Goal: Task Accomplishment & Management: Manage account settings

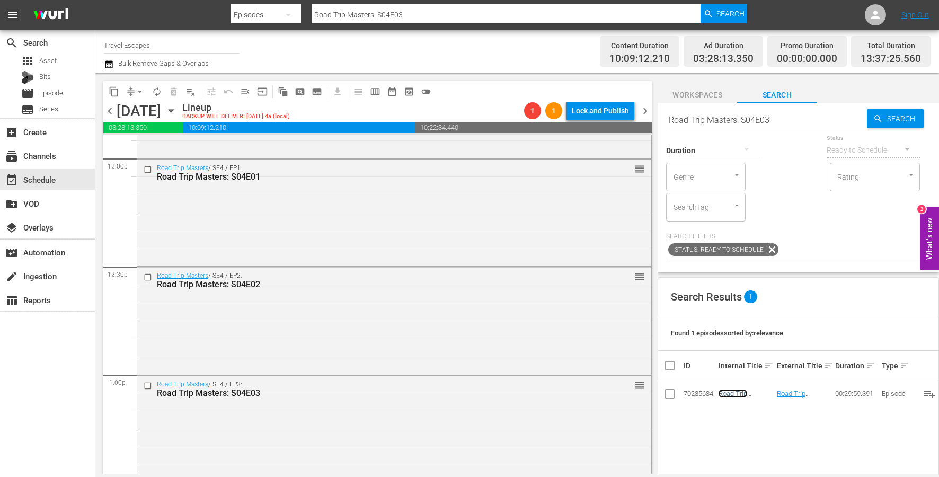
scroll to position [2561, 0]
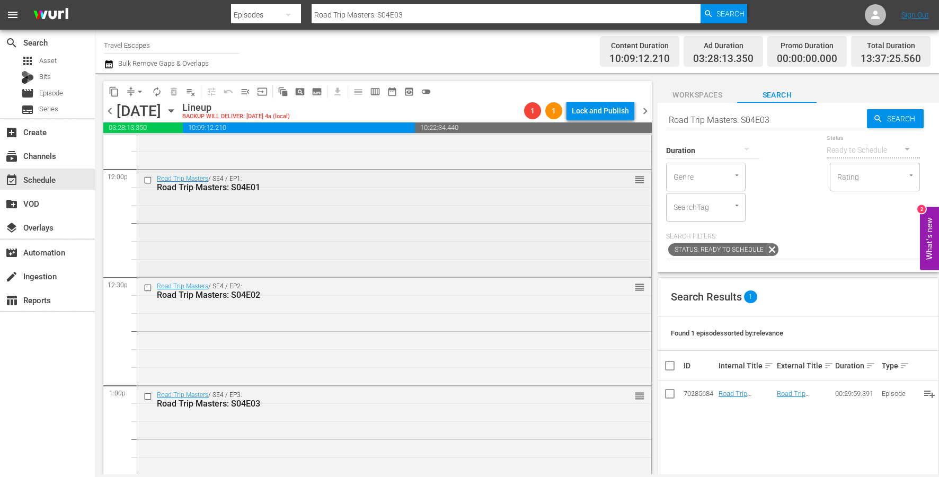
click at [147, 182] on input "checkbox" at bounding box center [149, 179] width 11 height 9
click at [147, 288] on input "checkbox" at bounding box center [149, 288] width 11 height 9
click at [152, 284] on input "checkbox" at bounding box center [149, 288] width 11 height 9
click at [149, 180] on input "checkbox" at bounding box center [149, 179] width 11 height 9
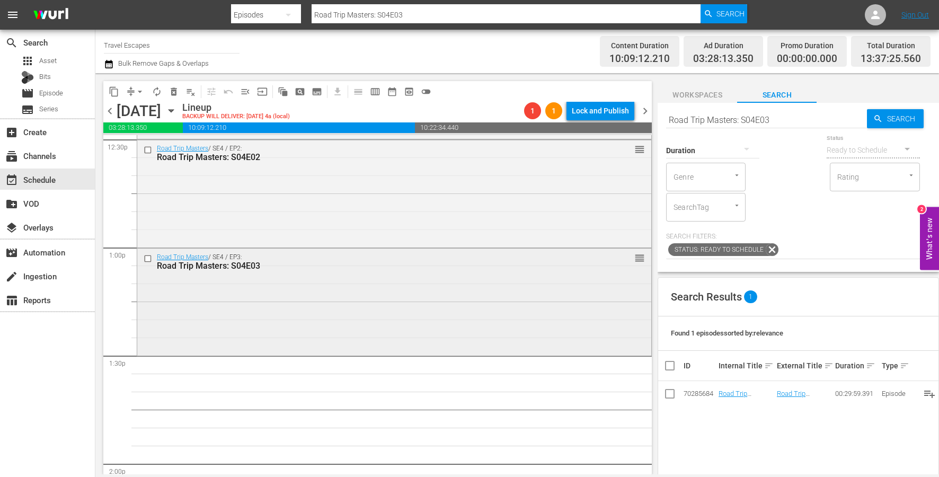
scroll to position [2710, 0]
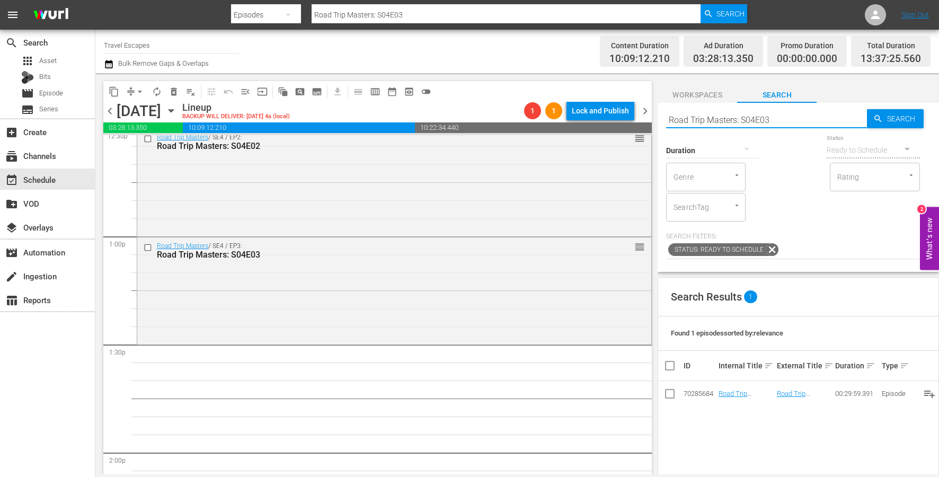
click at [822, 112] on input "Road Trip Masters: S04E03" at bounding box center [766, 119] width 201 height 25
click at [805, 119] on input "Road Trip Masters: S04E03" at bounding box center [766, 119] width 201 height 25
click at [776, 116] on input "Road Trip Masters: S04E03" at bounding box center [766, 119] width 201 height 25
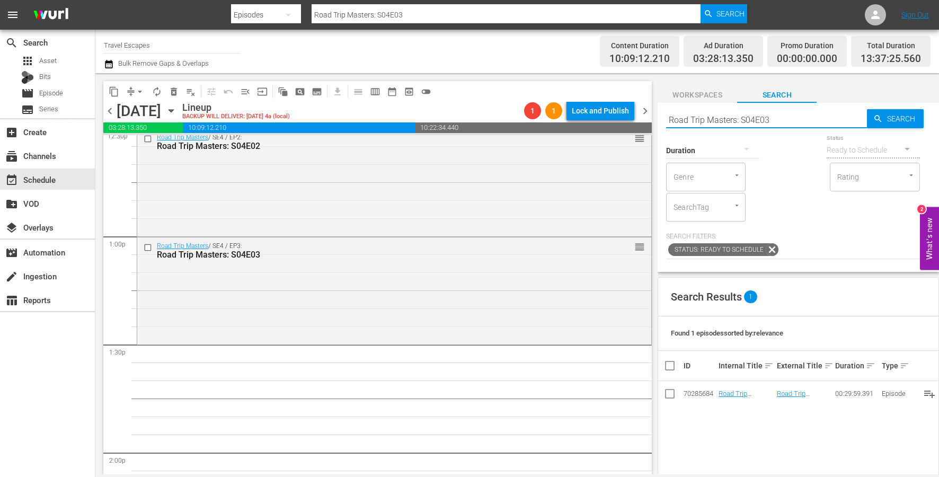
paste input "4"
type input "Road Trip Masters: S04E04"
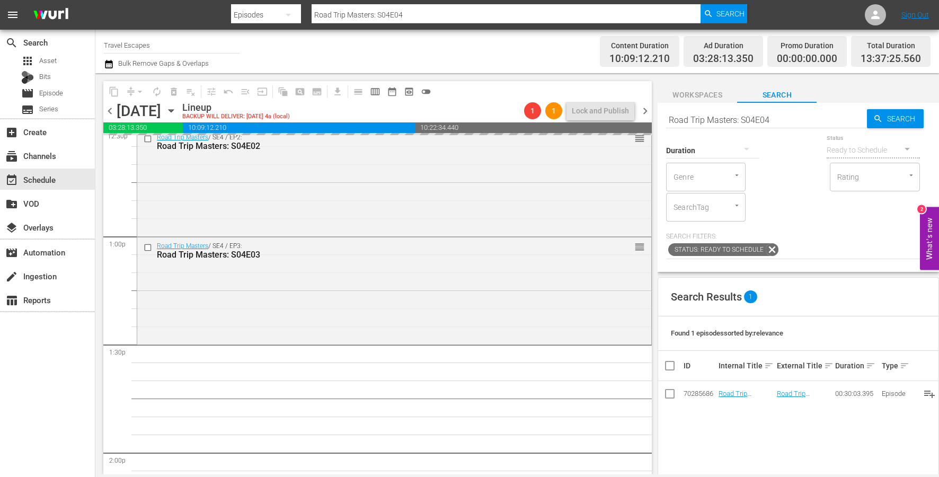
drag, startPoint x: 739, startPoint y: 393, endPoint x: 338, endPoint y: 51, distance: 526.7
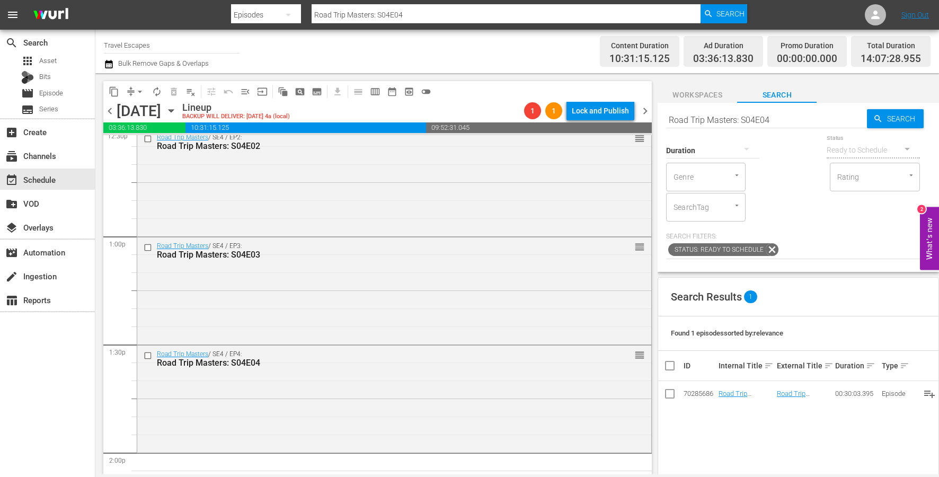
click at [735, 117] on input "Road Trip Masters: S04E04" at bounding box center [766, 119] width 201 height 25
paste input "5"
type input "Road Trip Masters: S04E05"
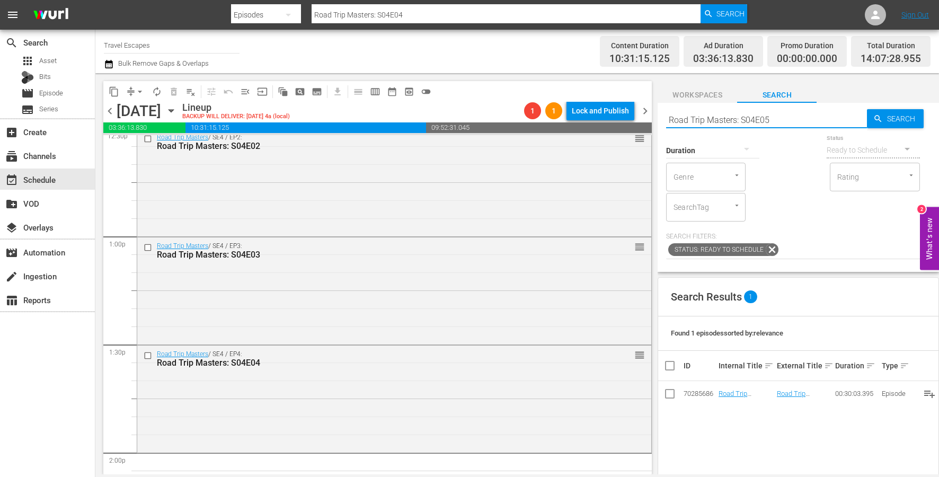
type input "Road Trip Masters: S04E05"
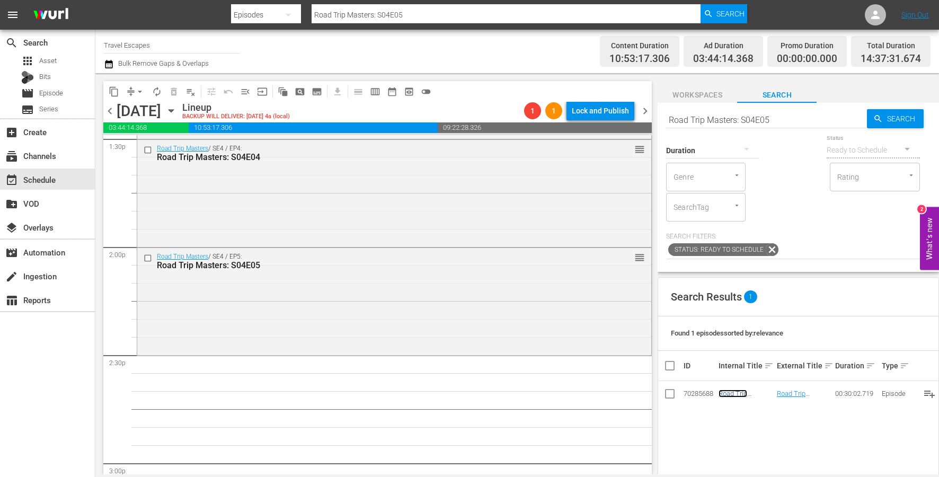
scroll to position [2916, 0]
drag, startPoint x: 726, startPoint y: 390, endPoint x: 290, endPoint y: 14, distance: 576.1
click at [725, 120] on input "Road Trip Masters: S04E05" at bounding box center [766, 119] width 201 height 25
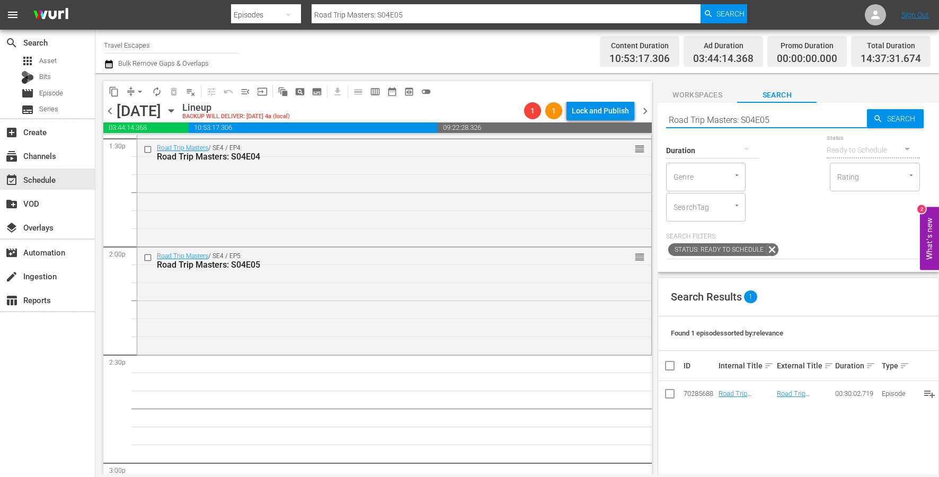
paste input "6"
type input "Road Trip Masters: S04E06\"
type input "Road Trip Masters: S04E06"
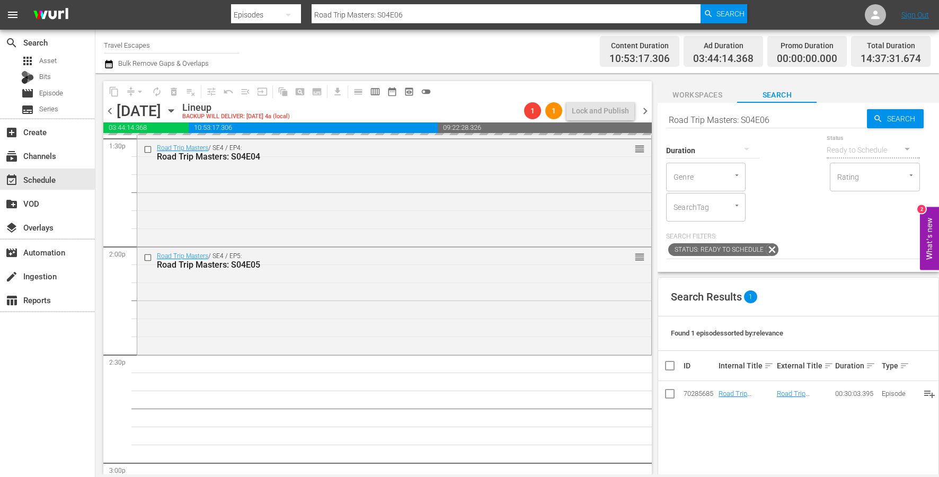
drag, startPoint x: 735, startPoint y: 390, endPoint x: 422, endPoint y: 50, distance: 462.1
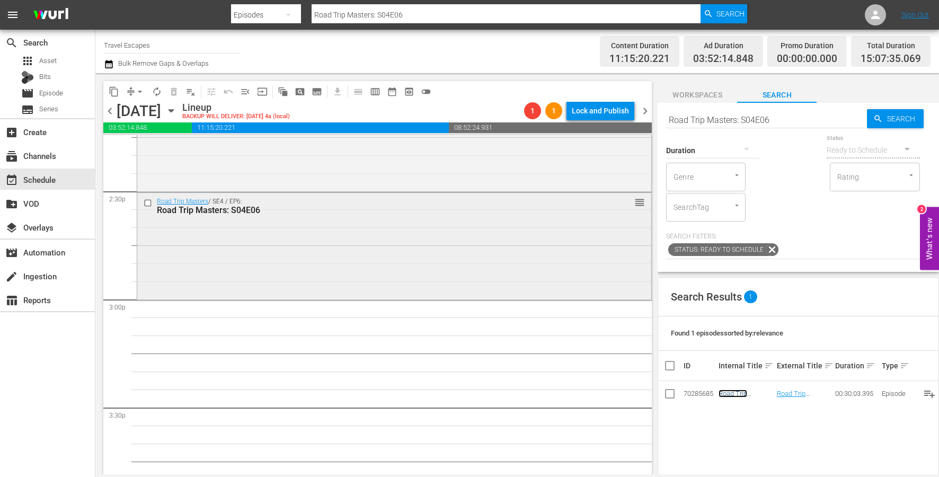
scroll to position [3161, 0]
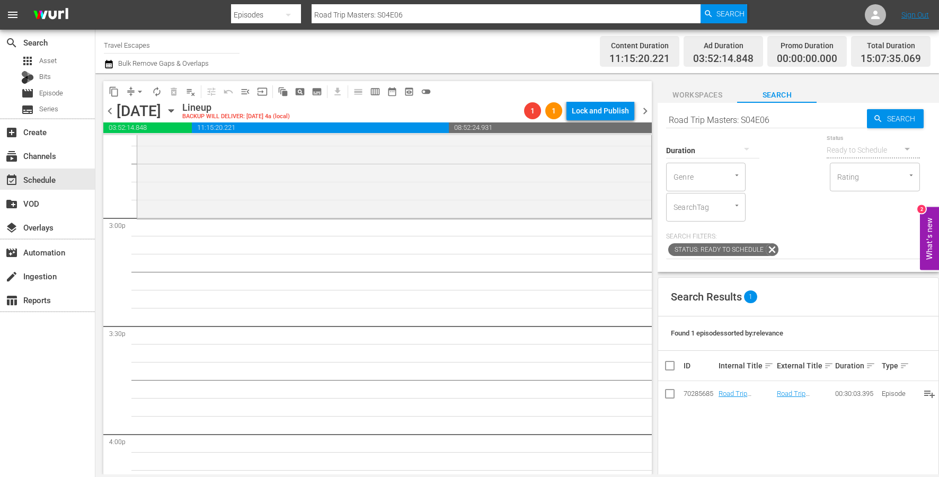
click at [798, 113] on input "Road Trip Masters: S04E06" at bounding box center [766, 119] width 201 height 25
paste input "7"
type input "Road Trip Masters: S04E07"
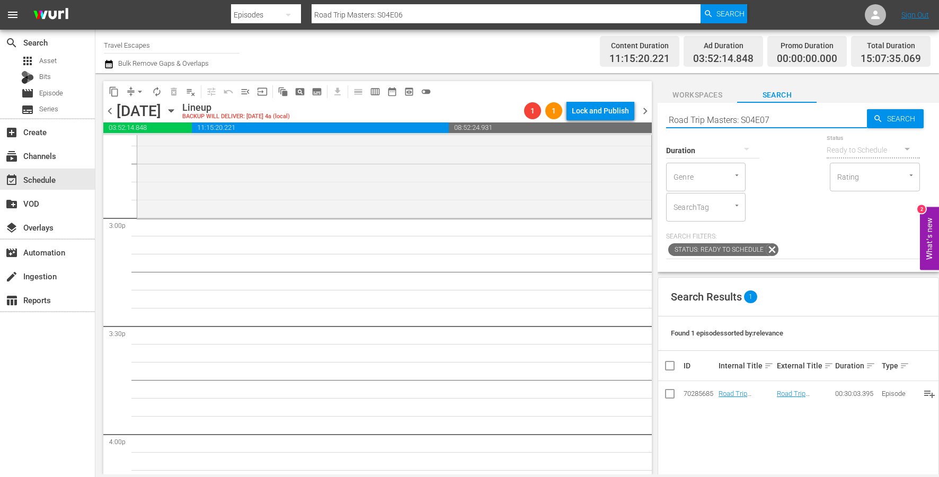
type input "Road Trip Masters: S04E07"
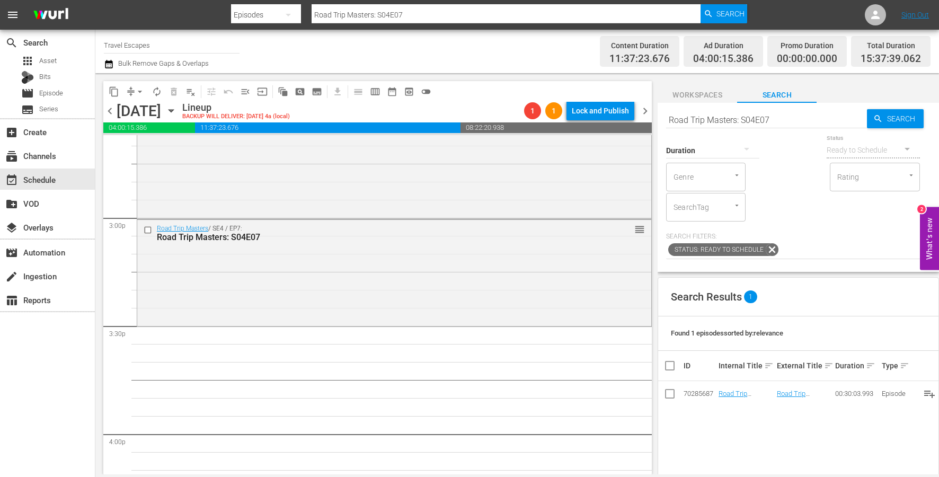
click at [761, 120] on input "Road Trip Masters: S04E07" at bounding box center [766, 119] width 201 height 25
paste input "5E01"
type input "Road Trip Masters: S05E01"
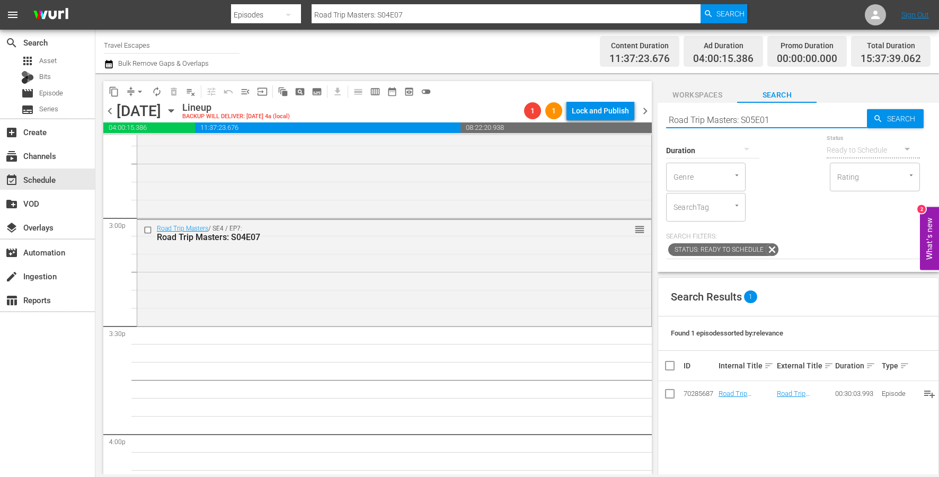
type input "Road Trip Masters: S05E01"
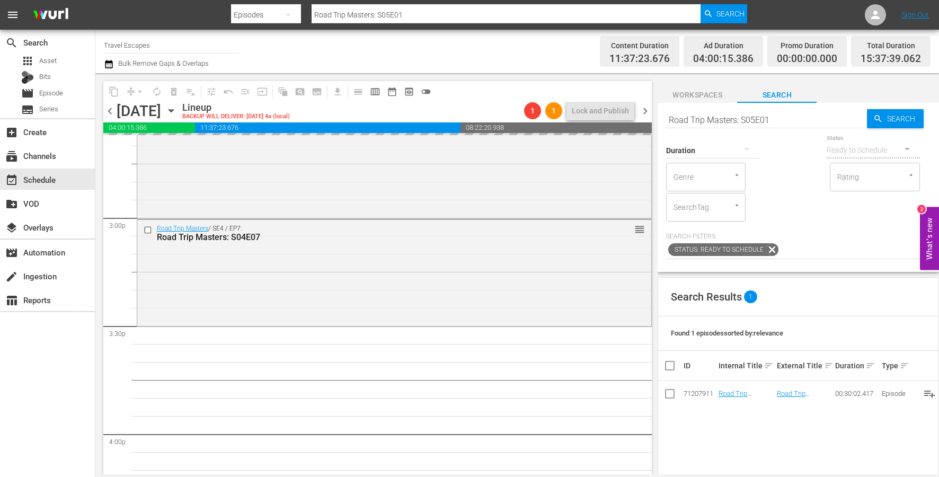
drag, startPoint x: 739, startPoint y: 391, endPoint x: 258, endPoint y: 7, distance: 615.8
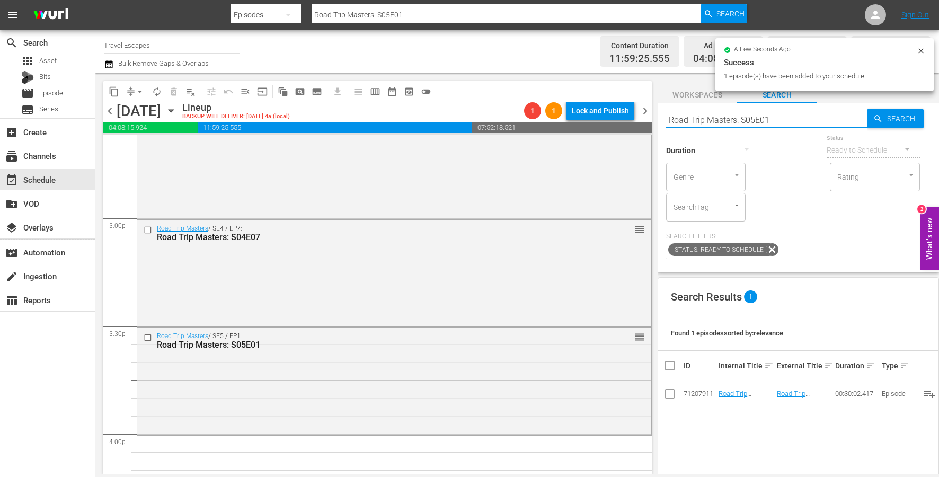
click at [803, 118] on input "Road Trip Masters: S05E01" at bounding box center [766, 119] width 201 height 25
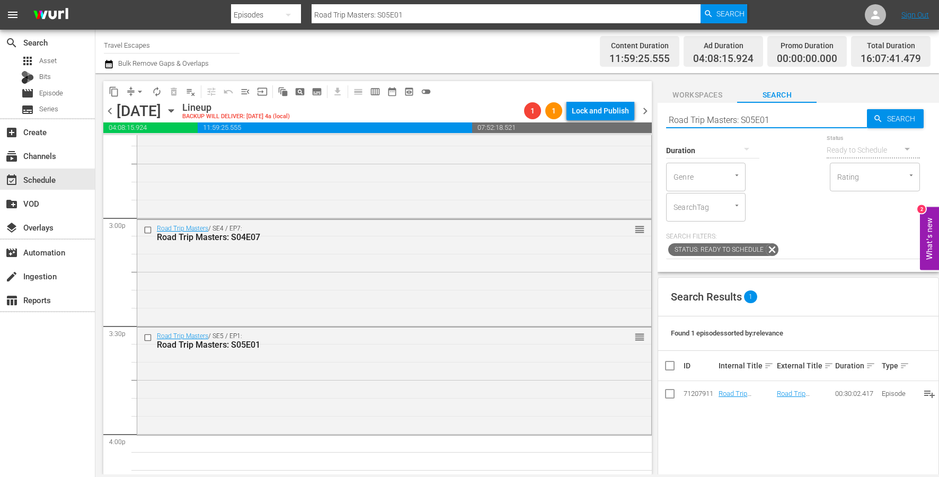
click at [803, 118] on input "Road Trip Masters: S05E01" at bounding box center [766, 119] width 201 height 25
paste input "2"
type input "Road Trip Masters: S05E02"
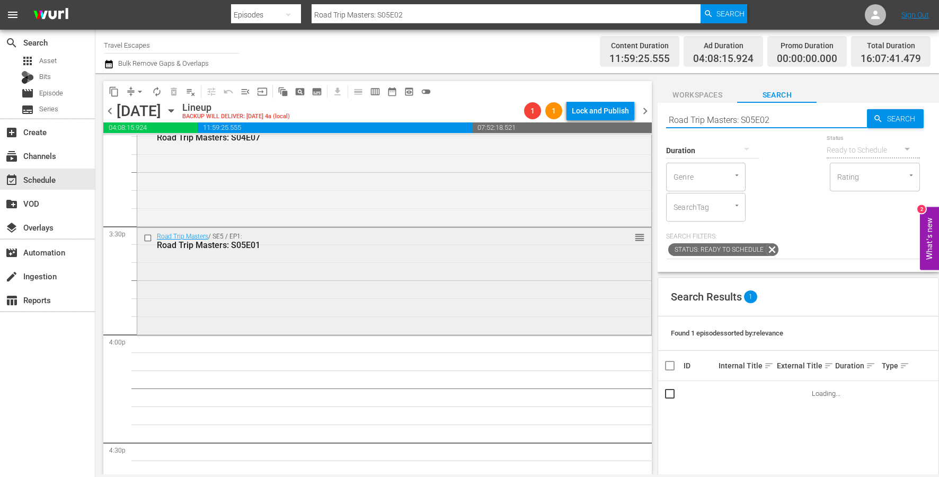
scroll to position [3335, 0]
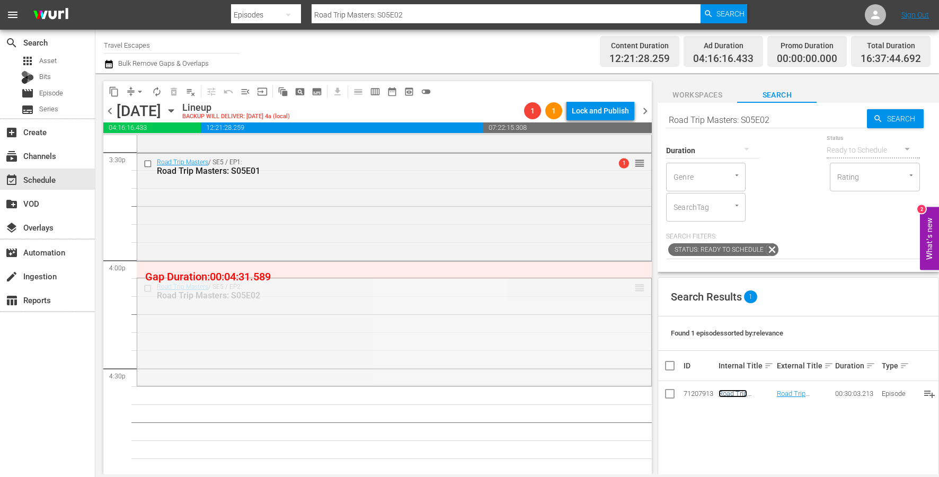
drag, startPoint x: 637, startPoint y: 285, endPoint x: 637, endPoint y: 270, distance: 15.4
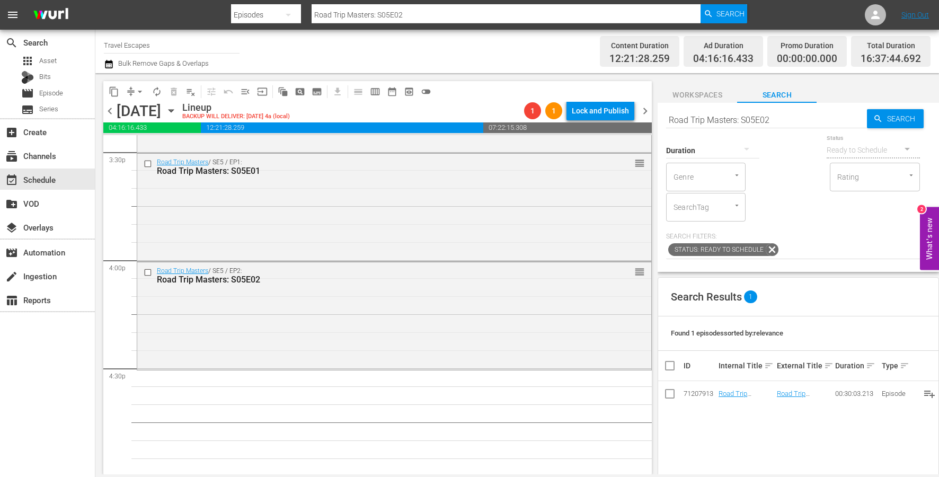
click at [789, 119] on input "Road Trip Masters: S05E02" at bounding box center [766, 119] width 201 height 25
paste input "3"
type input "Road Trip Masters: S05E03"
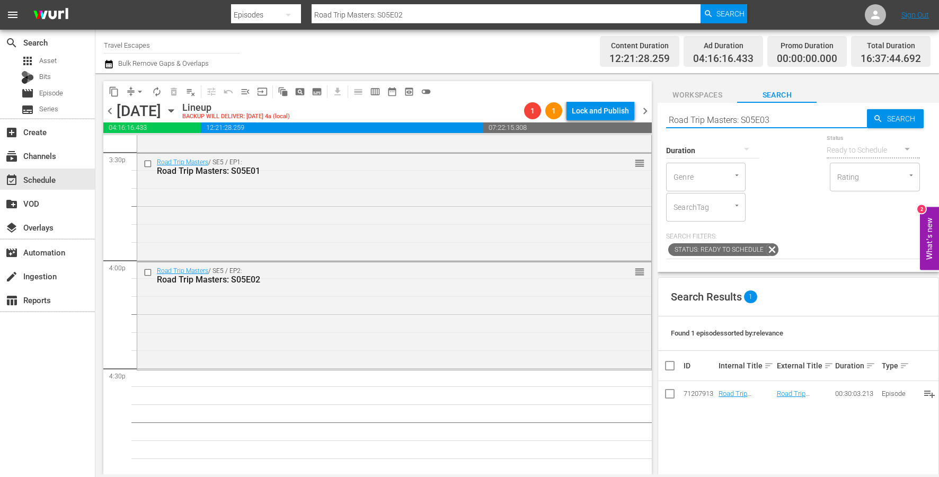
type input "Road Trip Masters: S05E03"
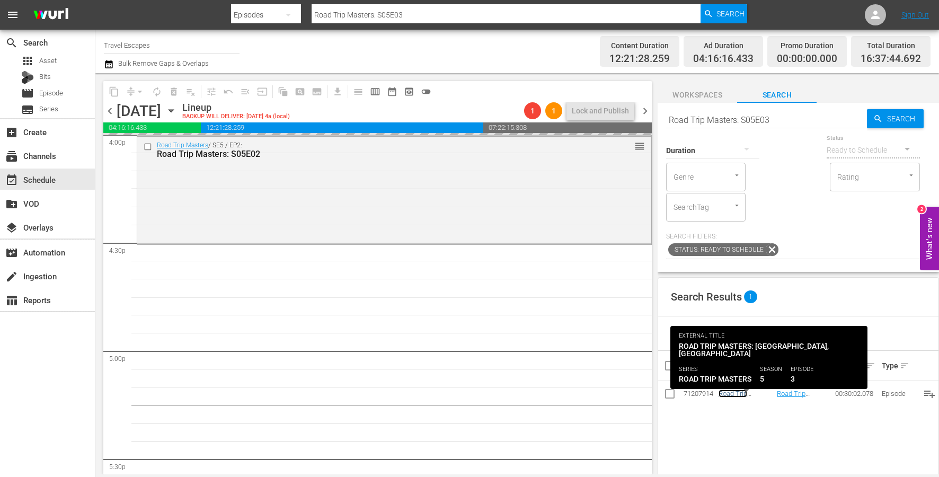
scroll to position [3462, 0]
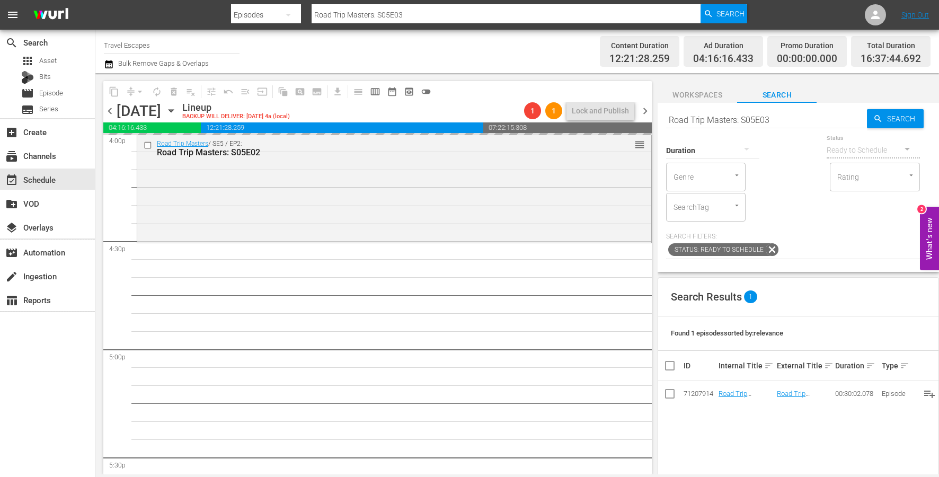
drag, startPoint x: 735, startPoint y: 392, endPoint x: 174, endPoint y: 6, distance: 681.1
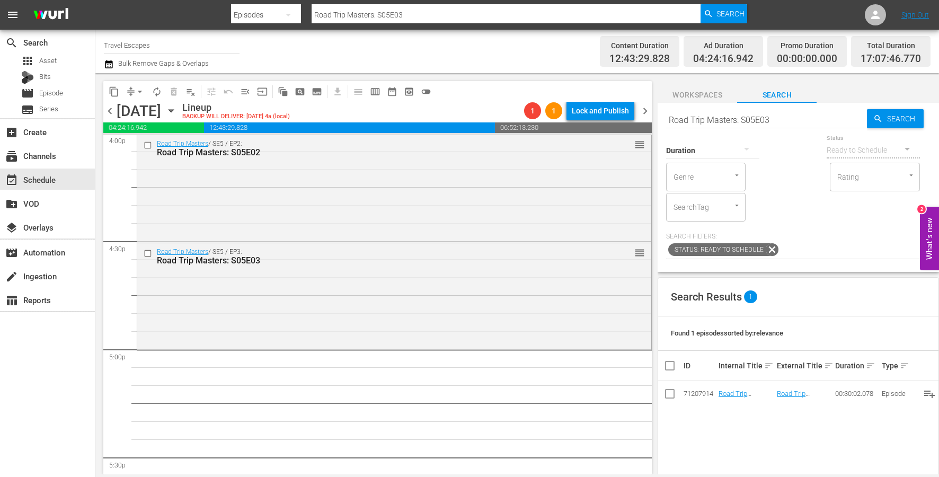
click at [761, 118] on input "Road Trip Masters: S05E03" at bounding box center [766, 119] width 201 height 25
paste input "4"
type input "Road Trip Masters: S05E04"
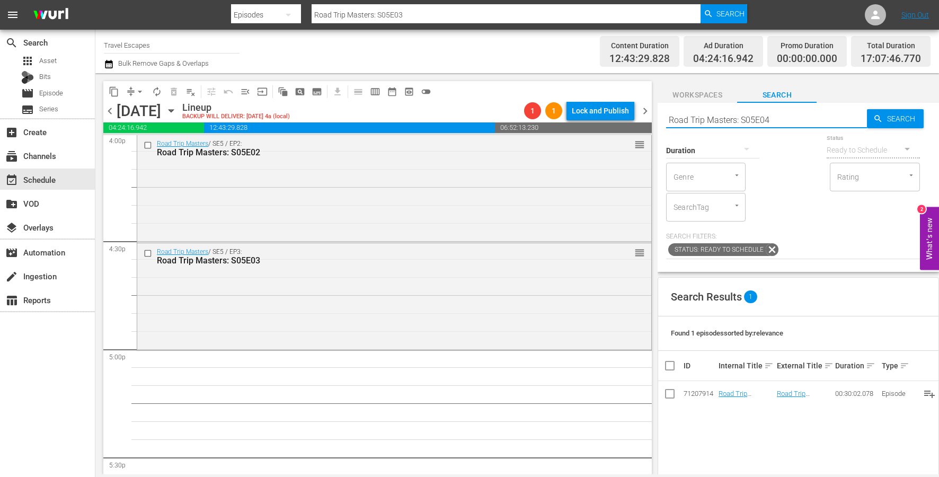
type input "Road Trip Masters: S05E04"
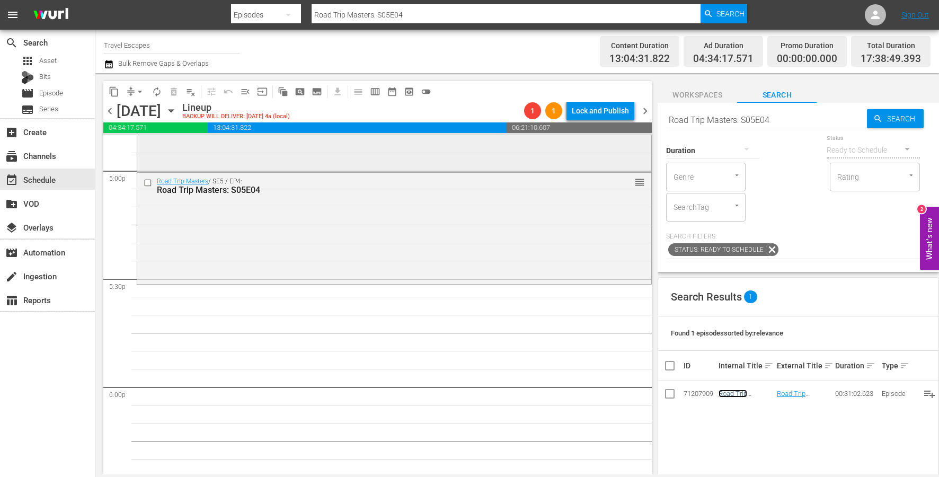
scroll to position [3646, 0]
drag, startPoint x: 738, startPoint y: 394, endPoint x: 142, endPoint y: 3, distance: 712.6
click at [775, 122] on input "Road Trip Masters: S05E04" at bounding box center [766, 119] width 201 height 25
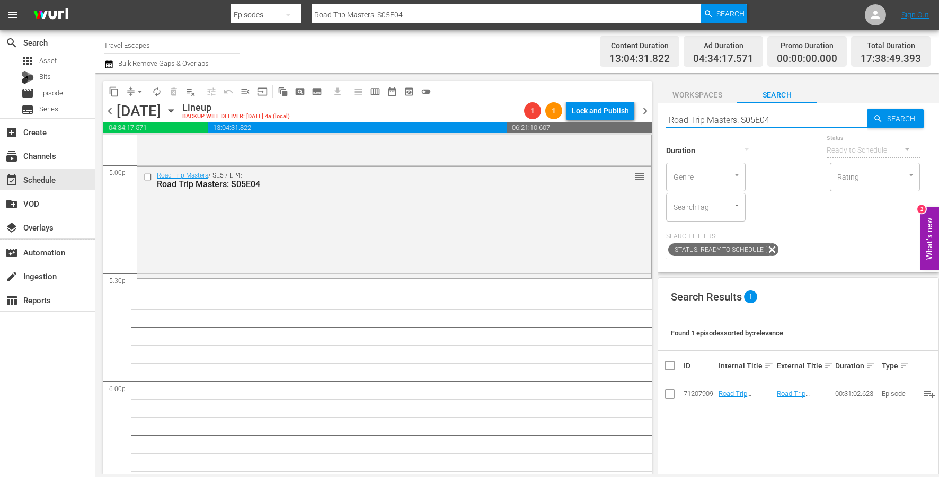
click at [775, 122] on input "Road Trip Masters: S05E04" at bounding box center [766, 119] width 201 height 25
paste input "5"
type input "Road Trip Masters: S05E05"
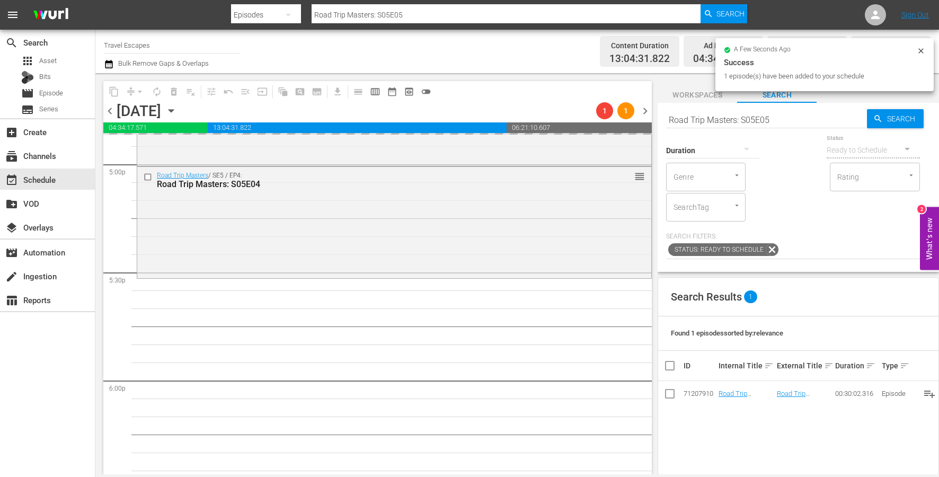
click at [771, 124] on input "Road Trip Masters: S05E05" at bounding box center [766, 119] width 201 height 25
paste input "6"
type input "Road Trip Masters: S05E06"
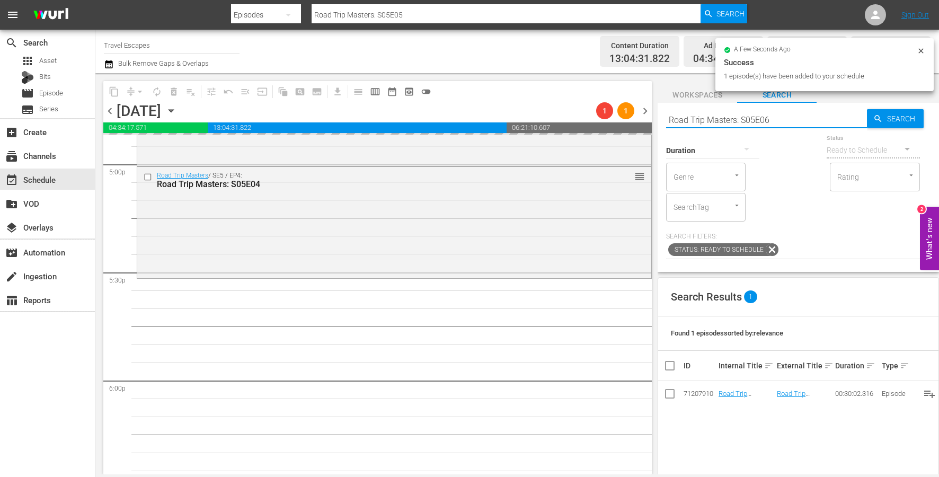
type input "Road Trip Masters: S05E06"
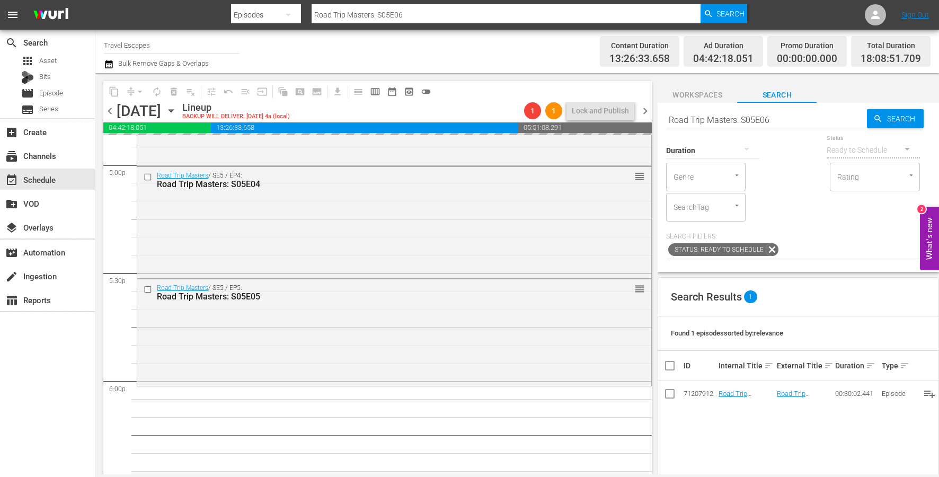
drag, startPoint x: 726, startPoint y: 393, endPoint x: 299, endPoint y: 6, distance: 575.5
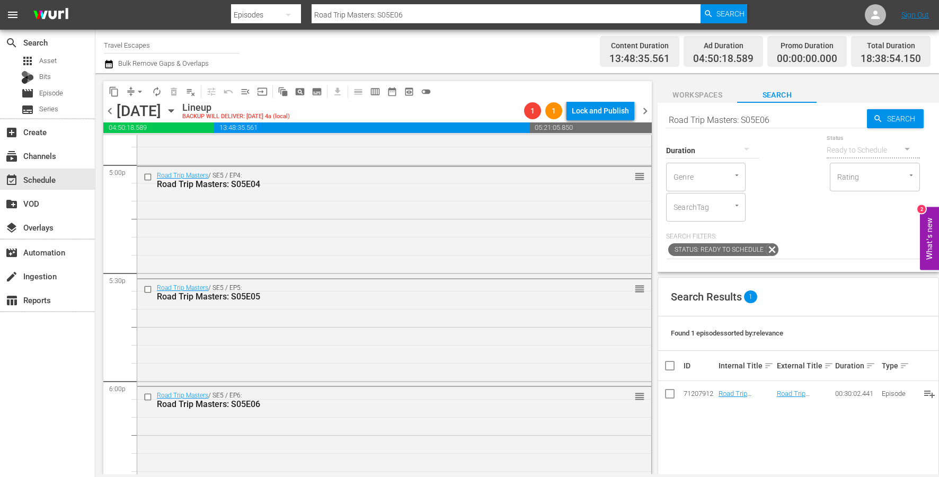
click at [774, 112] on input "Road Trip Masters: S05E06" at bounding box center [766, 119] width 201 height 25
paste input "4E03"
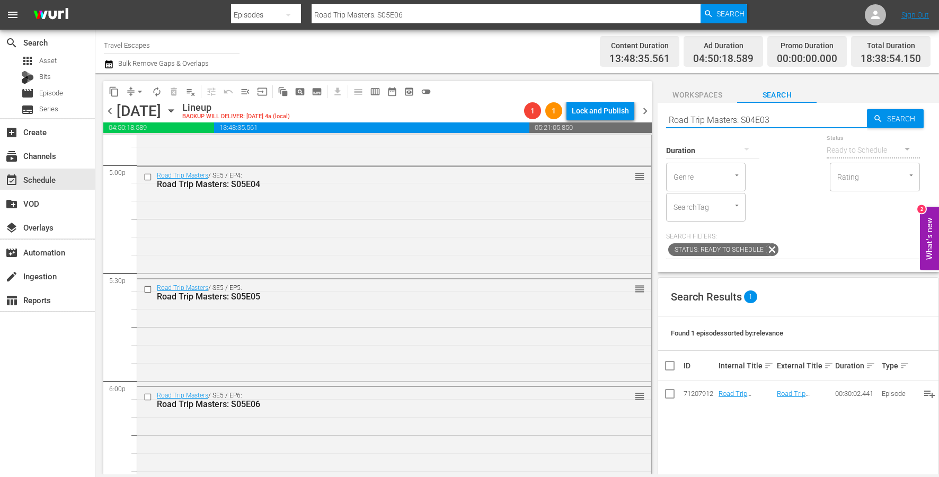
type input "Road Trip Masters: S04E03"
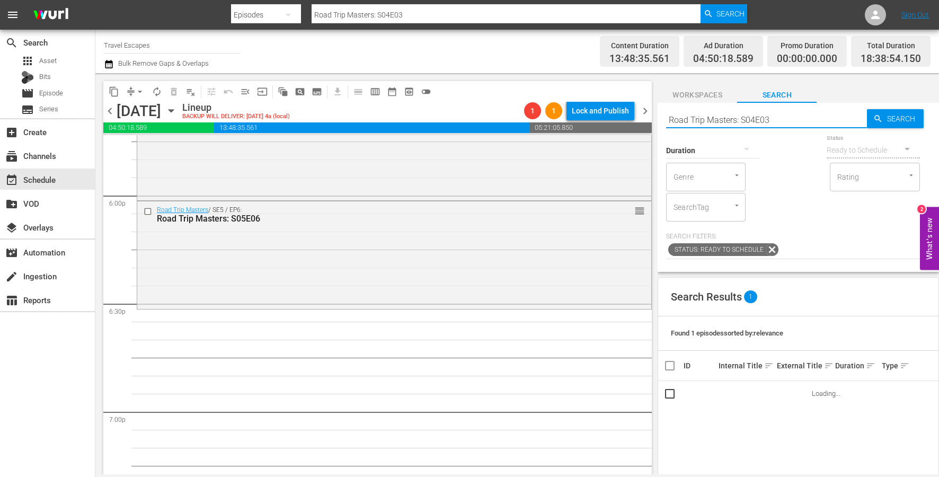
scroll to position [3863, 0]
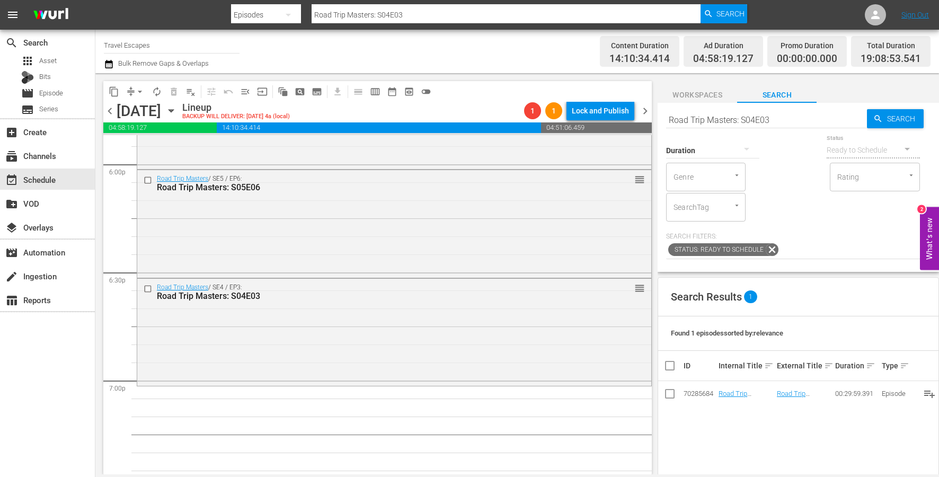
click at [776, 117] on input "Road Trip Masters: S04E03" at bounding box center [766, 119] width 201 height 25
paste input "Overlanding: [GEOGRAPHIC_DATA] S01E02"
type input "Overlanding: [GEOGRAPHIC_DATA] S01E02"
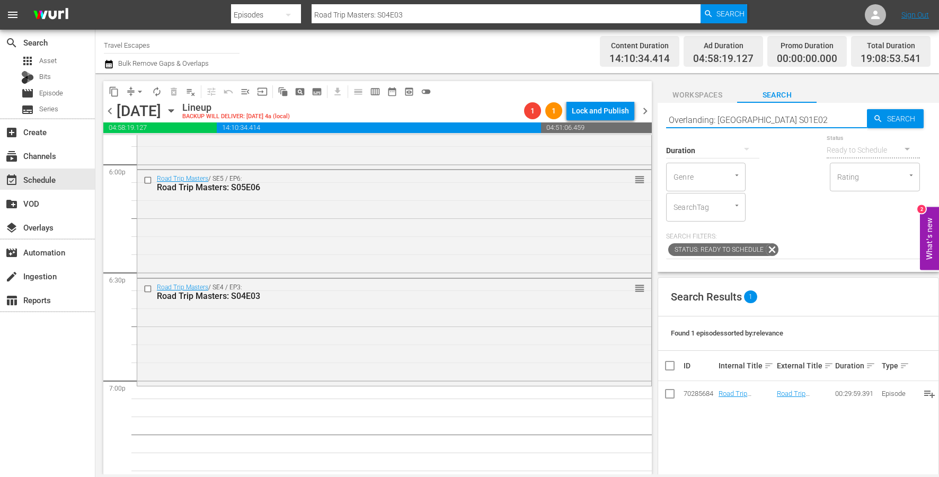
type input "Overlanding: [GEOGRAPHIC_DATA] S01E02"
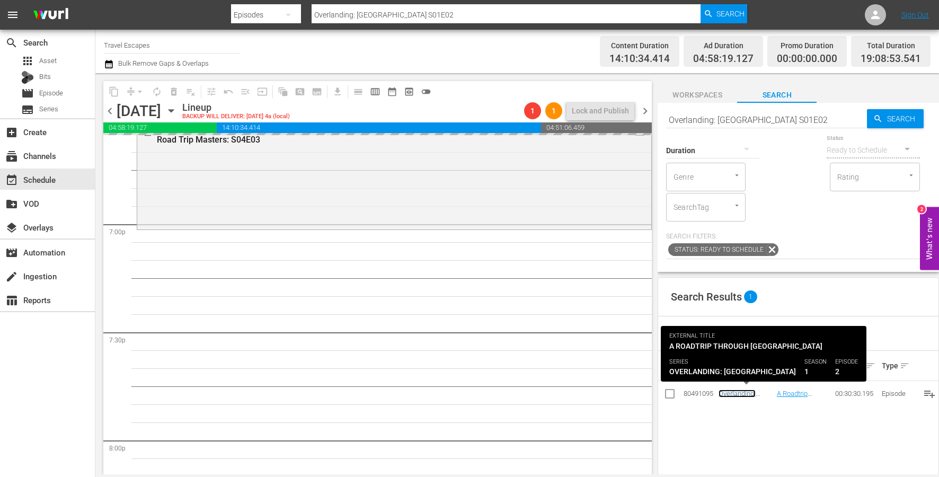
scroll to position [4041, 0]
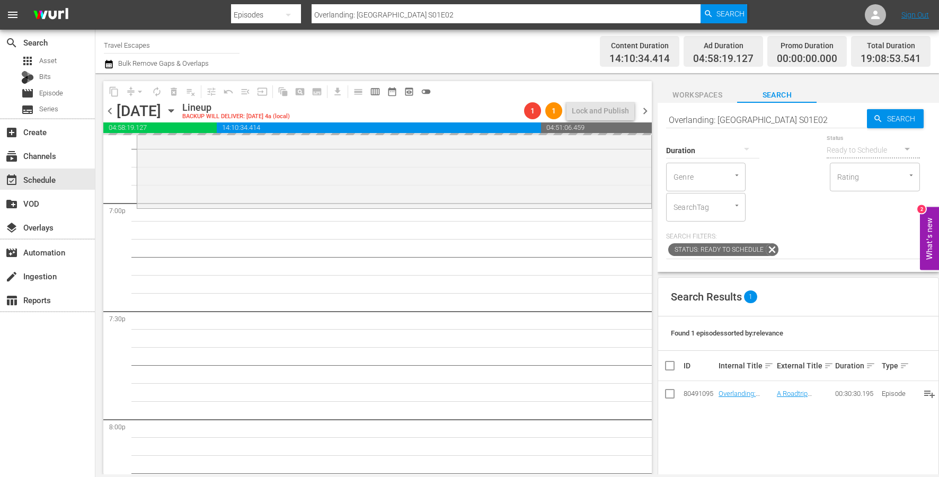
drag, startPoint x: 743, startPoint y: 396, endPoint x: 164, endPoint y: 3, distance: 699.7
click at [757, 121] on input "Overlanding: [GEOGRAPHIC_DATA] S01E02" at bounding box center [766, 119] width 201 height 25
paste input "TODO BIEN 104"
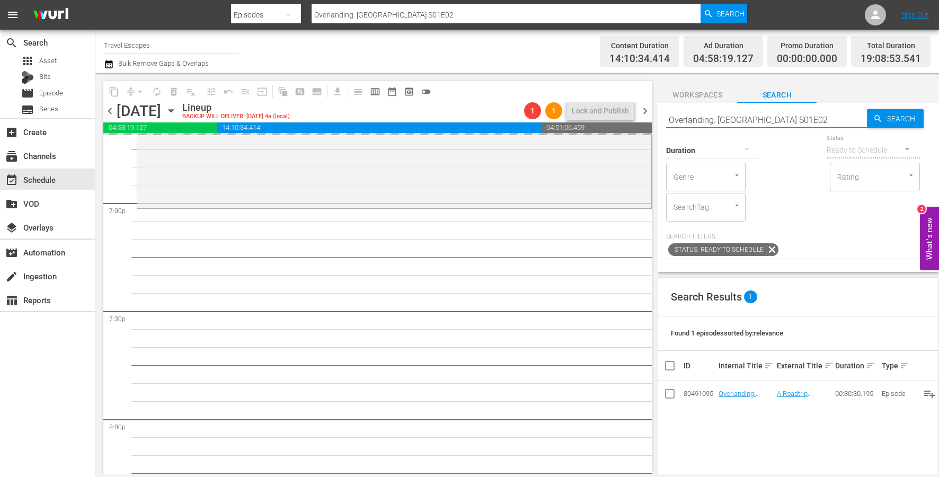
type input "TODO BIEN 104"
type input "TODO BIEN s0104"
type input "TODO BIEN s01e04"
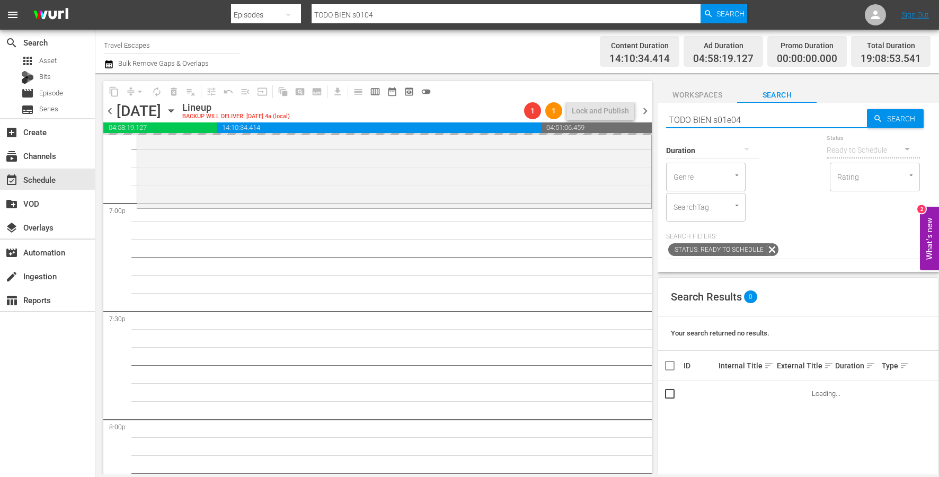
type input "TODO BIEN s01e04"
drag, startPoint x: 751, startPoint y: 124, endPoint x: 642, endPoint y: 120, distance: 108.7
click at [642, 119] on div "content_copy compress arrow_drop_down autorenew_outlined delete_forever_outline…" at bounding box center [517, 273] width 844 height 401
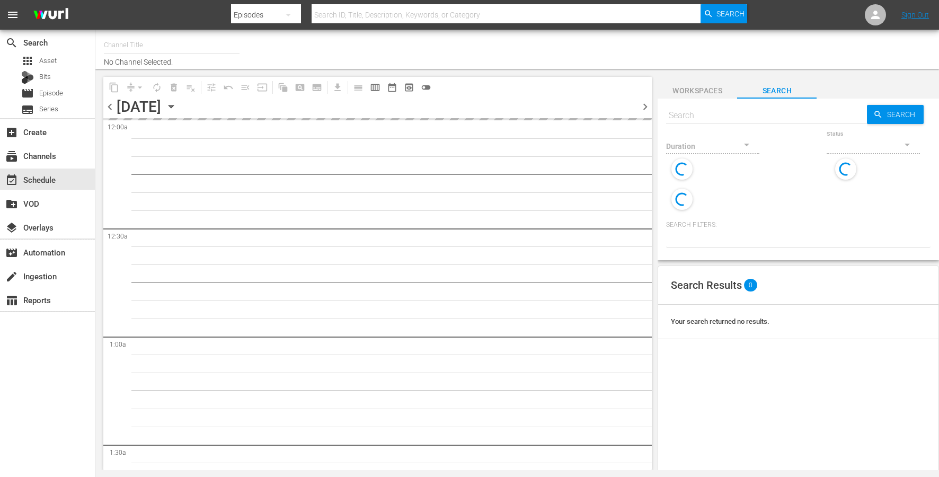
type input "Travel Escapes (1550)"
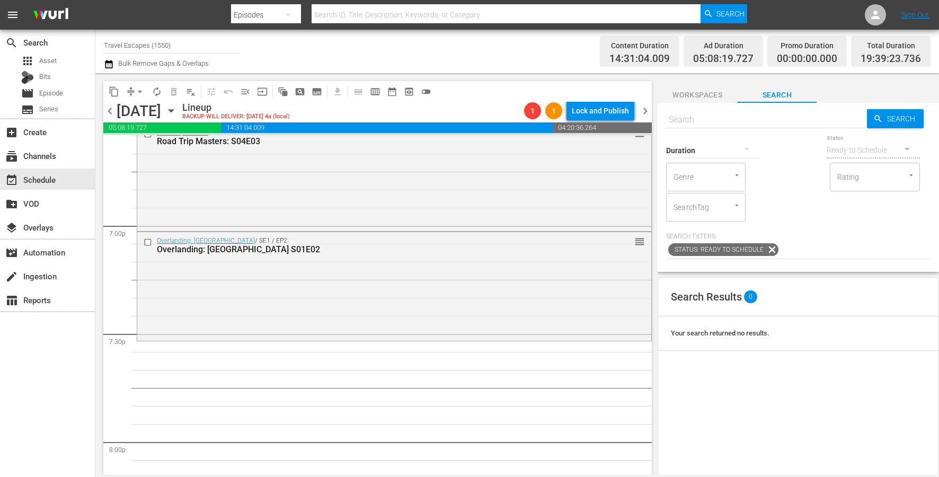
scroll to position [4019, 0]
click at [743, 116] on input "text" at bounding box center [766, 119] width 201 height 25
paste input "TODO BIEN s01e04"
type input "TODO BIEN s01e04"
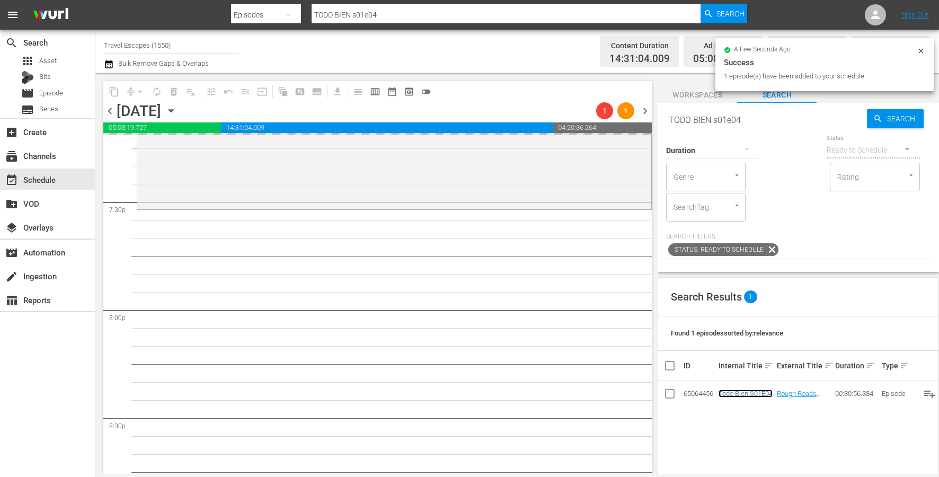
scroll to position [4152, 0]
drag, startPoint x: 741, startPoint y: 392, endPoint x: 104, endPoint y: 8, distance: 743.9
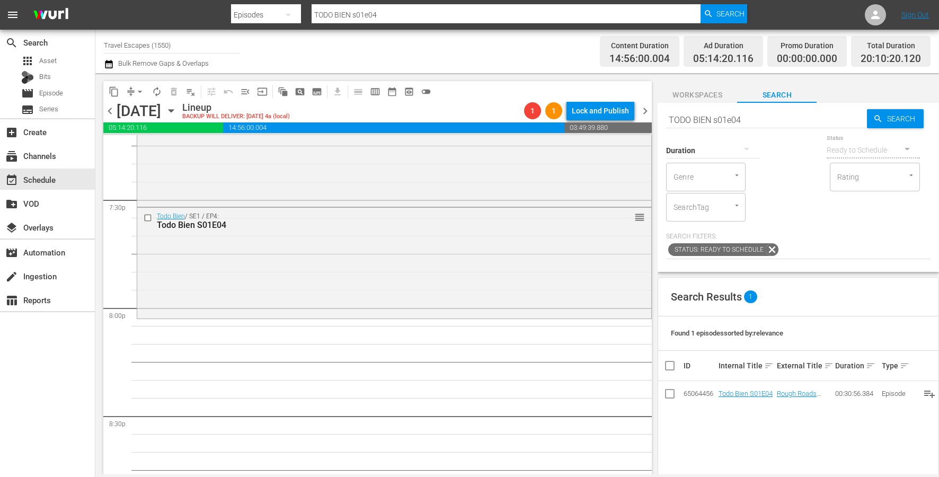
click at [763, 114] on input "TODO BIEN s01e04" at bounding box center [766, 119] width 201 height 25
paste input "Raw Travel S02E01"
type input "Raw Travel S02E01"
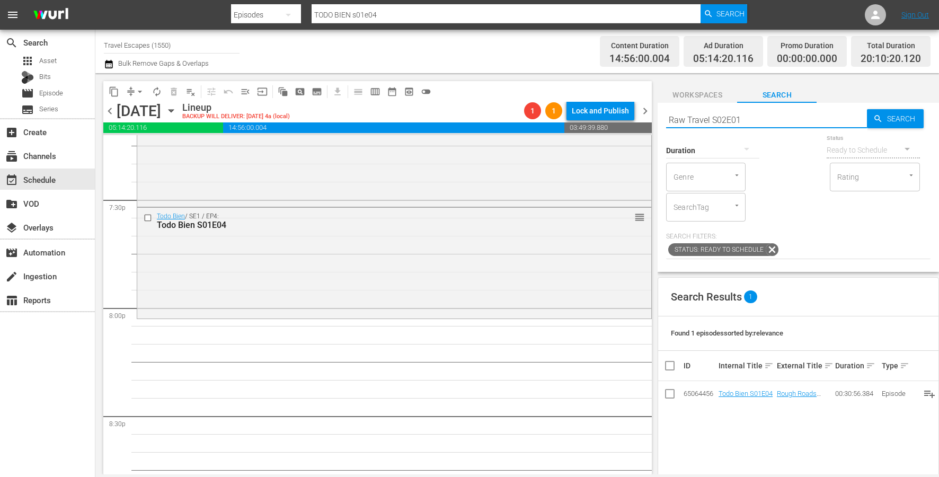
type input "Raw Travel S02E01"
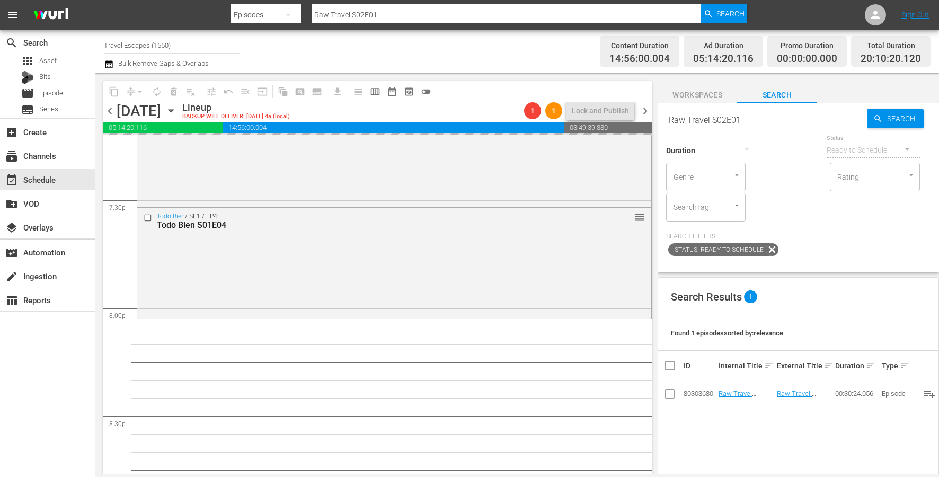
drag, startPoint x: 722, startPoint y: 392, endPoint x: 202, endPoint y: 0, distance: 651.2
click at [761, 119] on input "Raw Travel S02E01" at bounding box center [766, 119] width 201 height 25
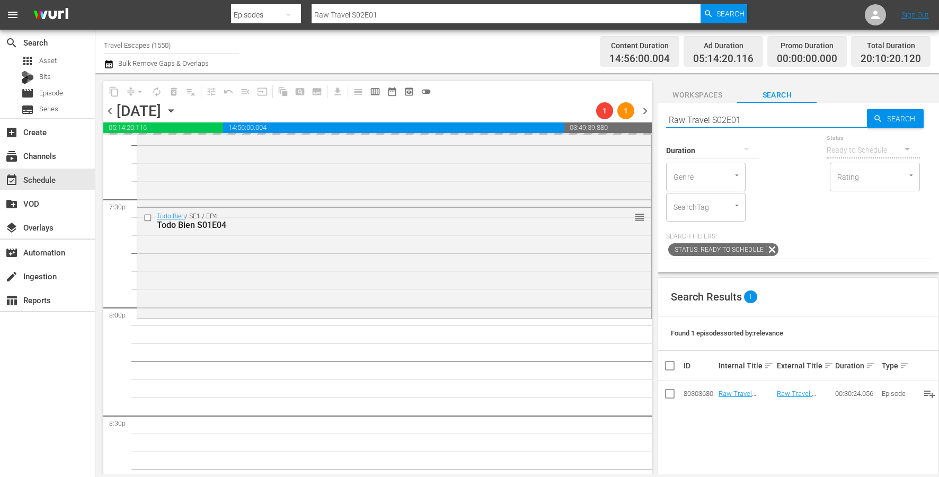
click at [761, 119] on input "Raw Travel S02E01" at bounding box center [766, 119] width 201 height 25
paste input "Epic Trails S07E02"
type input "Epic Trails S07E02"
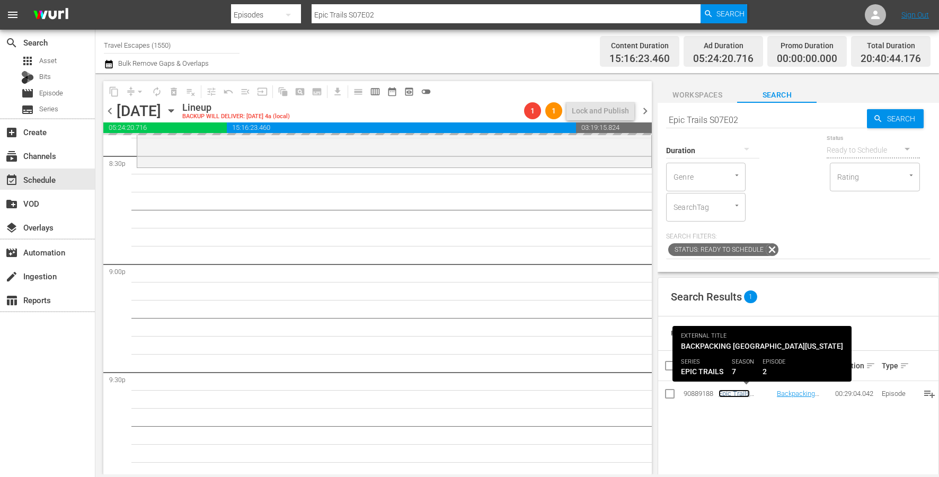
scroll to position [4418, 0]
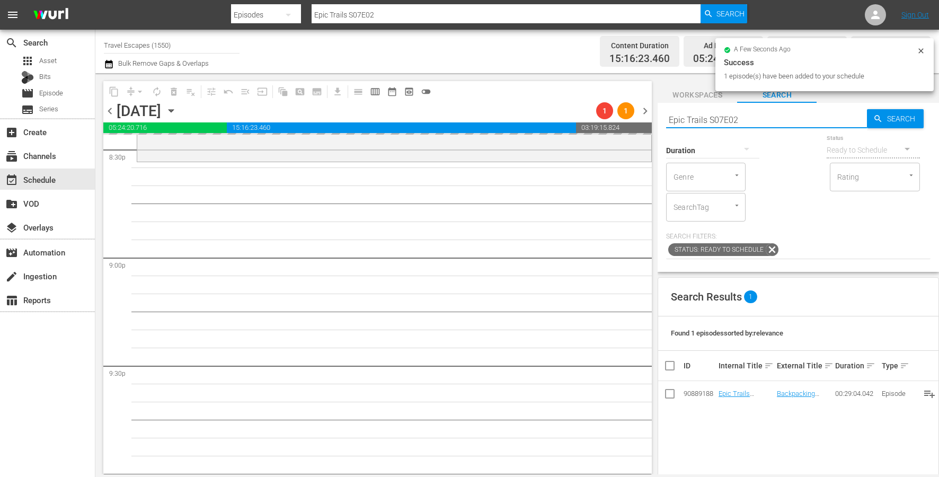
click at [767, 119] on input "Epic Trails S07E02" at bounding box center [766, 119] width 201 height 25
paste input "At Her Majesty's Service S01E04"
type input "At Her Majesty's Service S01E04"
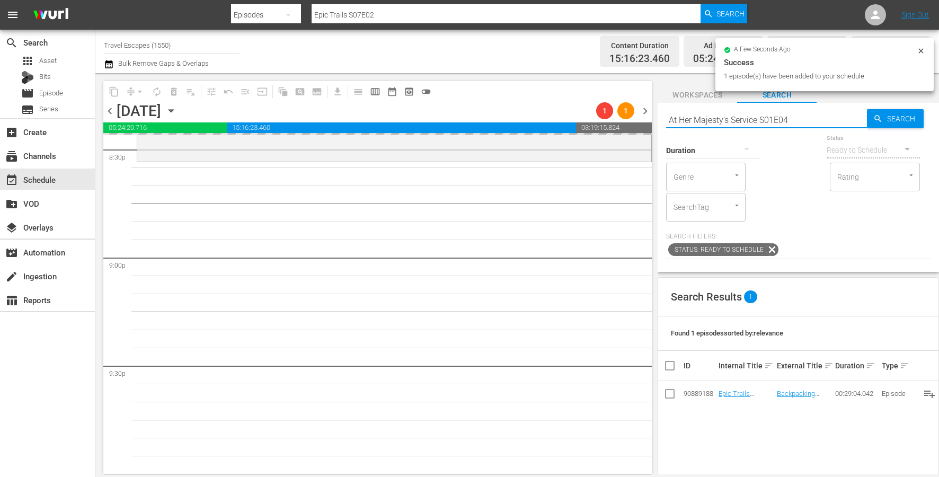
type input "At Her Majesty's Service S01E04"
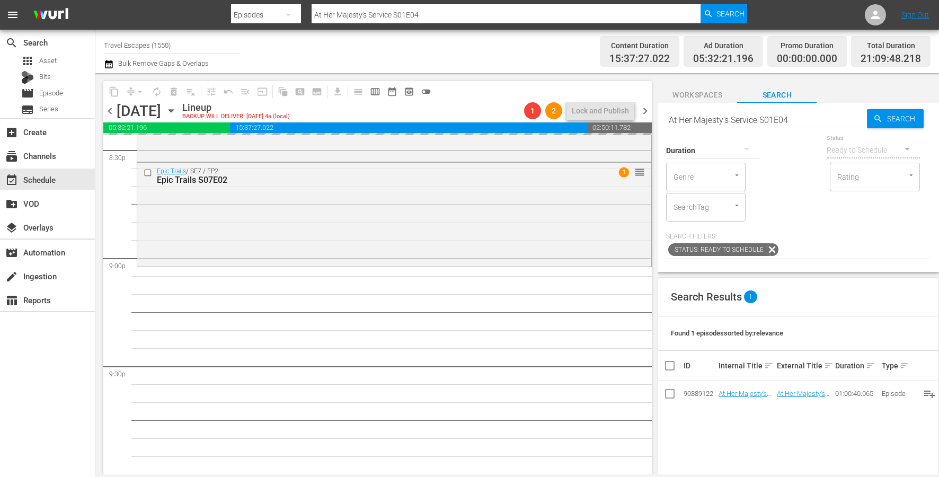
drag, startPoint x: 743, startPoint y: 391, endPoint x: 203, endPoint y: 1, distance: 665.8
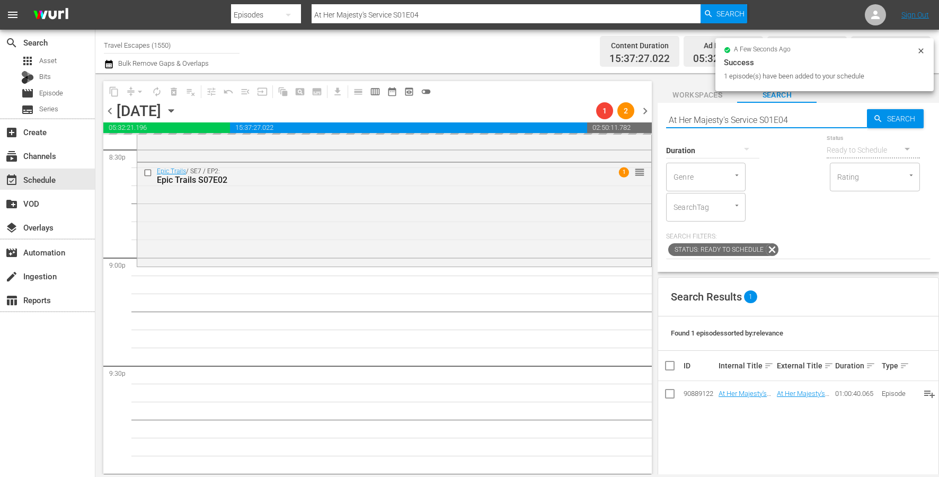
click at [732, 114] on input "At Her Majesty's Service S01E04" at bounding box center [766, 119] width 201 height 25
paste input "Facing Waves S11E02"
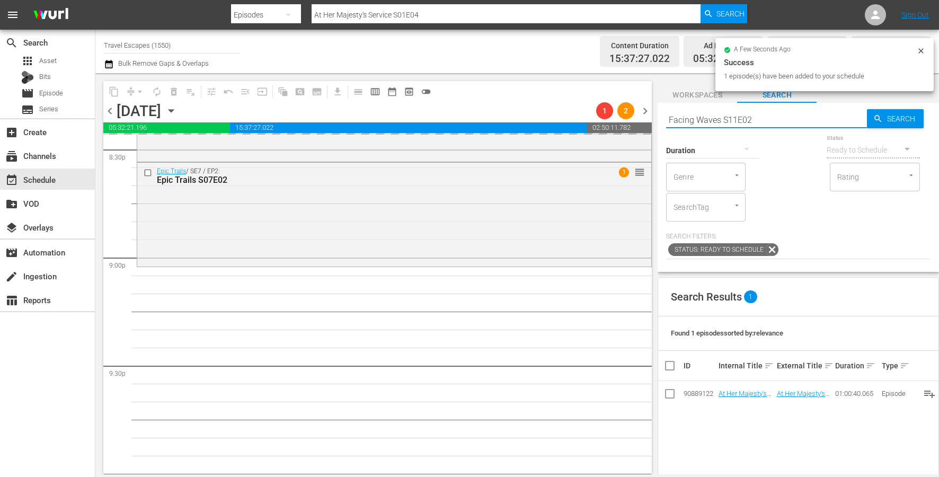
type input "Facing Waves S11E02"
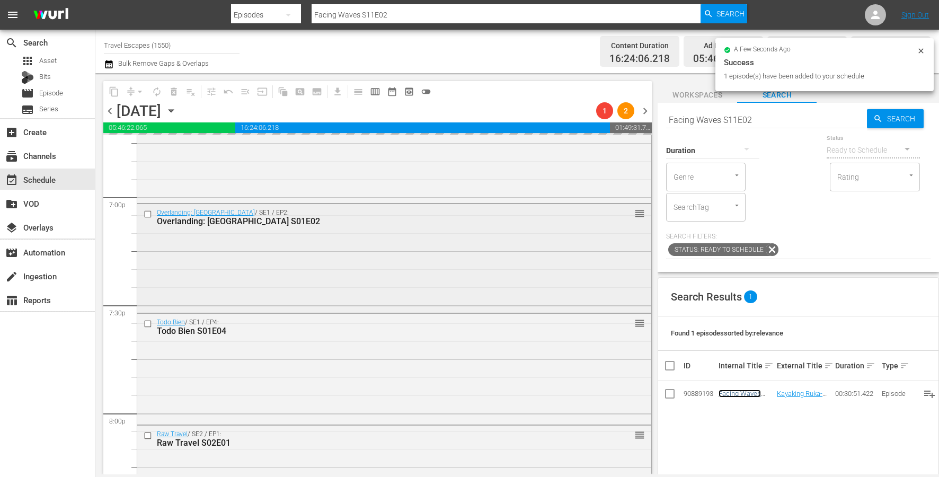
scroll to position [4038, 0]
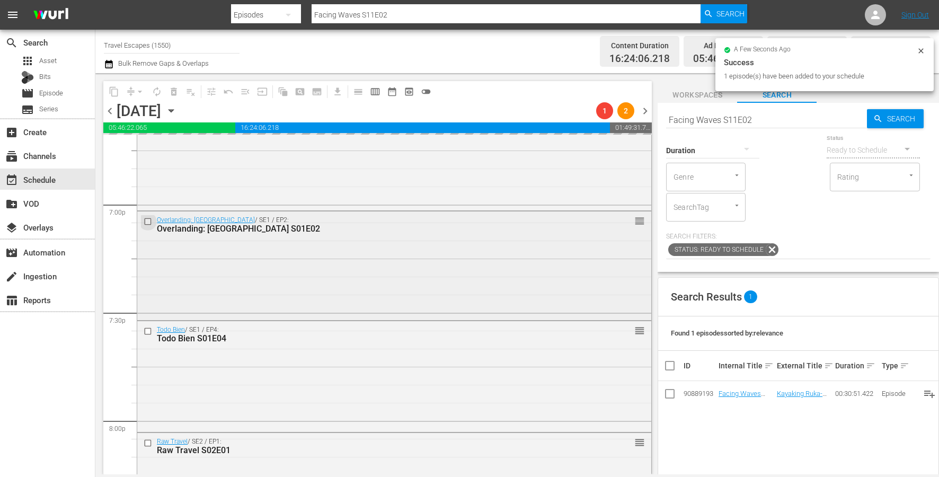
click at [145, 220] on input "checkbox" at bounding box center [149, 221] width 11 height 9
click at [147, 332] on input "checkbox" at bounding box center [149, 331] width 11 height 9
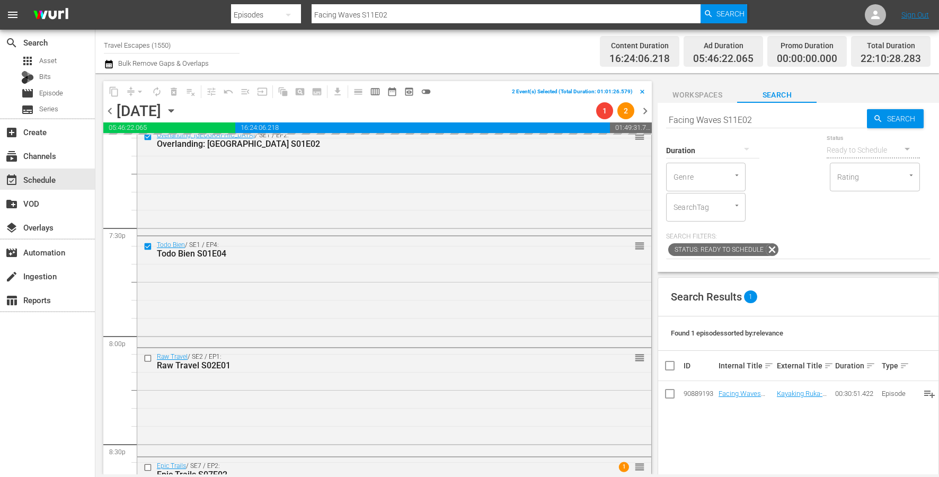
scroll to position [4125, 0]
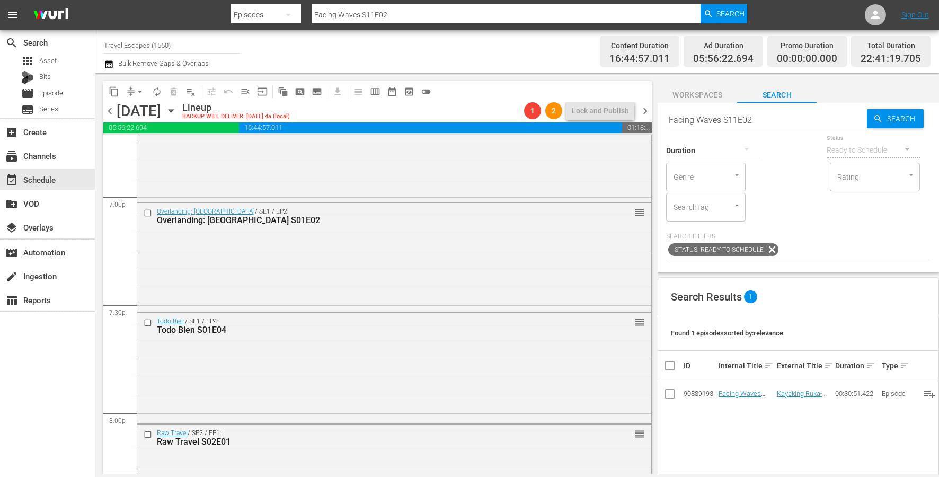
scroll to position [4042, 0]
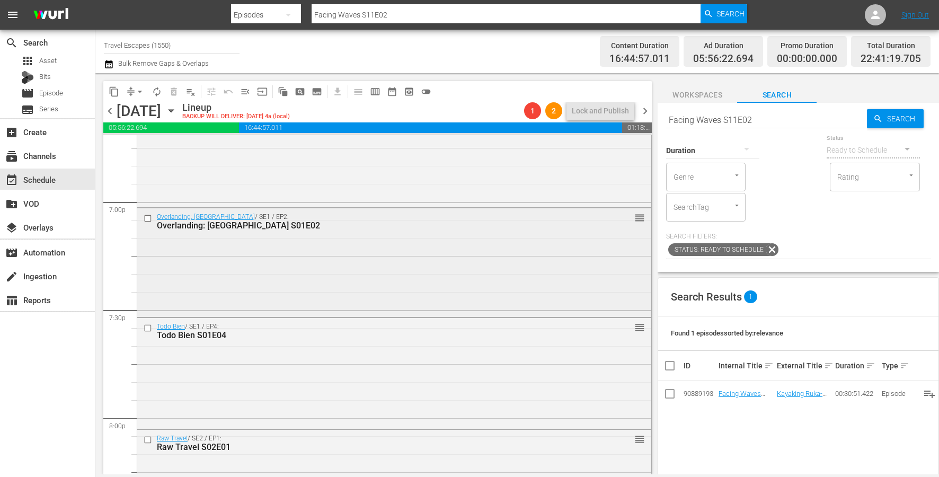
click at [148, 216] on input "checkbox" at bounding box center [149, 218] width 11 height 9
click at [146, 328] on input "checkbox" at bounding box center [149, 328] width 11 height 9
click at [147, 437] on input "checkbox" at bounding box center [149, 439] width 11 height 9
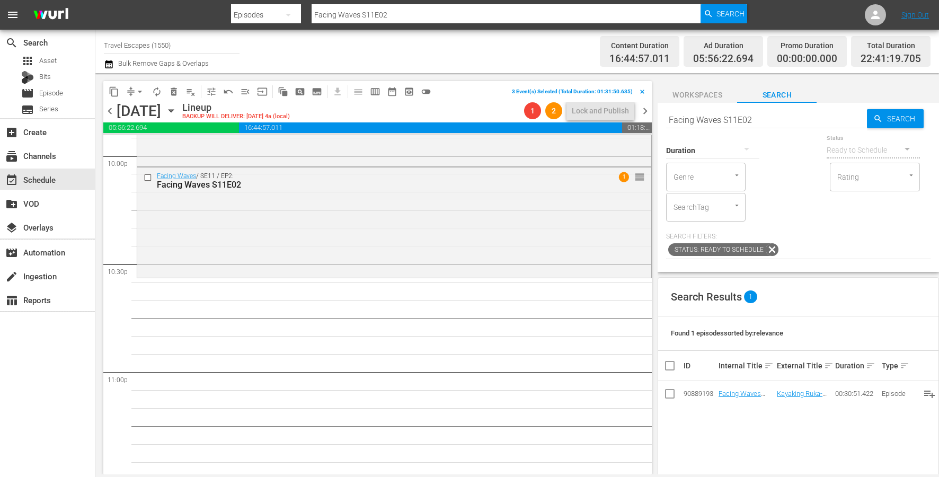
scroll to position [4850, 0]
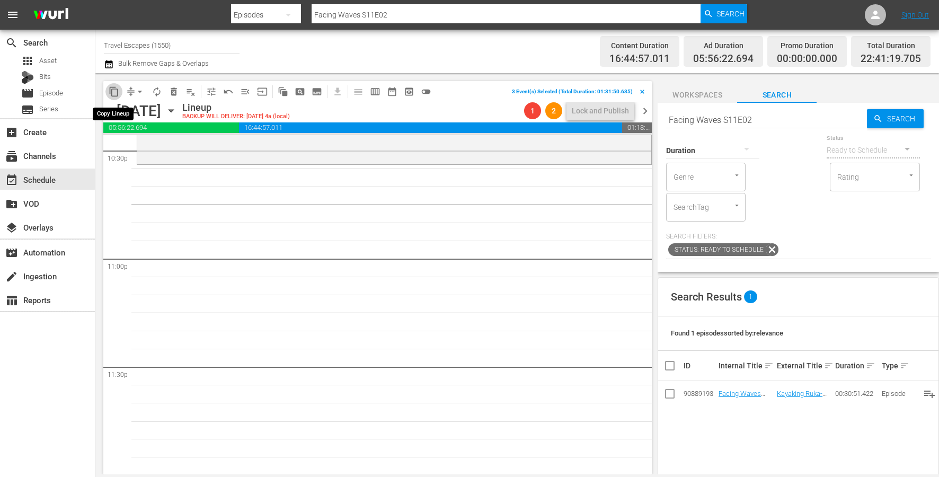
click at [116, 87] on span "content_copy" at bounding box center [114, 91] width 11 height 11
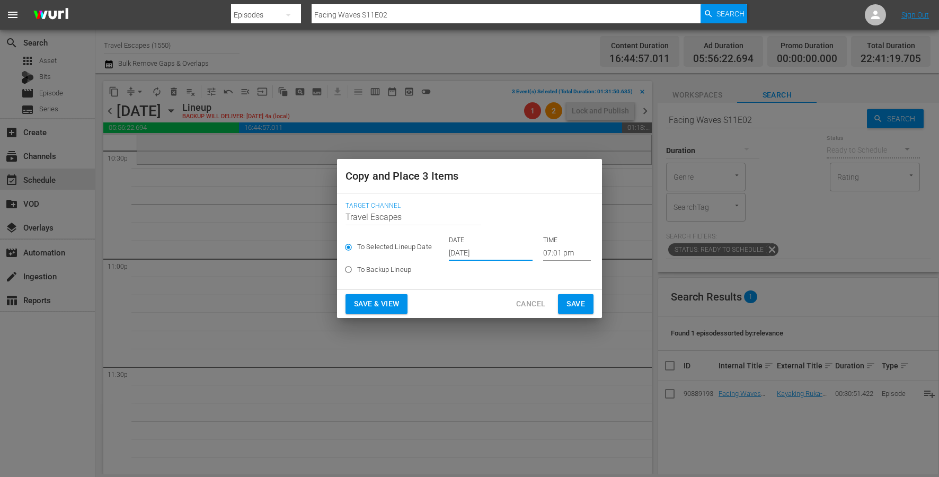
click at [482, 253] on input "[DATE]" at bounding box center [491, 253] width 84 height 16
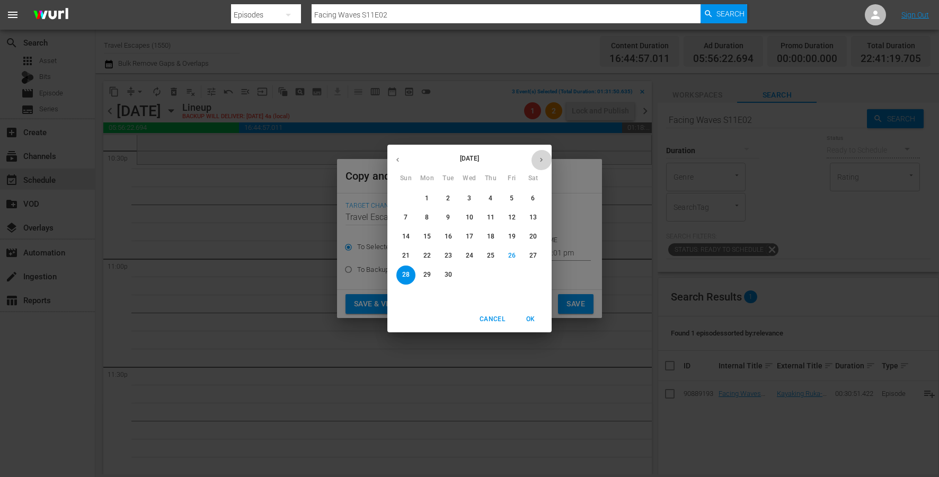
click at [541, 158] on icon "button" at bounding box center [541, 160] width 3 height 4
click at [408, 254] on p "19" at bounding box center [405, 255] width 7 height 9
type input "Oct 19th 2025"
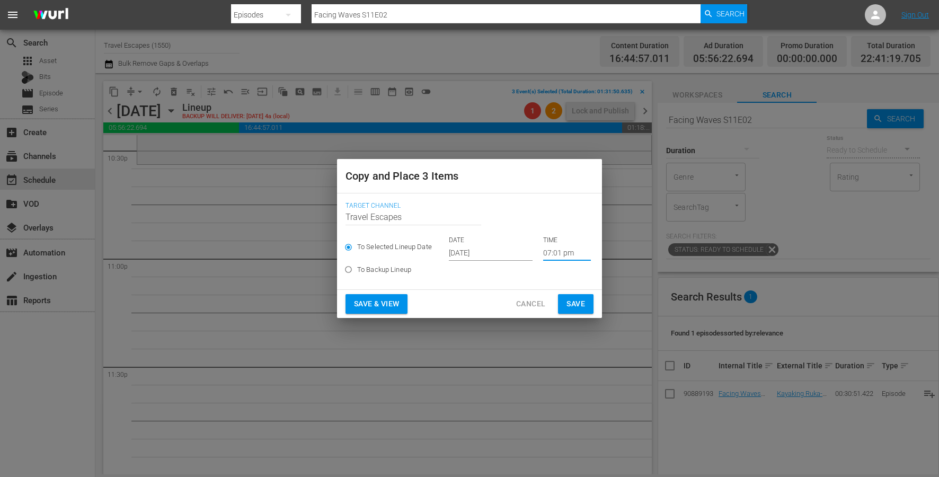
click at [543, 252] on input "07:01 pm" at bounding box center [567, 253] width 48 height 16
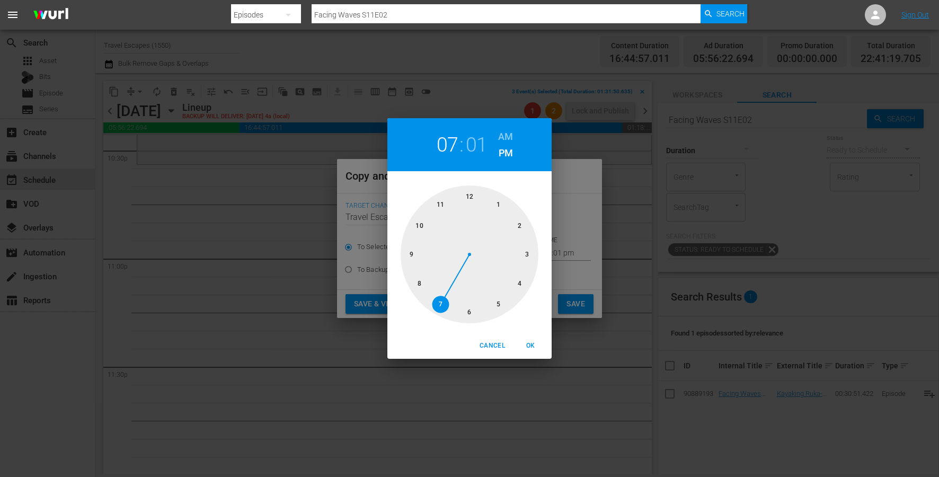
click at [420, 228] on div at bounding box center [470, 254] width 138 height 138
click at [466, 318] on div at bounding box center [470, 254] width 138 height 138
click at [526, 348] on span "OK" at bounding box center [530, 345] width 25 height 11
type input "10:30 pm"
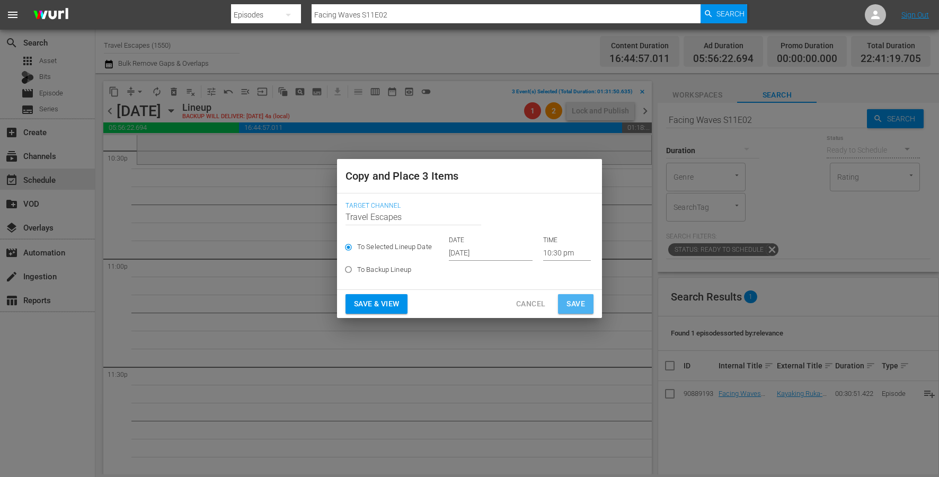
click at [573, 306] on span "Save" at bounding box center [576, 303] width 19 height 13
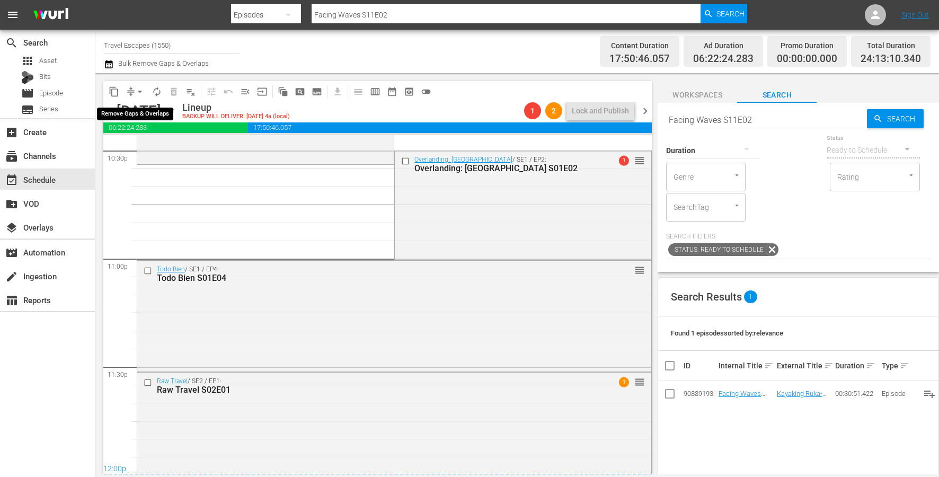
click at [145, 92] on span "arrow_drop_down" at bounding box center [140, 91] width 11 height 11
click at [168, 153] on li "Align to End of Previous Day" at bounding box center [140, 147] width 111 height 17
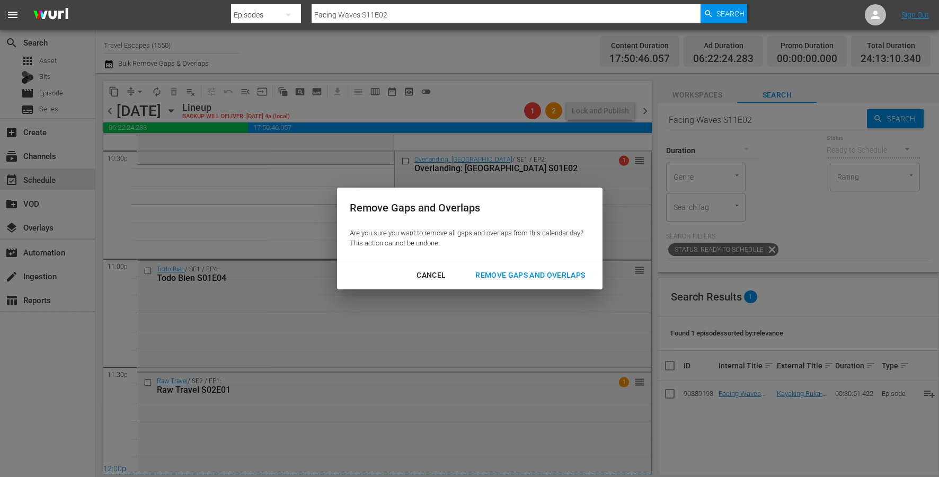
click at [531, 269] on div "Remove Gaps and Overlaps" at bounding box center [530, 275] width 127 height 13
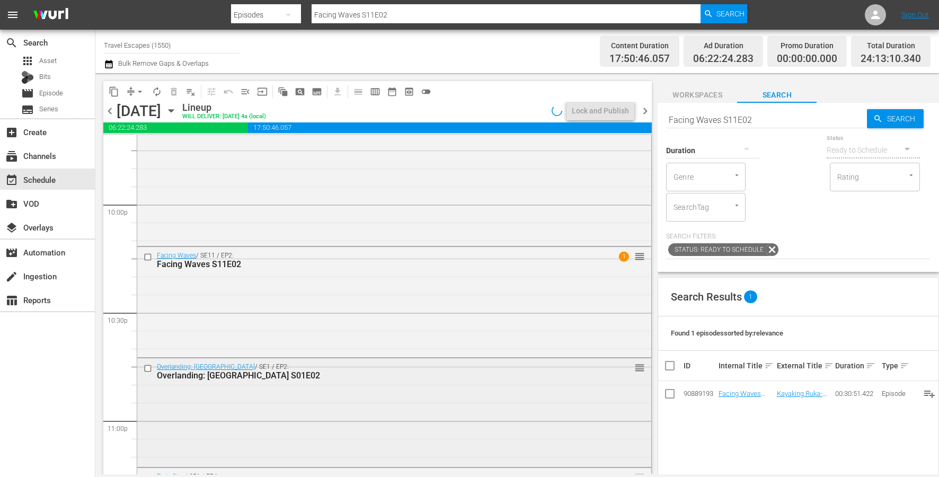
scroll to position [4902, 0]
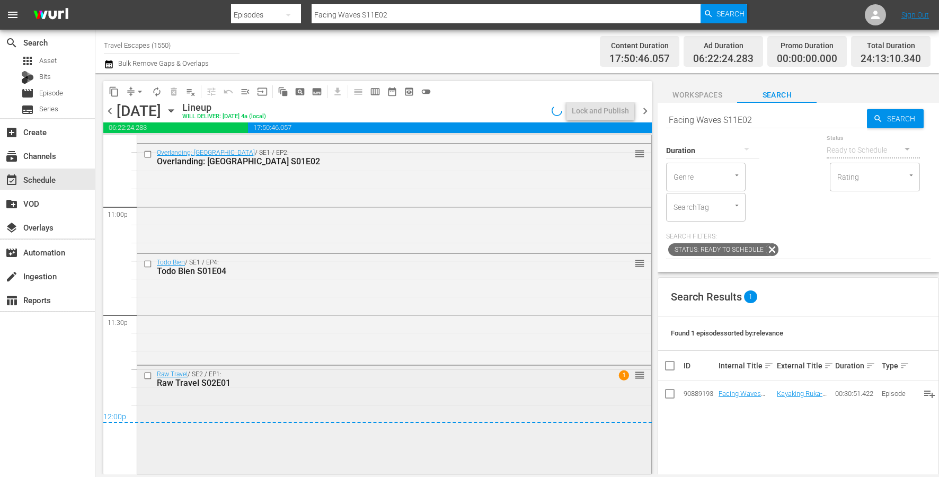
click at [229, 403] on div "Raw Travel / SE2 / EP1: Raw Travel S02E01 1 reorder" at bounding box center [394, 419] width 514 height 107
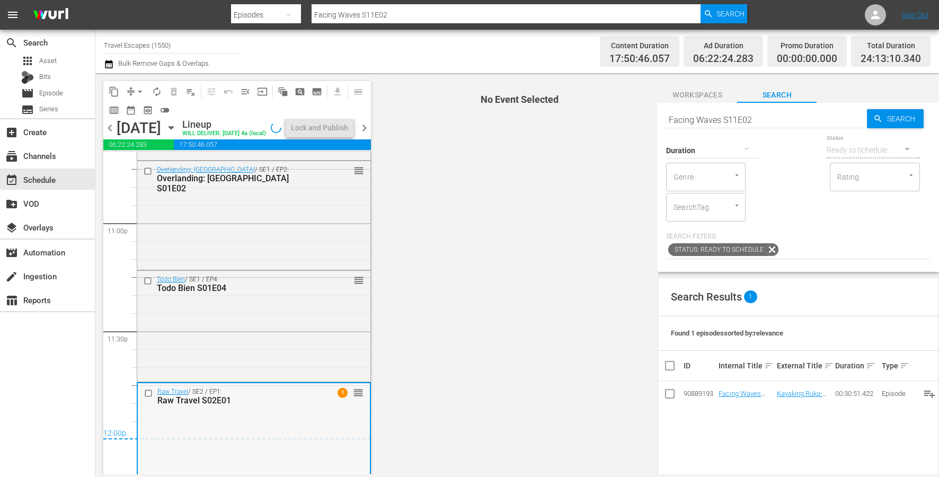
click at [213, 435] on div "Raw Travel / SE2 / EP1: Raw Travel S02E01 1 reorder" at bounding box center [254, 436] width 232 height 107
click at [213, 436] on div "Raw Travel / SE2 / EP1: Raw Travel S02E01 1 reorder" at bounding box center [254, 436] width 232 height 107
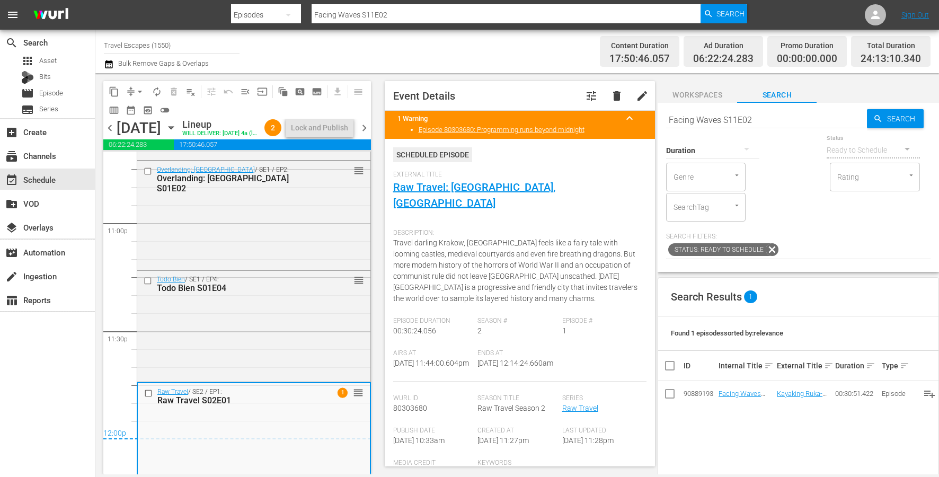
click at [213, 436] on div "Raw Travel / SE2 / EP1: Raw Travel S02E01 1 reorder" at bounding box center [254, 436] width 232 height 107
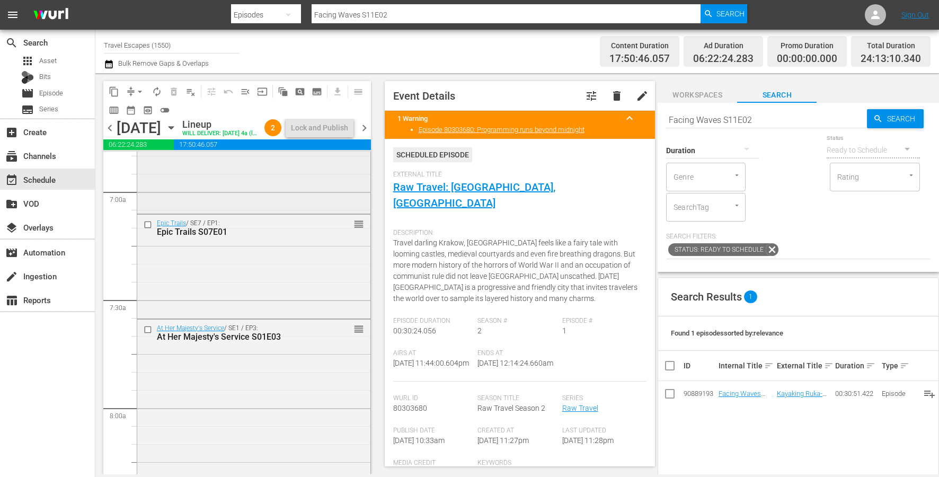
scroll to position [1474, 0]
click at [147, 228] on input "checkbox" at bounding box center [149, 223] width 11 height 9
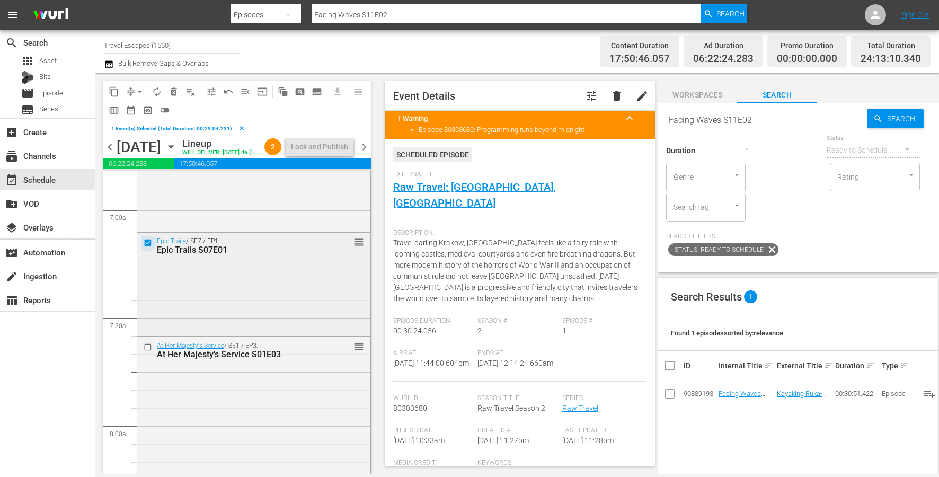
click at [148, 247] on input "checkbox" at bounding box center [149, 242] width 11 height 9
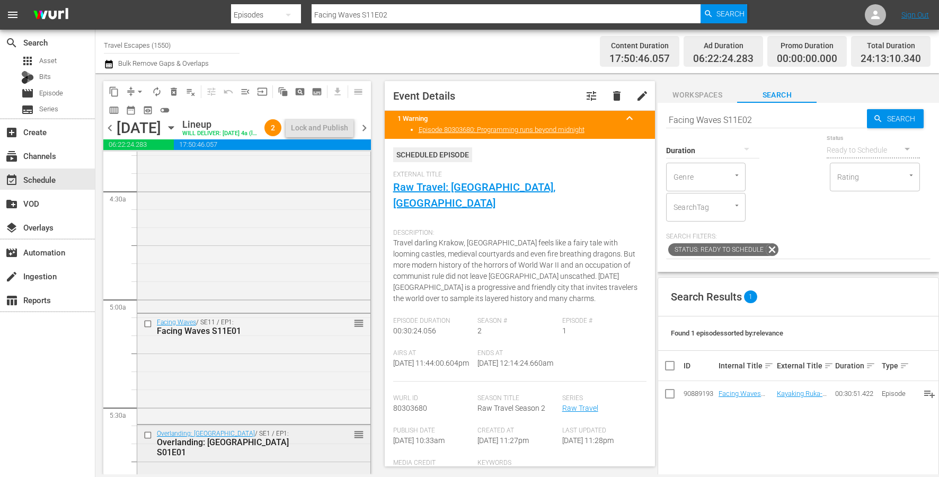
scroll to position [1020, 0]
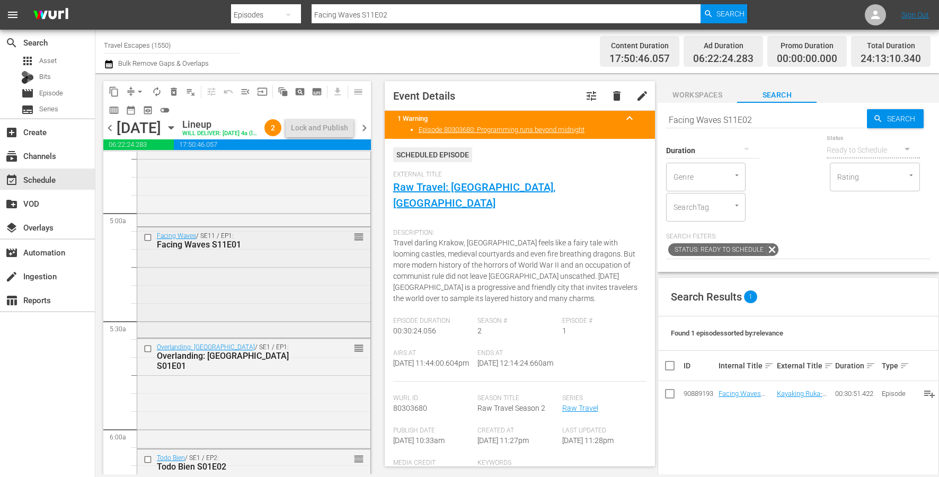
click at [149, 242] on input "checkbox" at bounding box center [149, 237] width 11 height 9
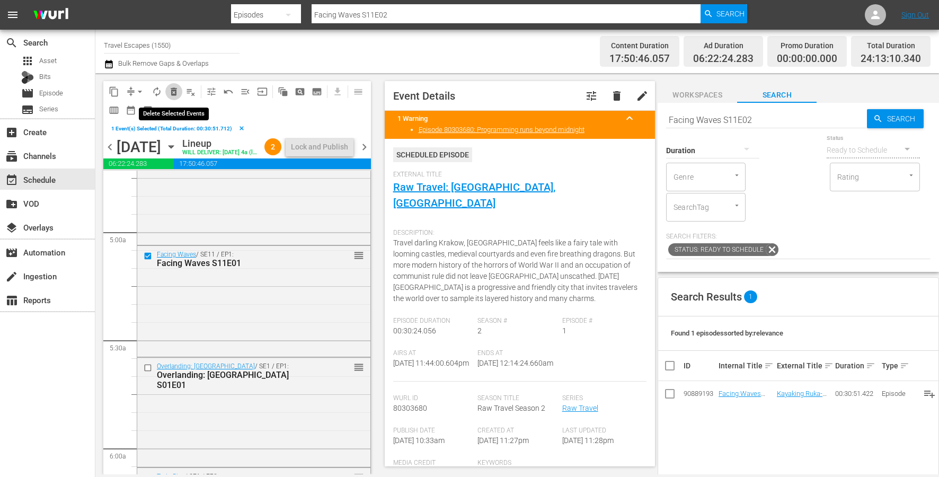
click at [173, 92] on span "delete_forever_outlined" at bounding box center [174, 91] width 11 height 11
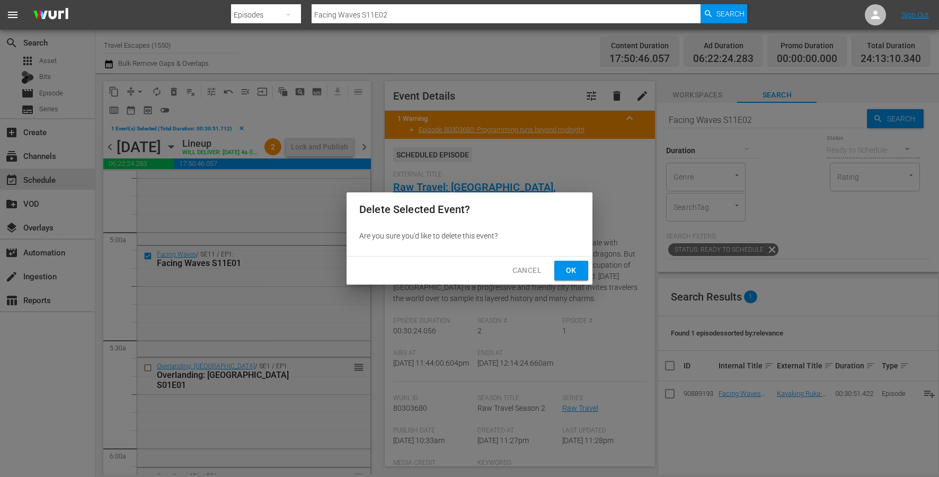
click at [582, 269] on button "Ok" at bounding box center [571, 271] width 34 height 20
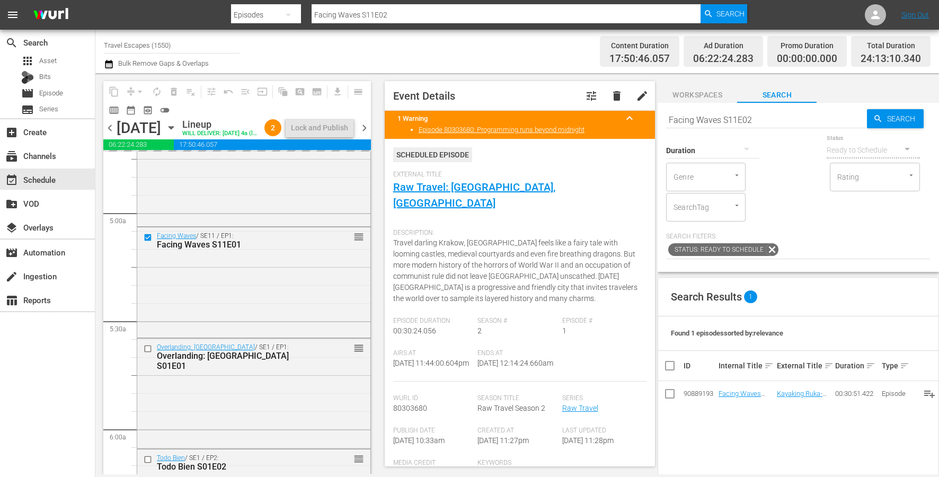
click at [716, 125] on div "Duration" at bounding box center [712, 144] width 93 height 38
click at [711, 122] on input "Facing Waves S11E02" at bounding box center [766, 119] width 201 height 25
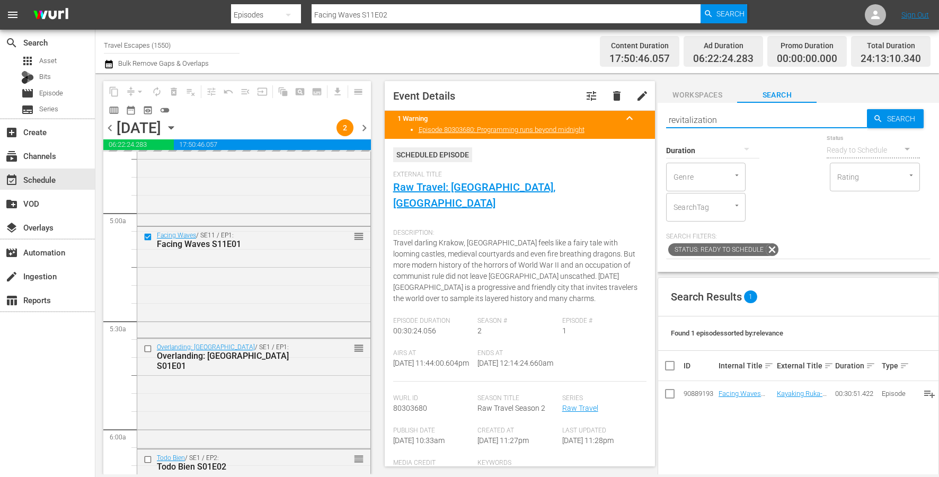
type input "revitalization"
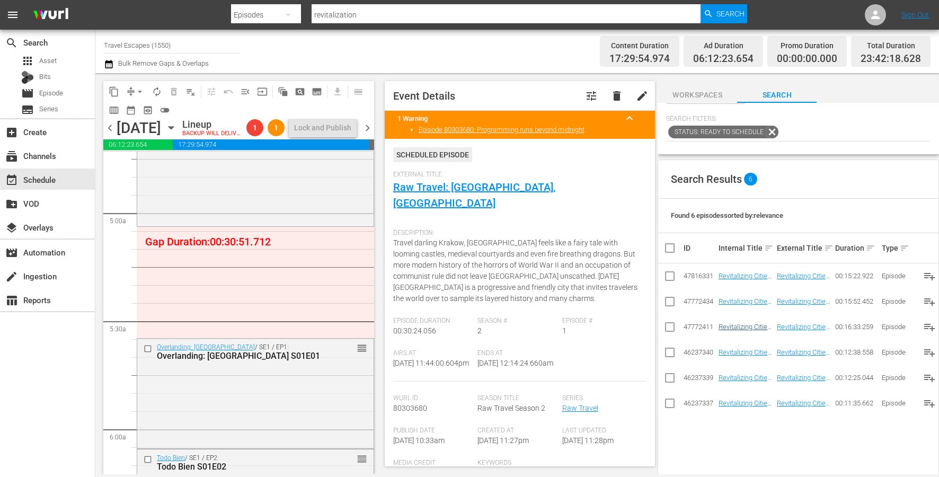
scroll to position [134, 0]
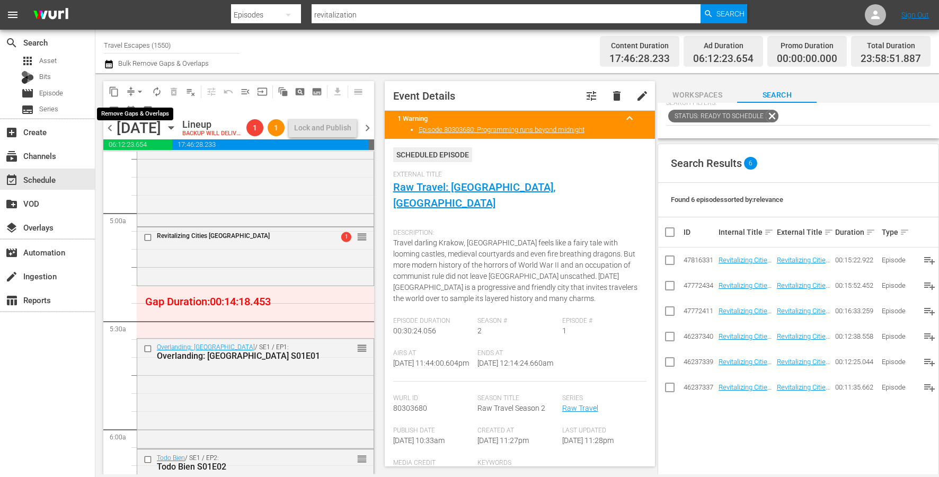
click at [138, 90] on span "arrow_drop_down" at bounding box center [140, 91] width 11 height 11
click at [161, 148] on li "Align to End of Previous Day" at bounding box center [140, 147] width 111 height 17
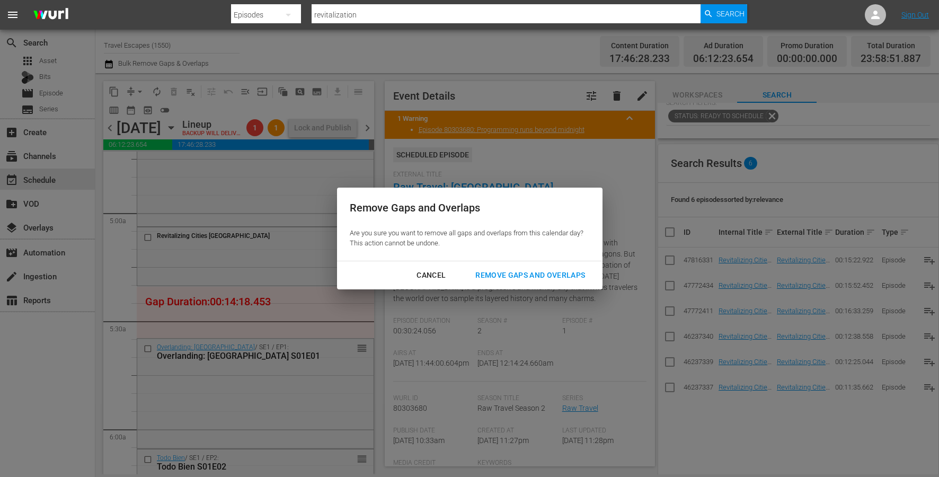
click at [541, 279] on div "Remove Gaps and Overlaps" at bounding box center [530, 275] width 127 height 13
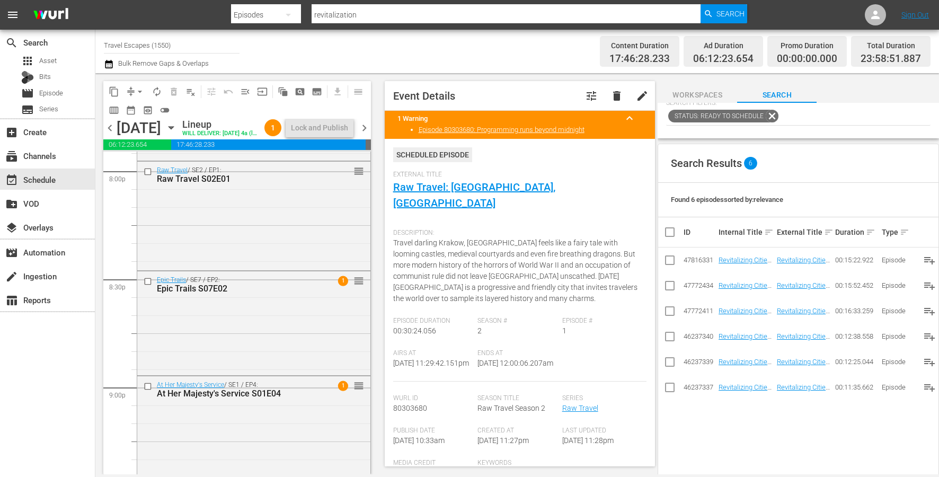
scroll to position [4298, 0]
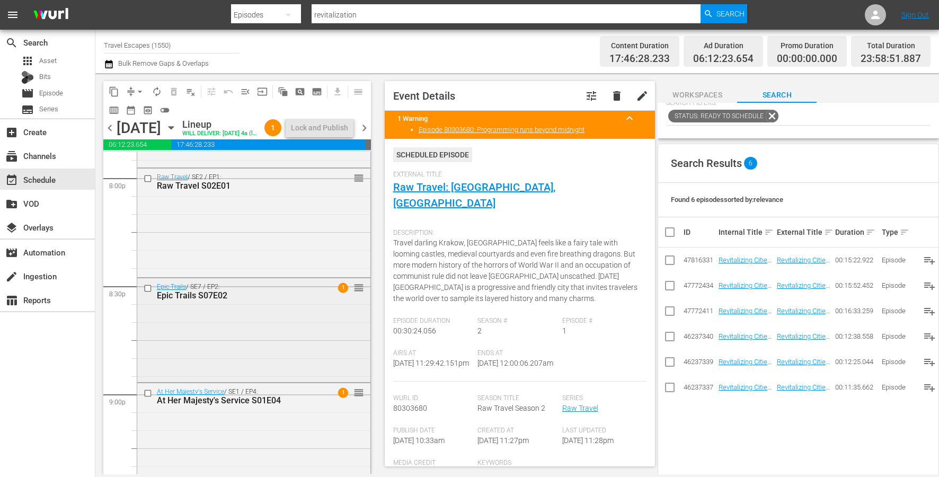
click at [147, 293] on input "checkbox" at bounding box center [149, 288] width 11 height 9
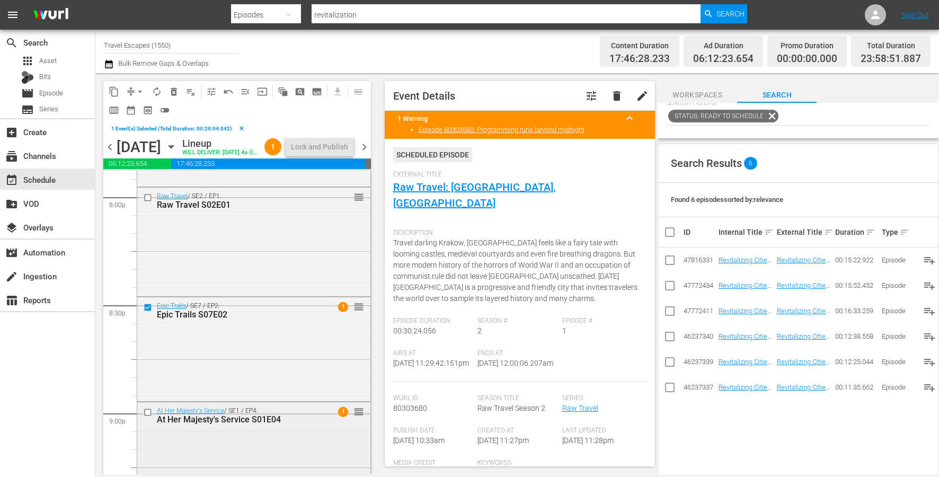
click at [147, 417] on input "checkbox" at bounding box center [149, 412] width 11 height 9
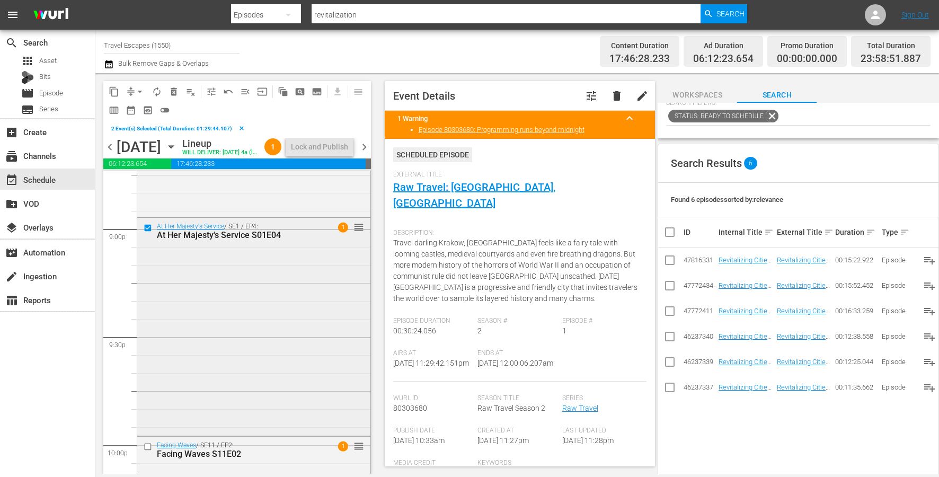
scroll to position [4485, 0]
click at [149, 449] on input "checkbox" at bounding box center [149, 444] width 11 height 9
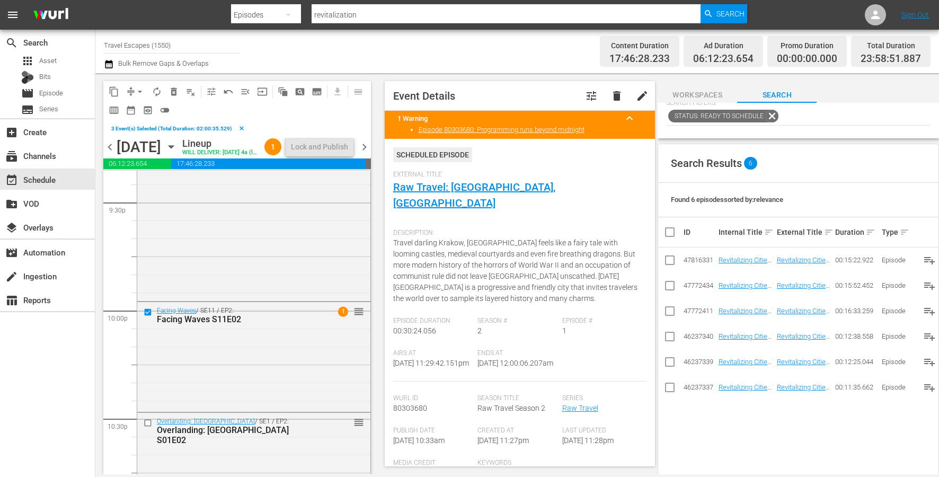
scroll to position [4680, 0]
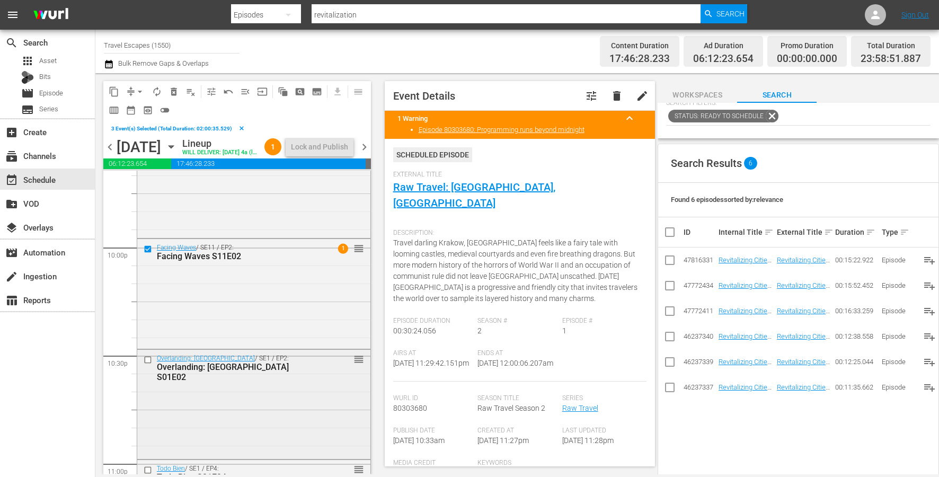
click at [147, 365] on input "checkbox" at bounding box center [149, 360] width 11 height 9
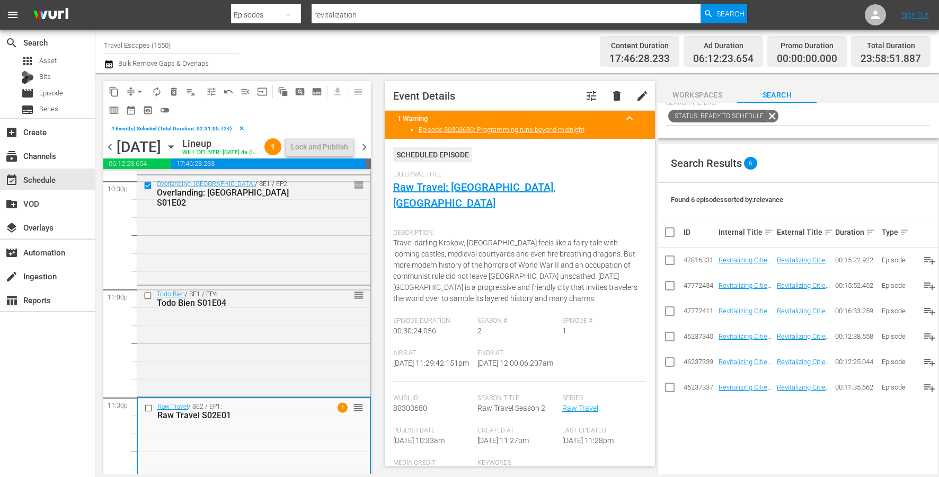
scroll to position [4902, 0]
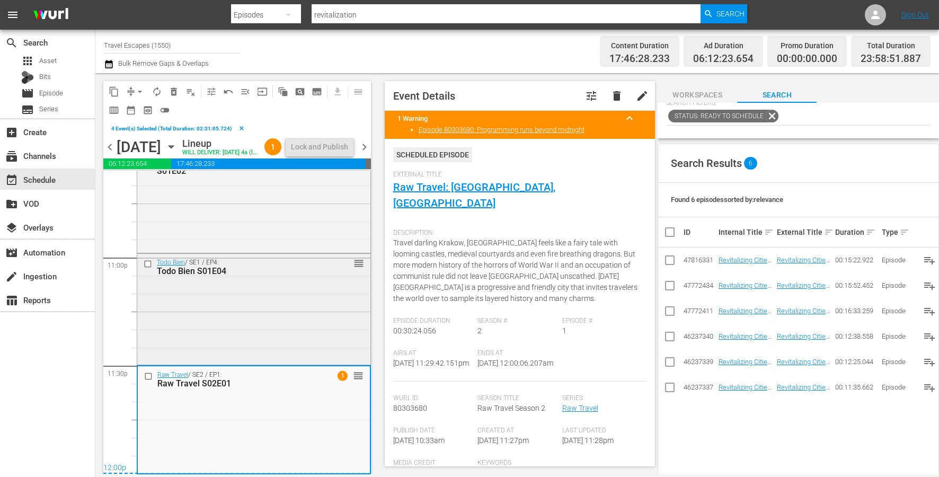
click at [148, 263] on input "checkbox" at bounding box center [149, 264] width 11 height 9
click at [147, 375] on input "checkbox" at bounding box center [149, 376] width 11 height 9
click at [113, 92] on span "content_copy" at bounding box center [114, 91] width 11 height 11
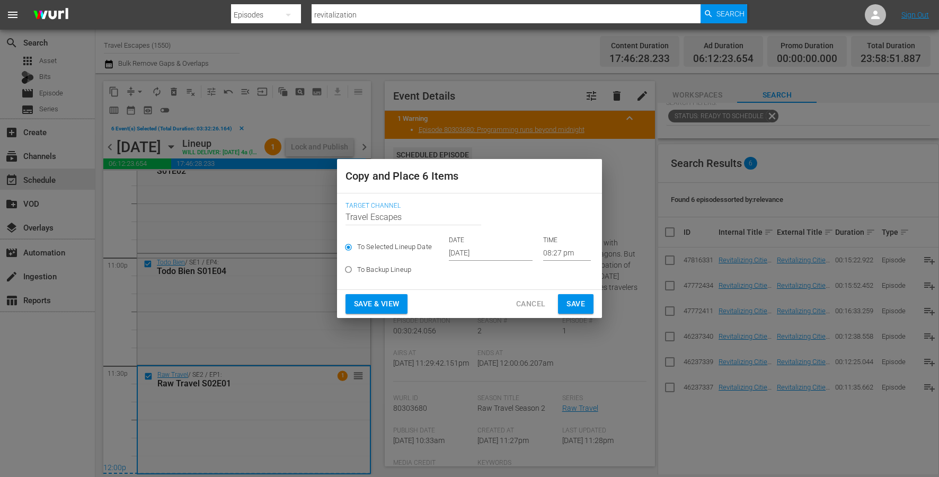
click at [463, 246] on input "[DATE]" at bounding box center [491, 253] width 84 height 16
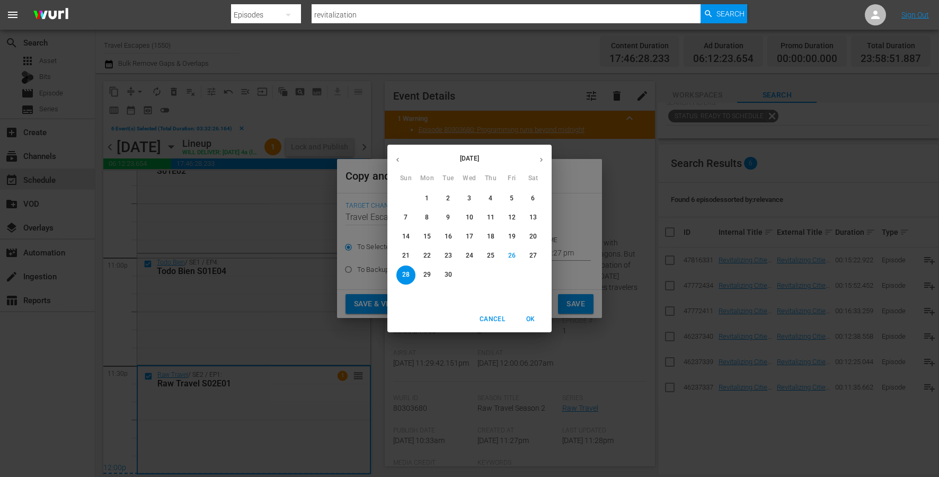
click at [540, 156] on icon "button" at bounding box center [541, 160] width 8 height 8
click at [537, 255] on span "25" at bounding box center [533, 255] width 19 height 9
type input "Oct 25th 2025"
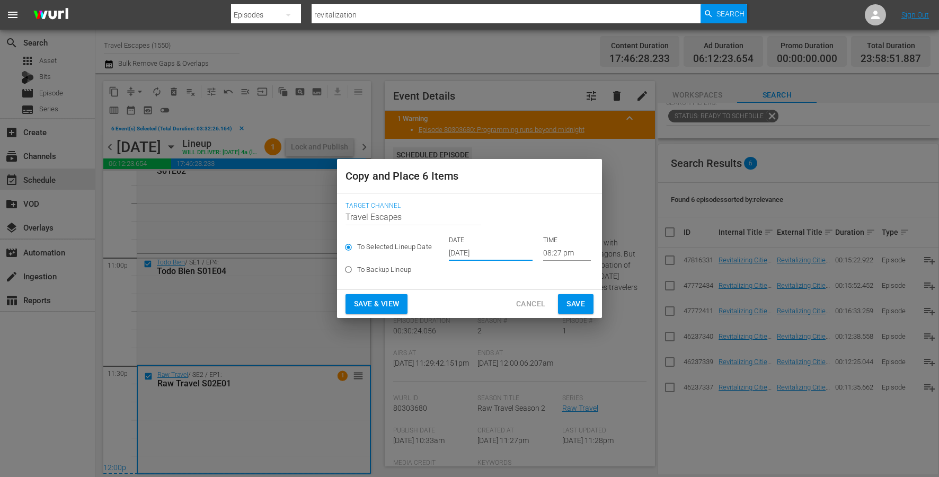
click at [547, 250] on input "08:27 pm" at bounding box center [567, 253] width 48 height 16
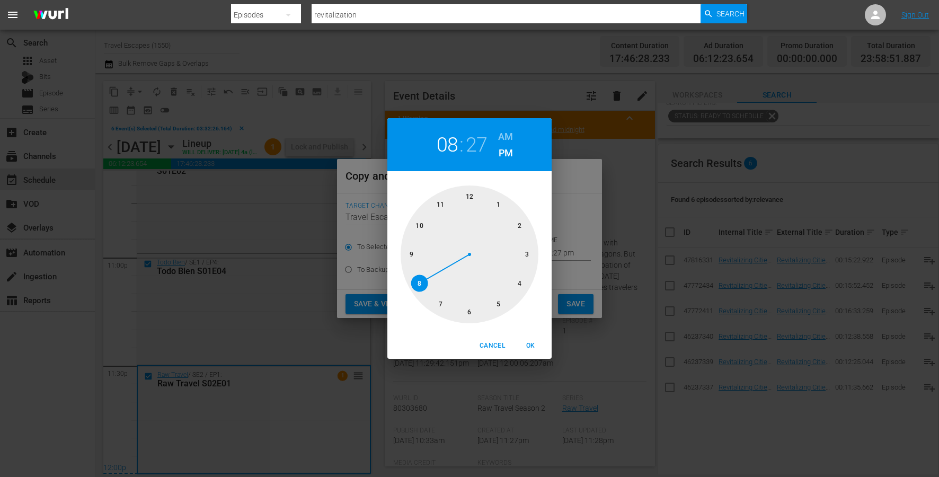
click at [467, 198] on div at bounding box center [470, 254] width 138 height 138
drag, startPoint x: 498, startPoint y: 142, endPoint x: 499, endPoint y: 157, distance: 16.0
click at [498, 142] on h6 "AM" at bounding box center [505, 136] width 15 height 17
click at [533, 344] on span "OK" at bounding box center [530, 345] width 25 height 11
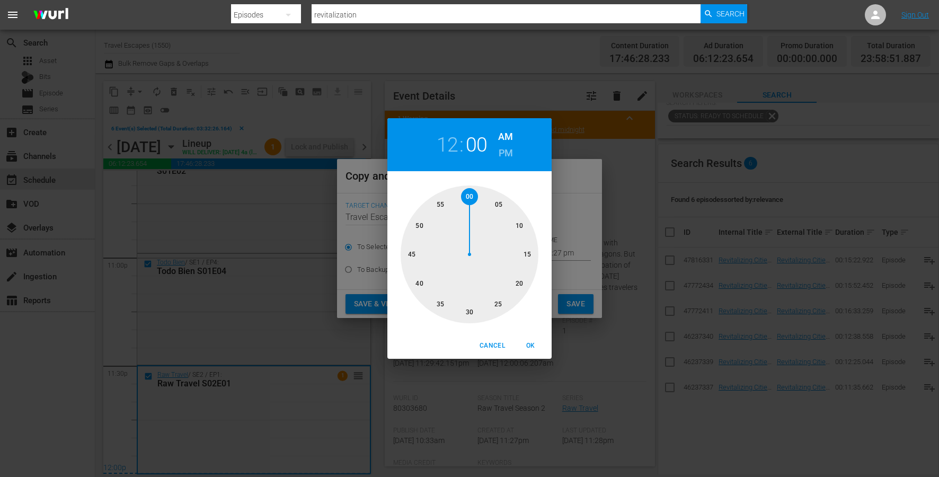
type input "12:00 am"
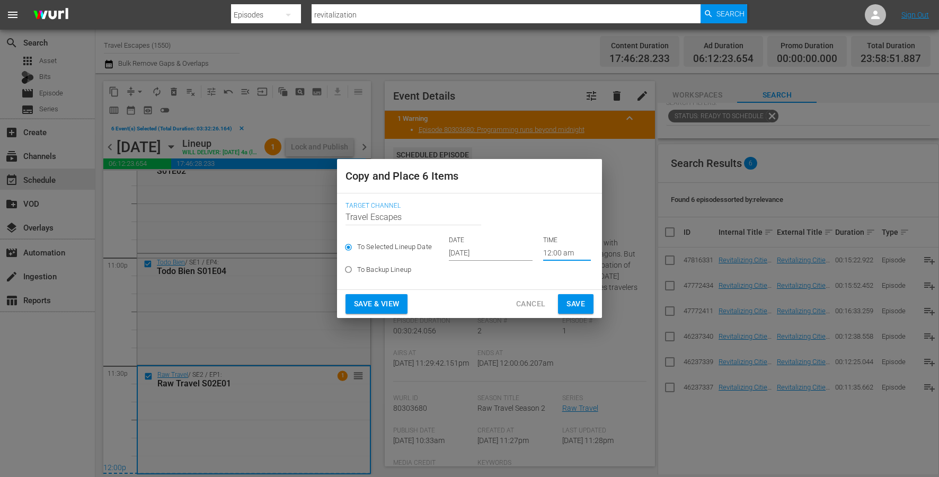
click at [579, 308] on span "Save" at bounding box center [576, 303] width 19 height 13
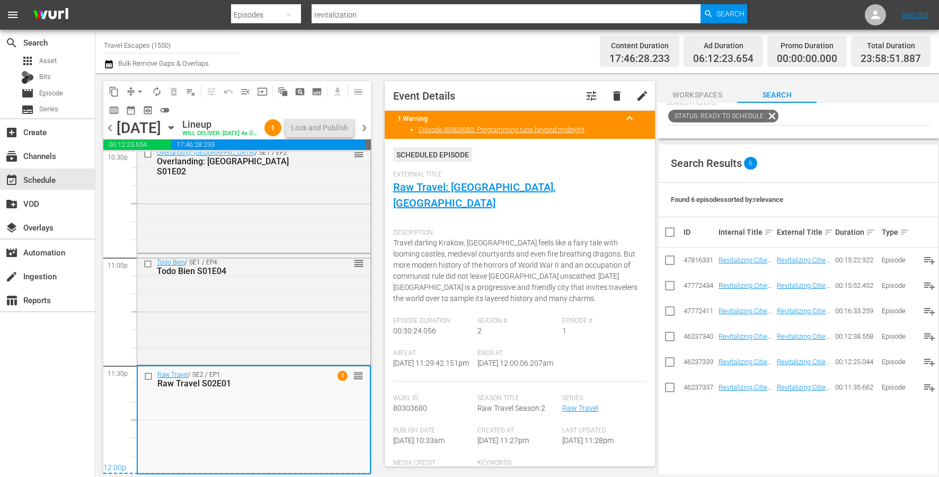
scroll to position [4884, 0]
click at [361, 135] on span "chevron_right" at bounding box center [364, 127] width 13 height 13
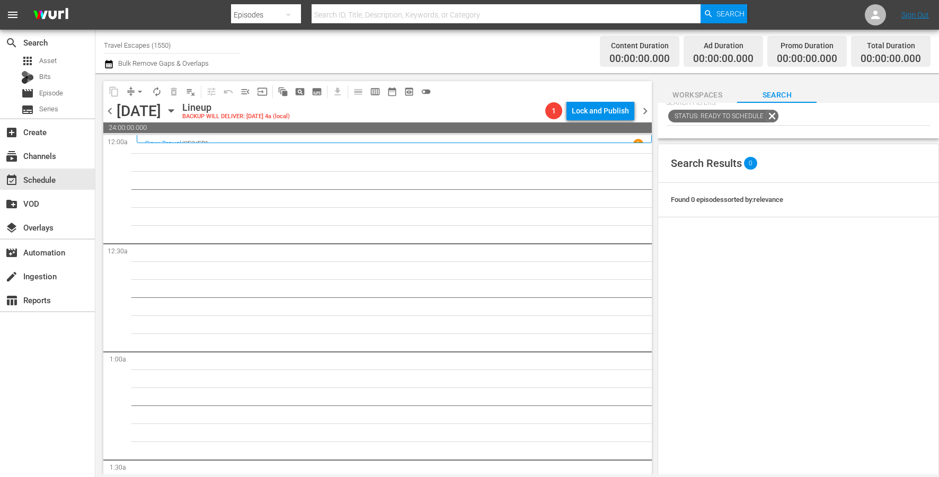
click at [161, 111] on div "[DATE]" at bounding box center [139, 110] width 45 height 17
click at [177, 111] on icon "button" at bounding box center [171, 111] width 12 height 12
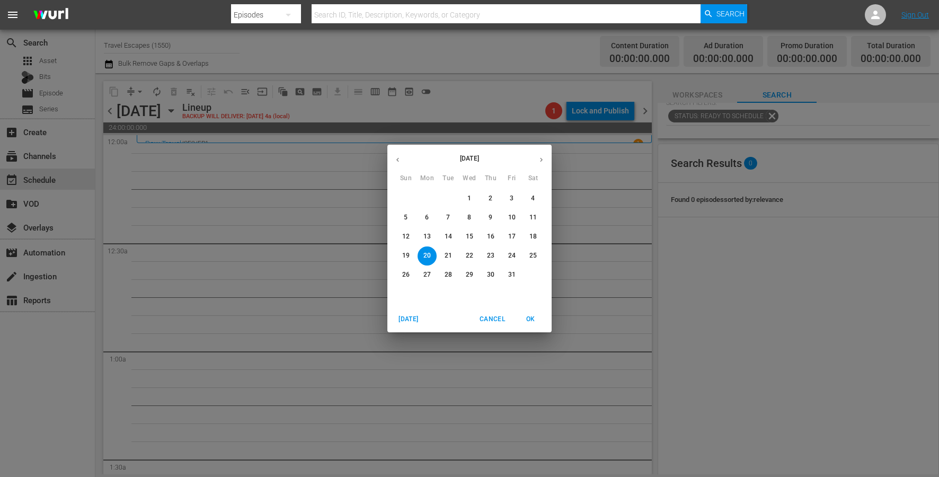
click at [512, 237] on p "17" at bounding box center [511, 236] width 7 height 9
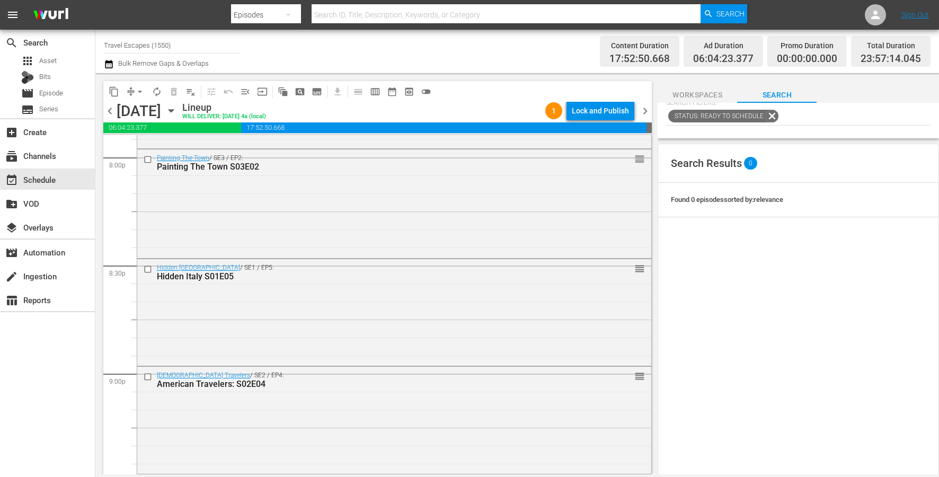
scroll to position [4296, 0]
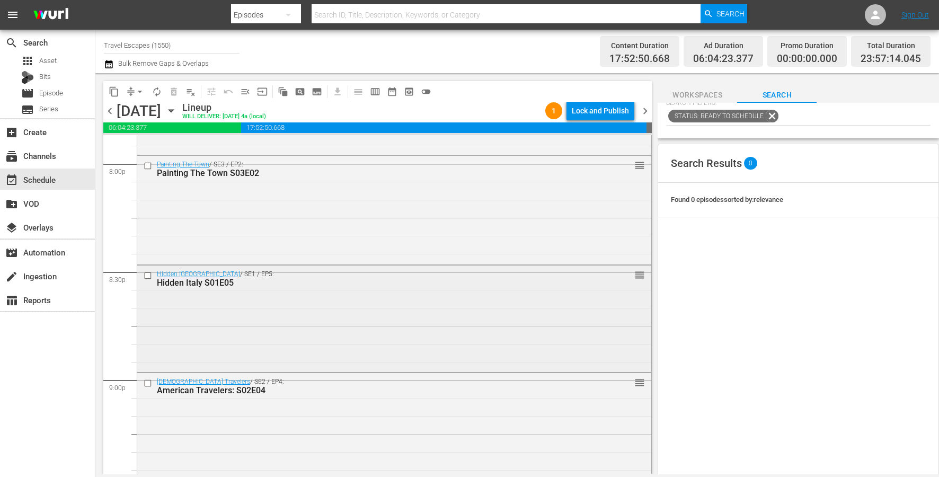
click at [149, 277] on input "checkbox" at bounding box center [149, 275] width 11 height 9
click at [147, 381] on input "checkbox" at bounding box center [149, 382] width 11 height 9
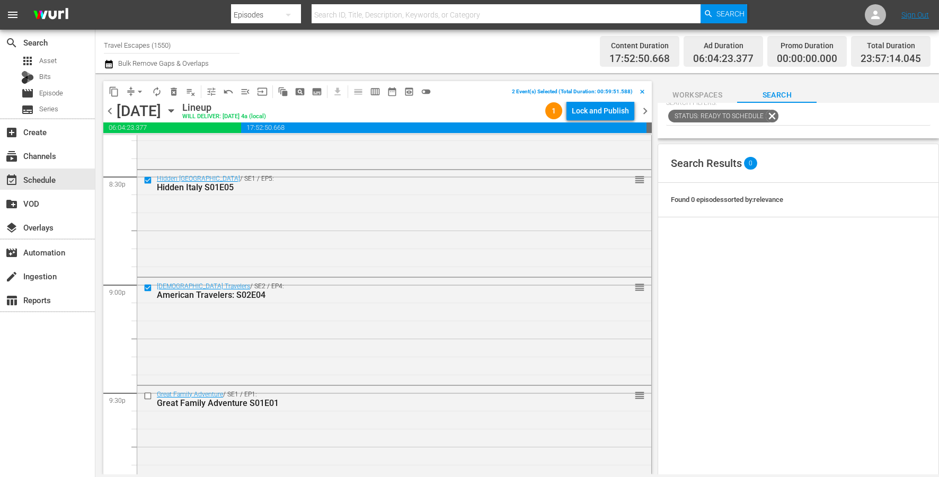
scroll to position [4441, 0]
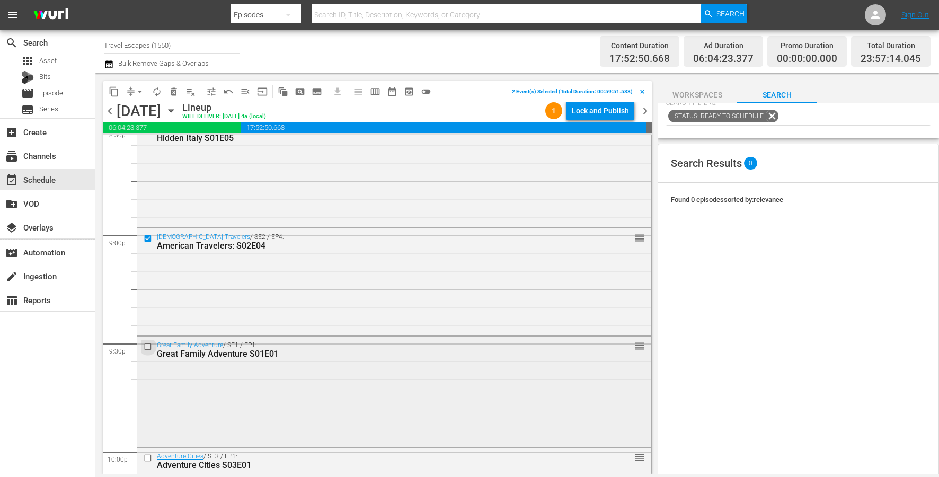
click at [147, 346] on input "checkbox" at bounding box center [149, 346] width 11 height 9
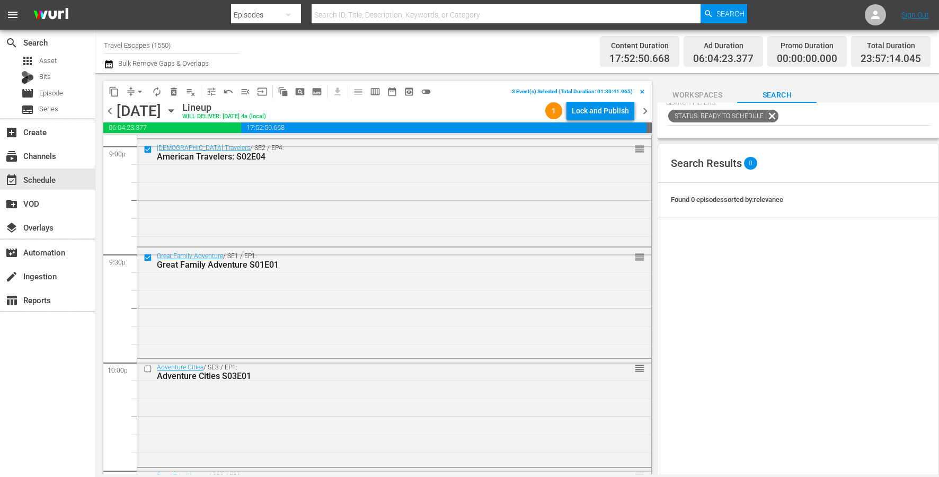
scroll to position [4561, 0]
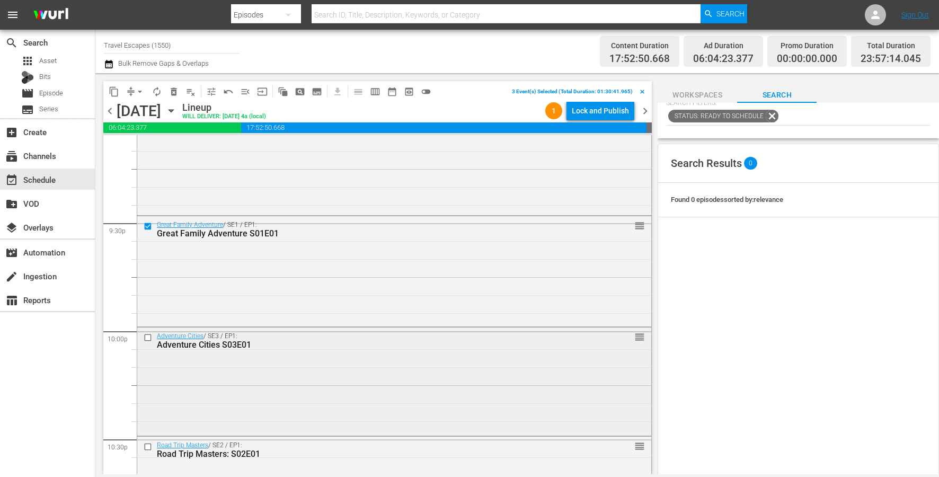
click at [148, 337] on input "checkbox" at bounding box center [149, 337] width 11 height 9
click at [145, 446] on input "checkbox" at bounding box center [149, 446] width 11 height 9
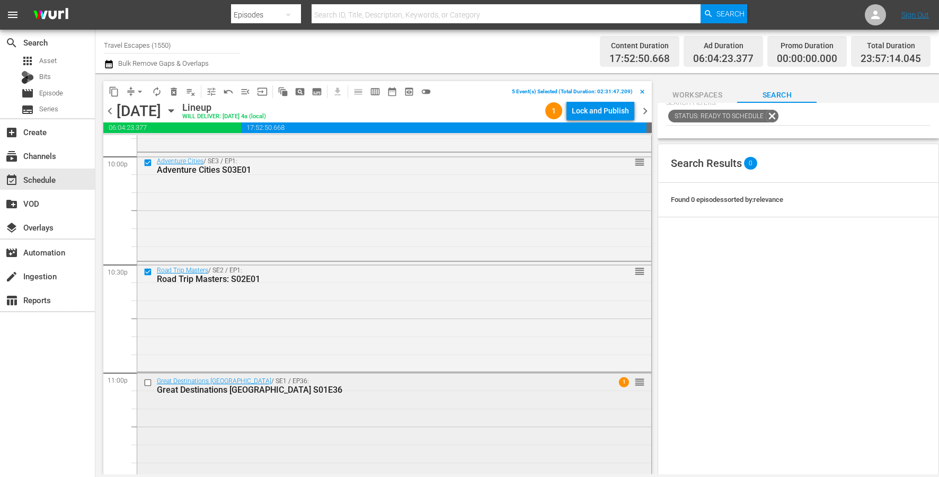
click at [146, 382] on input "checkbox" at bounding box center [149, 382] width 11 height 9
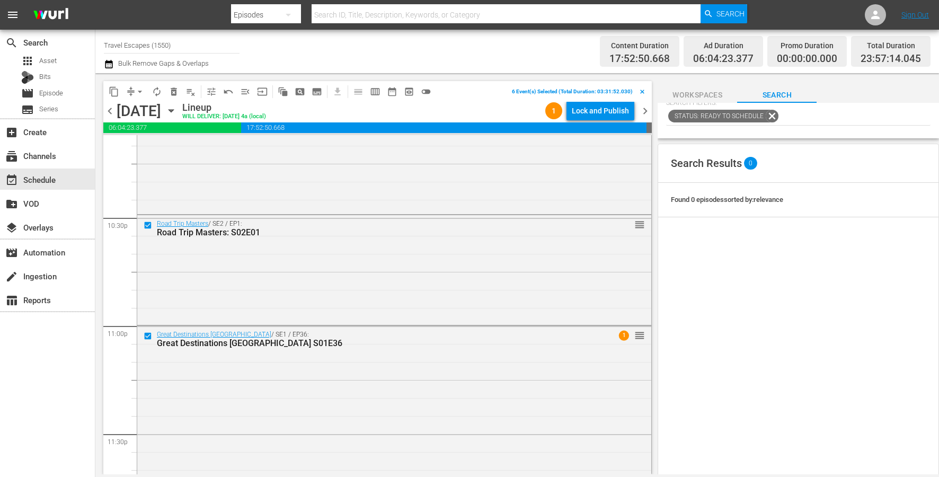
scroll to position [4850, 0]
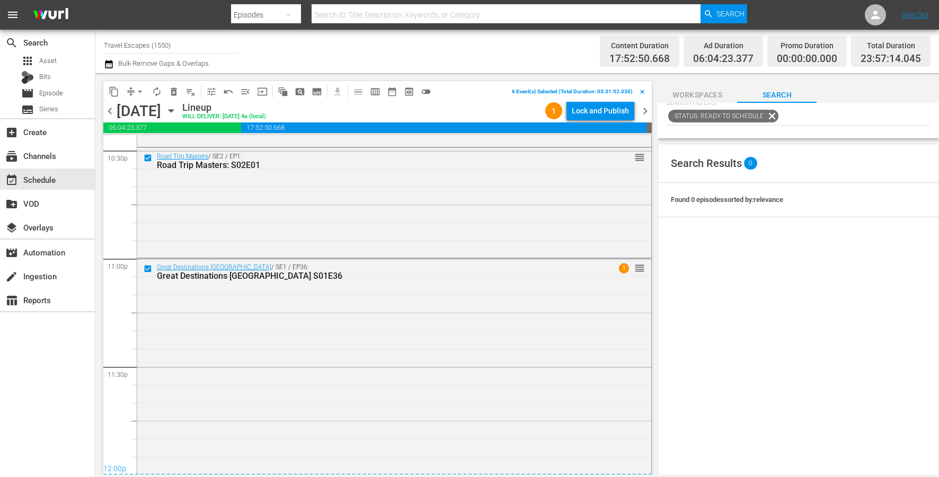
click at [110, 90] on span "content_copy" at bounding box center [114, 91] width 11 height 11
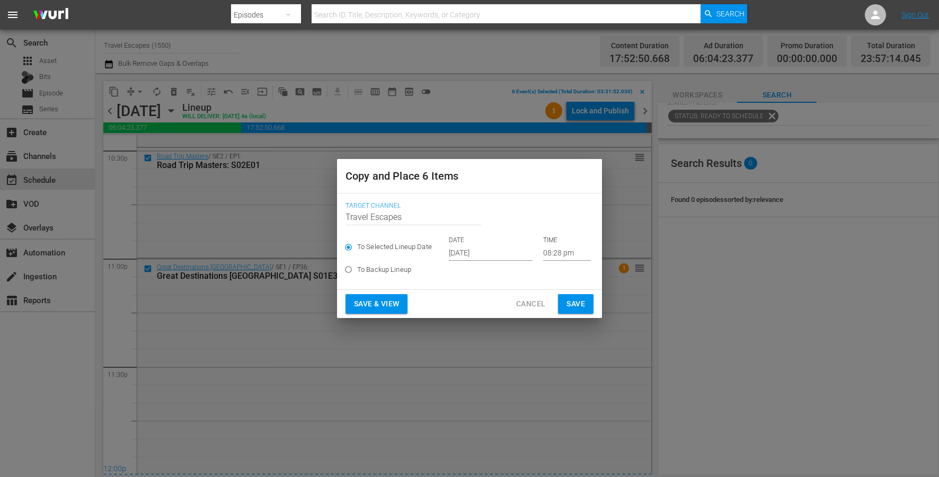
click at [473, 252] on input "[DATE]" at bounding box center [491, 253] width 84 height 16
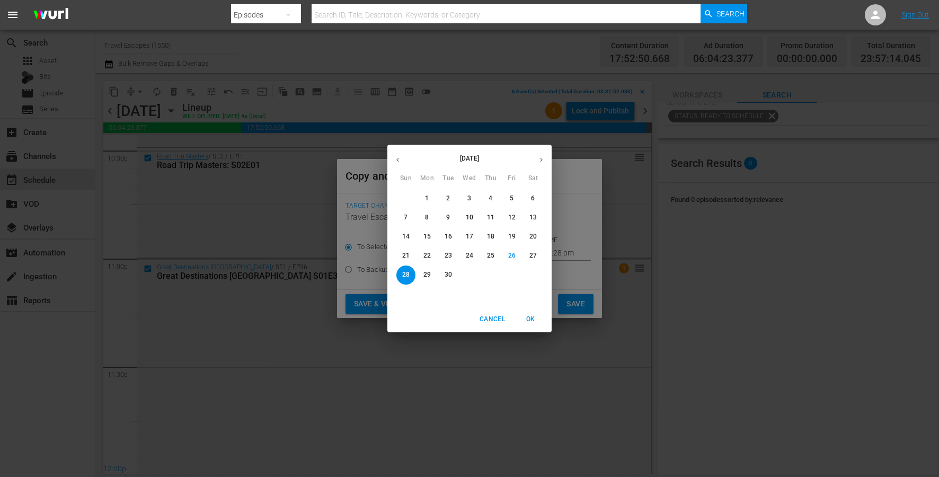
click at [542, 154] on button "button" at bounding box center [541, 159] width 21 height 21
click at [432, 257] on span "20" at bounding box center [427, 255] width 19 height 9
type input "Oct 20th 2025"
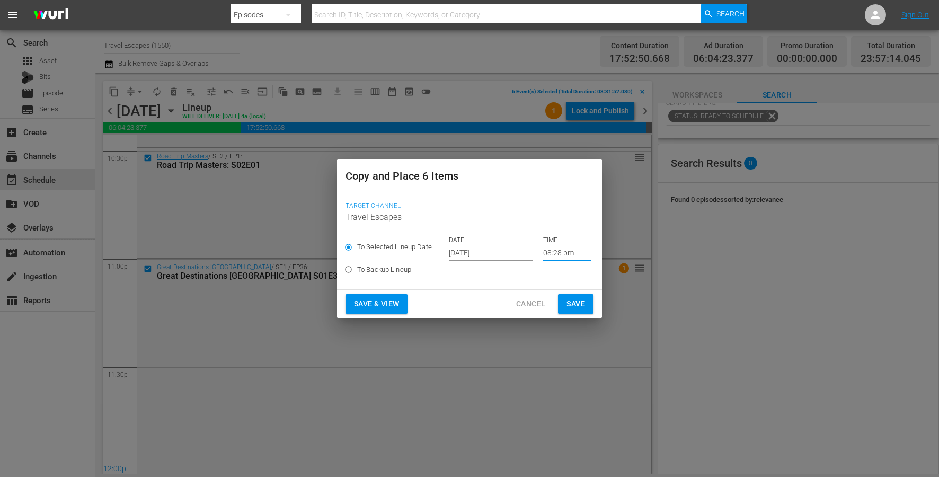
click at [550, 251] on input "08:28 pm" at bounding box center [567, 253] width 48 height 16
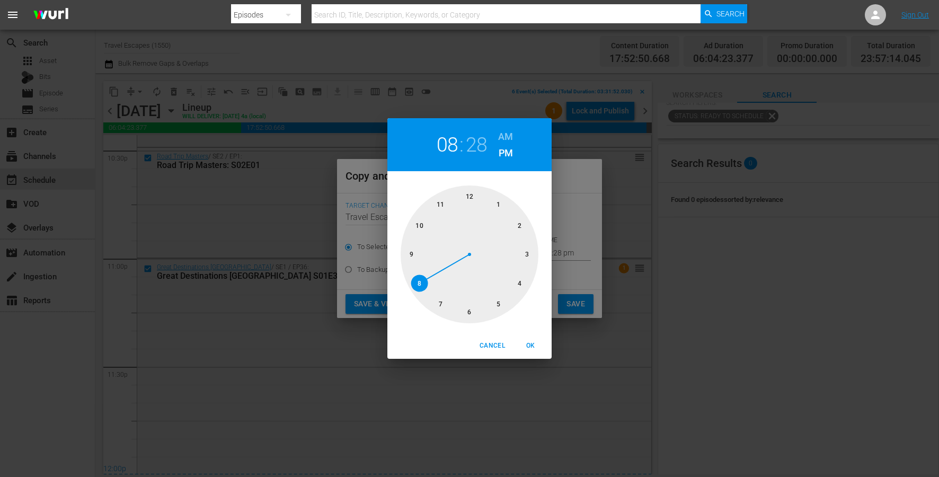
click at [473, 197] on div at bounding box center [470, 254] width 138 height 138
click at [506, 135] on h6 "AM" at bounding box center [505, 136] width 15 height 17
click at [532, 346] on span "OK" at bounding box center [530, 345] width 25 height 11
type input "12:00 am"
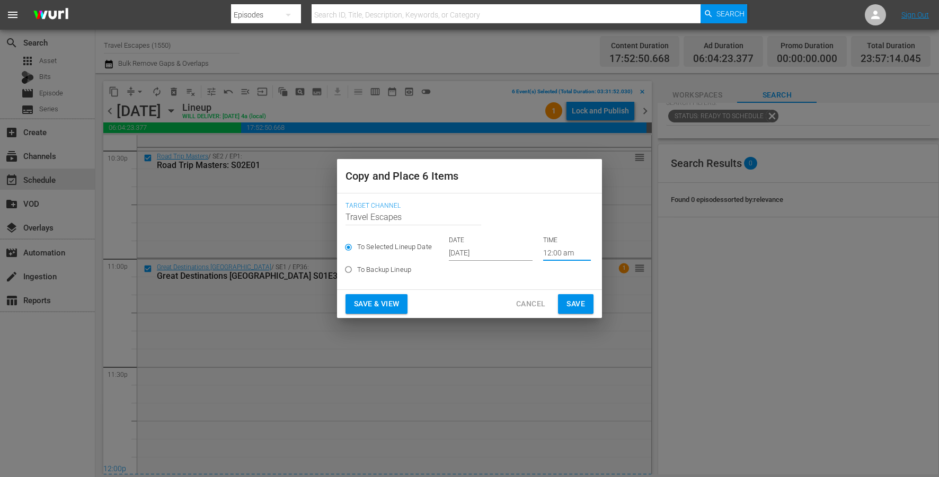
click at [576, 302] on span "Save" at bounding box center [576, 303] width 19 height 13
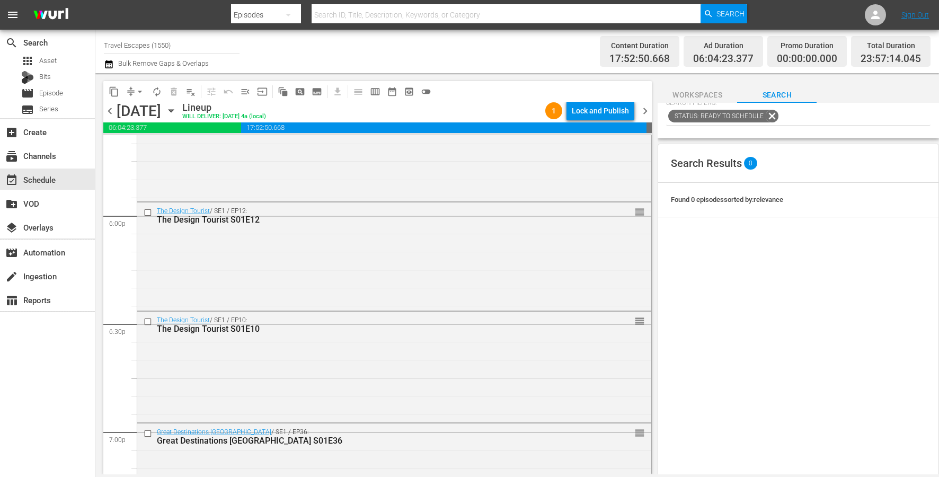
scroll to position [3809, 0]
click at [149, 321] on input "checkbox" at bounding box center [149, 324] width 11 height 9
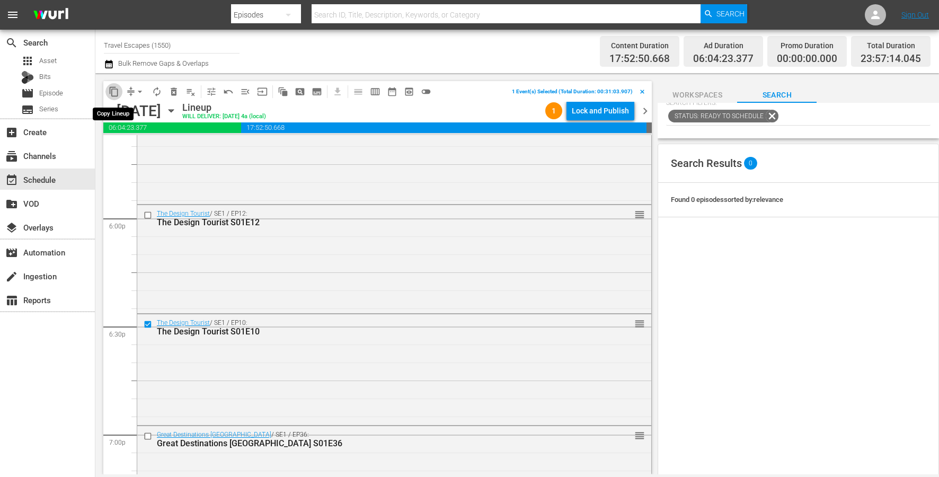
click at [112, 88] on span "content_copy" at bounding box center [114, 91] width 11 height 11
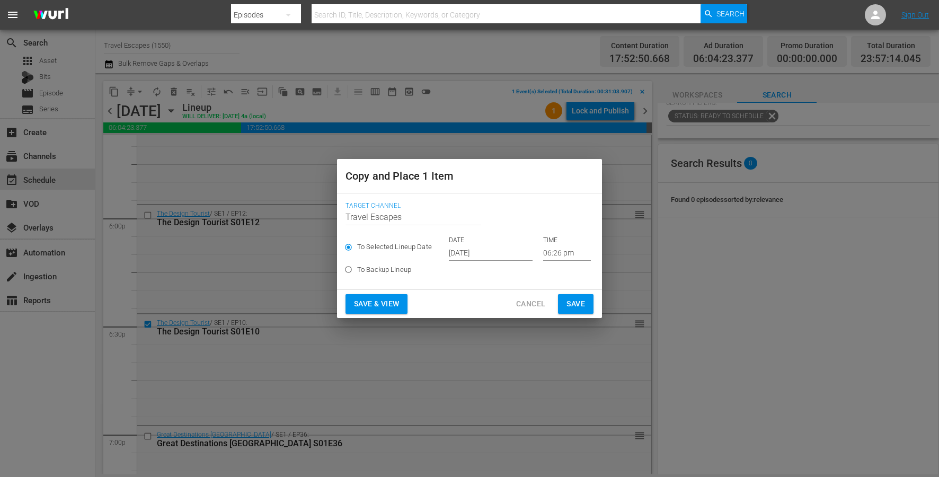
click at [463, 256] on input "[DATE]" at bounding box center [491, 253] width 84 height 16
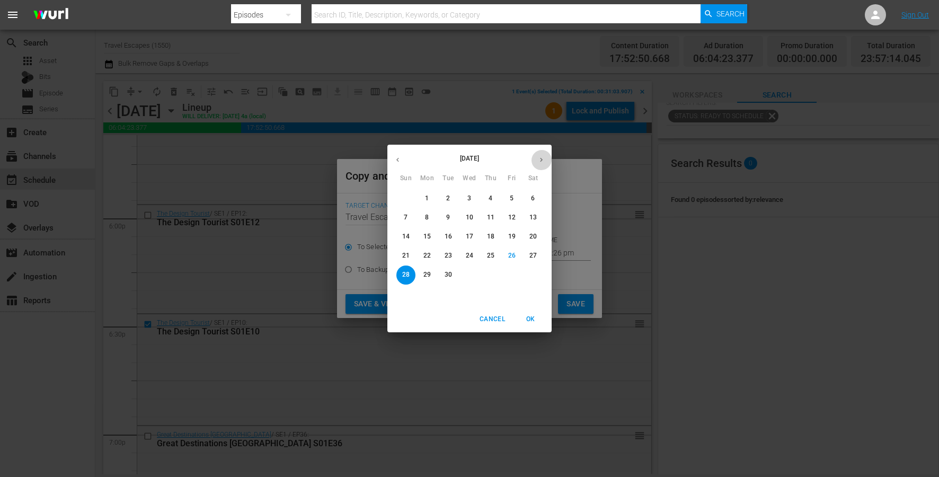
click at [542, 163] on icon "button" at bounding box center [541, 160] width 8 height 8
click at [431, 255] on span "20" at bounding box center [427, 255] width 19 height 9
type input "Oct 20th 2025"
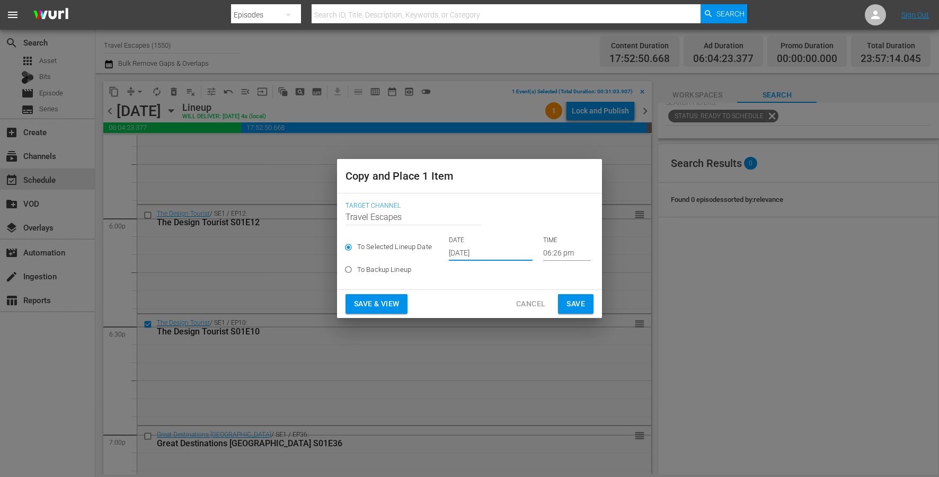
click at [550, 251] on input "06:26 pm" at bounding box center [567, 253] width 48 height 16
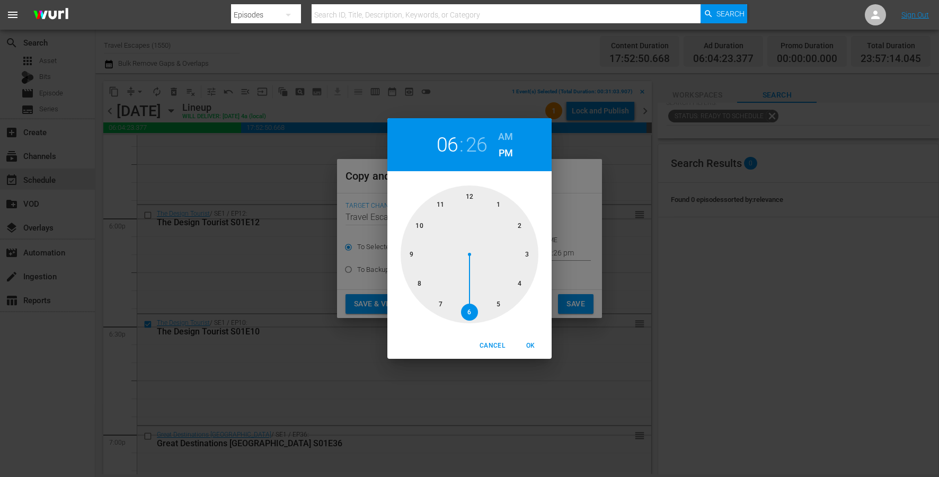
click at [527, 258] on div at bounding box center [470, 254] width 138 height 138
click at [471, 302] on div at bounding box center [470, 254] width 138 height 138
click at [503, 136] on h6 "AM" at bounding box center [505, 136] width 15 height 17
click at [524, 346] on span "OK" at bounding box center [530, 345] width 25 height 11
type input "03:30 am"
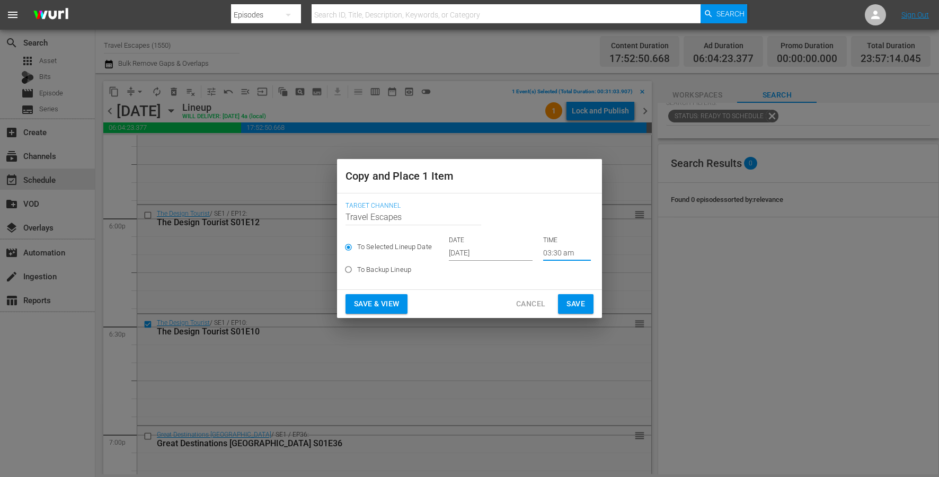
click at [571, 302] on span "Save" at bounding box center [576, 303] width 19 height 13
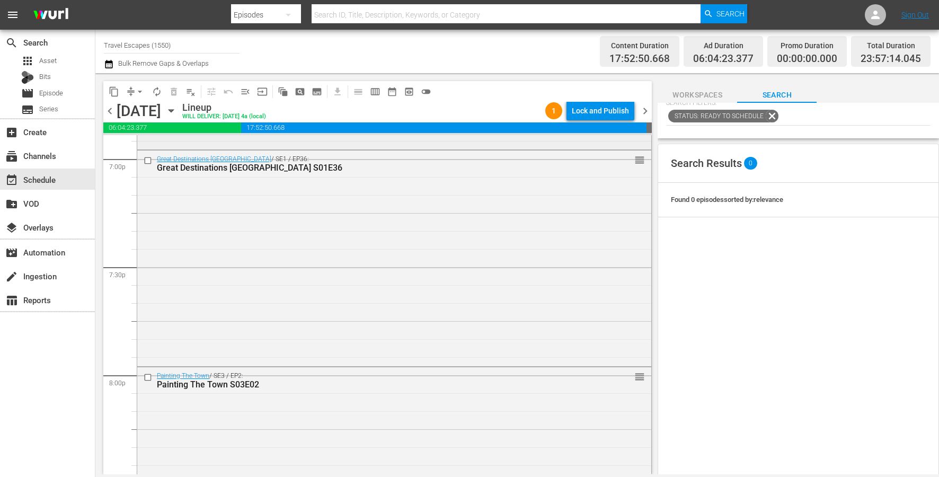
scroll to position [4150, 0]
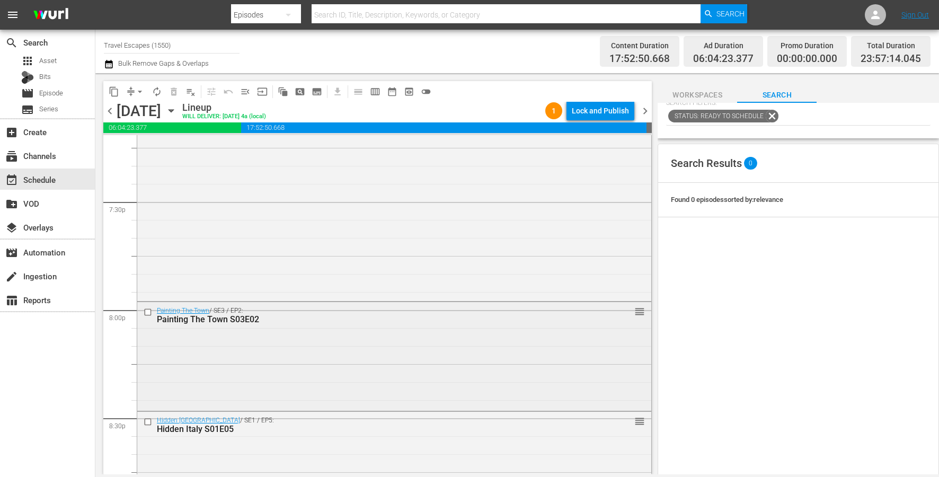
click at [146, 313] on input "checkbox" at bounding box center [149, 311] width 11 height 9
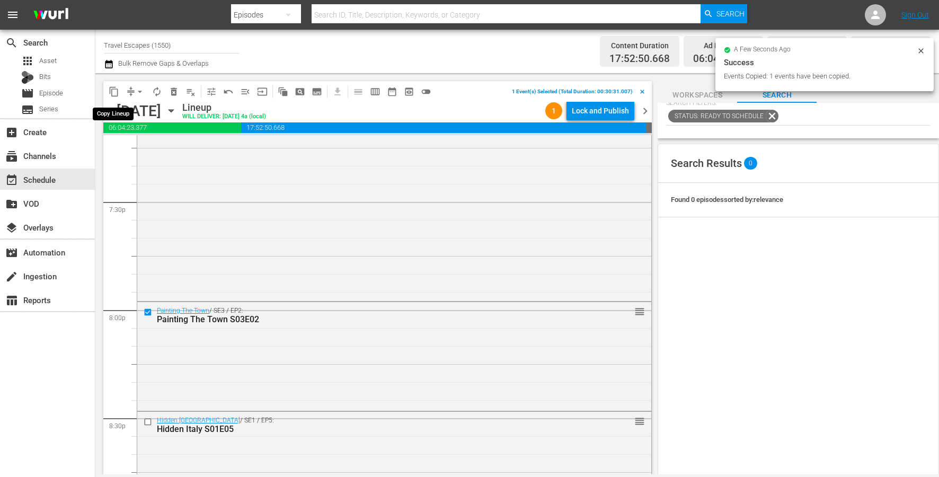
click at [112, 92] on span "content_copy" at bounding box center [114, 91] width 11 height 11
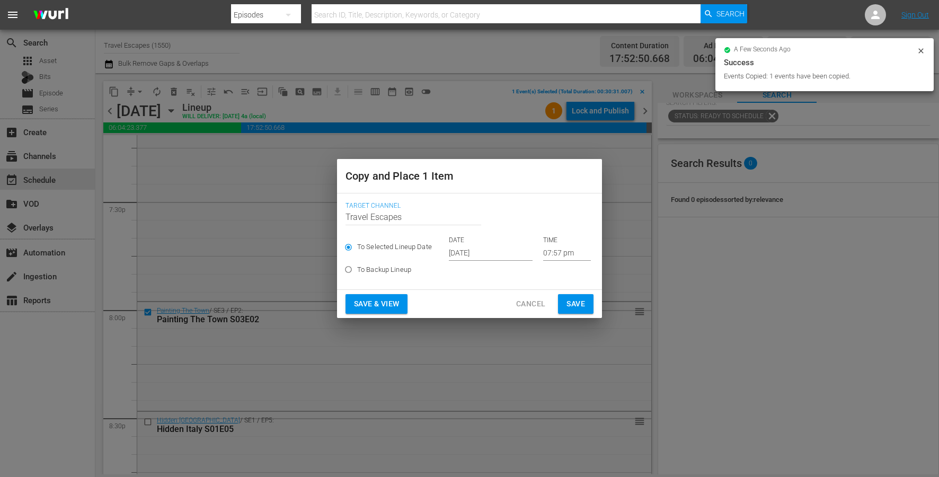
click at [474, 249] on input "[DATE]" at bounding box center [491, 253] width 84 height 16
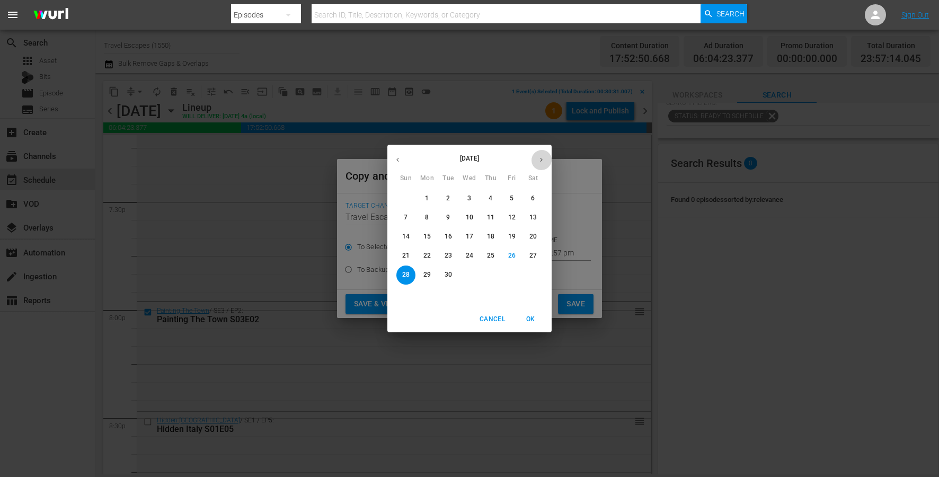
click at [540, 158] on icon "button" at bounding box center [541, 160] width 8 height 8
click at [427, 253] on p "20" at bounding box center [426, 255] width 7 height 9
type input "Oct 20th 2025"
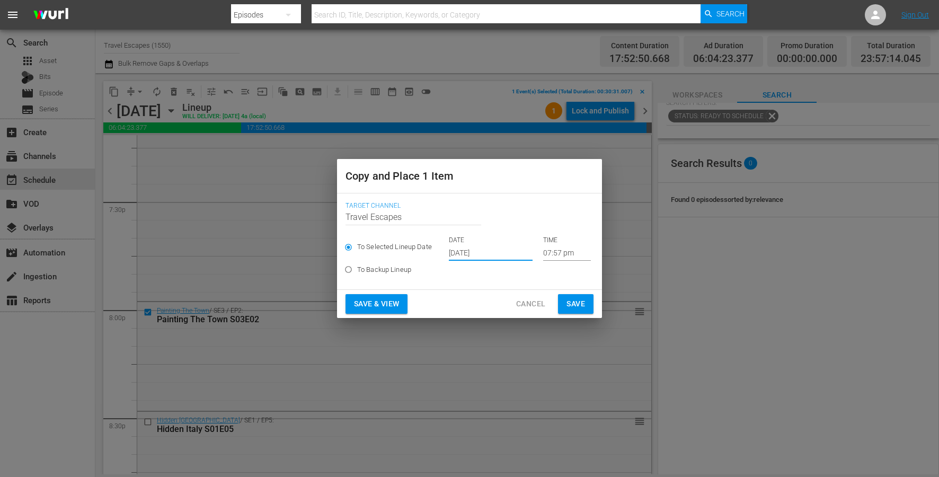
click at [553, 245] on input "07:57 pm" at bounding box center [567, 253] width 48 height 16
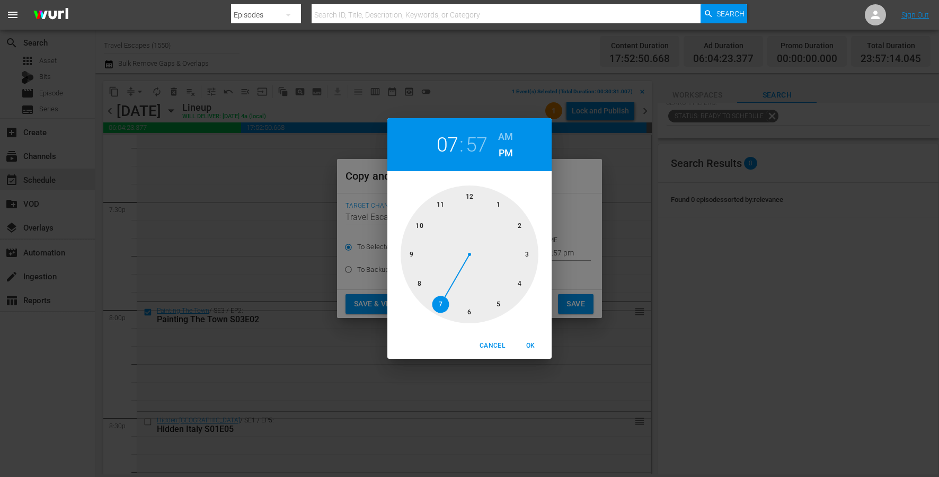
click at [521, 279] on div at bounding box center [470, 254] width 138 height 138
click at [470, 197] on div at bounding box center [470, 254] width 138 height 138
click at [499, 142] on h6 "AM" at bounding box center [505, 136] width 15 height 17
click at [530, 346] on span "OK" at bounding box center [530, 345] width 25 height 11
type input "04:00 am"
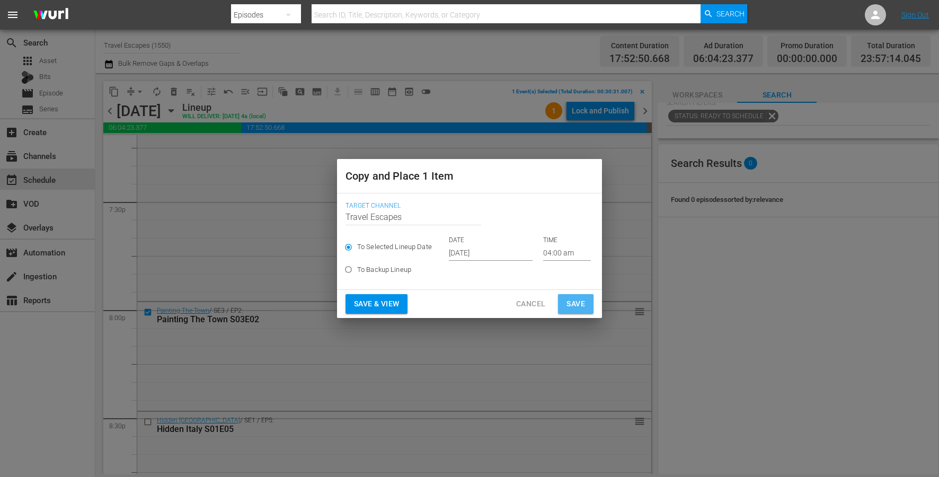
click at [567, 300] on span "Save" at bounding box center [576, 303] width 19 height 13
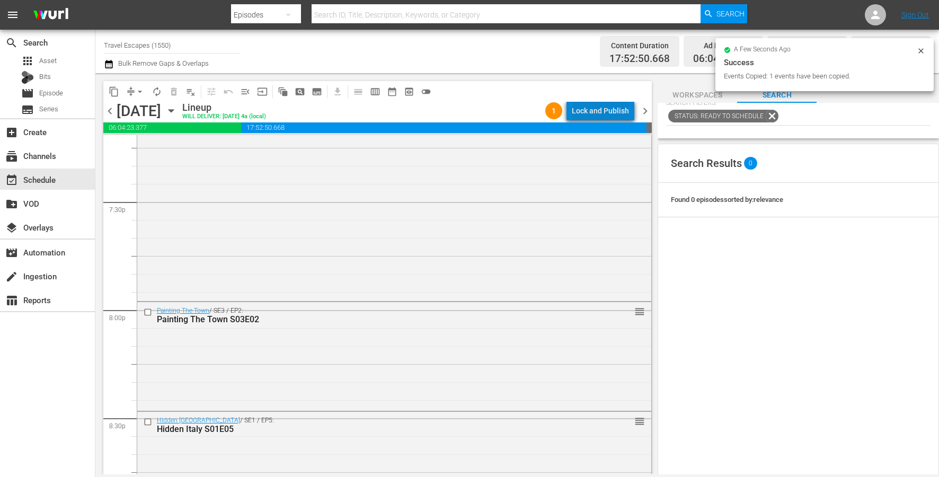
click at [613, 111] on div "Lock and Publish" at bounding box center [600, 110] width 57 height 19
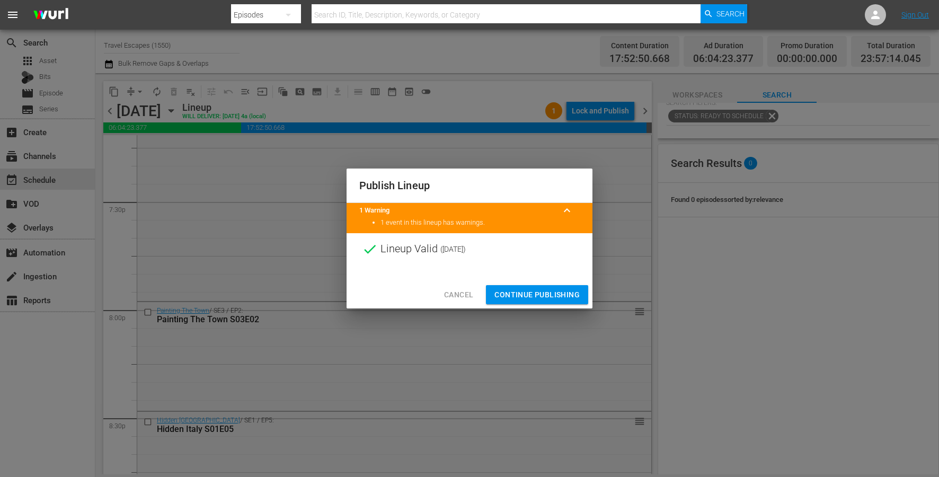
click at [537, 284] on div "Cancel Continue Publishing" at bounding box center [470, 295] width 246 height 28
click at [533, 298] on span "Continue Publishing" at bounding box center [536, 294] width 85 height 13
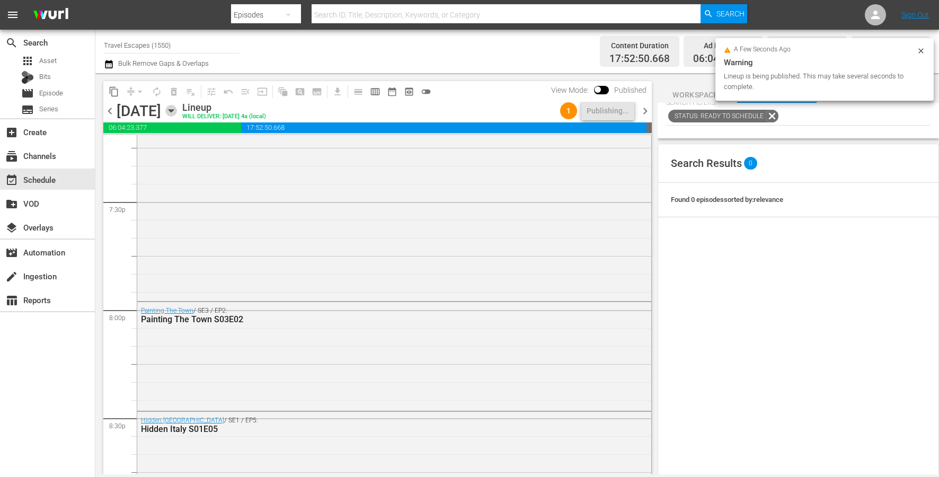
click at [177, 112] on icon "button" at bounding box center [171, 111] width 12 height 12
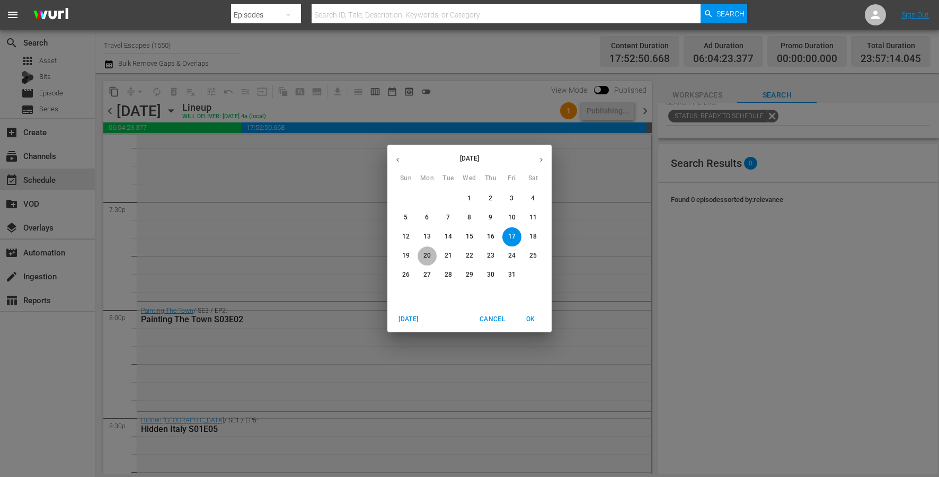
click at [424, 261] on button "20" at bounding box center [427, 255] width 19 height 19
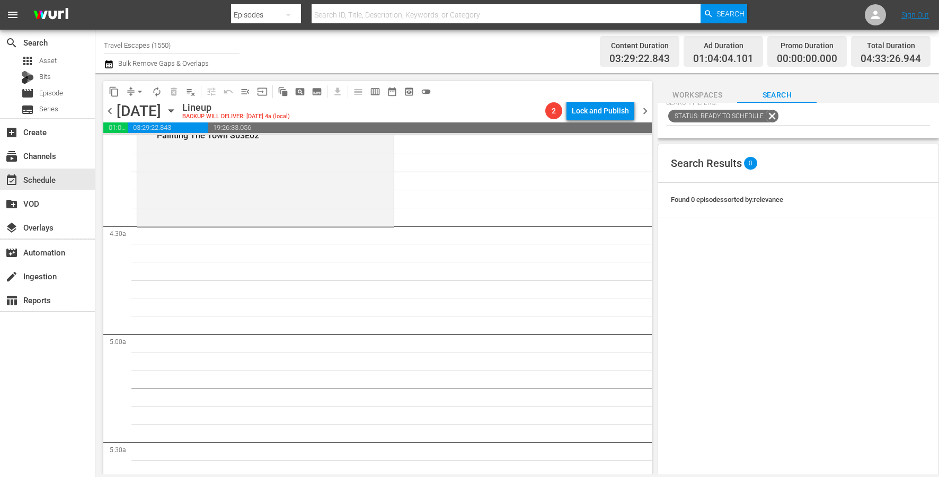
scroll to position [879, 0]
click at [113, 90] on span "content_copy" at bounding box center [114, 91] width 11 height 11
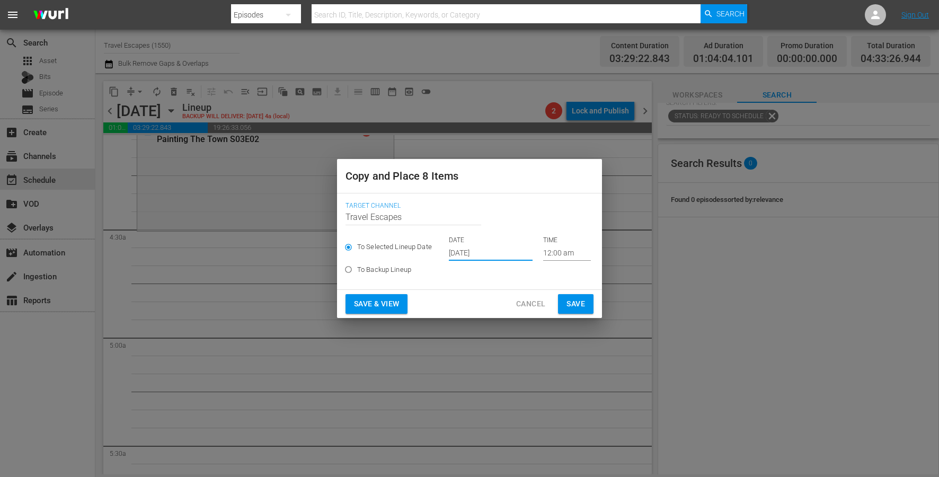
click at [474, 251] on input "[DATE]" at bounding box center [491, 253] width 84 height 16
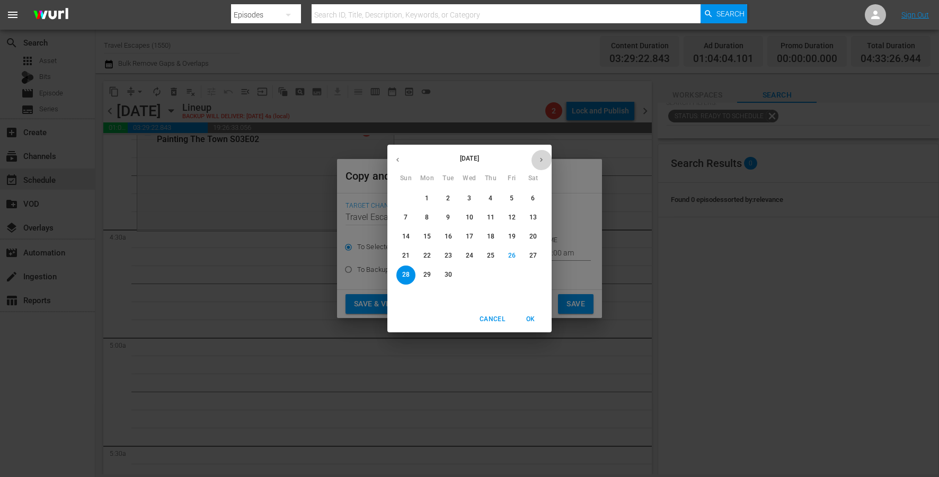
click at [540, 159] on icon "button" at bounding box center [541, 160] width 8 height 8
click at [426, 254] on p "20" at bounding box center [426, 255] width 7 height 9
type input "Oct 20th 2025"
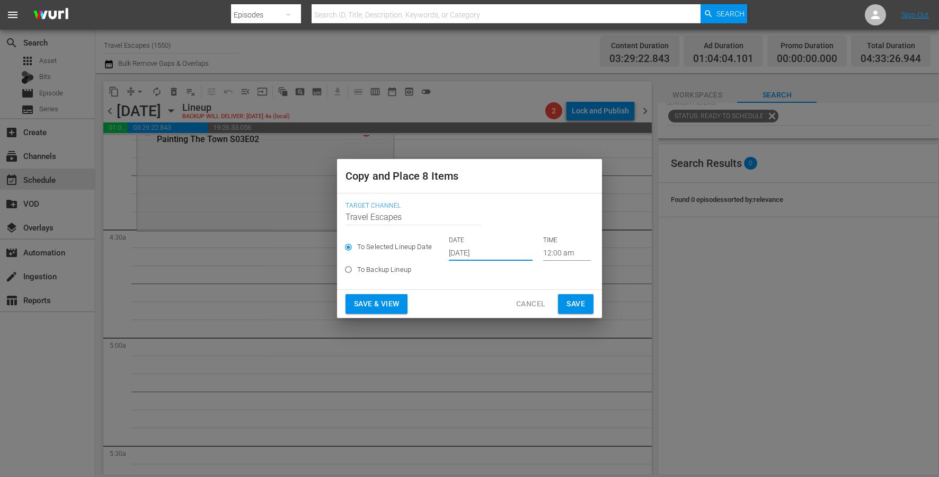
click at [545, 249] on input "12:00 am" at bounding box center [567, 253] width 48 height 16
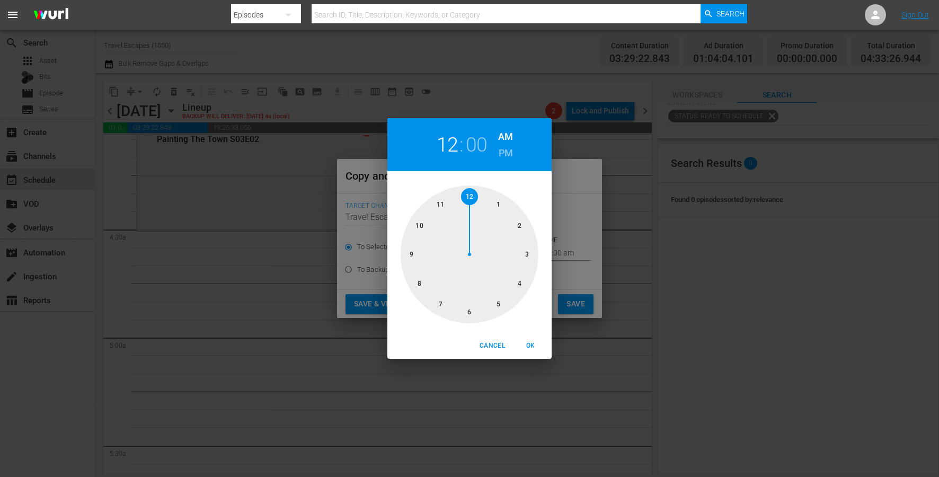
click at [516, 259] on div at bounding box center [470, 254] width 138 height 138
drag, startPoint x: 448, startPoint y: 149, endPoint x: 461, endPoint y: 155, distance: 13.5
click at [448, 148] on h2 "03" at bounding box center [448, 145] width 22 height 24
click at [520, 280] on div at bounding box center [470, 254] width 138 height 138
click at [469, 304] on div at bounding box center [470, 254] width 138 height 138
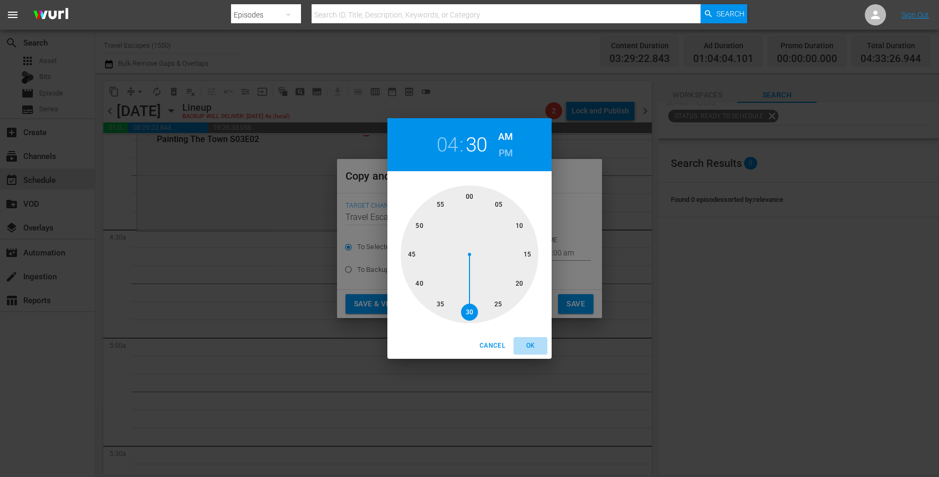
click at [533, 351] on button "OK" at bounding box center [531, 345] width 34 height 17
type input "04:30 am"
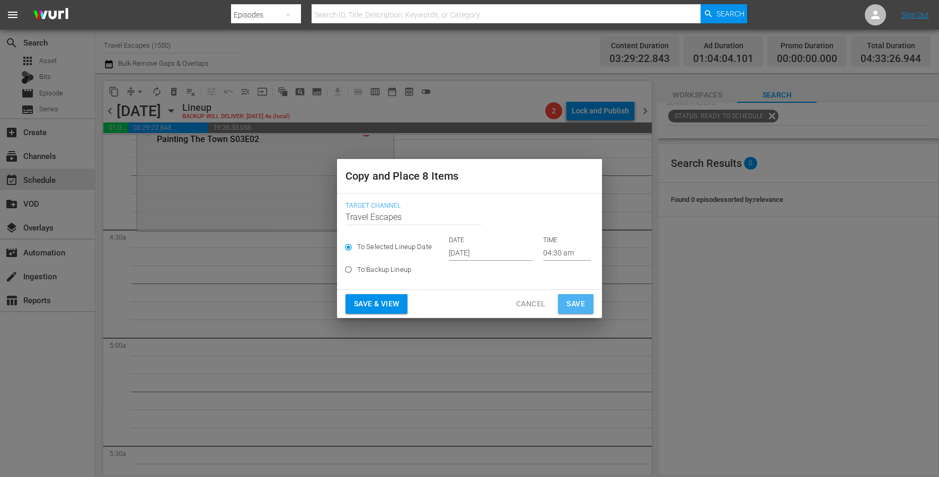
click at [578, 305] on span "Save" at bounding box center [576, 303] width 19 height 13
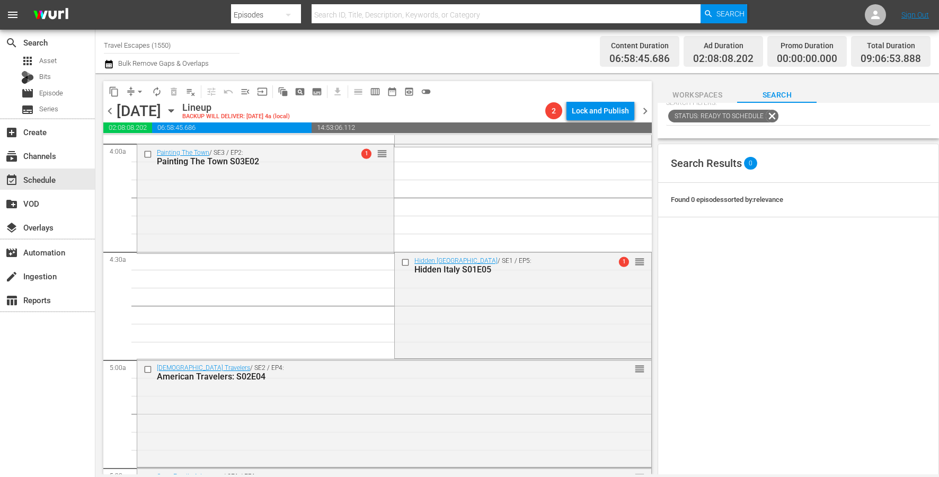
scroll to position [855, 0]
click at [405, 263] on input "checkbox" at bounding box center [406, 263] width 11 height 9
click at [148, 371] on input "checkbox" at bounding box center [149, 371] width 11 height 9
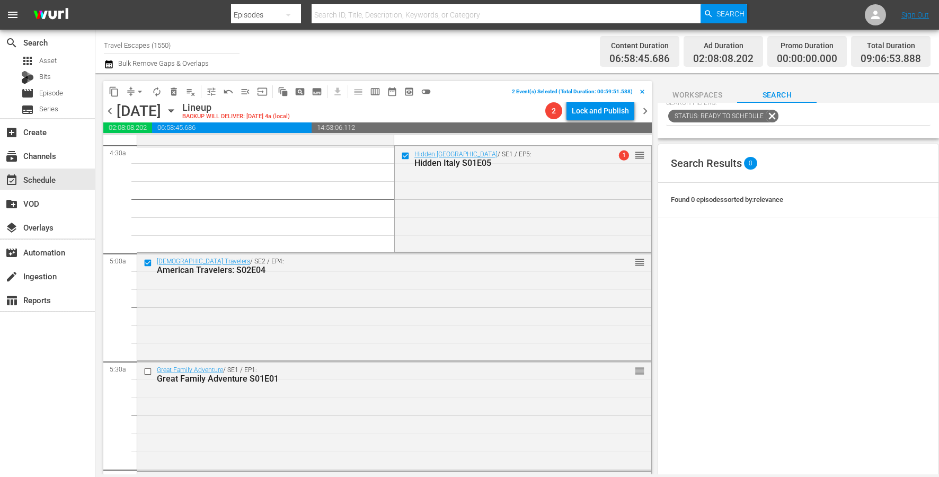
scroll to position [1073, 0]
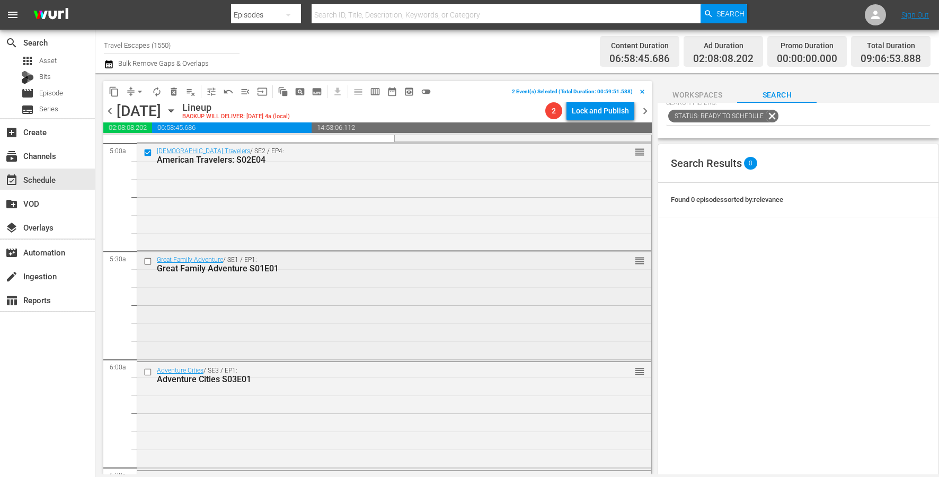
click at [149, 261] on input "checkbox" at bounding box center [149, 261] width 11 height 9
click at [152, 376] on input "checkbox" at bounding box center [149, 372] width 11 height 9
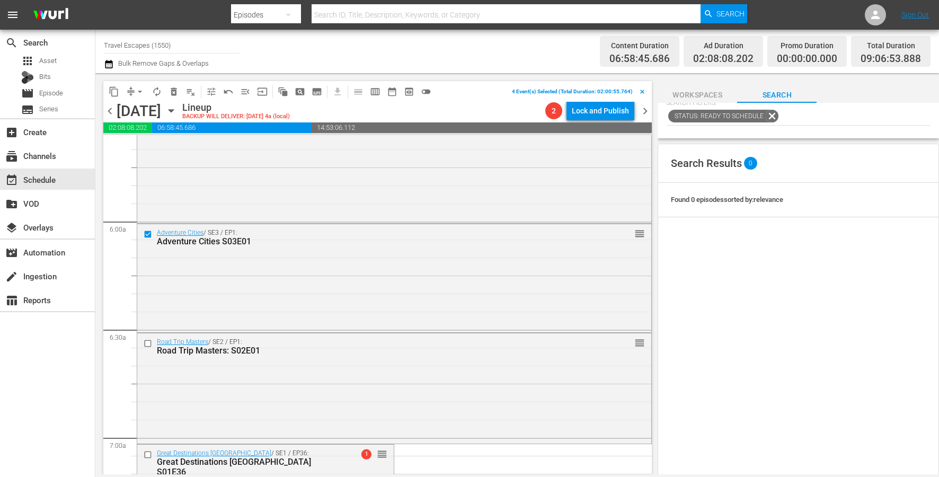
scroll to position [1275, 0]
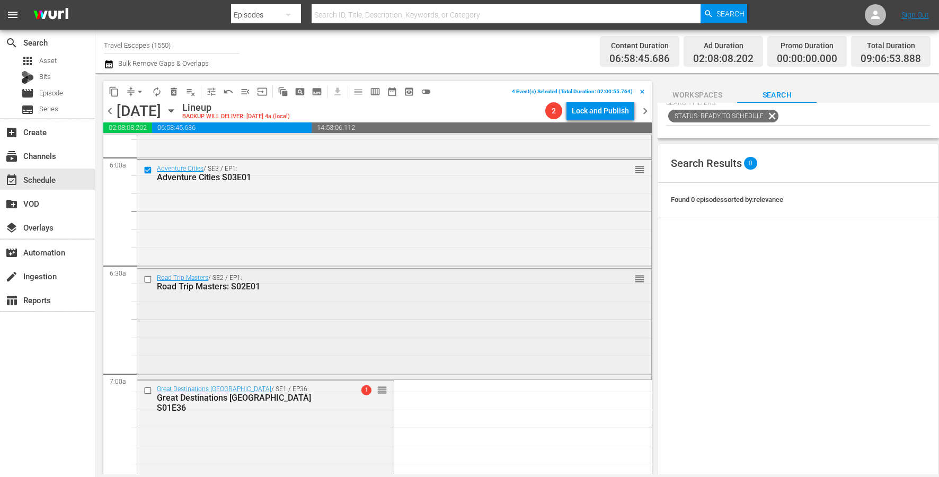
click at [148, 282] on input "checkbox" at bounding box center [149, 279] width 11 height 9
click at [146, 390] on input "checkbox" at bounding box center [149, 390] width 11 height 9
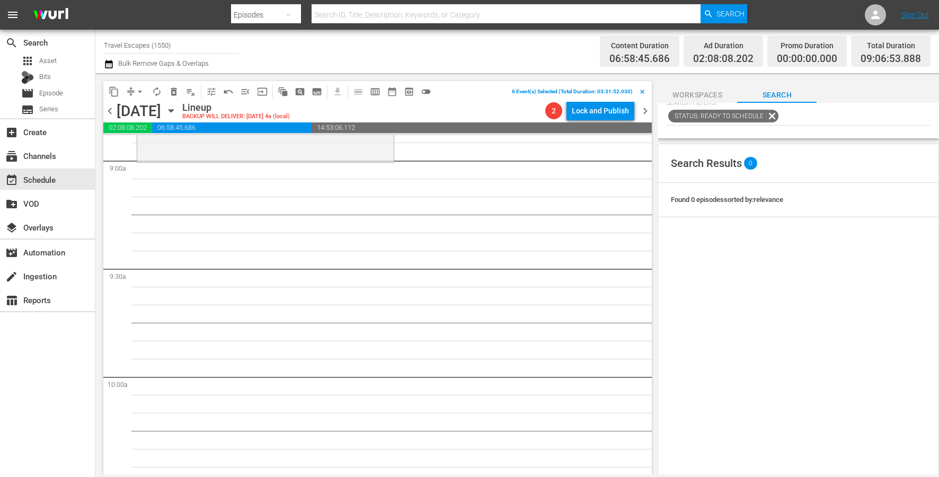
scroll to position [1883, 0]
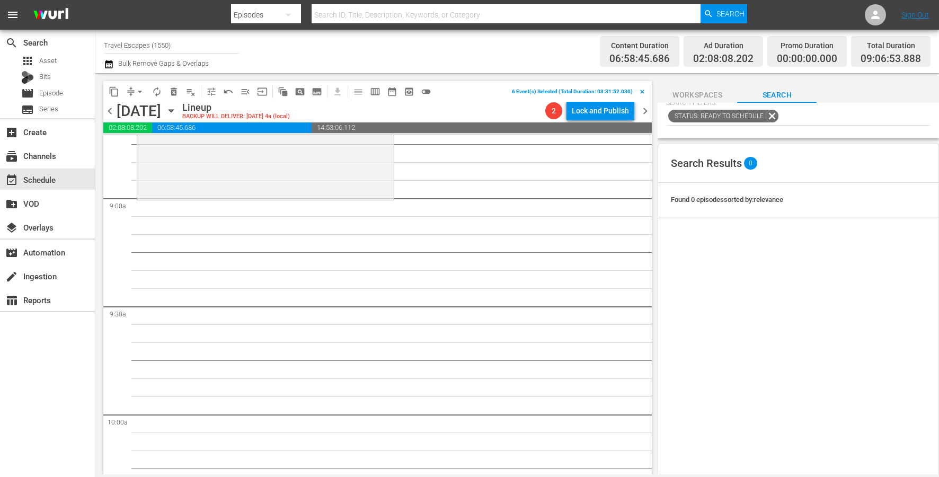
click at [114, 90] on span "content_copy" at bounding box center [114, 91] width 11 height 11
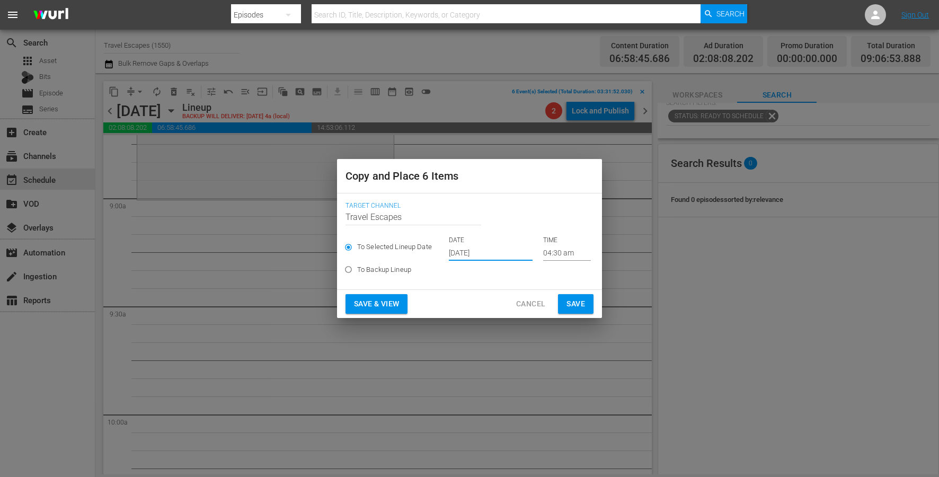
click at [487, 257] on input "[DATE]" at bounding box center [491, 253] width 84 height 16
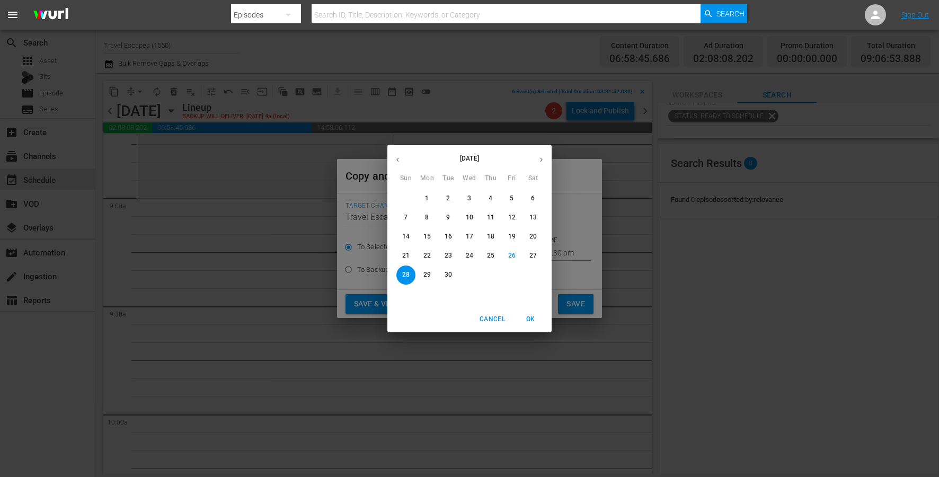
click at [538, 163] on icon "button" at bounding box center [541, 160] width 8 height 8
click at [430, 259] on p "20" at bounding box center [426, 255] width 7 height 9
type input "Oct 20th 2025"
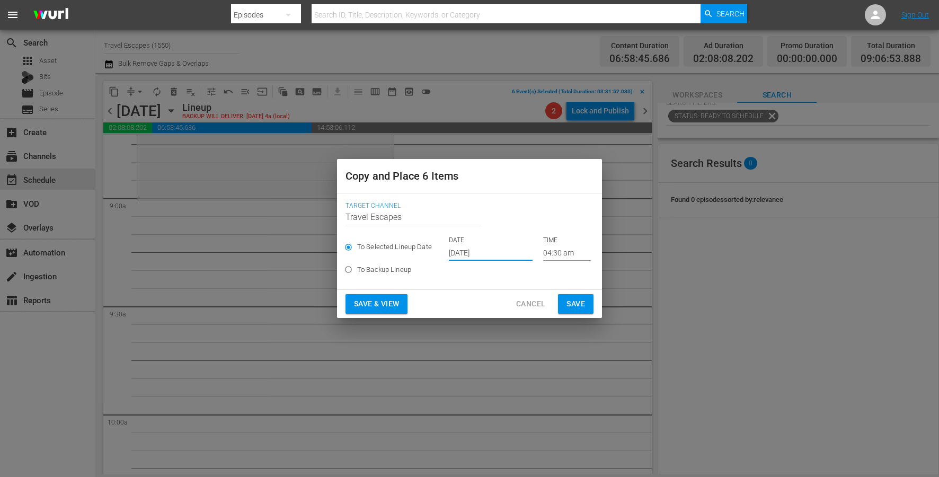
click at [551, 248] on input "04:30 am" at bounding box center [567, 253] width 48 height 16
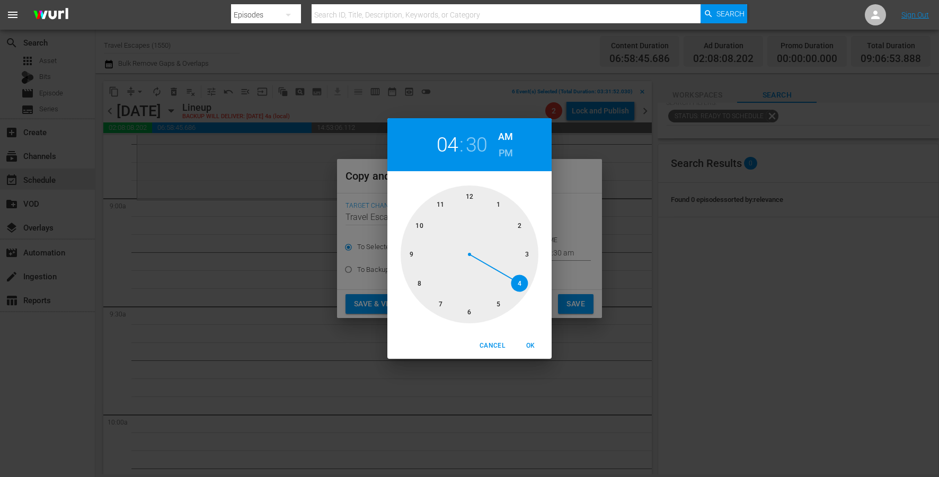
drag, startPoint x: 417, startPoint y: 253, endPoint x: 449, endPoint y: 231, distance: 38.8
click at [417, 253] on div at bounding box center [470, 254] width 138 height 138
drag, startPoint x: 463, startPoint y: 201, endPoint x: 469, endPoint y: 200, distance: 5.3
click at [463, 201] on div at bounding box center [470, 254] width 138 height 138
click at [533, 349] on span "OK" at bounding box center [530, 345] width 25 height 11
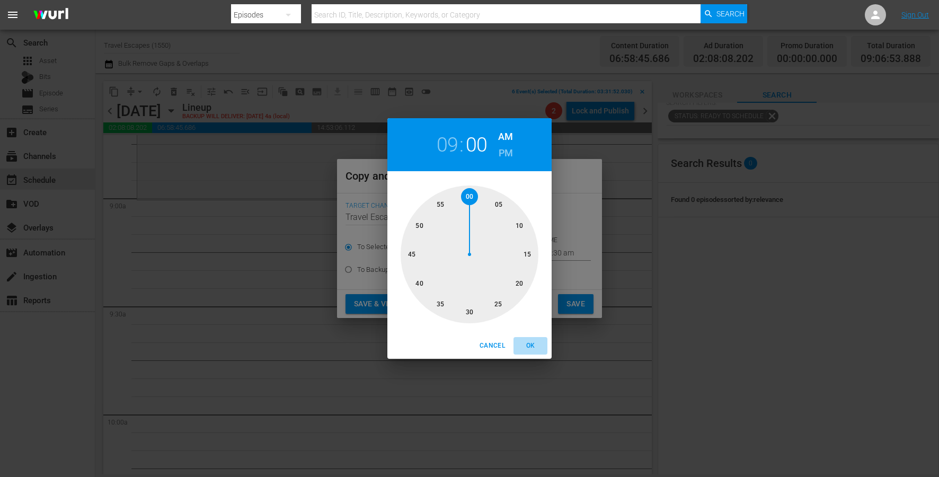
type input "09:00 am"
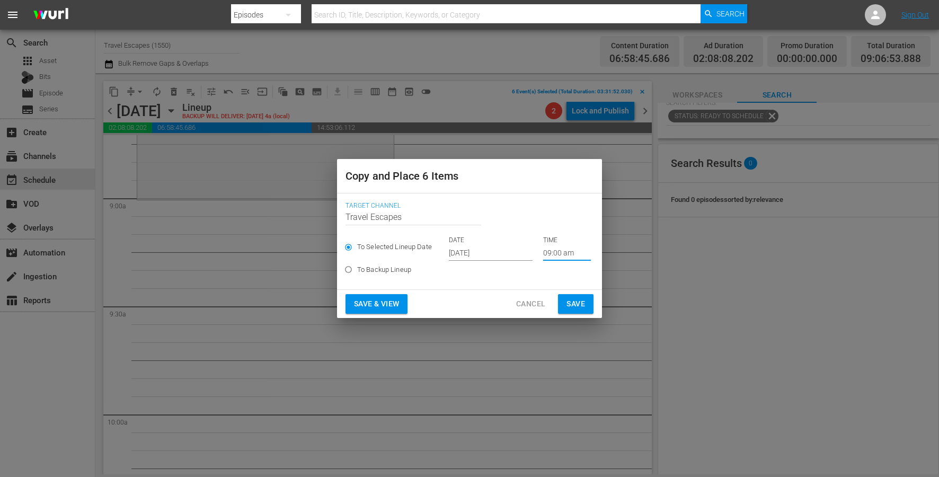
click at [585, 300] on button "Save" at bounding box center [576, 304] width 36 height 20
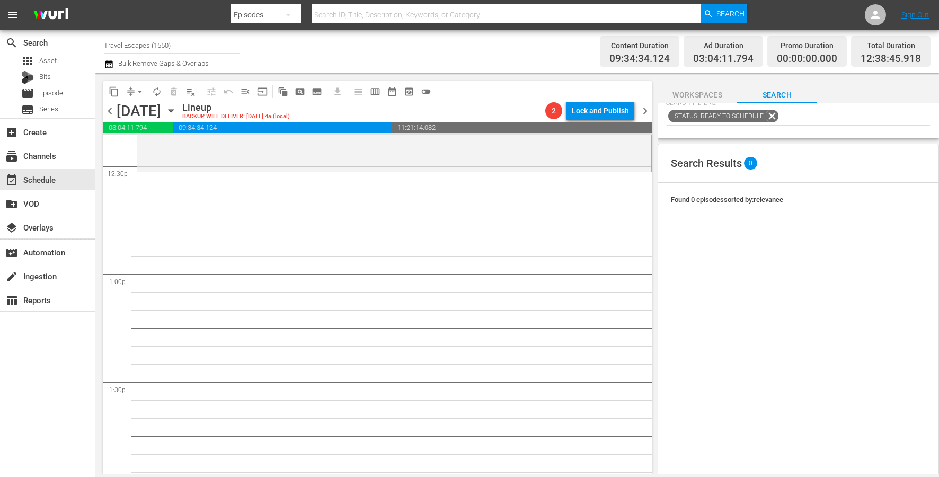
scroll to position [0, 0]
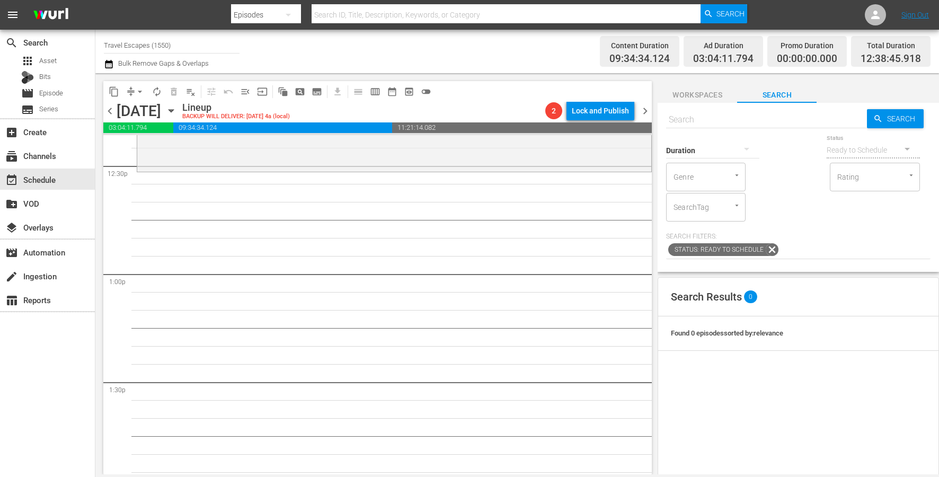
click at [798, 120] on input "text" at bounding box center [766, 119] width 201 height 25
paste input "Great Family Adventure S01E01"
type input "Great Family Adventure S01E01"
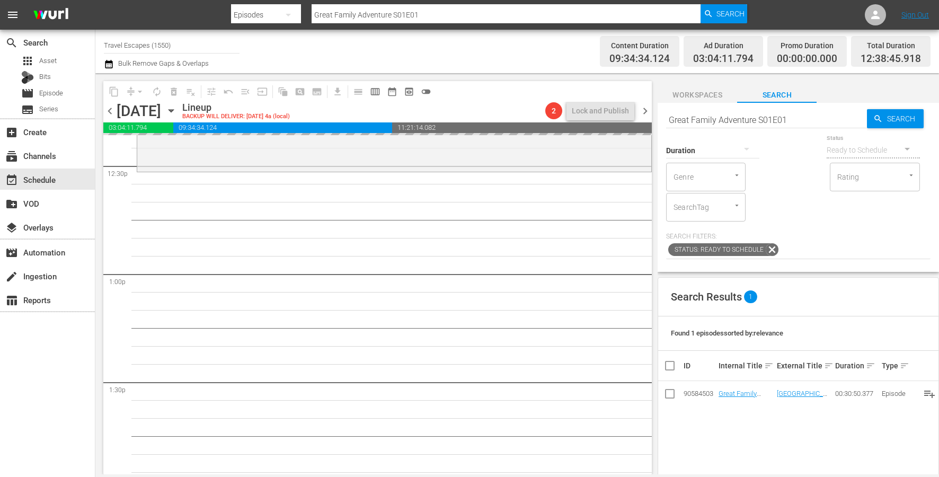
drag, startPoint x: 758, startPoint y: 393, endPoint x: 258, endPoint y: 22, distance: 622.4
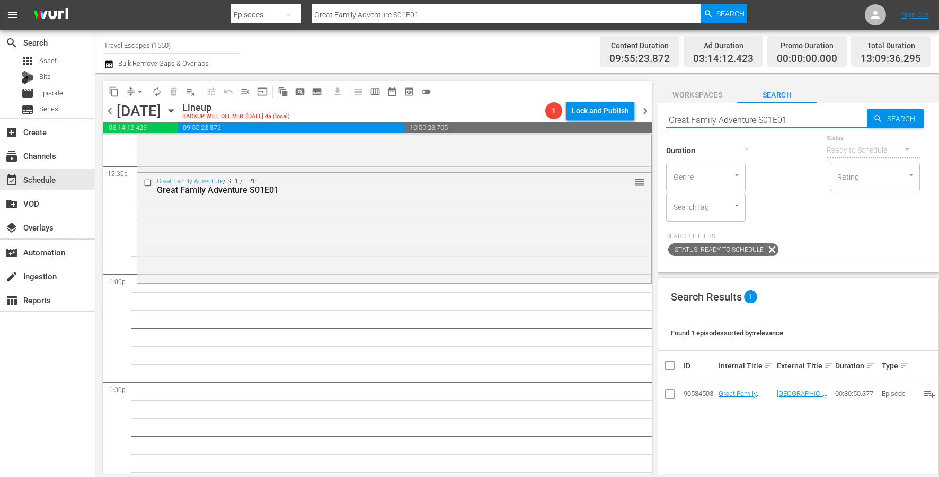
click at [730, 120] on input "Great Family Adventure S01E01" at bounding box center [766, 119] width 201 height 25
paste input "2"
type input "Great Family Adventure S01E02"
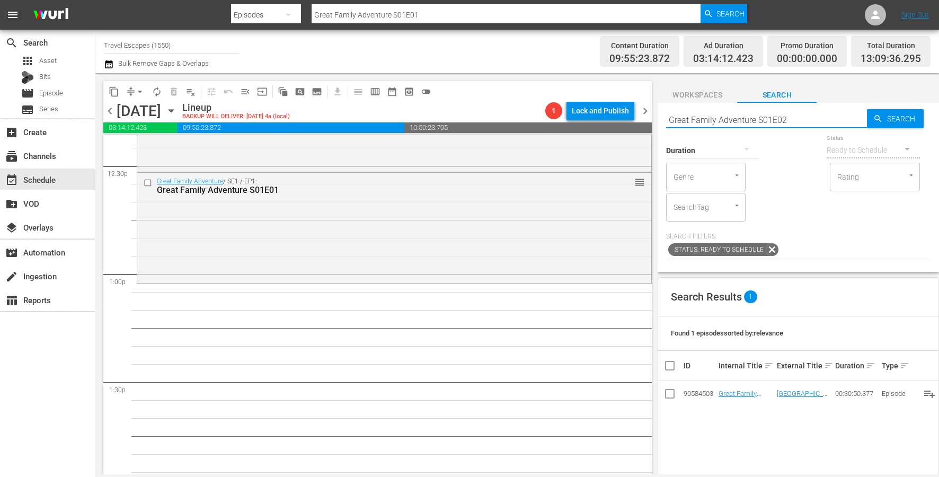
type input "Great Family Adventure S01E02"
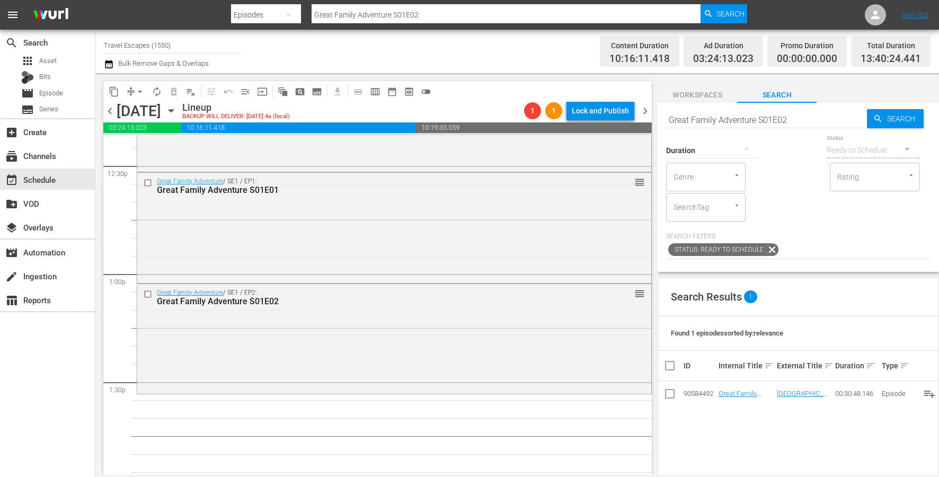
click at [766, 117] on input "Great Family Adventure S01E02" at bounding box center [766, 119] width 201 height 25
paste input "2"
type input "Great Family Adventure S02E02"
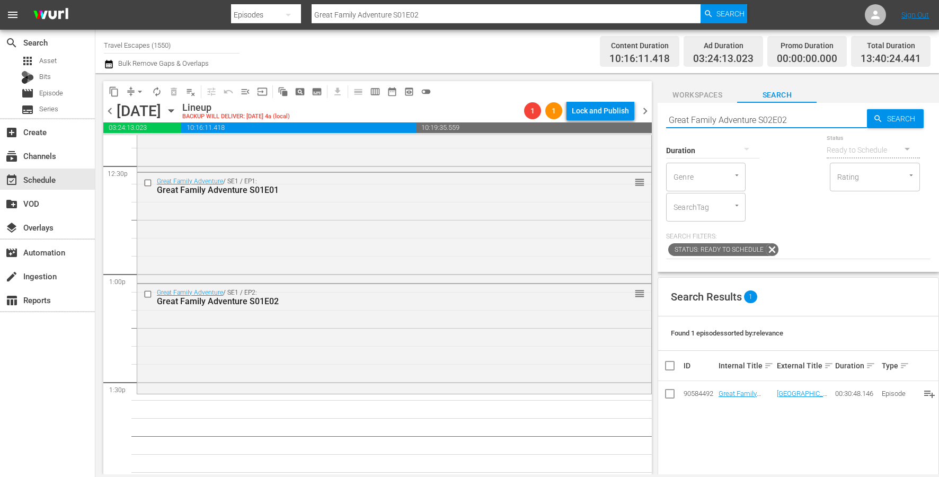
type input "Great Family Adventure S02E02"
click at [817, 125] on input "Great Family Adventure S02E02" at bounding box center [766, 119] width 201 height 25
type input "Great Family Adventure S02E0q"
type input "Great Family Adventure S02E01"
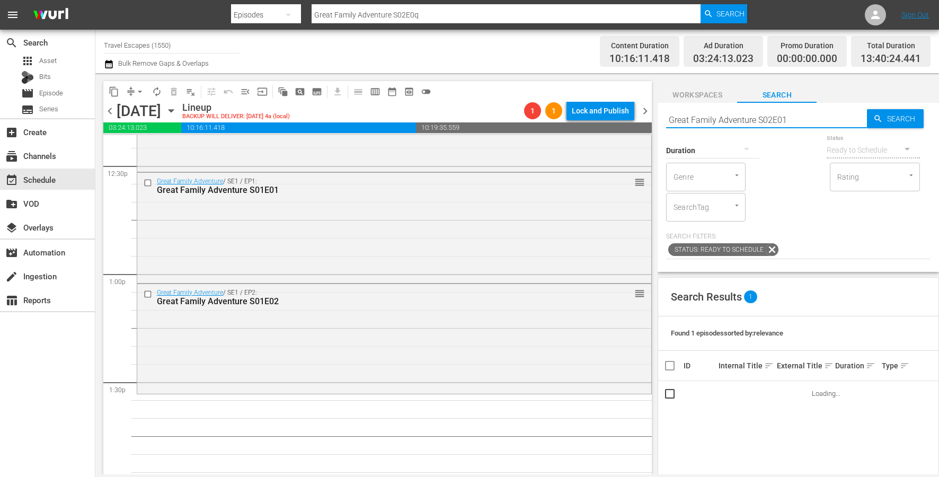
type input "Great Family Adventure S02E01"
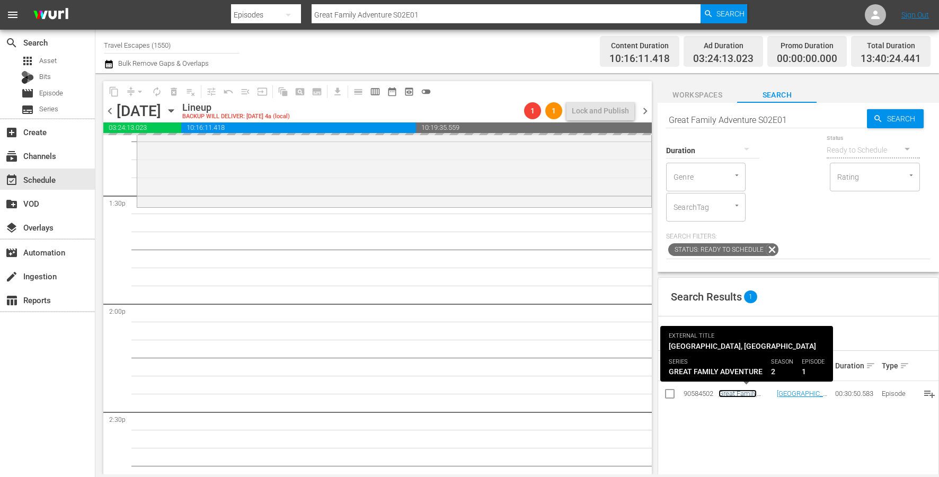
scroll to position [2860, 0]
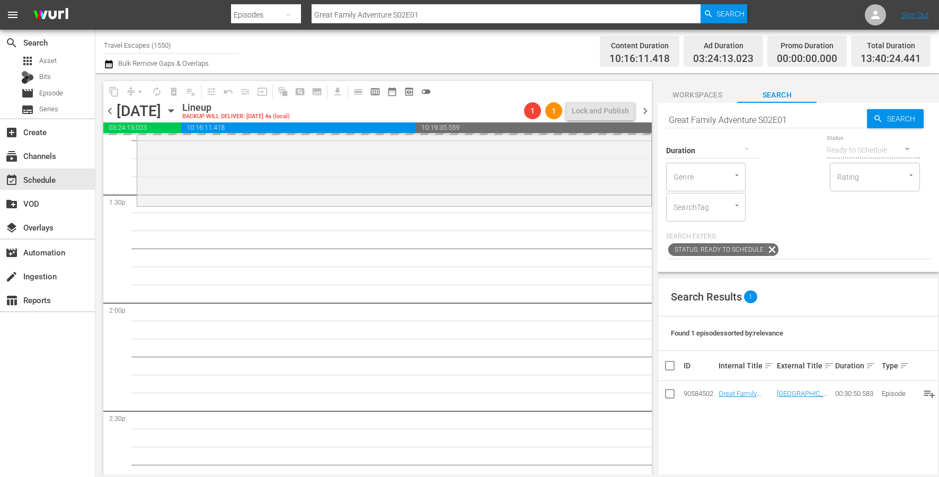
click at [809, 122] on input "Great Family Adventure S02E01" at bounding box center [766, 119] width 201 height 25
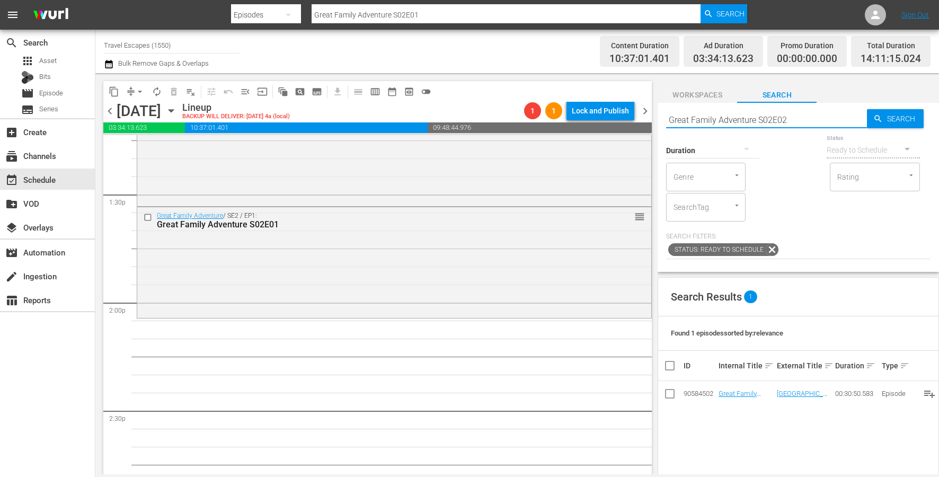
type input "Great Family Adventure S02E02"
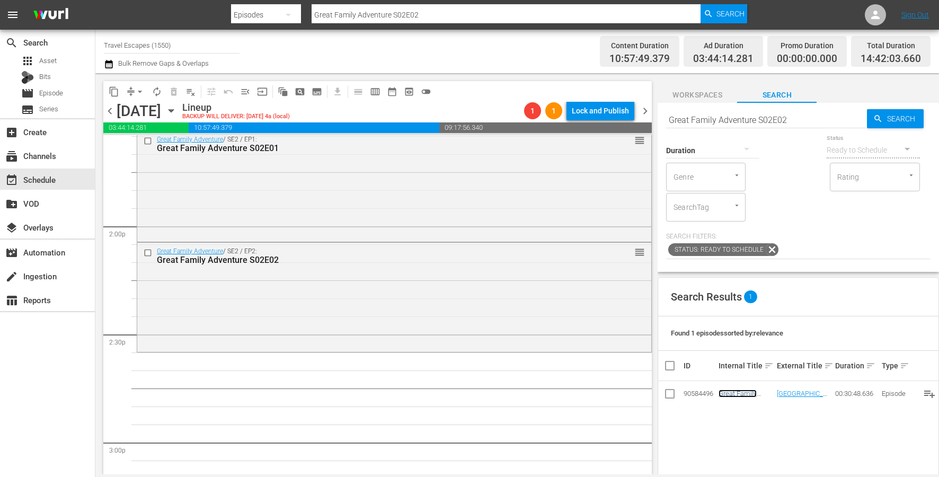
scroll to position [2937, 0]
click at [818, 120] on input "Great Family Adventure S02E02" at bounding box center [766, 119] width 201 height 25
type input "Great Family Adventure S02E03"
drag, startPoint x: 759, startPoint y: 394, endPoint x: 312, endPoint y: 19, distance: 584.2
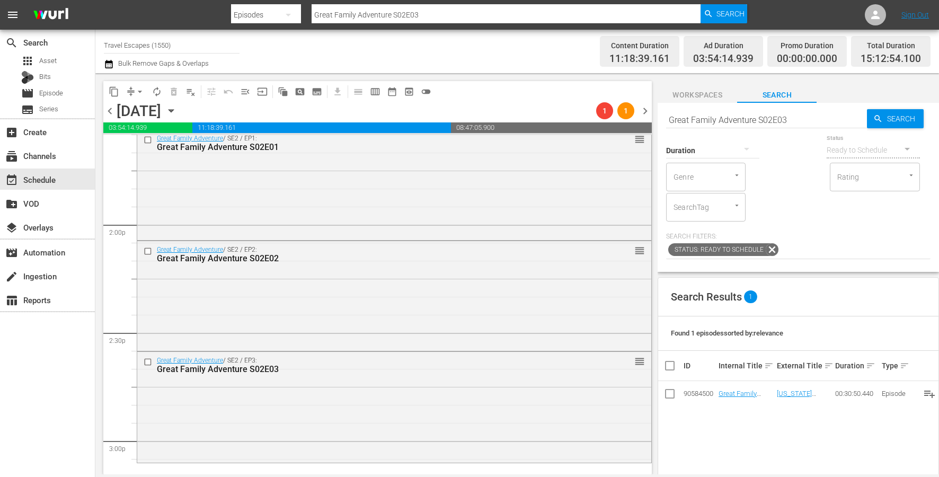
click at [761, 116] on input "Great Family Adventure S02E03" at bounding box center [766, 119] width 201 height 25
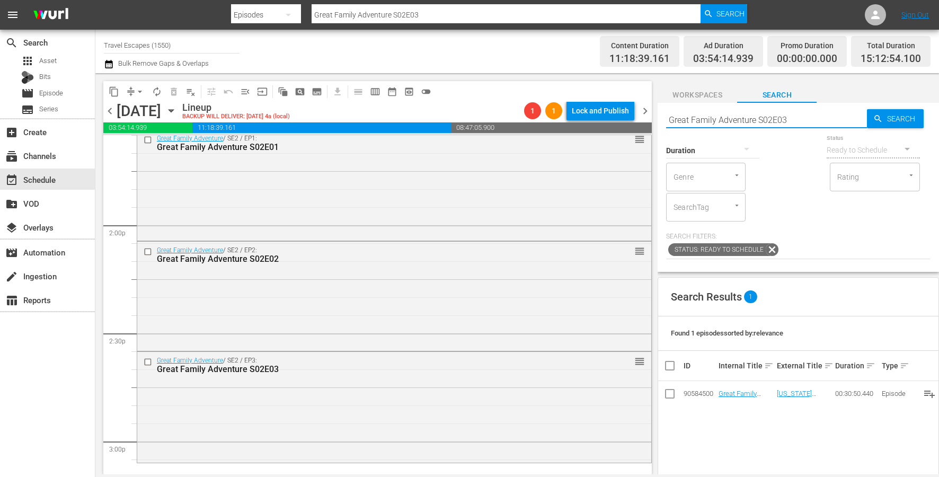
paste input "4"
type input "Great Family Adventure S02E04"
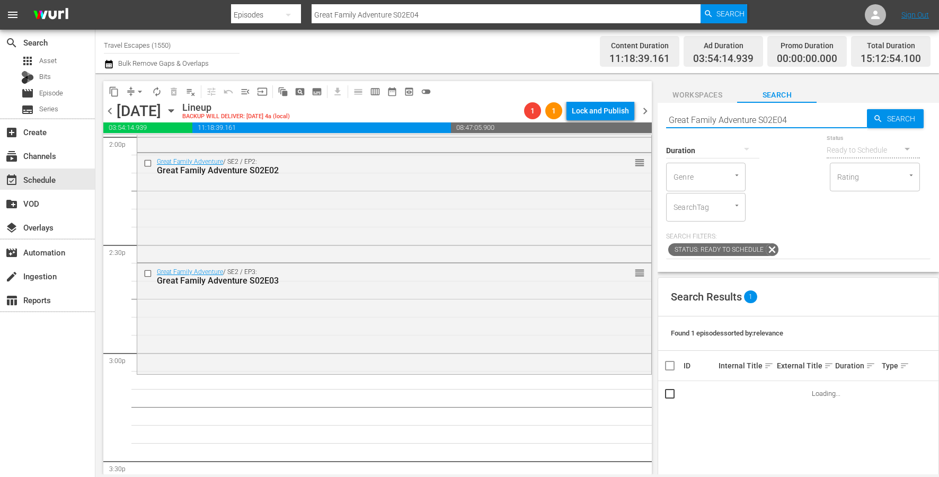
scroll to position [3081, 0]
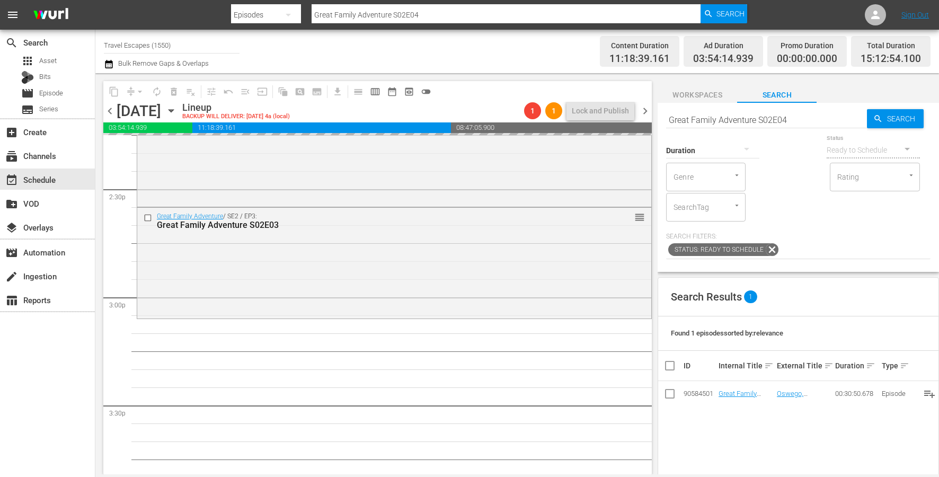
drag, startPoint x: 732, startPoint y: 396, endPoint x: 223, endPoint y: 10, distance: 639.6
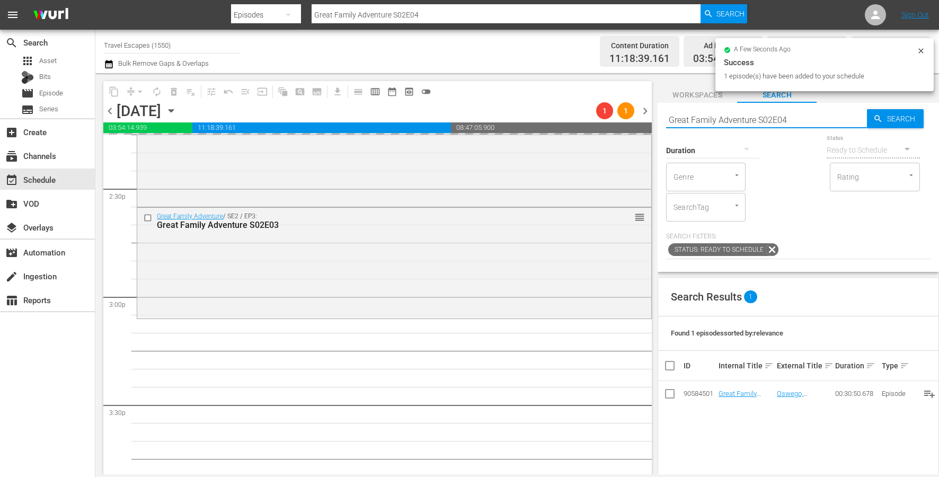
click at [754, 119] on input "Great Family Adventure S02E04" at bounding box center [766, 119] width 201 height 25
paste input "3E01"
type input "Great Family Adventure S03E01"
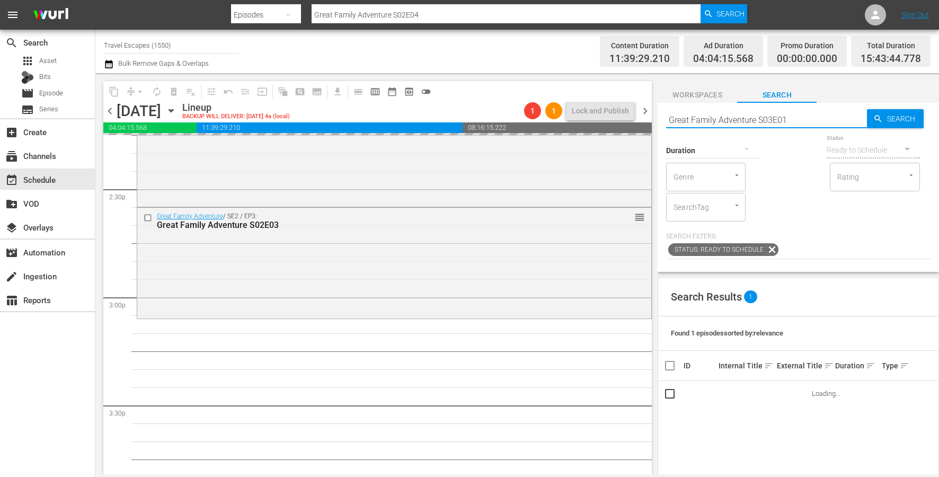
type input "Great Family Adventure S03E01"
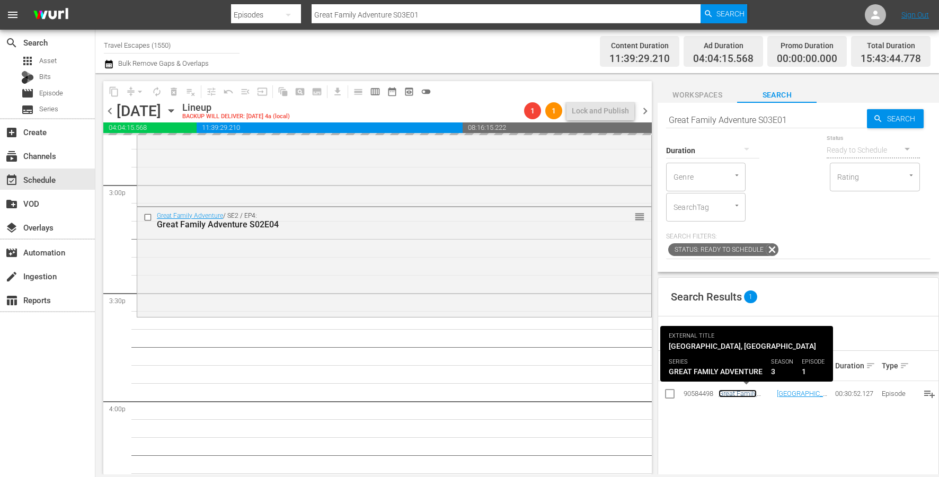
scroll to position [3199, 0]
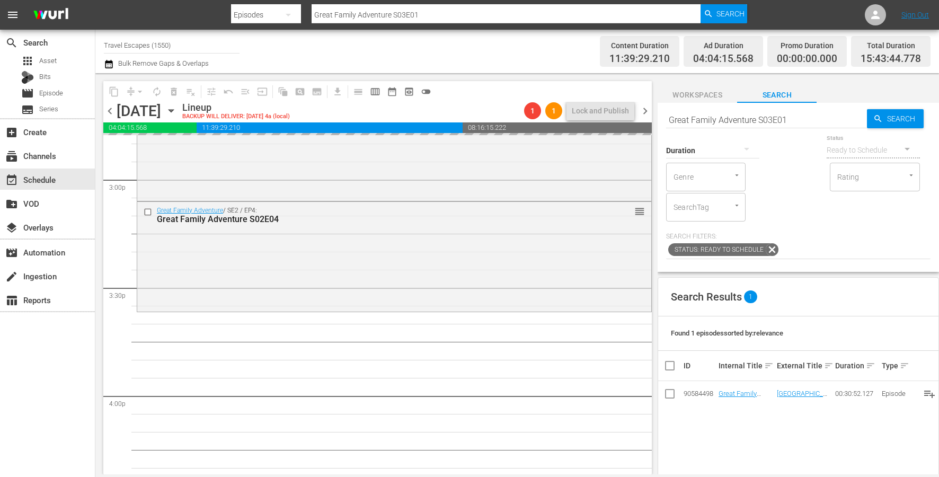
drag, startPoint x: 732, startPoint y: 394, endPoint x: 198, endPoint y: 4, distance: 661.6
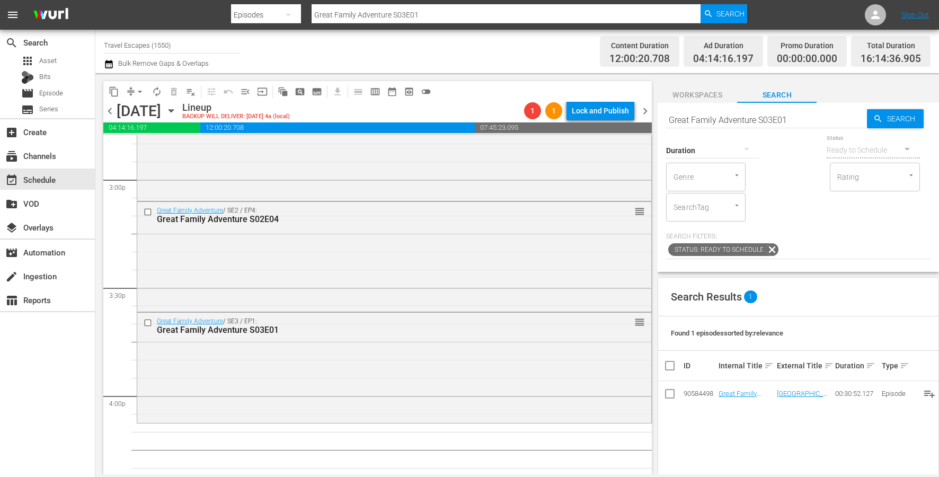
click at [746, 118] on input "Great Family Adventure S03E01" at bounding box center [766, 119] width 201 height 25
paste input "2"
type input "Great Family Adventure S03E02"
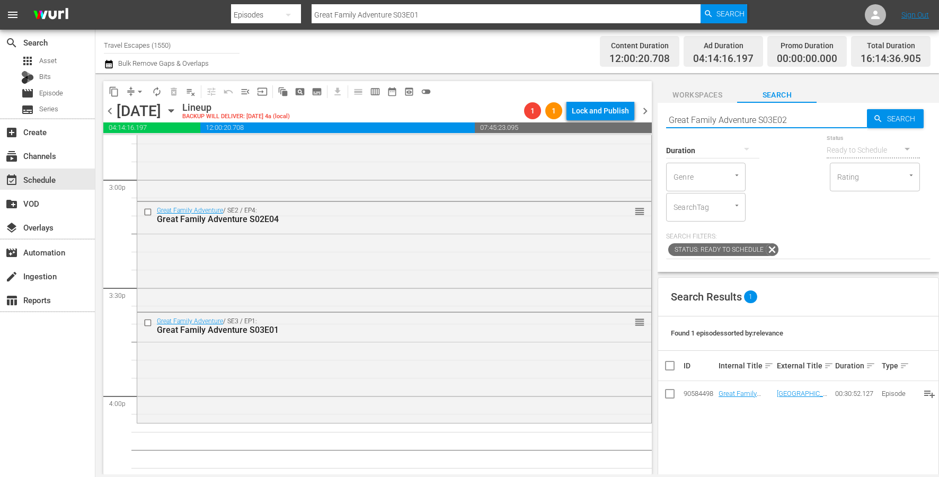
type input "Great Family Adventure S03E02"
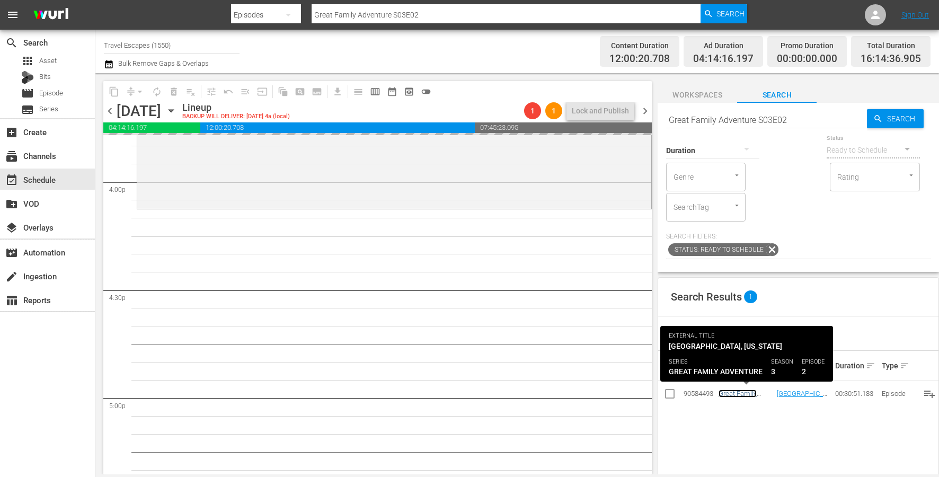
scroll to position [3416, 0]
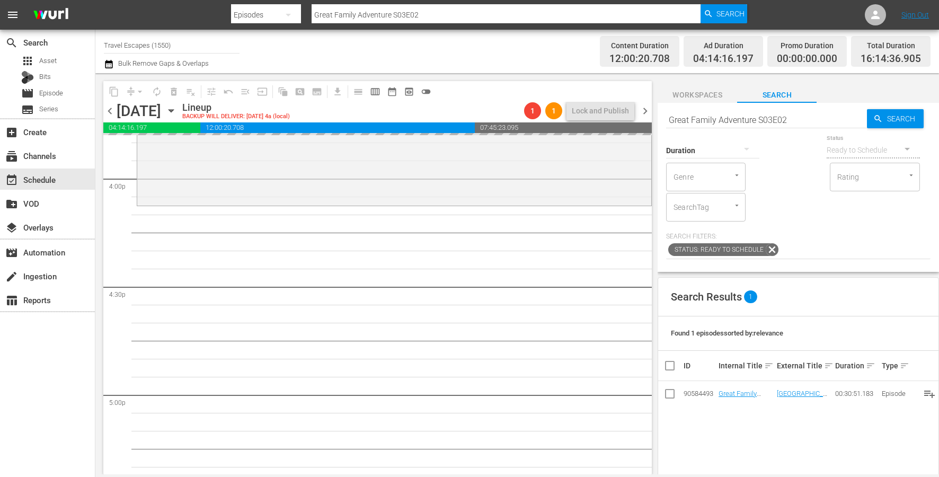
drag, startPoint x: 726, startPoint y: 396, endPoint x: 213, endPoint y: 25, distance: 632.7
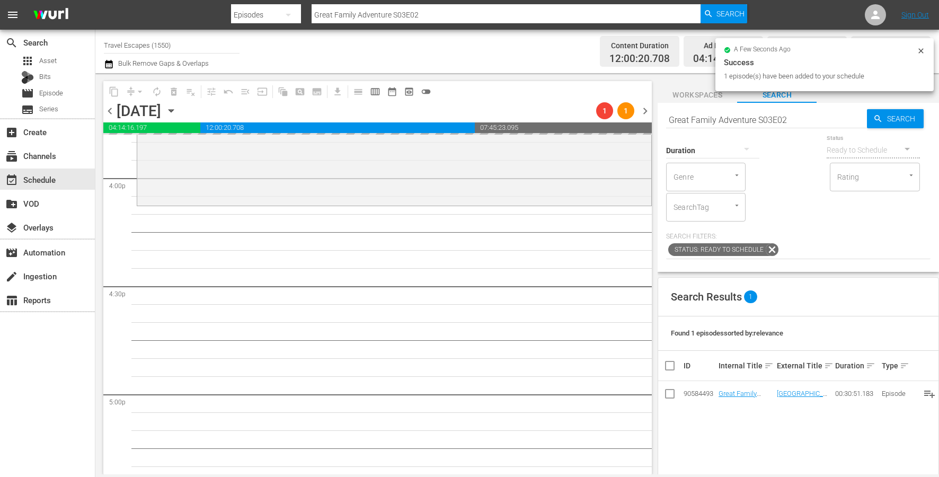
click at [745, 116] on input "Great Family Adventure S03E02" at bounding box center [766, 119] width 201 height 25
paste input "3"
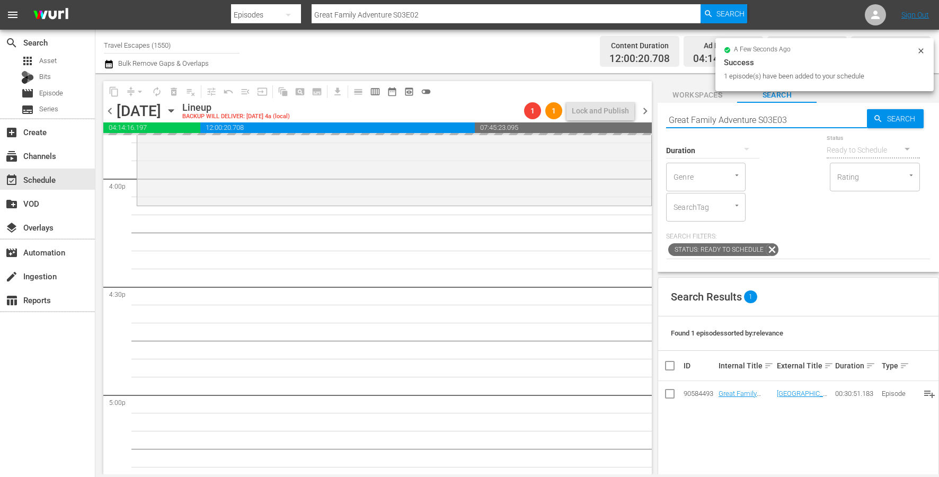
type input "Great Family Adventure S03E03"
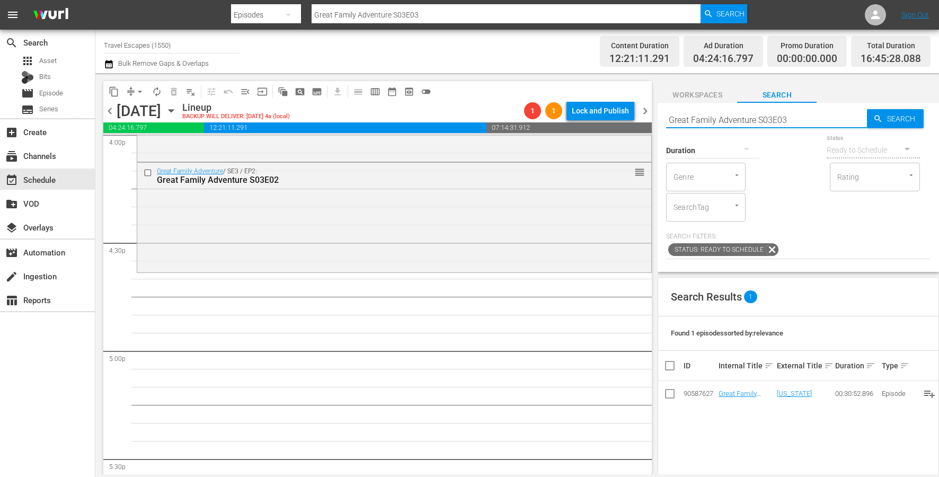
scroll to position [3465, 0]
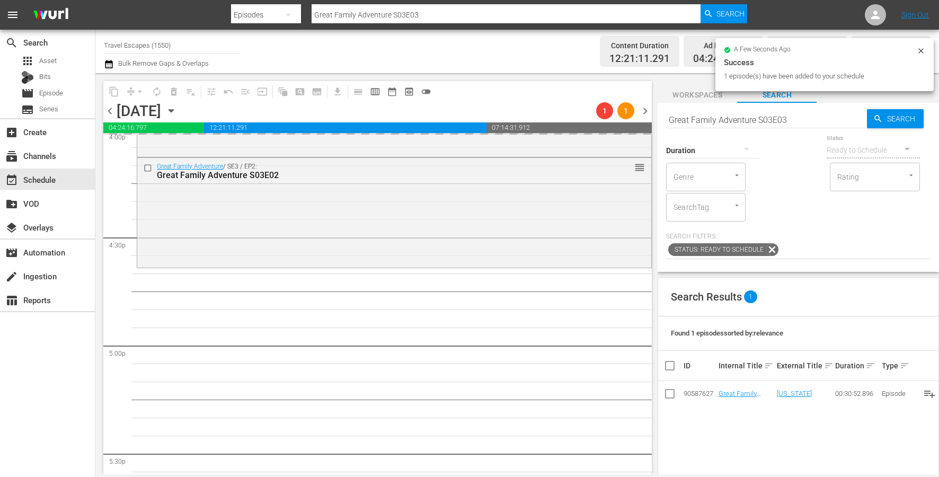
click at [721, 118] on input "Great Family Adventure S03E03" at bounding box center [766, 119] width 201 height 25
paste input "4"
type input "Great Family Adventure S03E04"
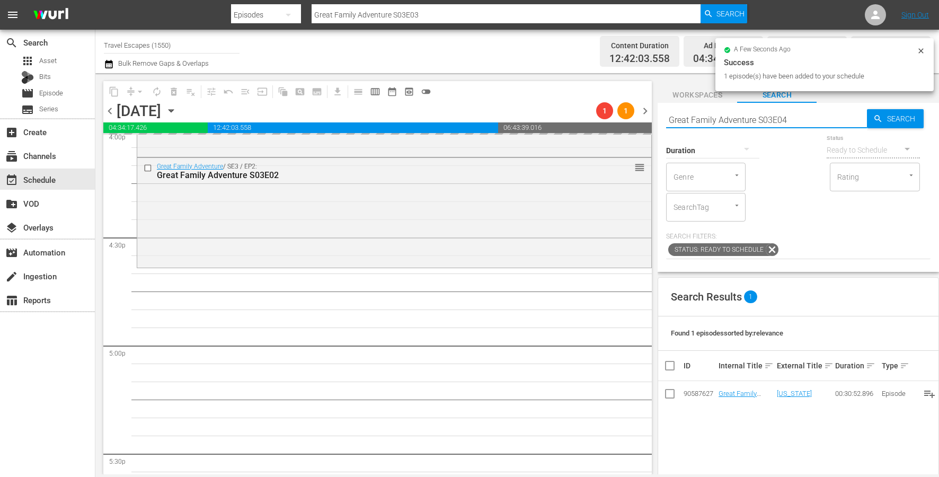
type input "Great Family Adventure S03E04"
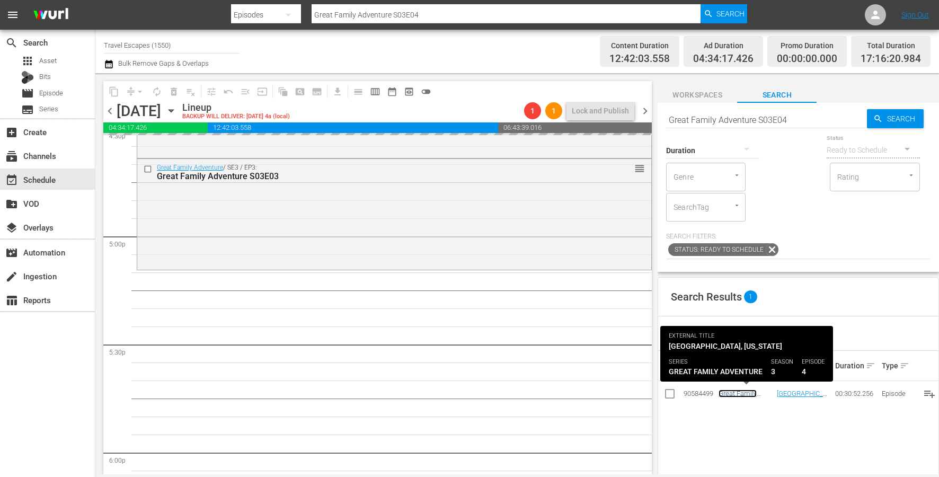
scroll to position [3623, 0]
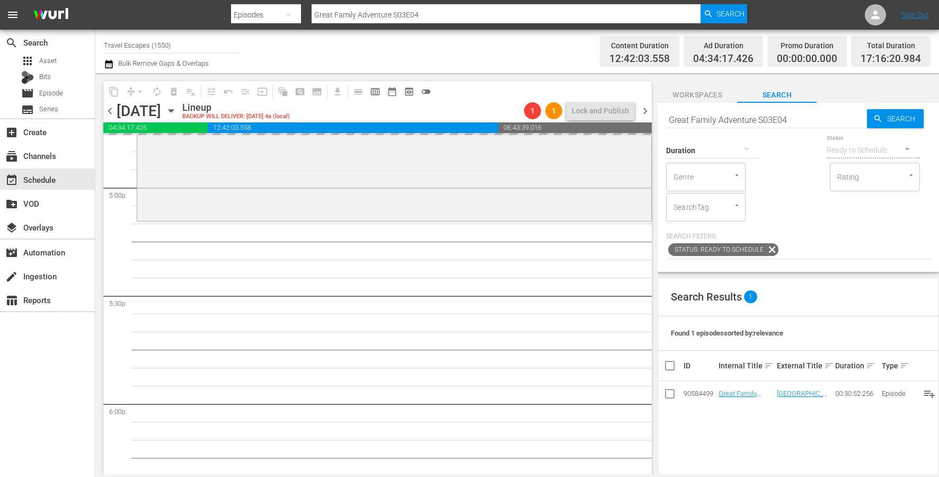
drag, startPoint x: 729, startPoint y: 392, endPoint x: 235, endPoint y: 3, distance: 629.2
click at [711, 117] on input "Great Family Adventure S03E04" at bounding box center [766, 119] width 201 height 25
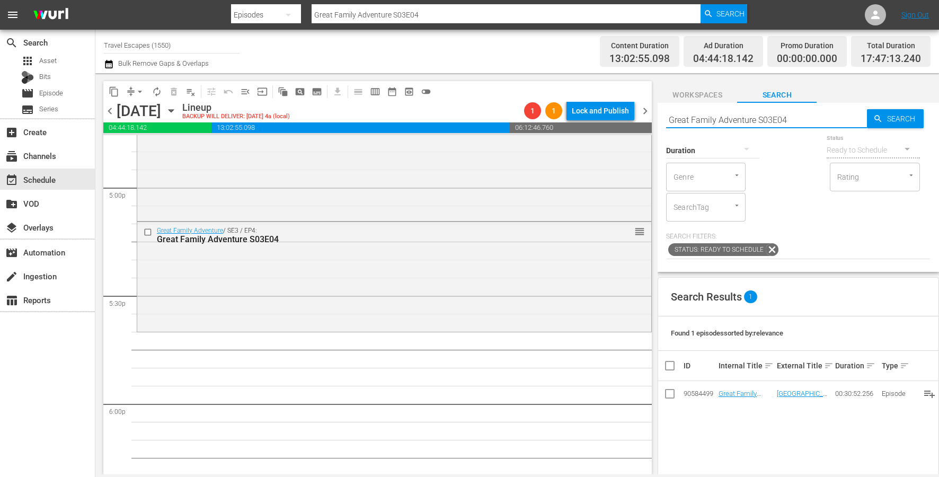
click at [711, 117] on input "Great Family Adventure S03E04" at bounding box center [766, 119] width 201 height 25
paste input "4E01"
type input "Great Family Adventure S04E01"
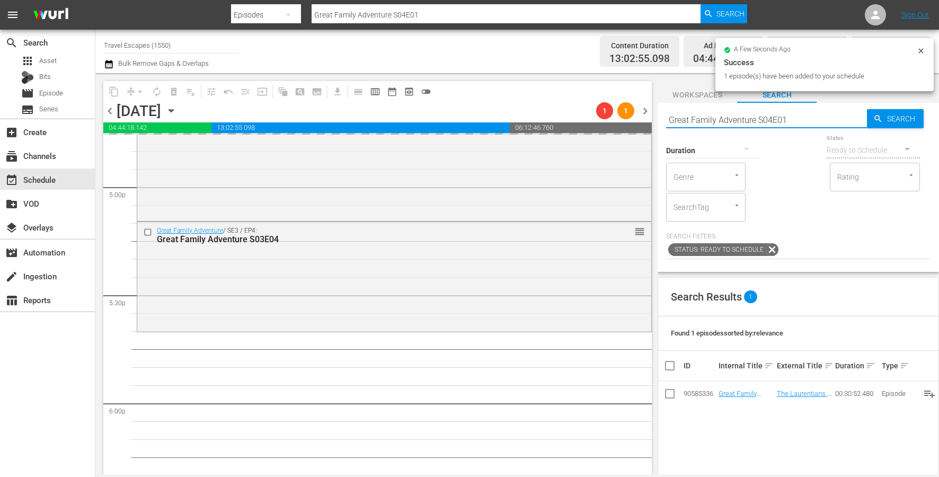
click at [779, 120] on input "Great Family Adventure S04E01" at bounding box center [766, 119] width 201 height 25
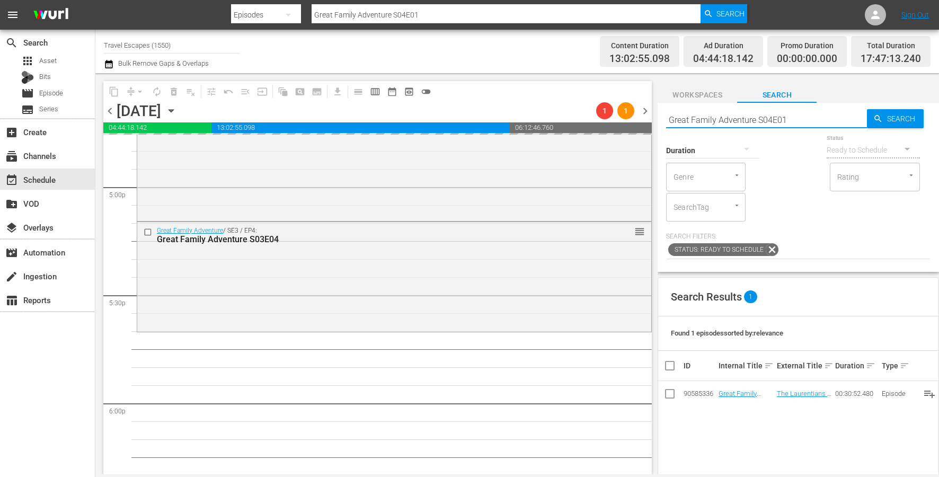
click at [779, 120] on input "Great Family Adventure S04E01" at bounding box center [766, 119] width 201 height 25
paste input "2"
type input "Great Family Adventure S04E02"
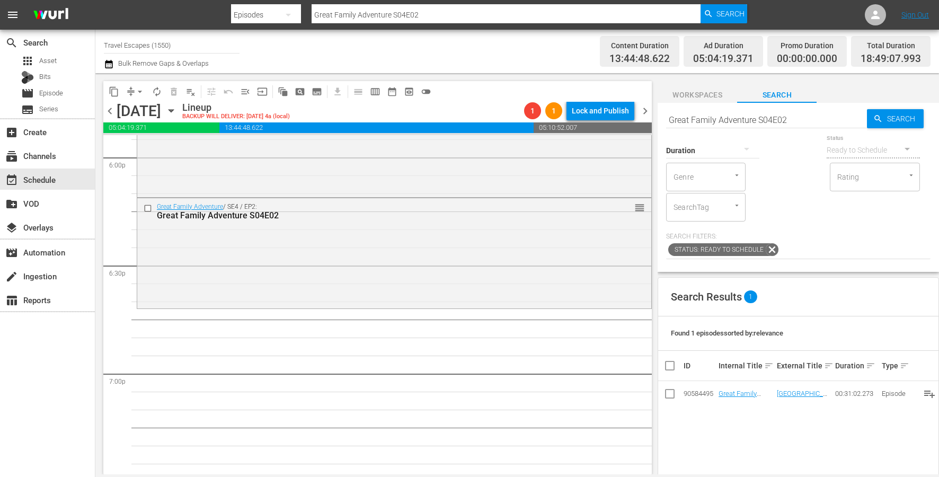
scroll to position [3872, 0]
drag, startPoint x: 734, startPoint y: 388, endPoint x: 203, endPoint y: 14, distance: 649.6
click at [733, 113] on input "Great Family Adventure S04E02" at bounding box center [766, 119] width 201 height 25
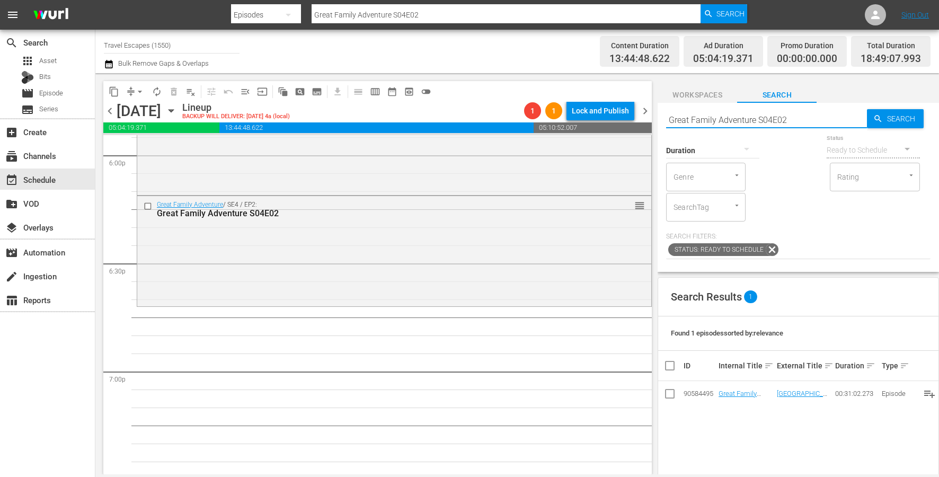
paste input "The Design Tourist S01E11"
type input "The Design Tourist S01E11"
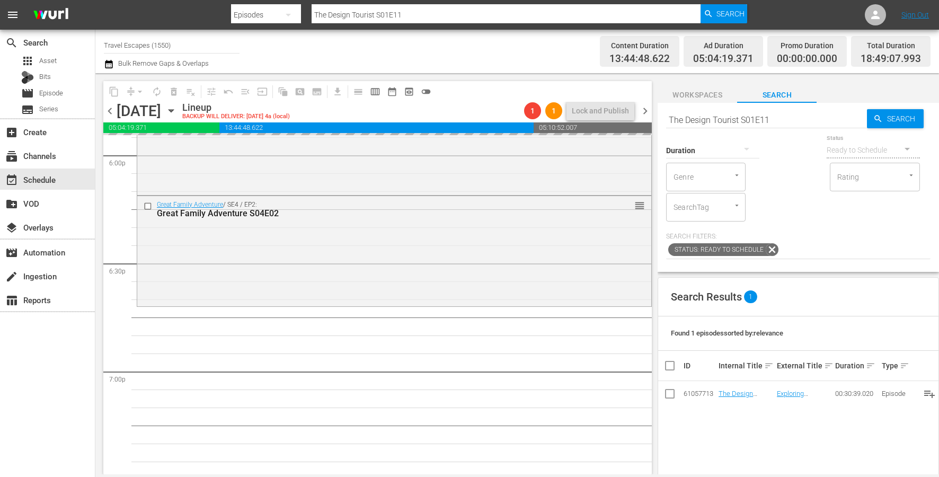
drag, startPoint x: 741, startPoint y: 394, endPoint x: 228, endPoint y: 11, distance: 639.9
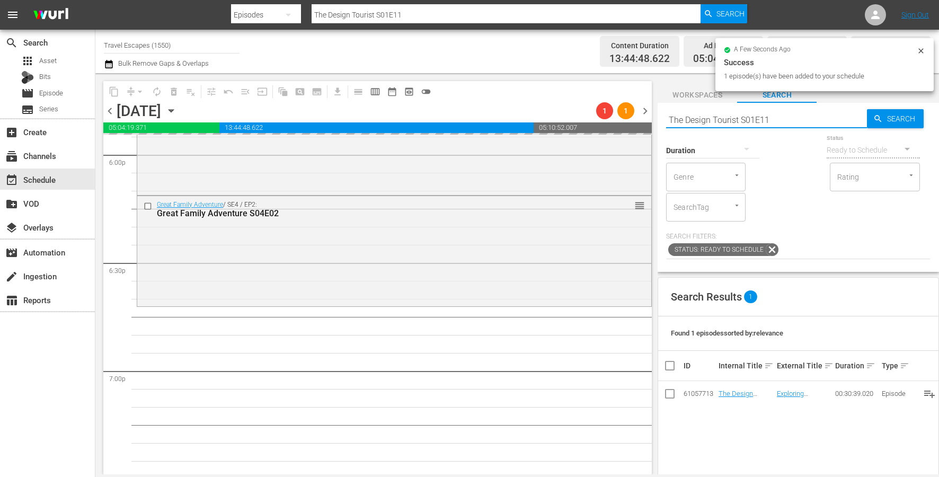
click at [741, 113] on input "The Design Tourist S01E11" at bounding box center [766, 119] width 201 height 25
paste input "The Design Tourist S01E11"
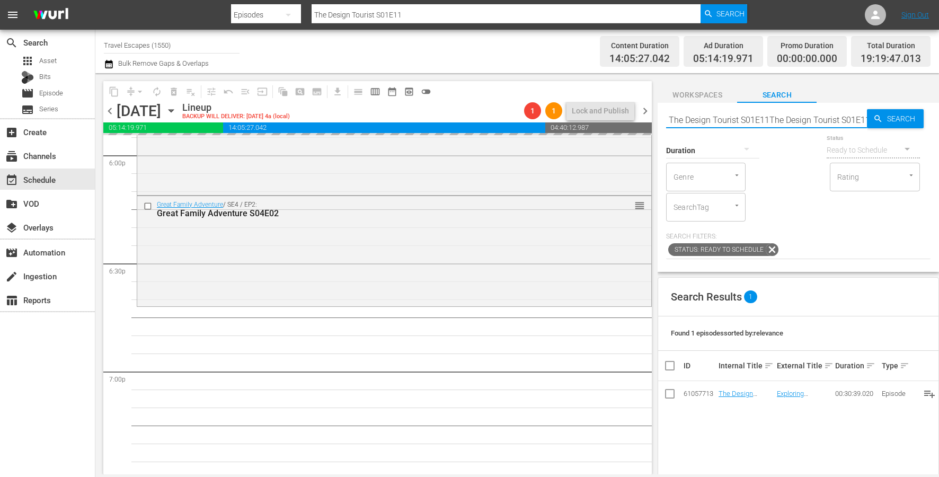
type input "The Design Tourist S01E11The Design Tourist S01E11"
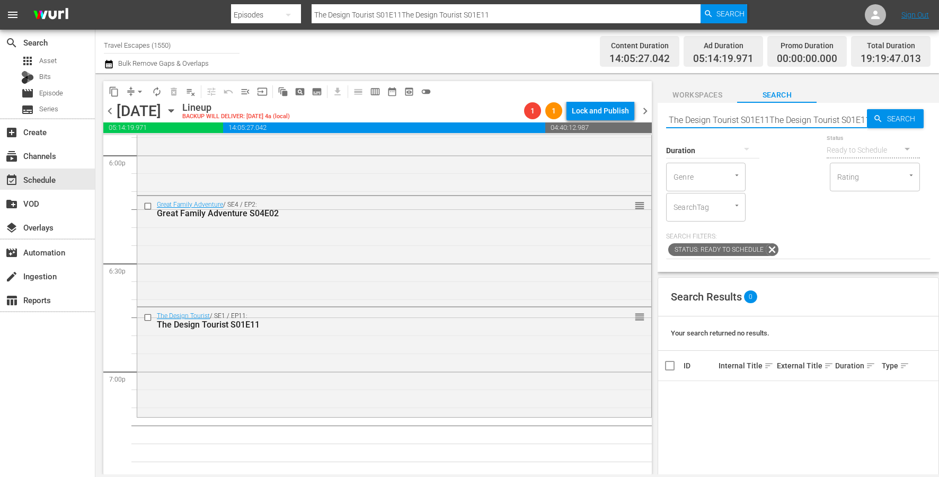
click at [757, 123] on input "The Design Tourist S01E11The Design Tourist S01E11" at bounding box center [766, 119] width 201 height 25
paste input "Great Destinations [GEOGRAPHIC_DATA] S01E37"
type input "Great Destinations [GEOGRAPHIC_DATA] S01E37"
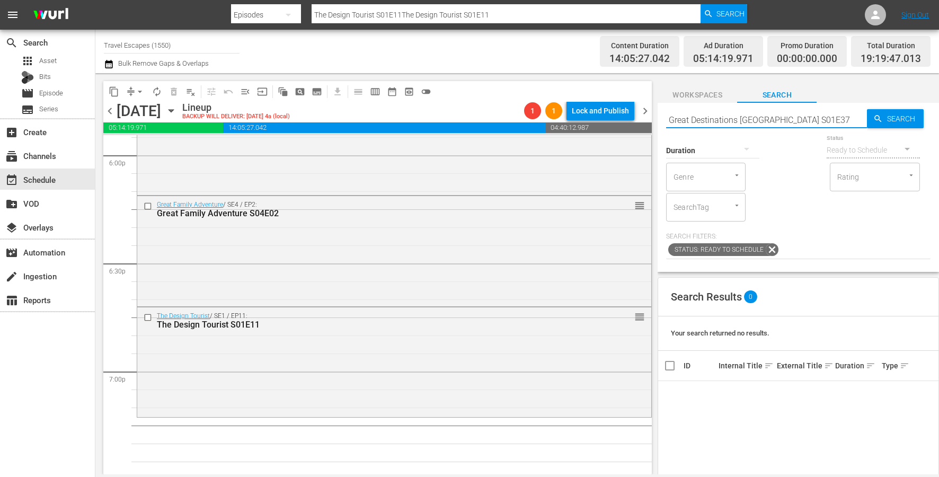
type input "Great Destinations [GEOGRAPHIC_DATA] S01E37"
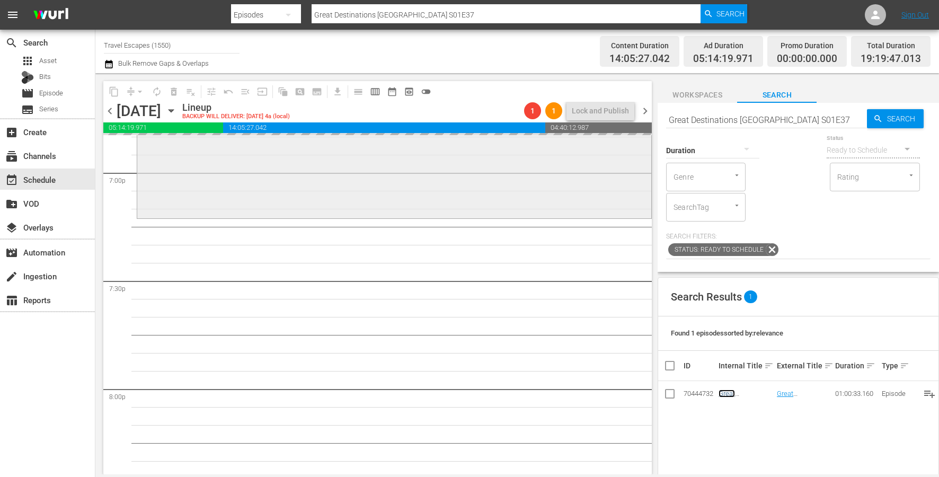
scroll to position [4071, 0]
drag, startPoint x: 732, startPoint y: 394, endPoint x: 156, endPoint y: 9, distance: 692.3
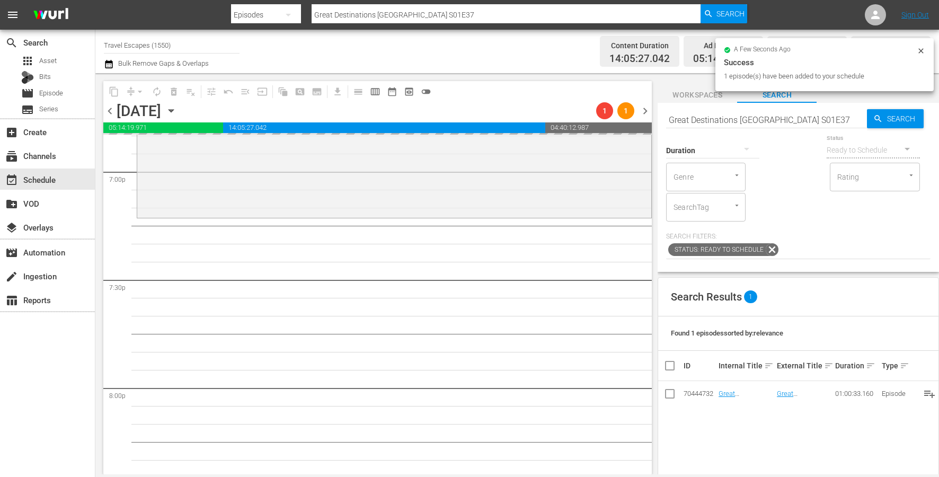
click at [709, 113] on input "Great Destinations [GEOGRAPHIC_DATA] S01E37" at bounding box center [766, 119] width 201 height 25
paste input "Painting the Town 304"
type input "Painting the Town 304 Destinations Europe S01E37"
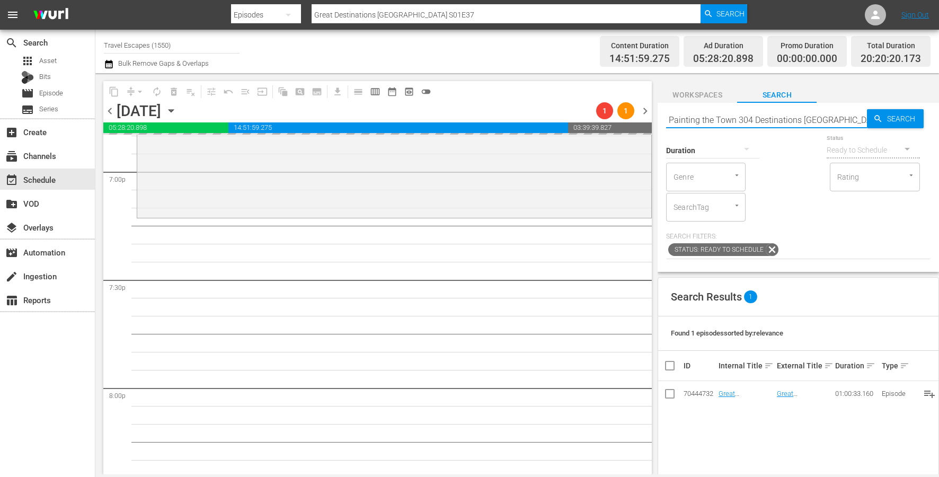
type input "Painting the Town 304 Destinations Europe S01E37"
click at [795, 118] on input "Painting the Town 304 Destinations Europe S01E37" at bounding box center [766, 119] width 201 height 25
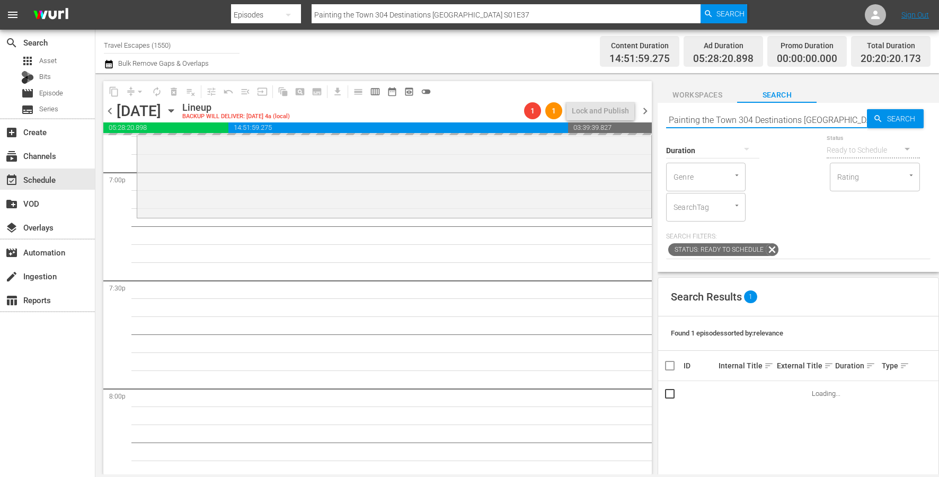
click at [795, 118] on input "Painting the Town 304 Destinations Europe S01E37" at bounding box center [766, 119] width 201 height 25
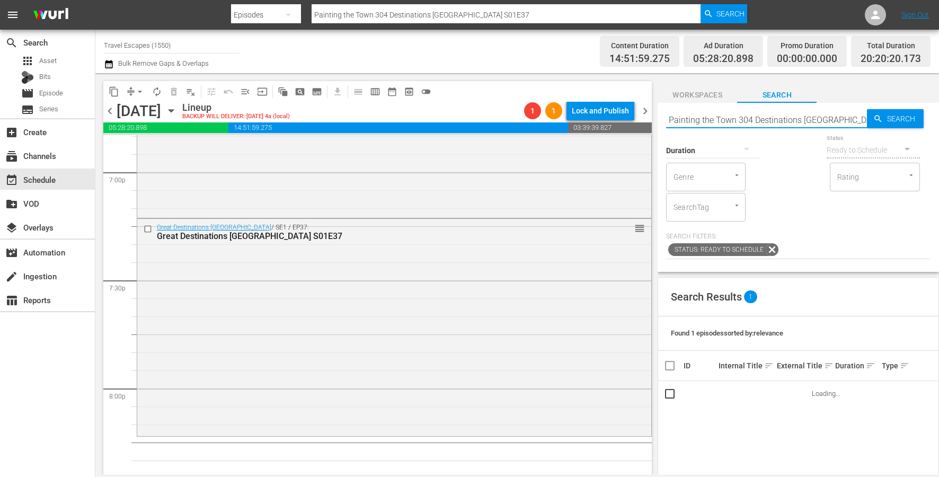
paste input "text"
type input "Painting the Town 304"
type input "Painting the Town s0304"
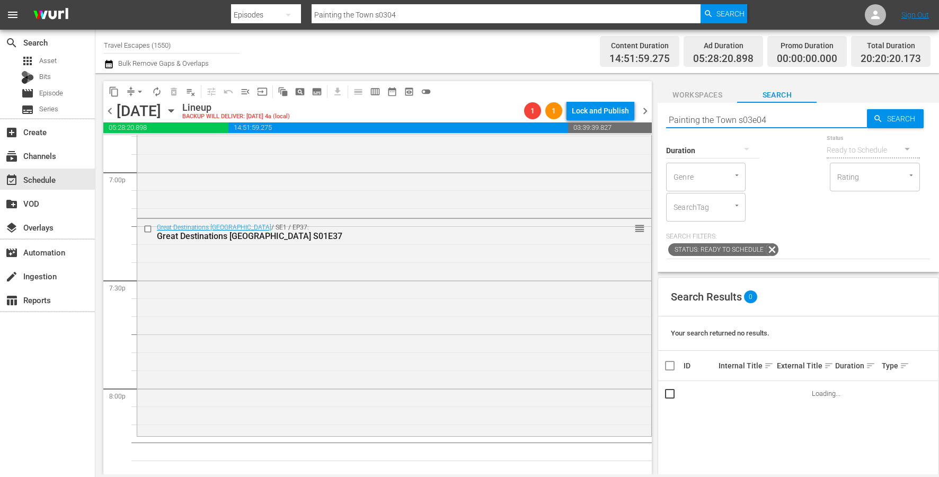
type input "Painting the Town s03e04"
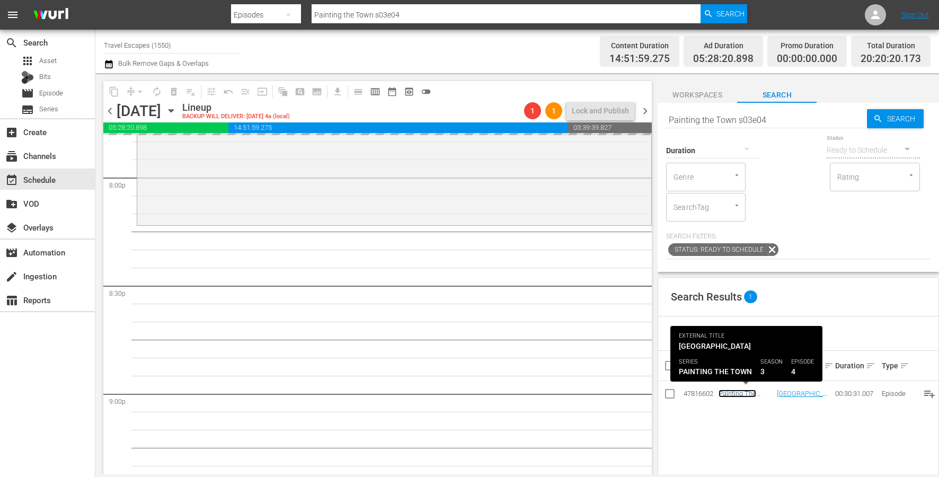
scroll to position [4281, 0]
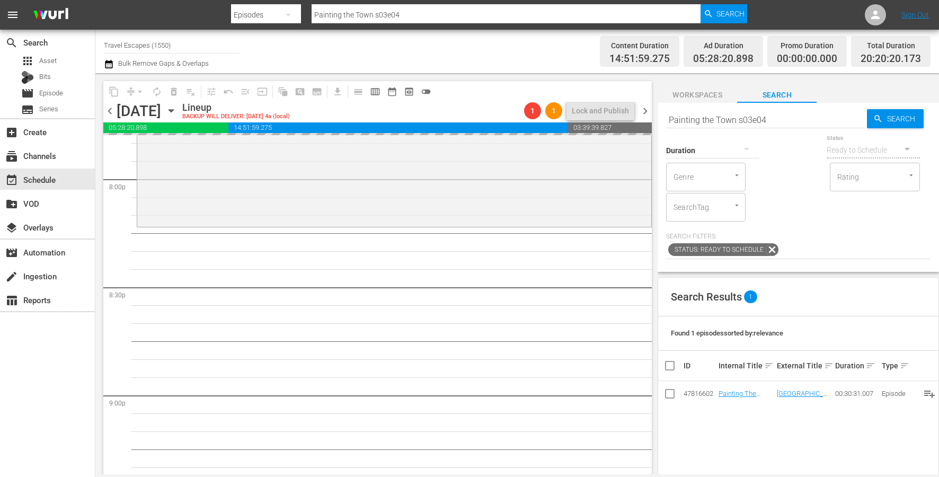
drag, startPoint x: 738, startPoint y: 395, endPoint x: 140, endPoint y: 2, distance: 715.6
click at [754, 121] on input "Painting the Town s03e04" at bounding box center [766, 119] width 201 height 25
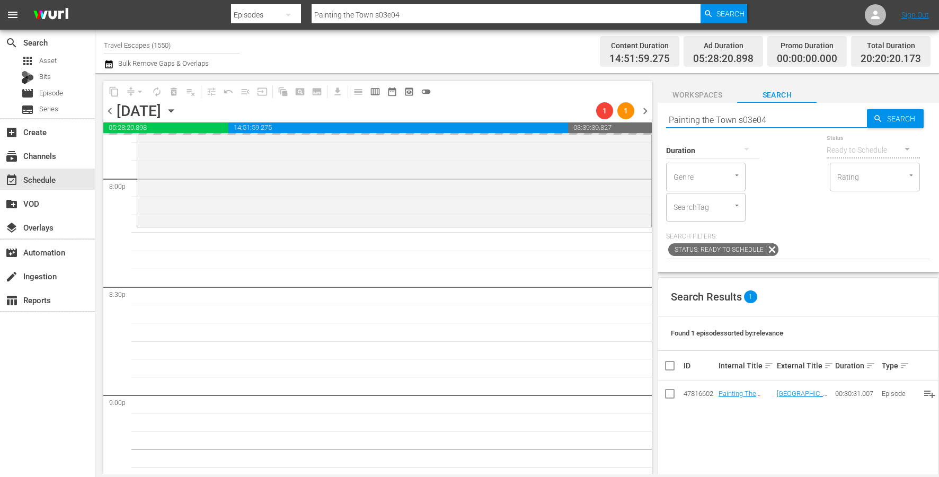
click at [754, 121] on input "Painting the Town s03e04" at bounding box center [766, 119] width 201 height 25
paste input "Hidden Italy S01E06"
type input "Hidden Italy S01E06"
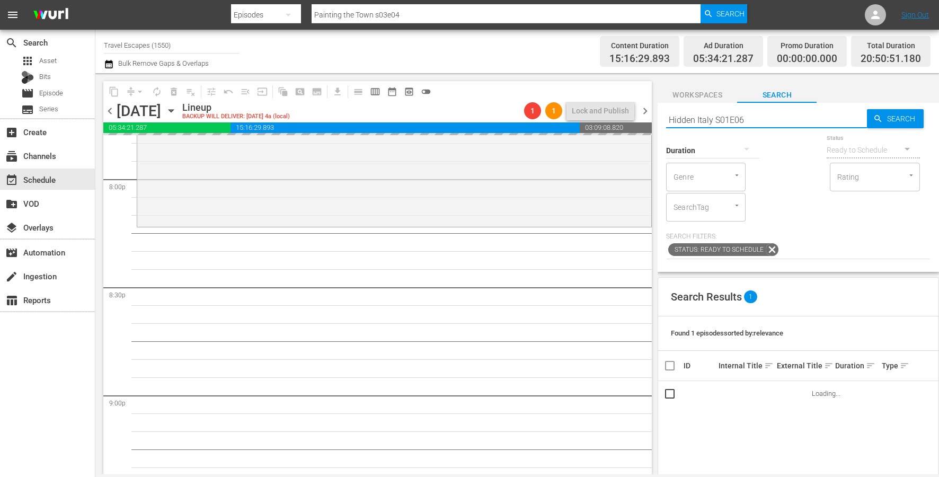
type input "Hidden Italy S01E06"
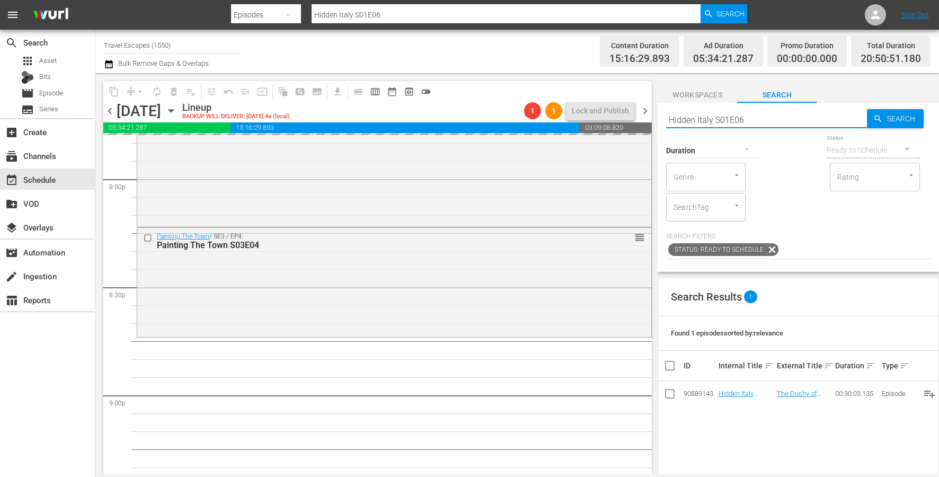
click at [736, 121] on input "Hidden Italy S01E06" at bounding box center [766, 119] width 201 height 25
paste input "JEEP S01E01"
type input "JEEP S01E01"
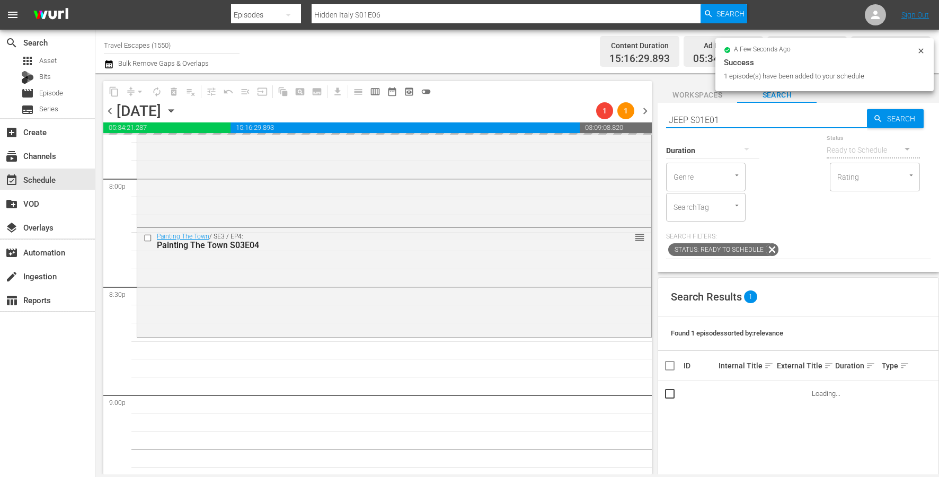
type input "JEEP S01E01"
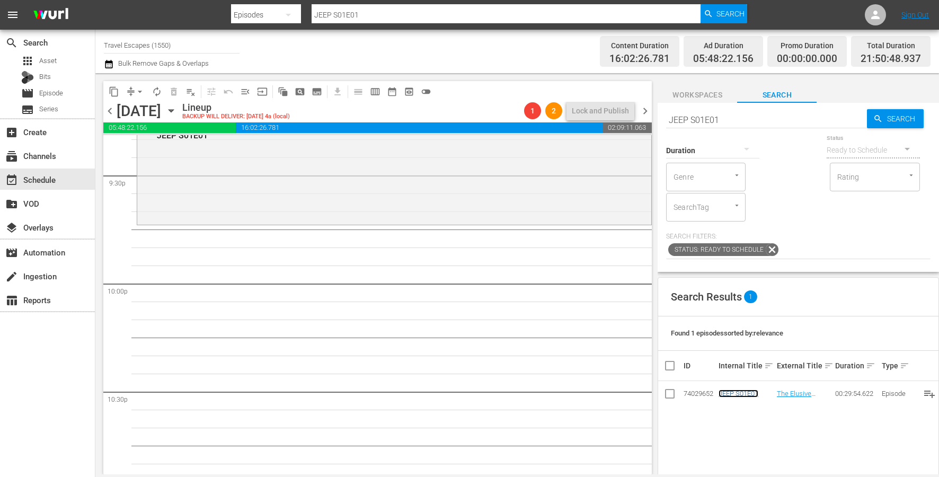
scroll to position [4613, 0]
click at [736, 129] on div "Duration" at bounding box center [712, 144] width 93 height 38
click at [736, 125] on div "Duration" at bounding box center [712, 144] width 93 height 38
click at [733, 118] on input "JEEP S01E01" at bounding box center [766, 119] width 201 height 25
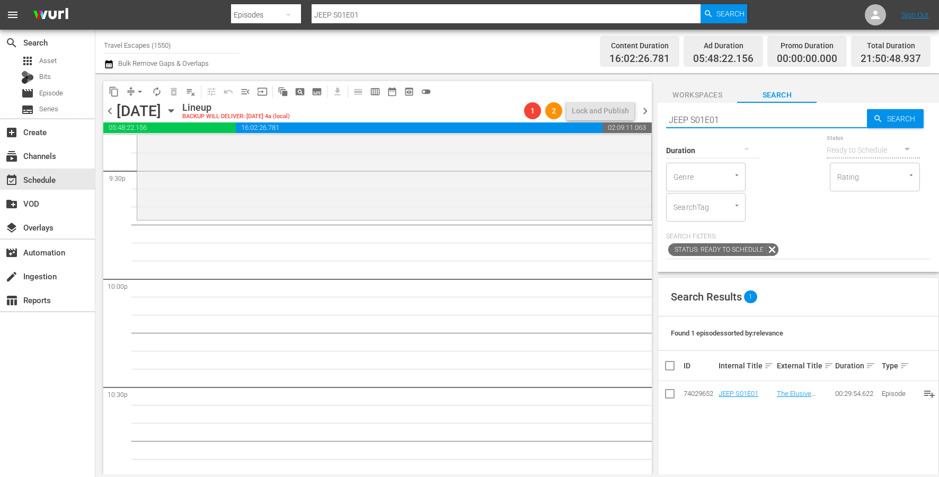
click at [733, 118] on input "JEEP S01E01" at bounding box center [766, 119] width 201 height 25
paste input "Great Family Adventure S02"
type input "Great Family Adventure S02E01"
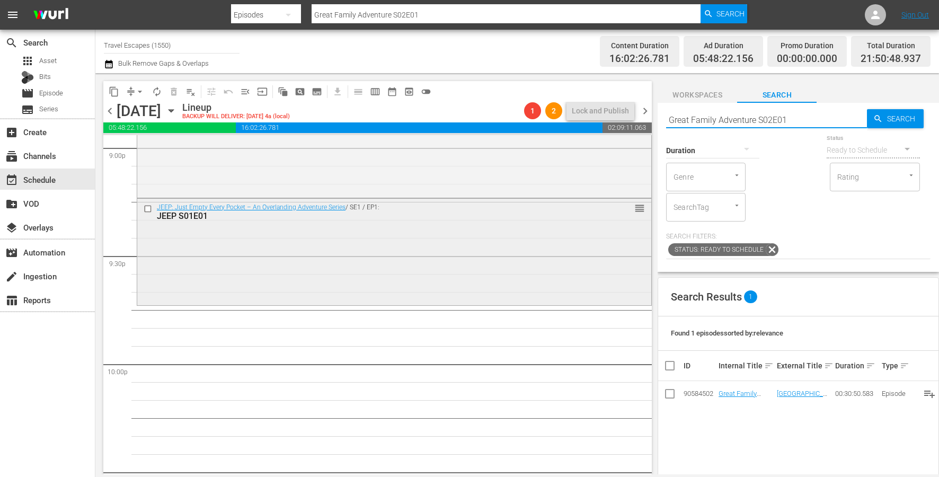
scroll to position [4525, 0]
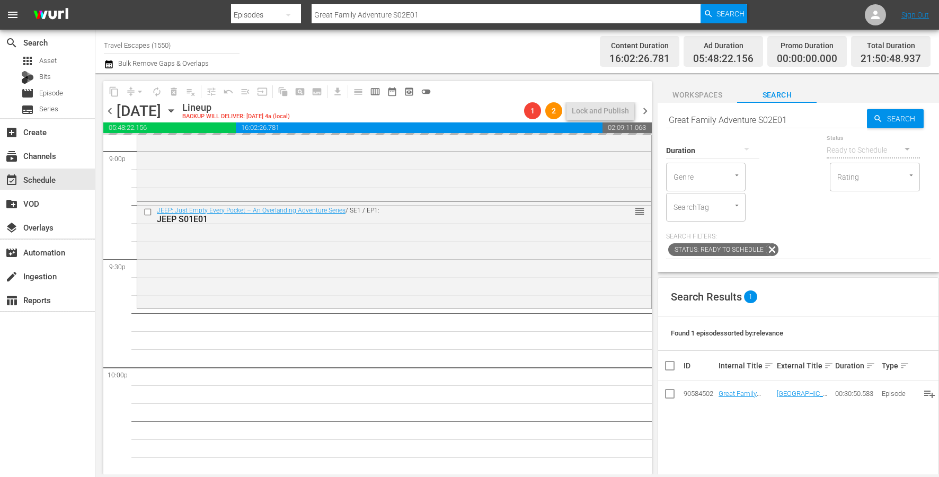
drag, startPoint x: 733, startPoint y: 391, endPoint x: 224, endPoint y: 2, distance: 640.9
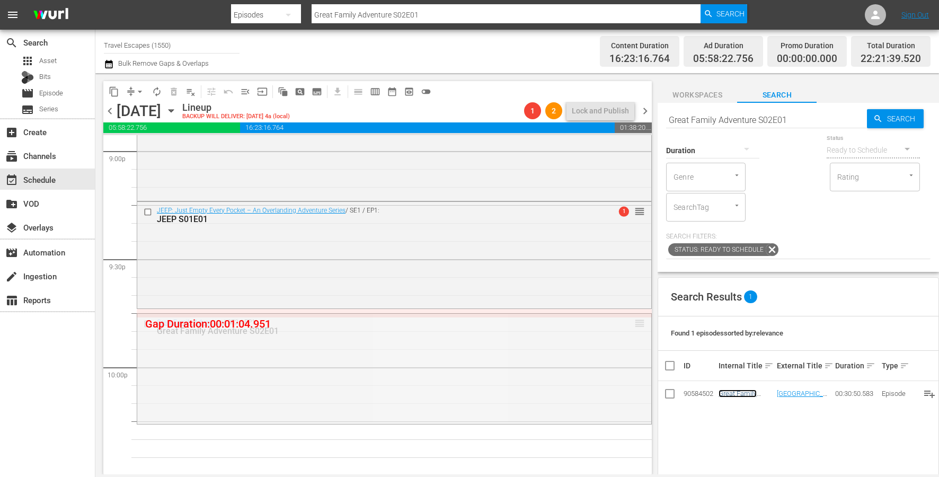
drag, startPoint x: 638, startPoint y: 321, endPoint x: 638, endPoint y: 310, distance: 11.7
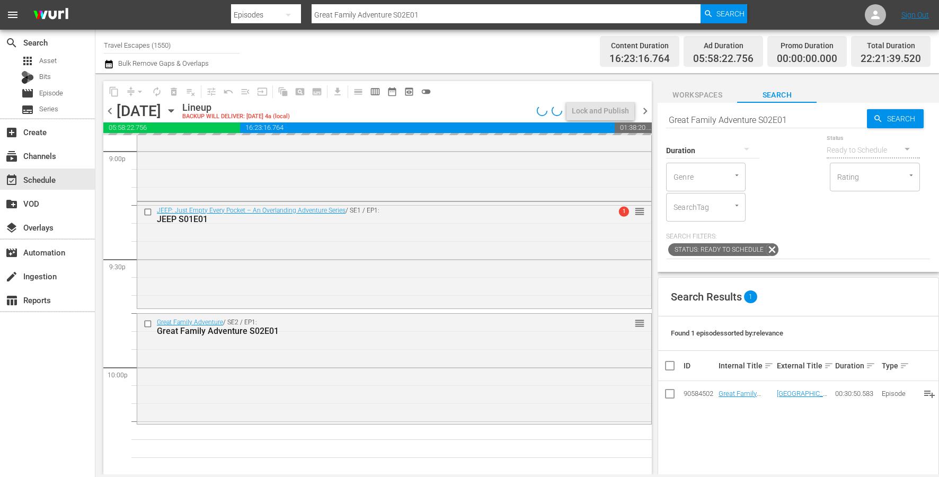
click at [763, 122] on input "Great Family Adventure S02E01" at bounding box center [766, 119] width 201 height 25
paste input "Adventure Cities S01"
type input "Adventure Cities S01E01"
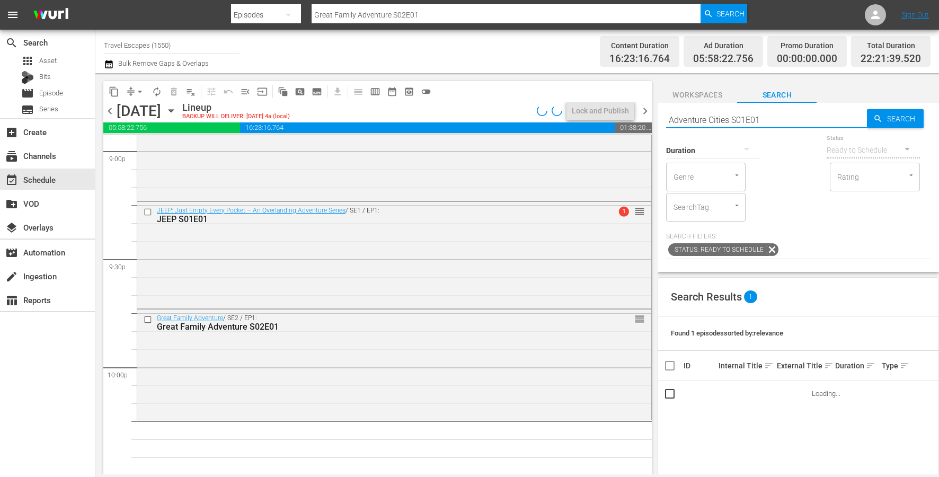
type input "Adventure Cities S01E01"
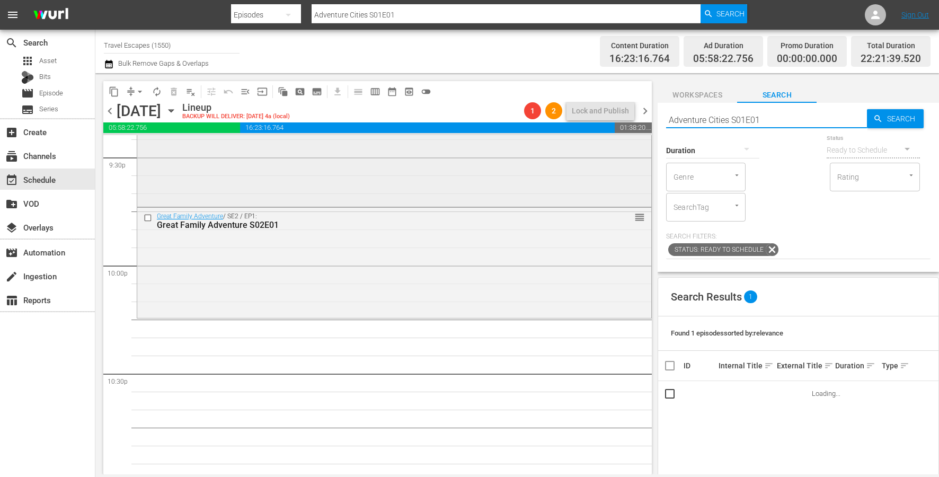
scroll to position [4637, 0]
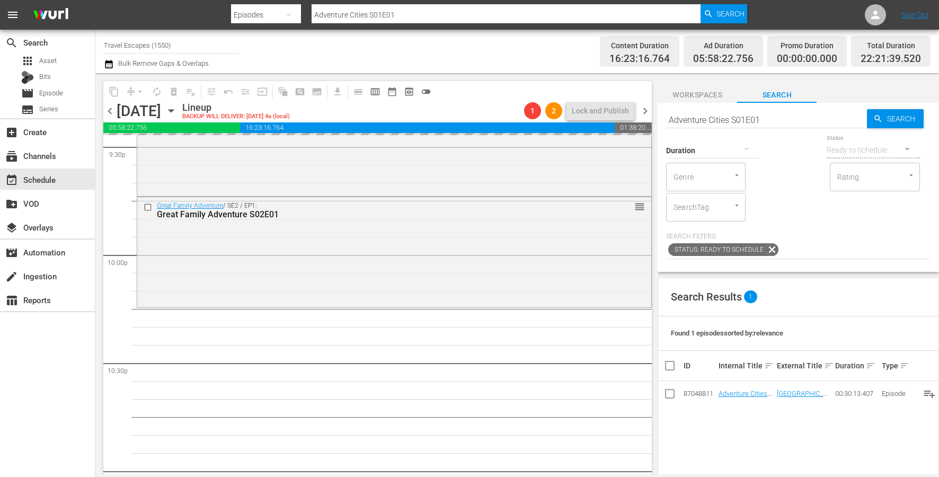
drag, startPoint x: 744, startPoint y: 390, endPoint x: 235, endPoint y: 11, distance: 634.7
click at [719, 117] on input "Adventure Cities S01E01" at bounding box center [766, 119] width 201 height 25
paste input "Road Trip Masters: S02E02"
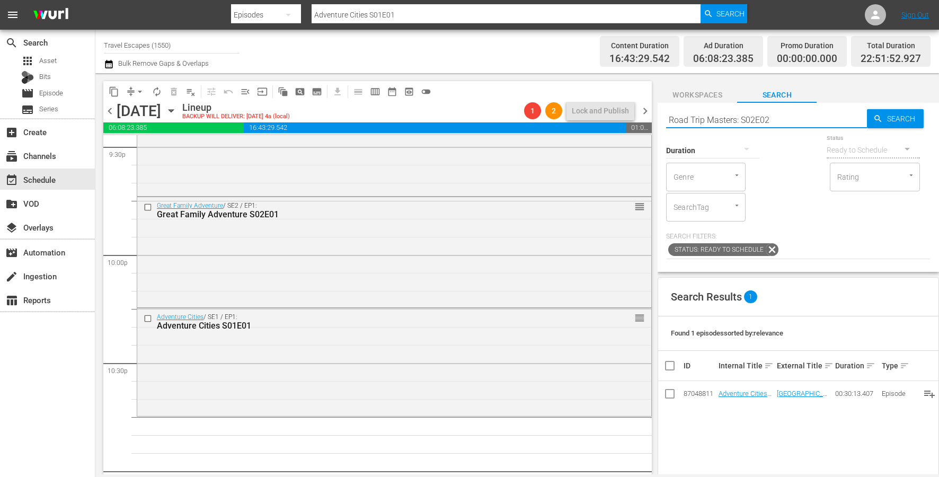
type input "Road Trip Masters: S02E02"
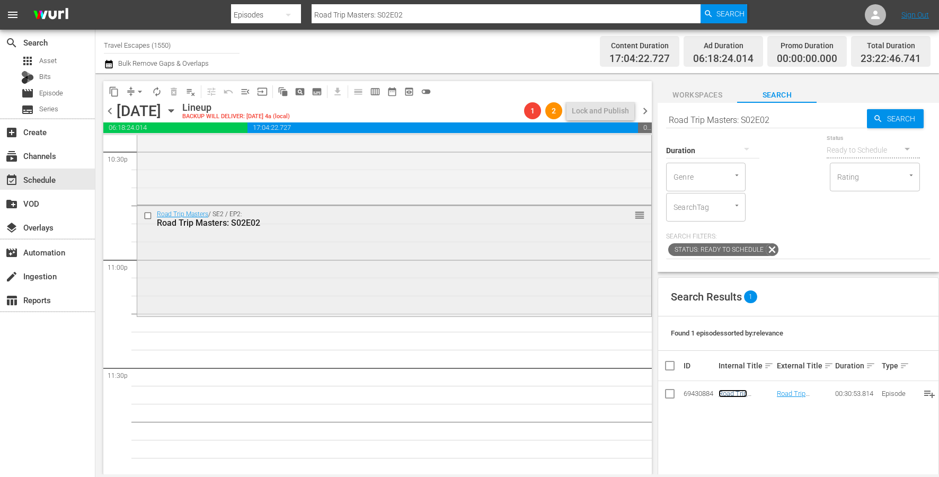
scroll to position [4850, 0]
click at [743, 111] on input "Road Trip Masters: S02E02" at bounding box center [766, 119] width 201 height 25
paste input "Great Destinations [GEOGRAPHIC_DATA] S01E37"
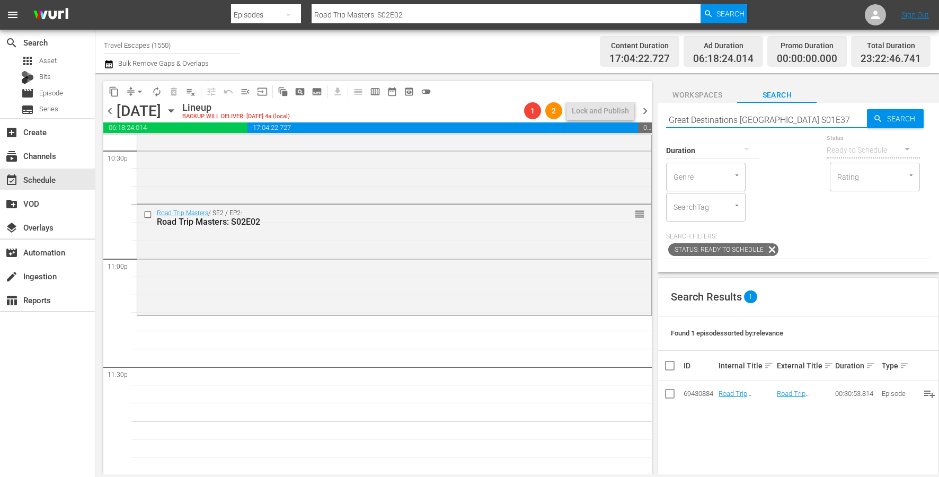
type input "Great Destinations [GEOGRAPHIC_DATA] S01E37"
click at [801, 119] on input "Great Destinations [GEOGRAPHIC_DATA] S01E37" at bounding box center [766, 119] width 201 height 25
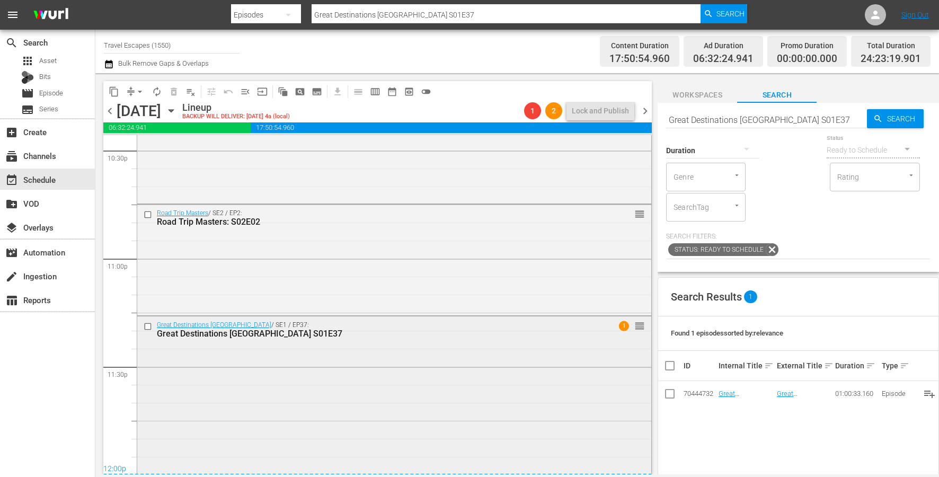
click at [189, 382] on div "Great Destinations Europe / SE1 / EP37: Great Destinations Europe S01E37 1 reor…" at bounding box center [394, 423] width 514 height 215
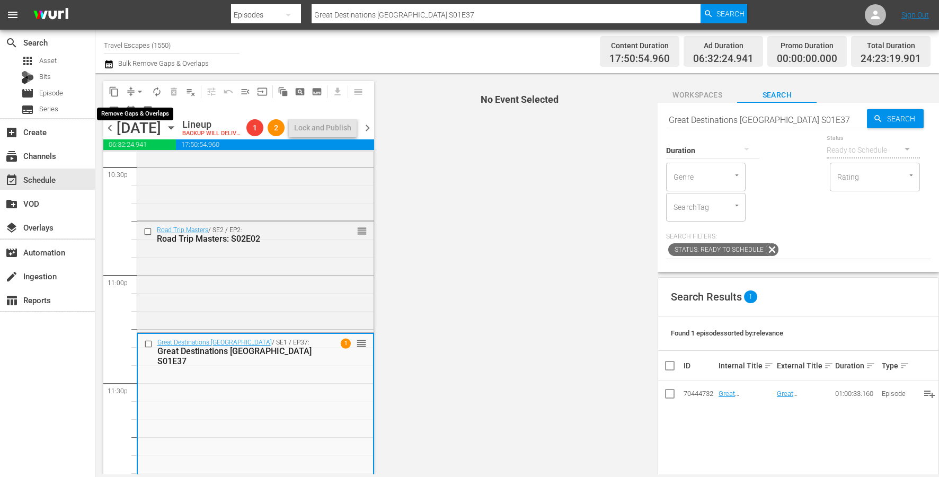
click at [139, 89] on span "arrow_drop_down" at bounding box center [140, 91] width 11 height 11
click at [178, 144] on li "Align to End of Previous Day" at bounding box center [140, 147] width 111 height 17
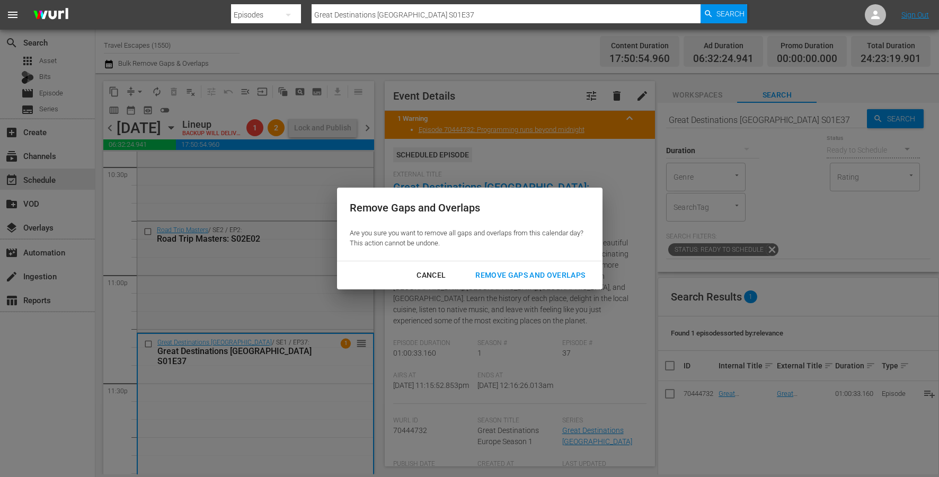
click at [481, 278] on div "Remove Gaps and Overlaps" at bounding box center [530, 275] width 127 height 13
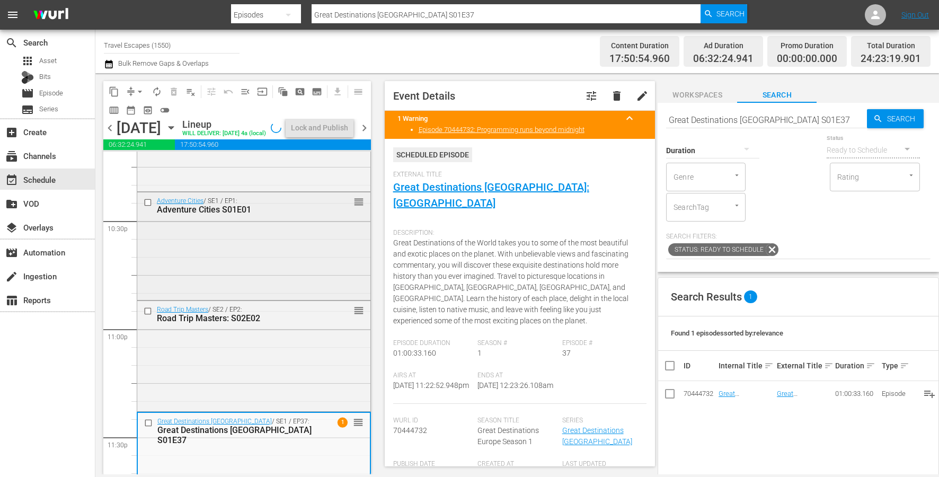
scroll to position [4968, 0]
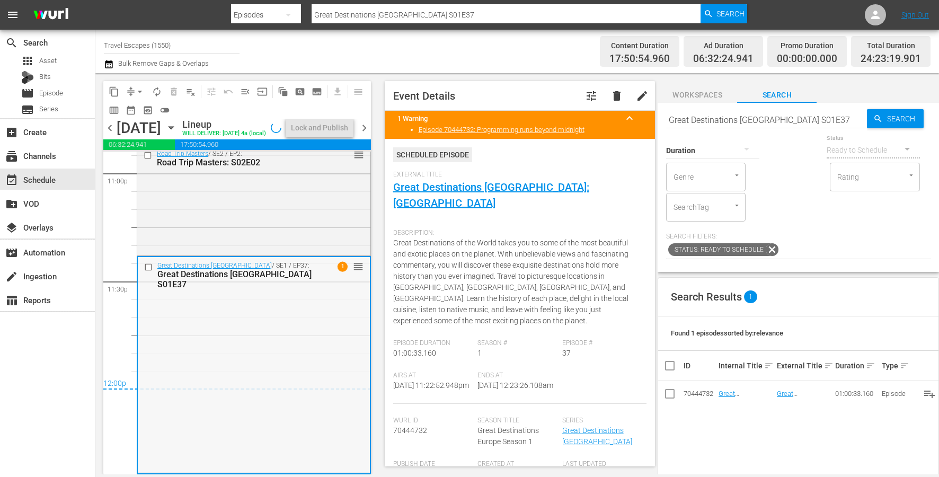
click at [203, 411] on div "Great Destinations Europe / SE1 / EP37: Great Destinations Europe S01E37 1 reor…" at bounding box center [254, 364] width 232 height 215
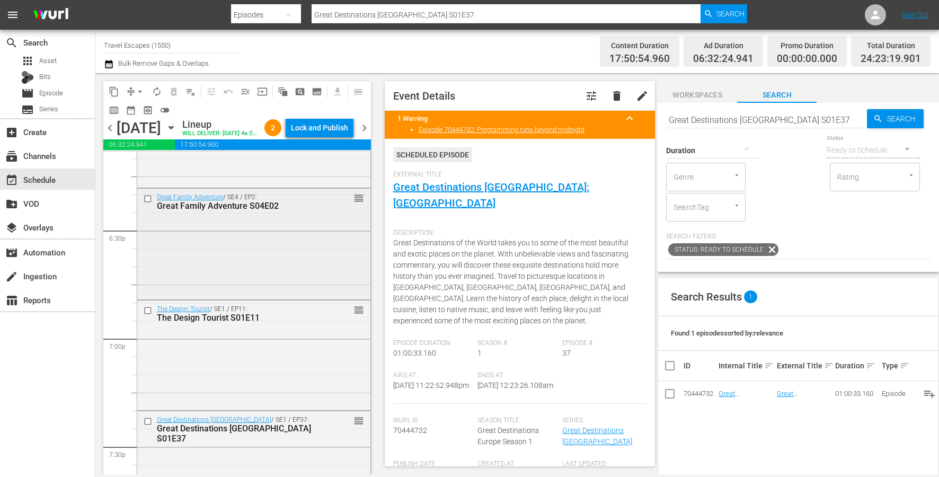
scroll to position [3931, 0]
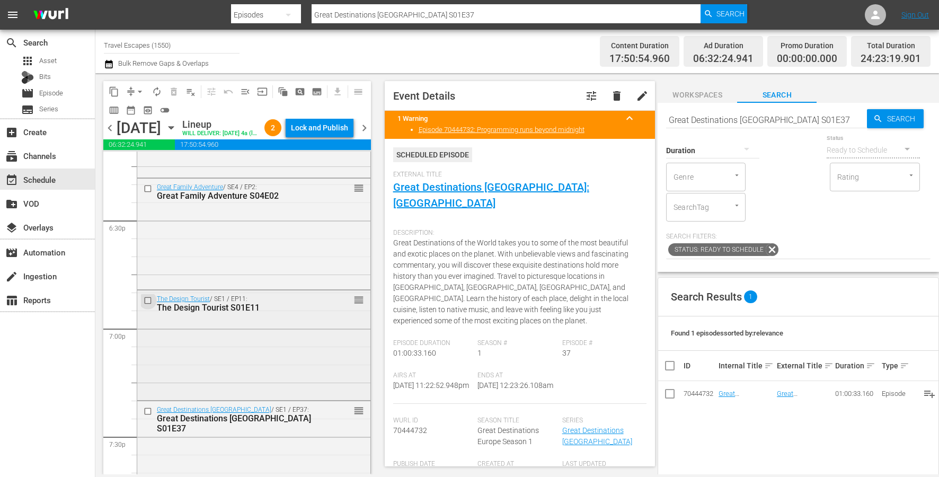
click at [147, 305] on input "checkbox" at bounding box center [149, 300] width 11 height 9
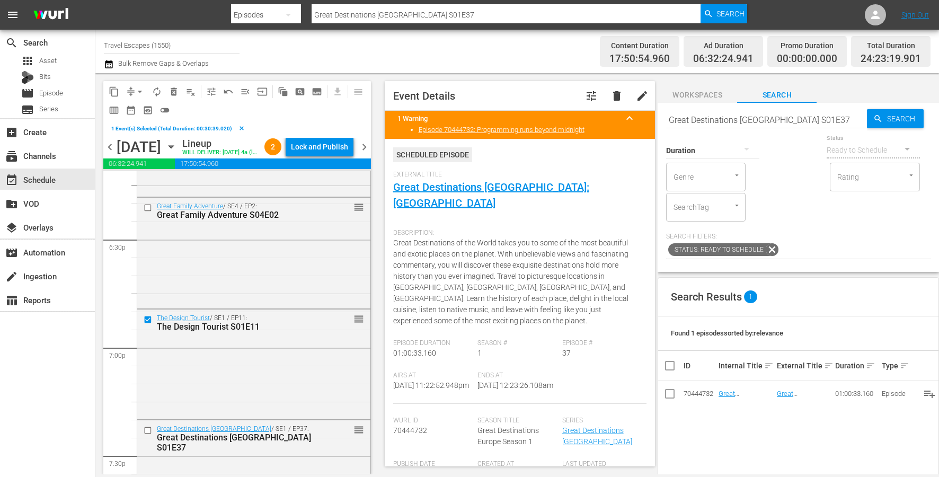
click at [179, 92] on span "delete_forever_outlined" at bounding box center [174, 91] width 11 height 11
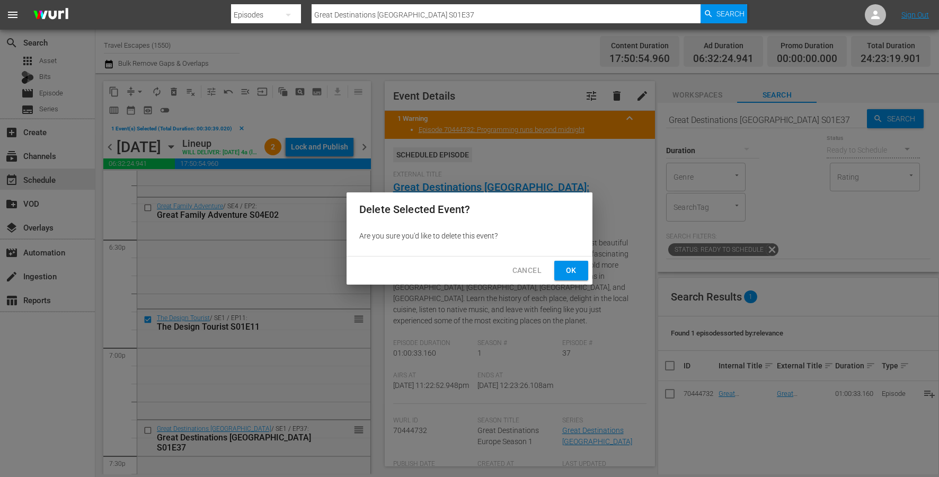
click at [580, 270] on button "Ok" at bounding box center [571, 271] width 34 height 20
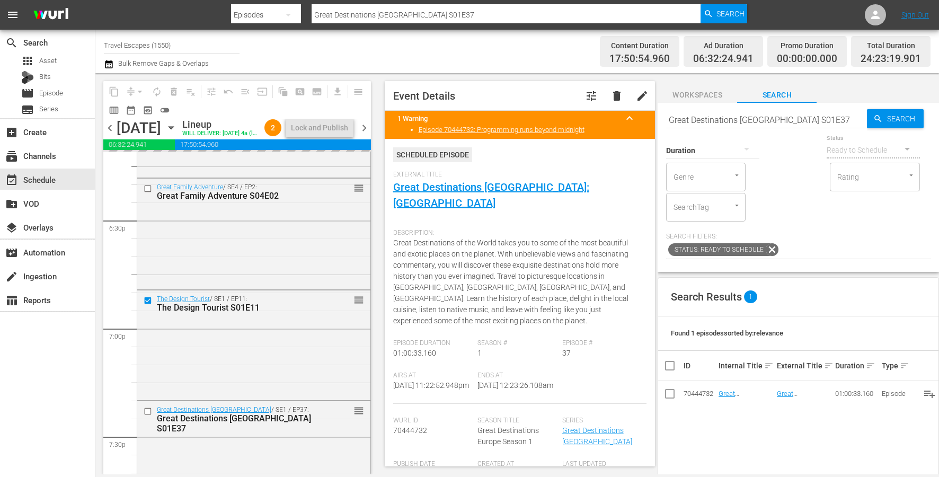
click at [770, 120] on input "Great Destinations [GEOGRAPHIC_DATA] S01E37" at bounding box center [766, 119] width 201 height 25
type input "aal"
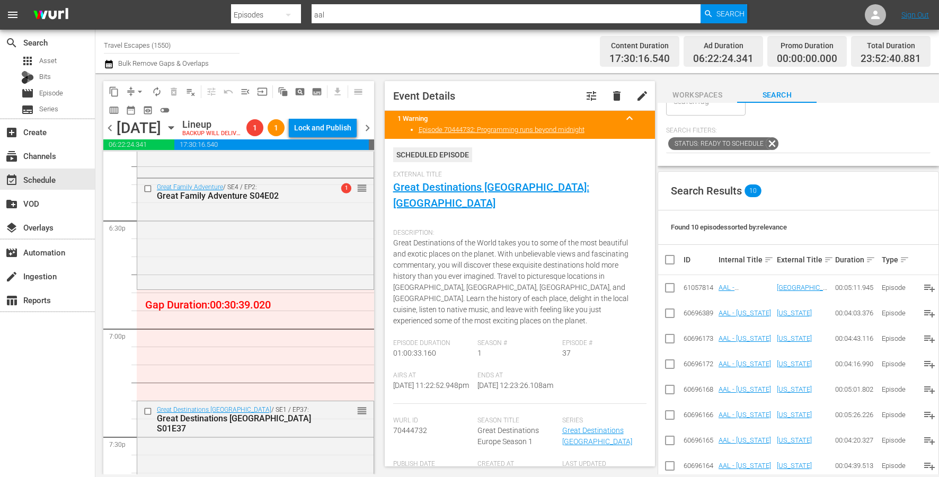
scroll to position [0, 0]
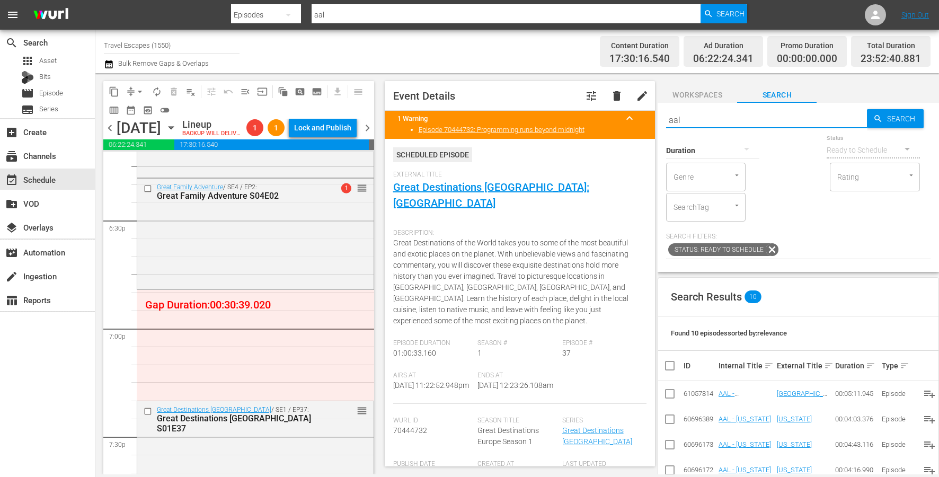
click at [730, 117] on input "aal" at bounding box center [766, 119] width 201 height 25
type input "foodie"
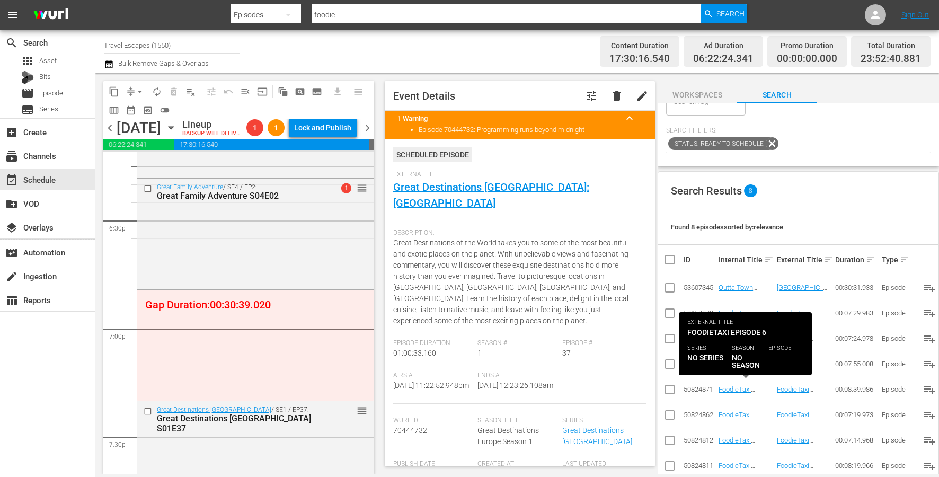
scroll to position [111, 0]
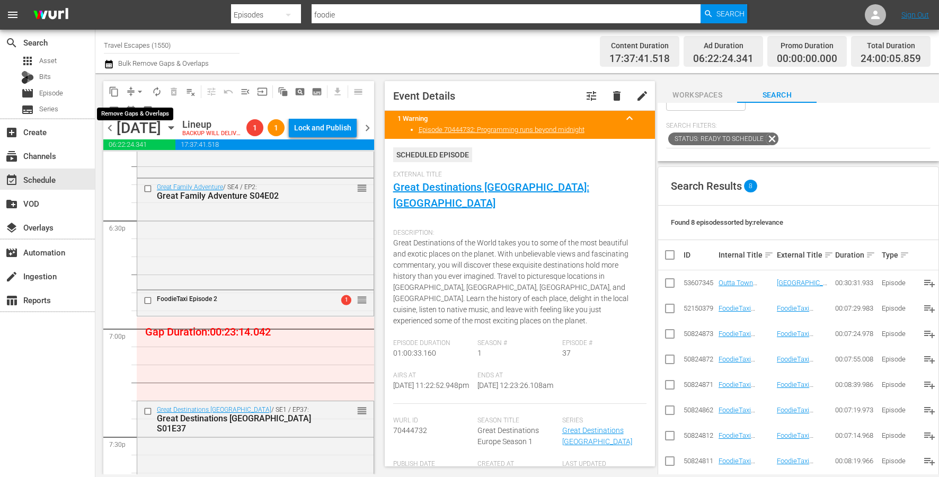
click at [139, 88] on span "arrow_drop_down" at bounding box center [140, 91] width 11 height 11
click at [157, 149] on li "Align to End of Previous Day" at bounding box center [140, 147] width 111 height 17
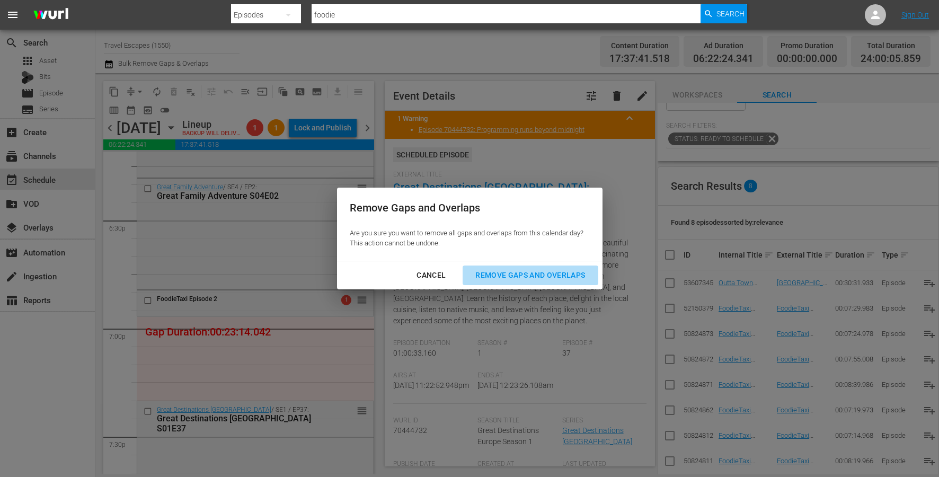
click at [500, 275] on div "Remove Gaps and Overlaps" at bounding box center [530, 275] width 127 height 13
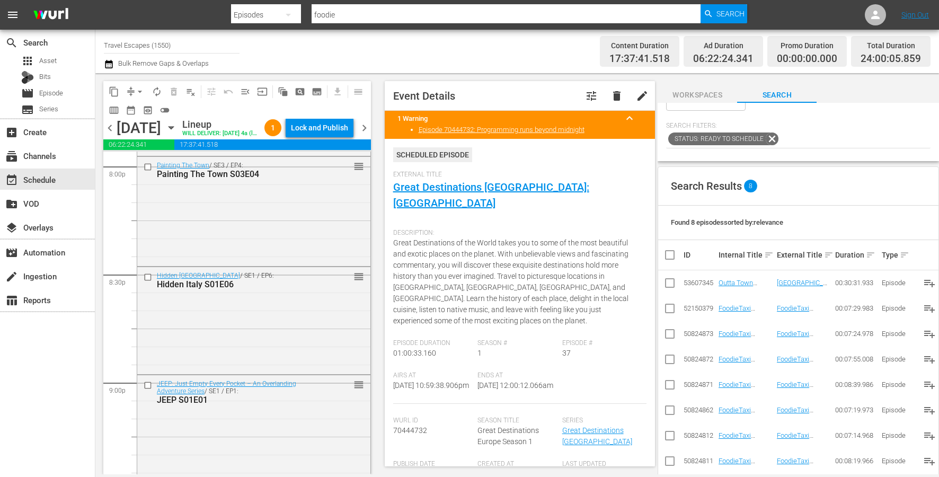
scroll to position [4261, 0]
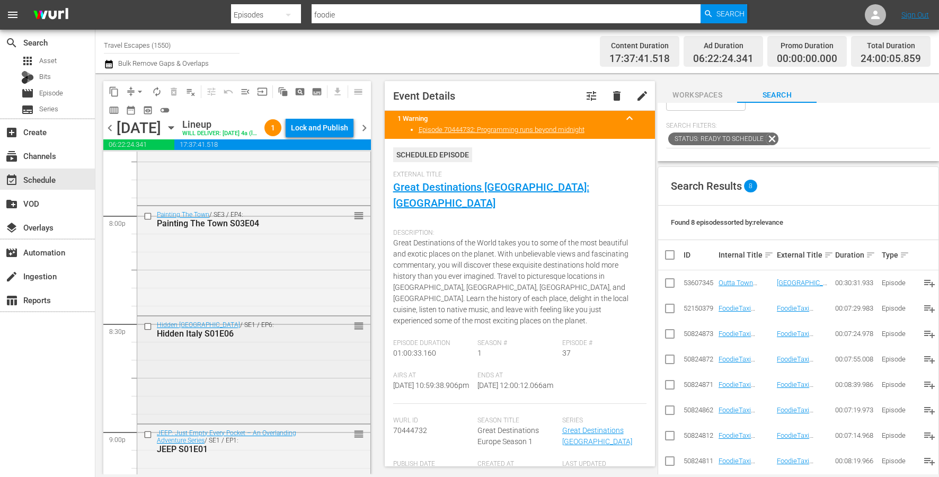
click at [145, 331] on input "checkbox" at bounding box center [149, 326] width 11 height 9
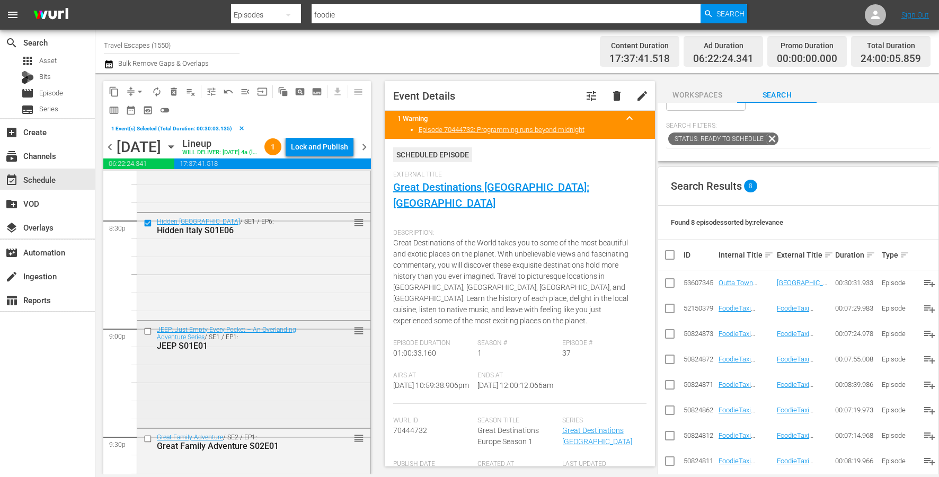
click at [148, 335] on input "checkbox" at bounding box center [149, 330] width 11 height 9
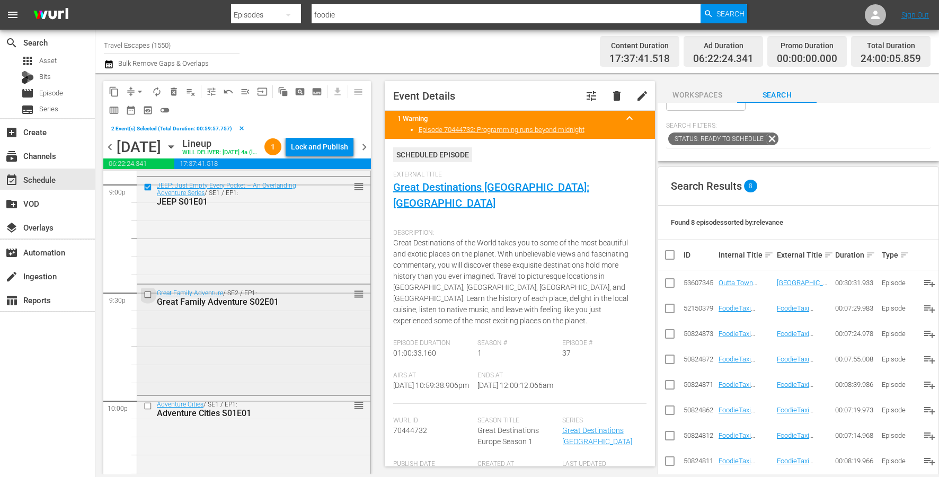
click at [149, 299] on input "checkbox" at bounding box center [149, 294] width 11 height 9
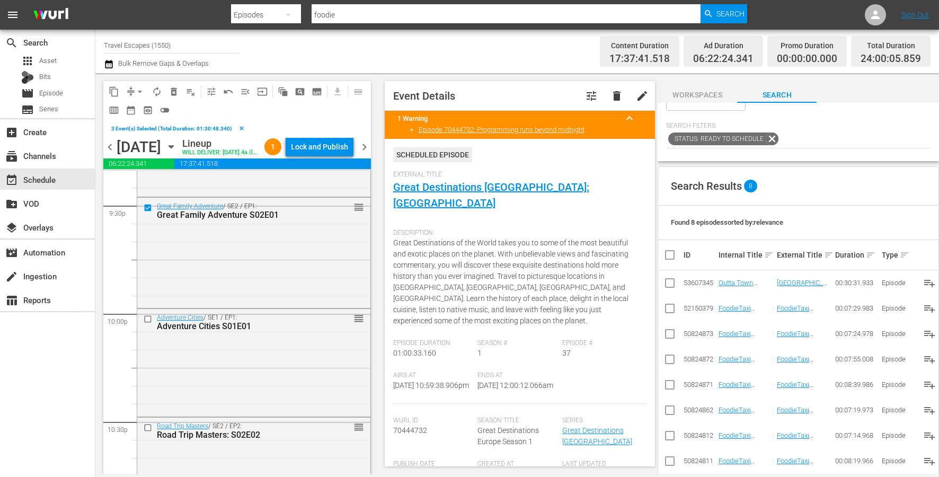
scroll to position [4641, 0]
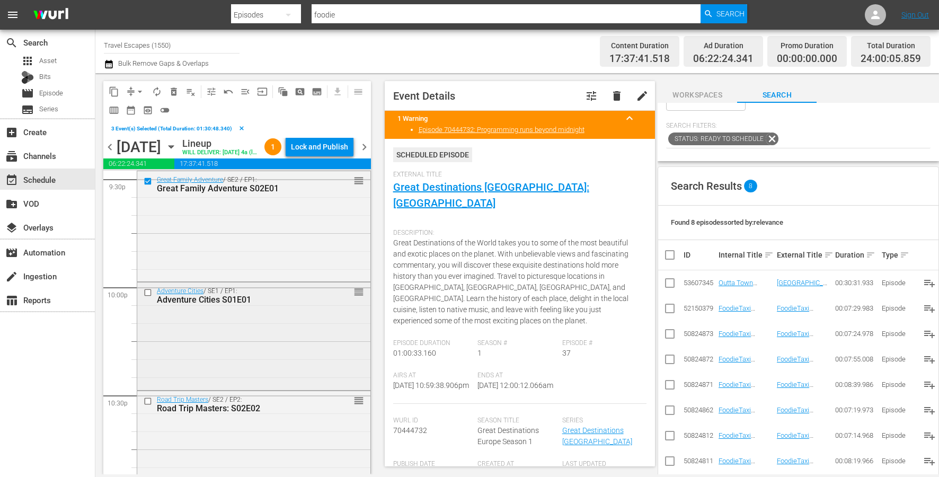
click at [146, 297] on input "checkbox" at bounding box center [149, 292] width 11 height 9
click at [151, 406] on input "checkbox" at bounding box center [149, 401] width 11 height 9
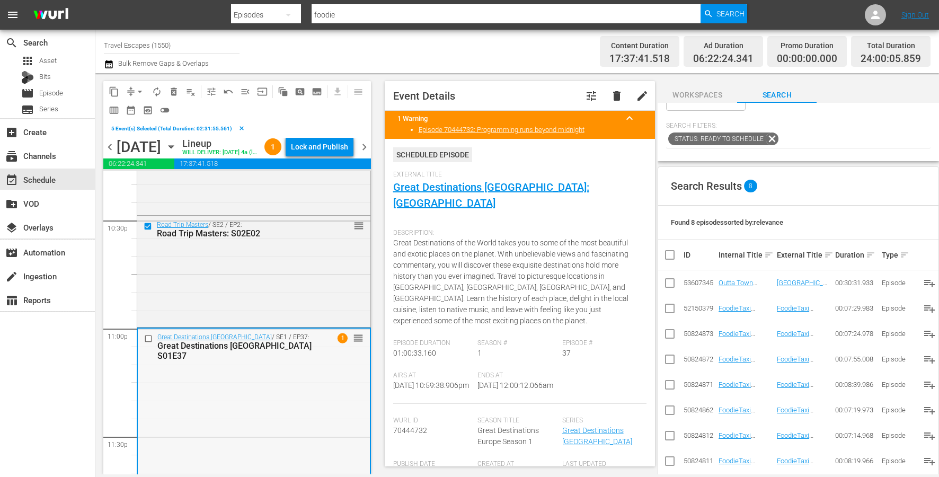
click at [149, 343] on input "checkbox" at bounding box center [149, 338] width 11 height 9
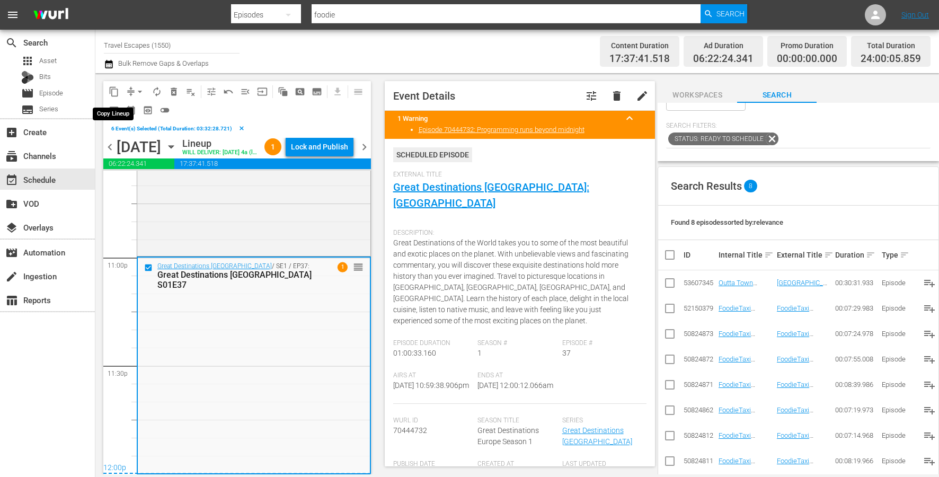
click at [116, 87] on span "content_copy" at bounding box center [114, 91] width 11 height 11
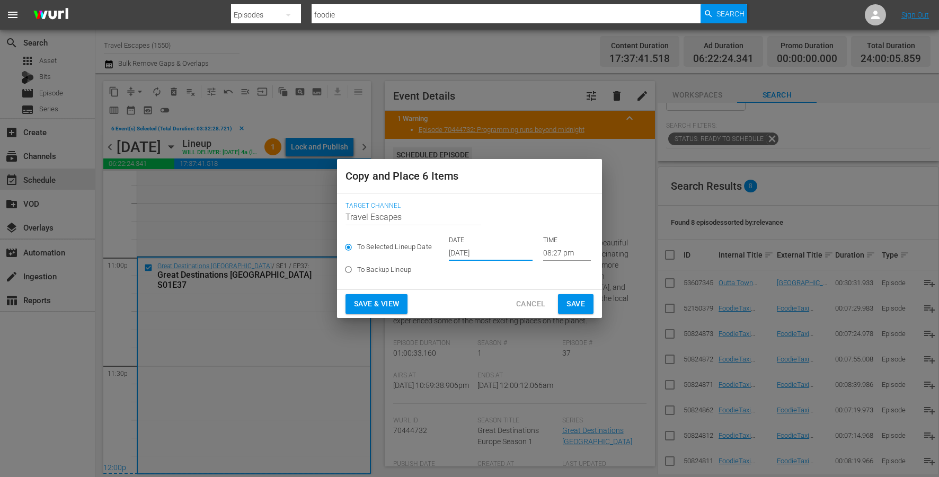
click at [475, 250] on input "[DATE]" at bounding box center [491, 253] width 84 height 16
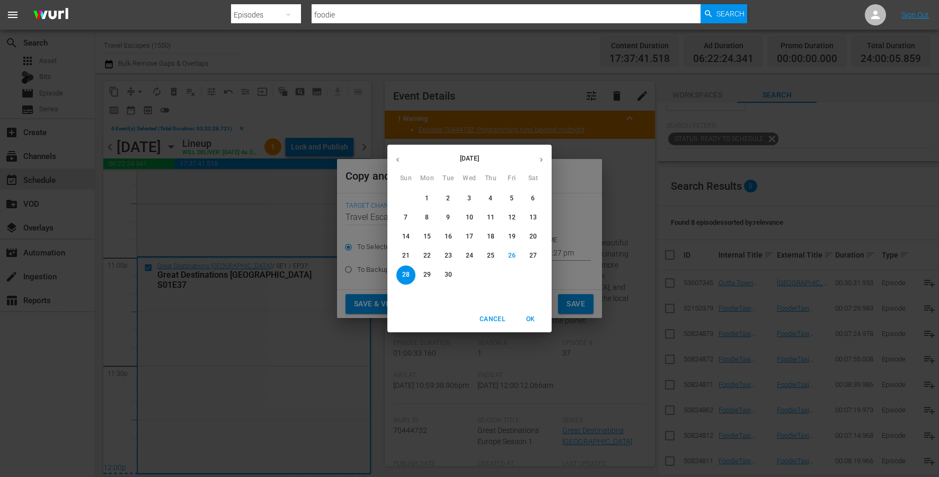
click at [542, 160] on icon "button" at bounding box center [541, 160] width 3 height 4
click at [445, 257] on p "21" at bounding box center [448, 255] width 7 height 9
type input "[DATE]"
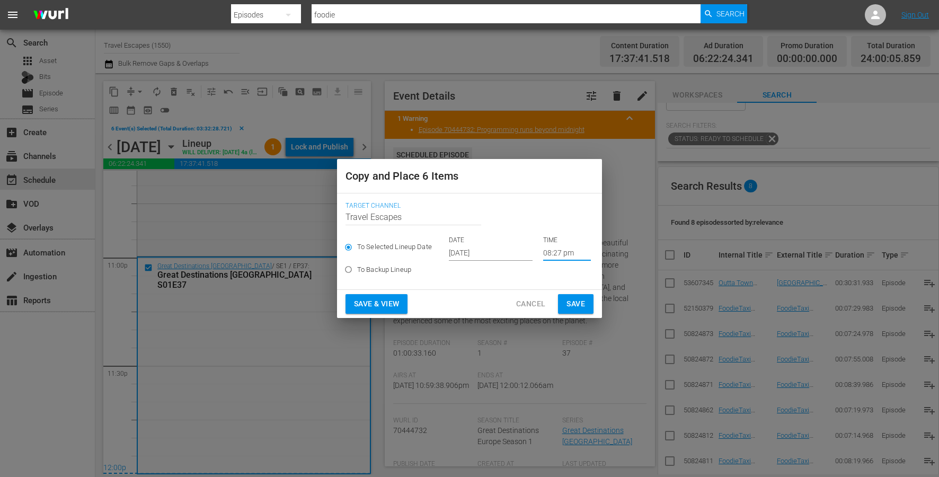
click at [548, 256] on input "08:27 pm" at bounding box center [567, 253] width 48 height 16
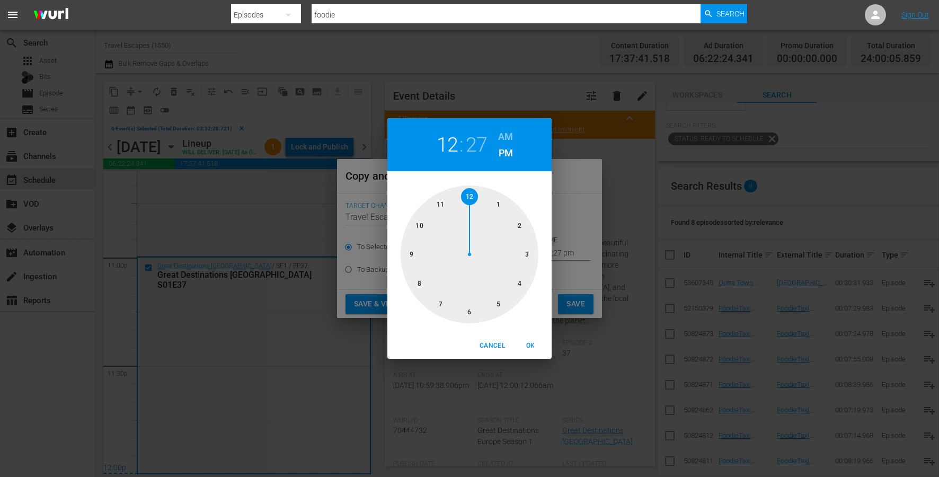
click at [471, 196] on div at bounding box center [470, 254] width 138 height 138
click at [506, 132] on h6 "AM" at bounding box center [505, 136] width 15 height 17
click at [530, 343] on span "OK" at bounding box center [530, 345] width 25 height 11
type input "12:00 am"
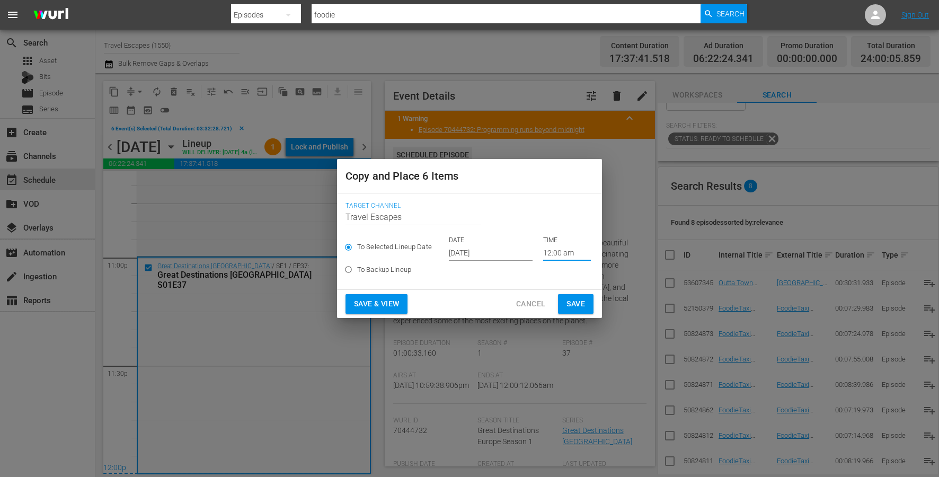
click at [577, 302] on span "Save" at bounding box center [576, 303] width 19 height 13
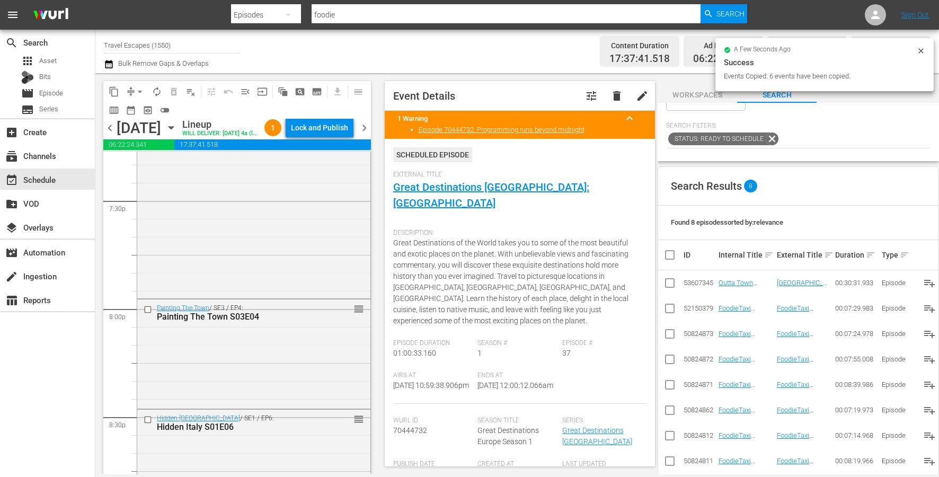
scroll to position [4178, 0]
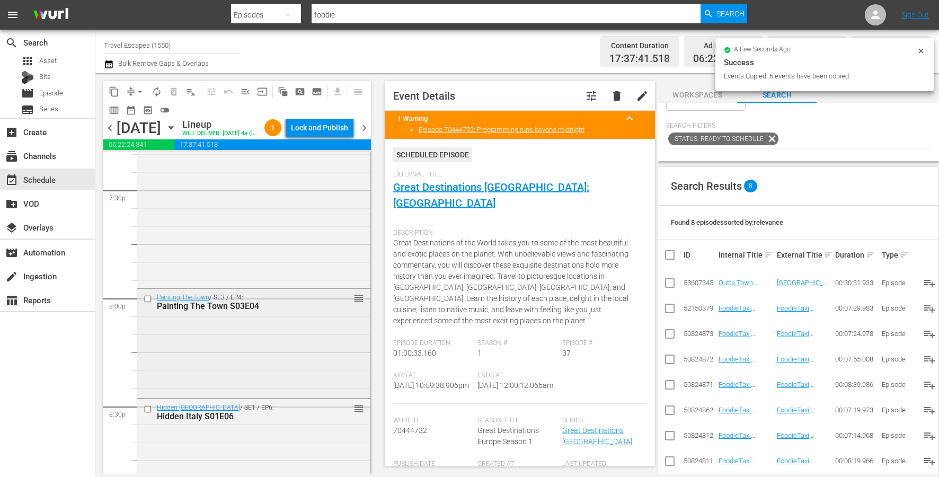
click at [146, 304] on input "checkbox" at bounding box center [149, 299] width 11 height 9
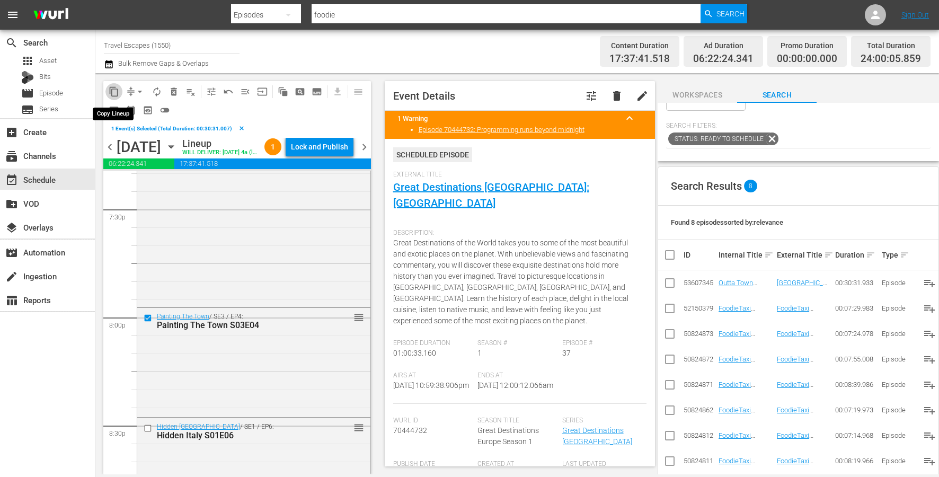
click at [112, 90] on span "content_copy" at bounding box center [114, 91] width 11 height 11
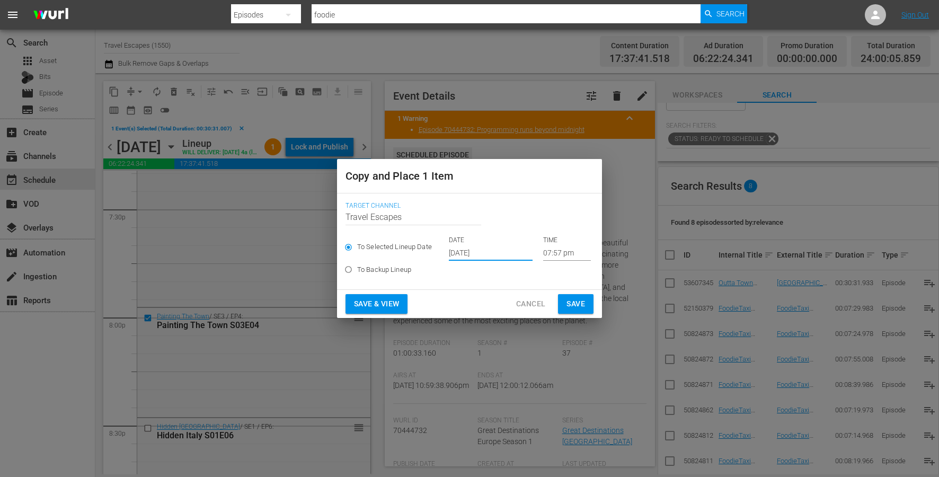
click at [465, 250] on input "[DATE]" at bounding box center [491, 253] width 84 height 16
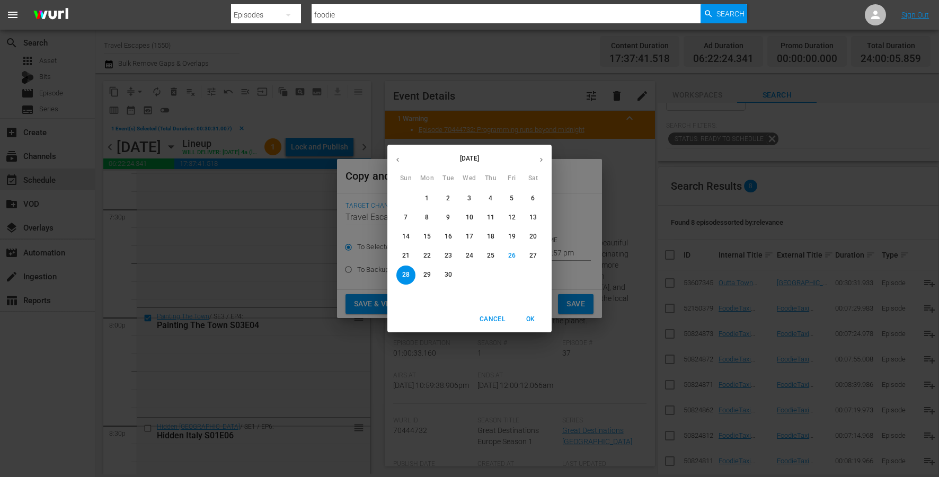
click at [541, 161] on icon "button" at bounding box center [541, 160] width 3 height 4
click at [445, 256] on p "21" at bounding box center [448, 255] width 7 height 9
type input "[DATE]"
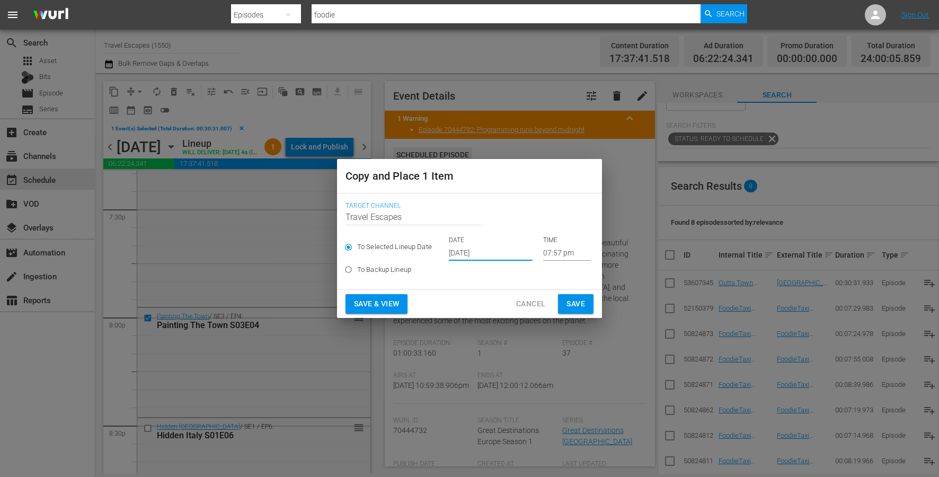
click at [543, 252] on input "07:57 pm" at bounding box center [567, 253] width 48 height 16
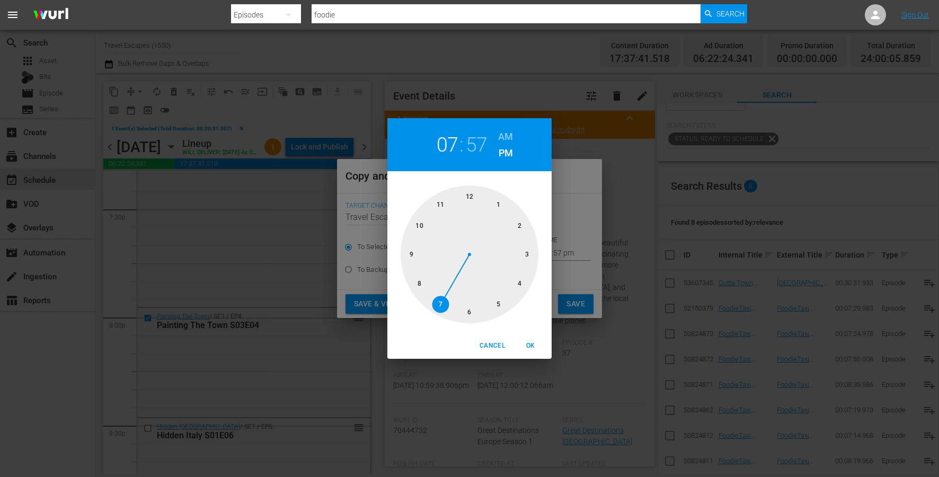
click at [518, 284] on div at bounding box center [470, 254] width 138 height 138
click at [473, 198] on div at bounding box center [470, 254] width 138 height 138
click at [504, 135] on h6 "AM" at bounding box center [505, 136] width 15 height 17
click at [533, 345] on span "OK" at bounding box center [530, 345] width 25 height 11
type input "04:00 am"
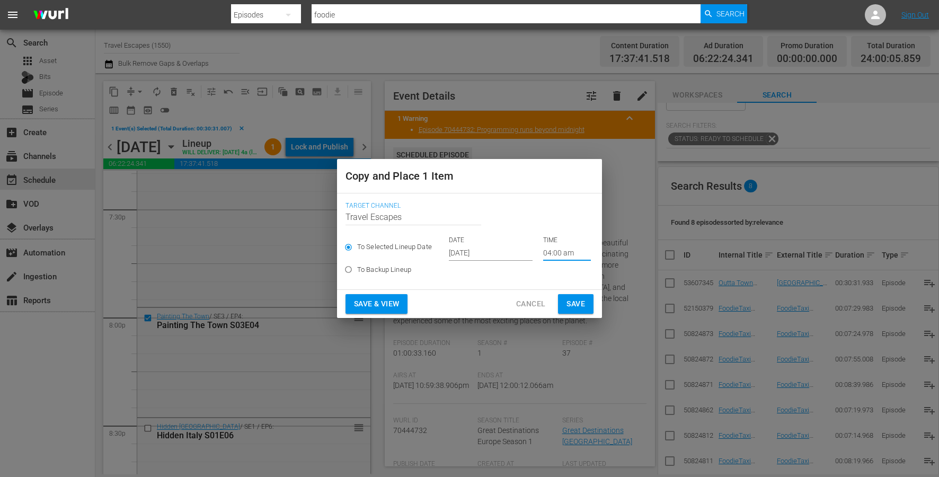
click at [586, 299] on button "Save" at bounding box center [576, 304] width 36 height 20
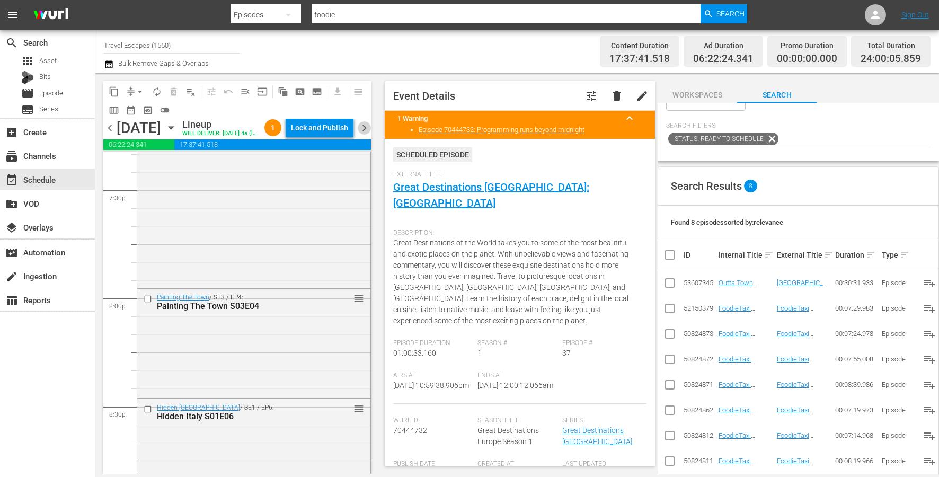
click at [363, 135] on span "chevron_right" at bounding box center [364, 127] width 13 height 13
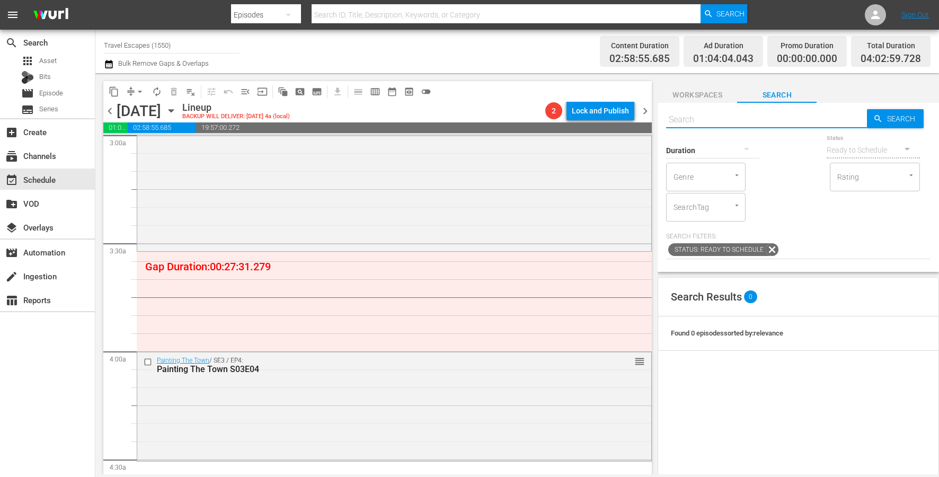
click at [748, 120] on input "text" at bounding box center [766, 119] width 201 height 25
paste input "The Design Tourist S01E11"
type input "The Design Tourist S01E11"
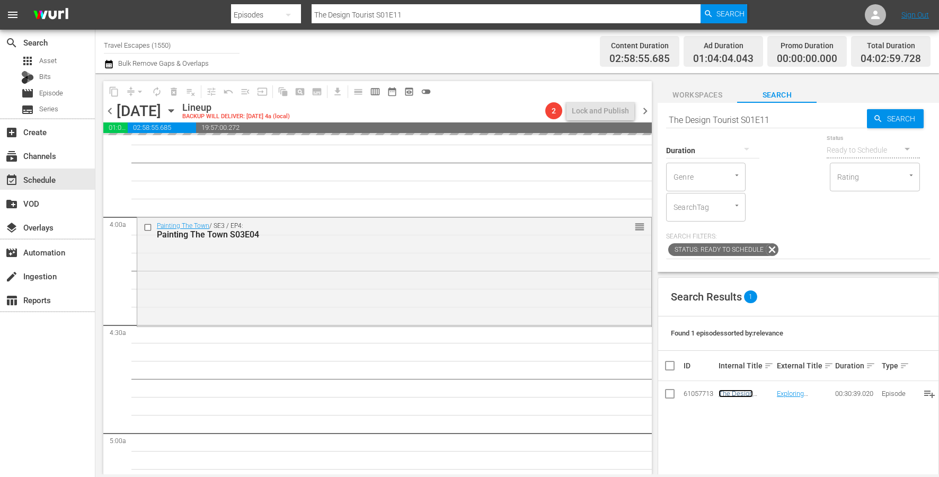
scroll to position [785, 0]
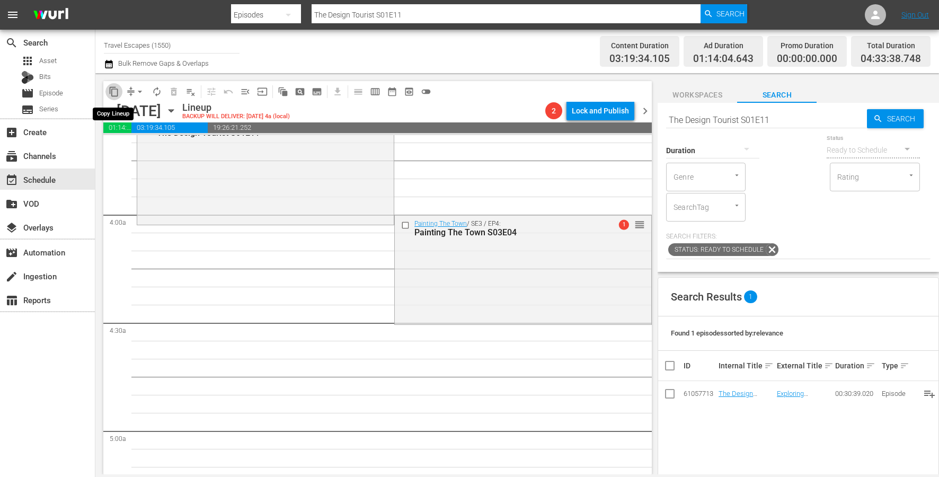
click at [114, 93] on span "content_copy" at bounding box center [114, 91] width 11 height 11
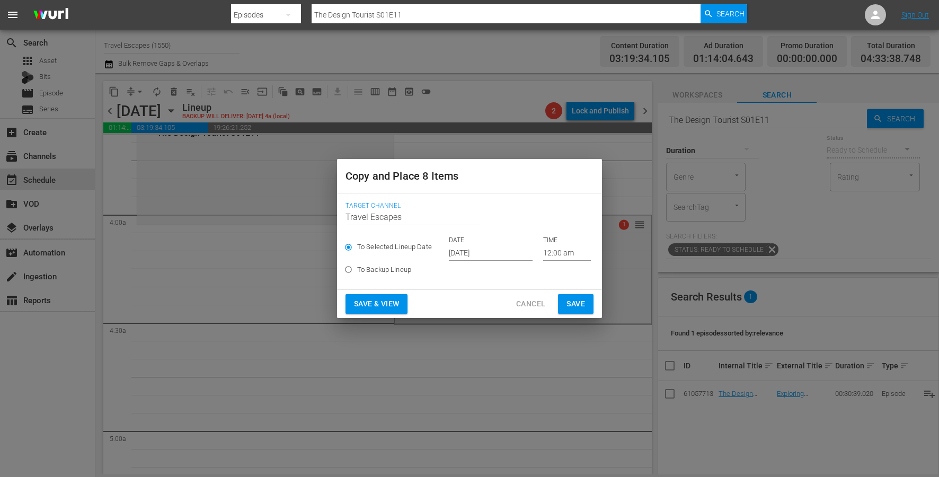
click at [474, 253] on input "[DATE]" at bounding box center [491, 253] width 84 height 16
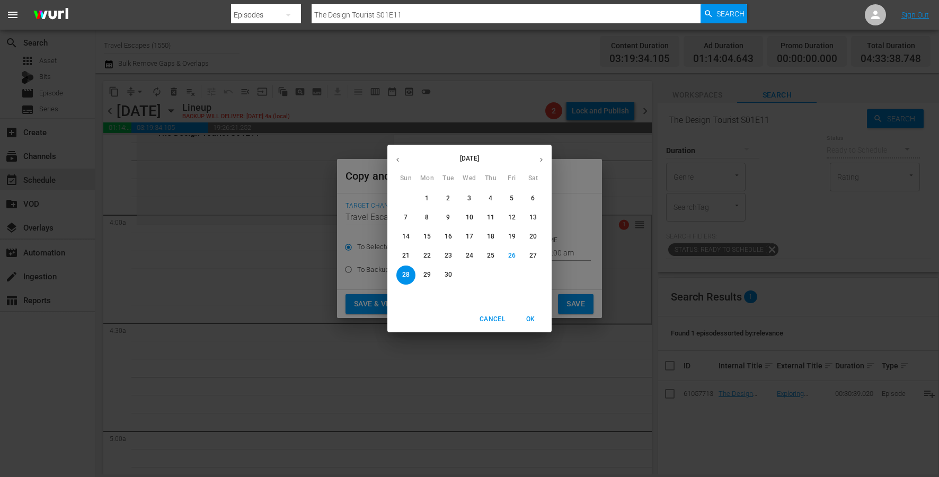
click at [538, 159] on icon "button" at bounding box center [541, 160] width 8 height 8
click at [448, 256] on p "21" at bounding box center [448, 255] width 7 height 9
type input "[DATE]"
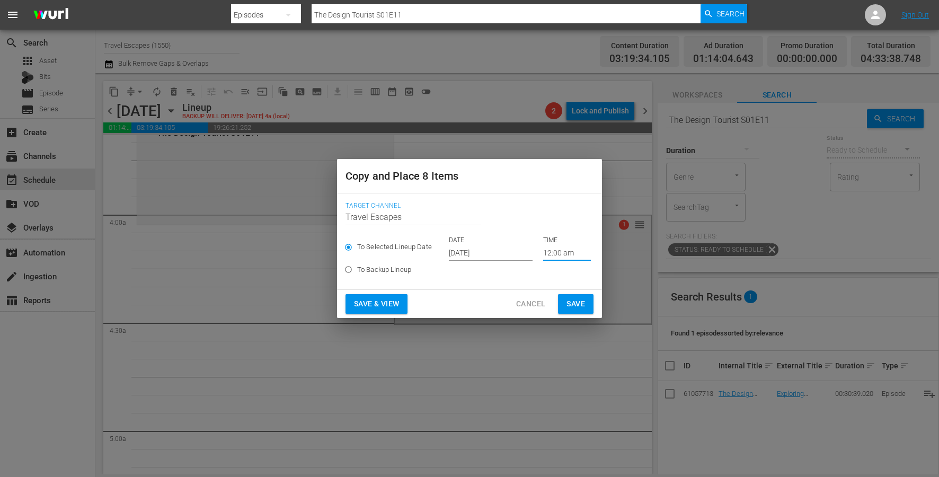
click at [546, 252] on input "12:00 am" at bounding box center [567, 253] width 48 height 16
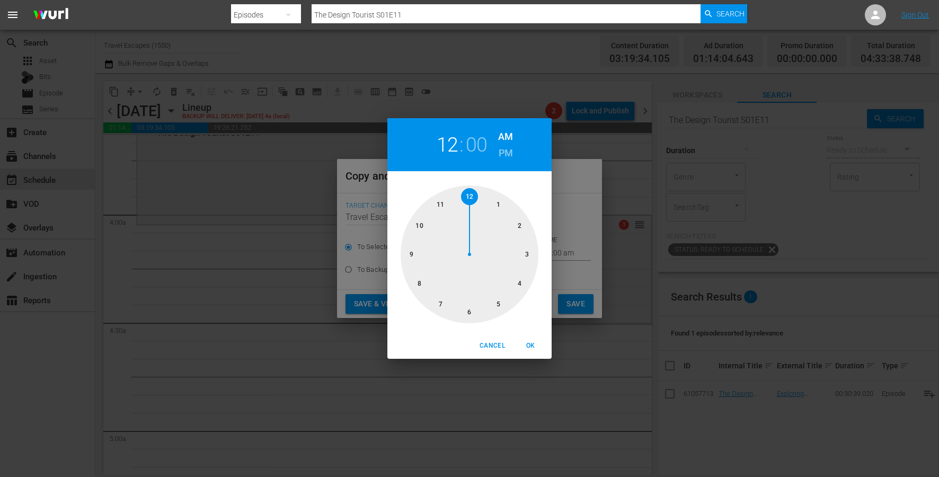
click at [512, 288] on div at bounding box center [470, 254] width 138 height 138
click at [480, 307] on div at bounding box center [470, 254] width 138 height 138
click at [527, 339] on button "OK" at bounding box center [531, 345] width 34 height 17
type input "04:30 am"
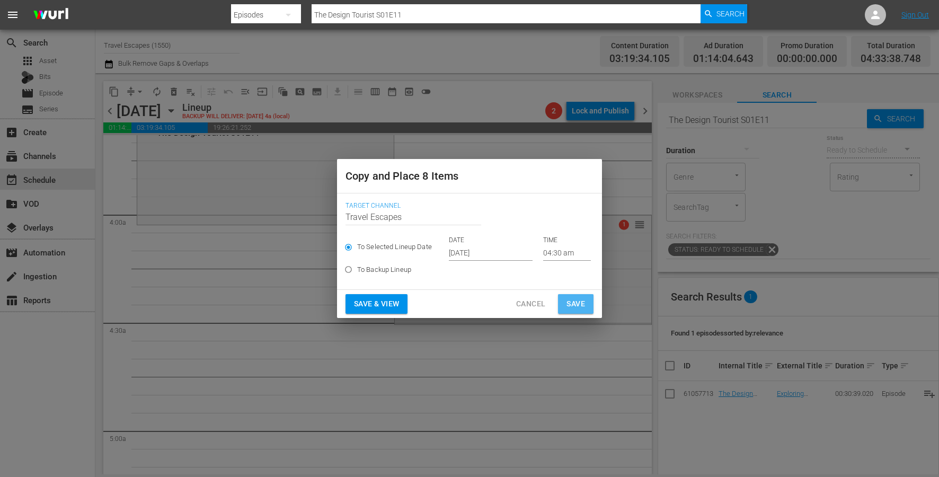
click at [569, 308] on span "Save" at bounding box center [576, 303] width 19 height 13
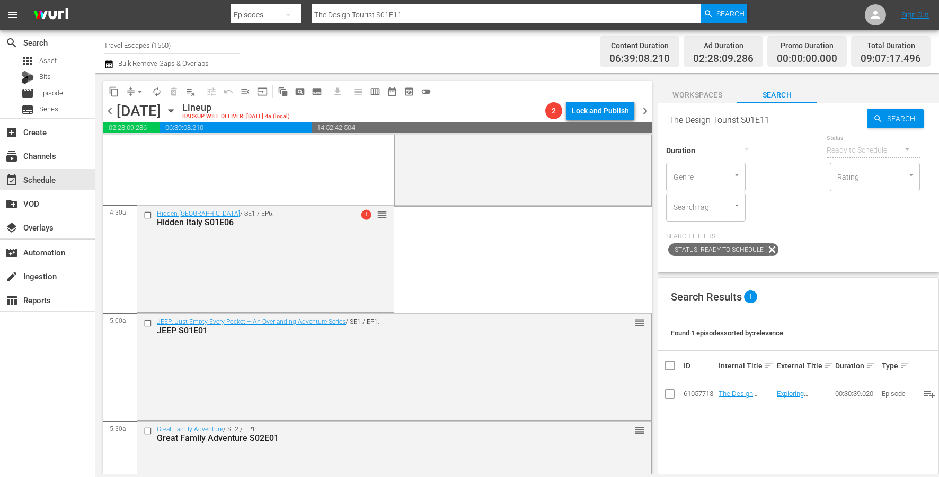
scroll to position [903, 0]
click at [146, 213] on input "checkbox" at bounding box center [149, 215] width 11 height 9
click at [148, 326] on input "checkbox" at bounding box center [149, 324] width 11 height 9
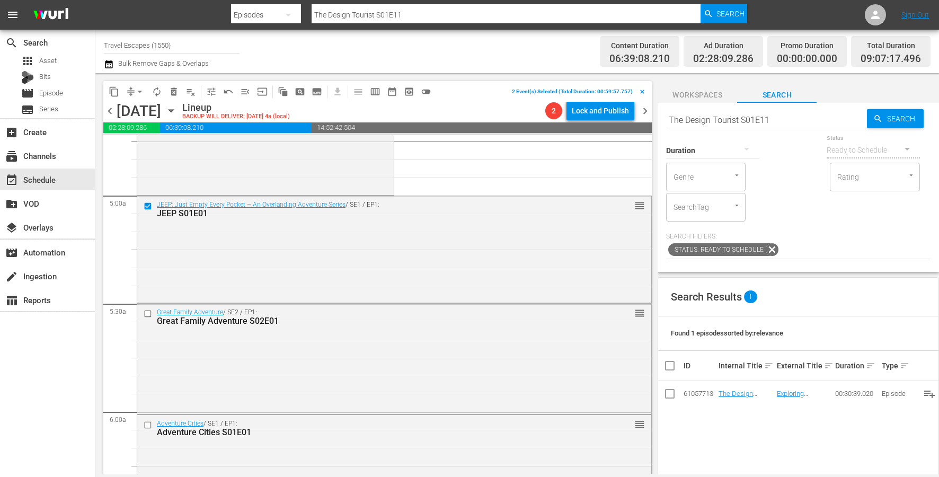
scroll to position [1041, 0]
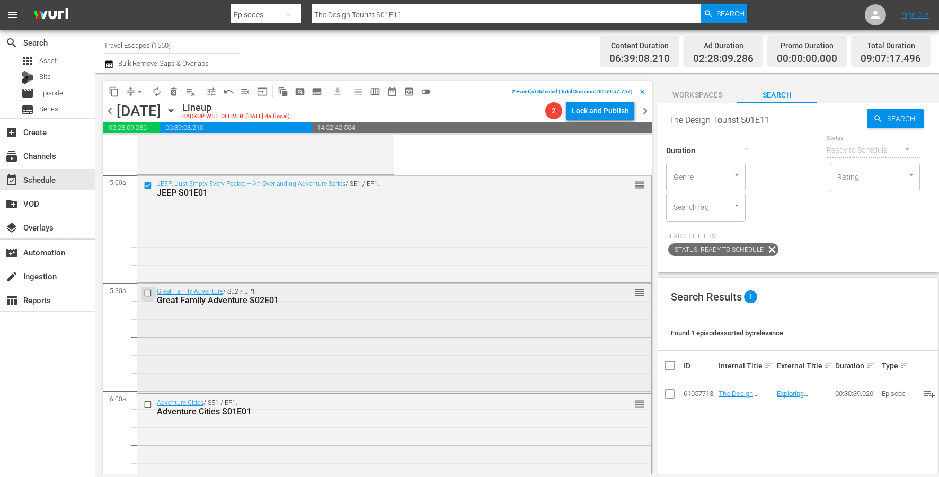
click at [149, 292] on input "checkbox" at bounding box center [149, 293] width 11 height 9
click at [145, 408] on input "checkbox" at bounding box center [149, 404] width 11 height 9
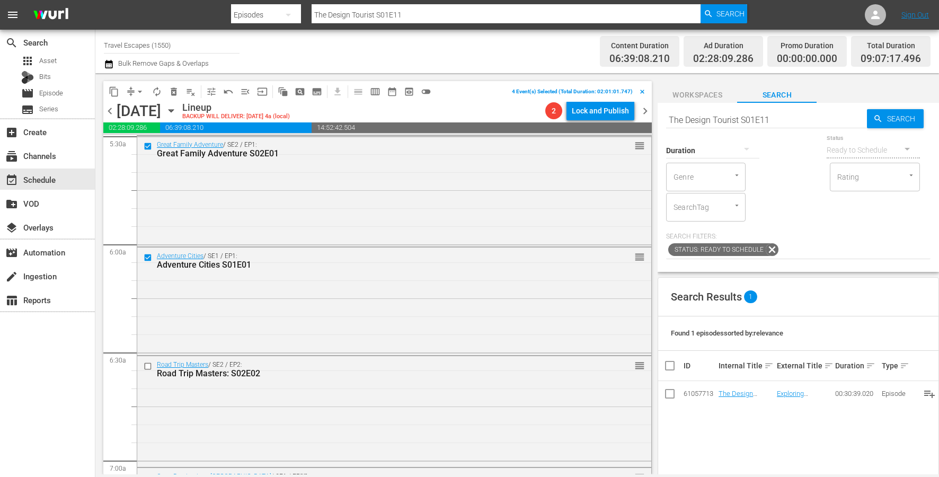
scroll to position [1279, 0]
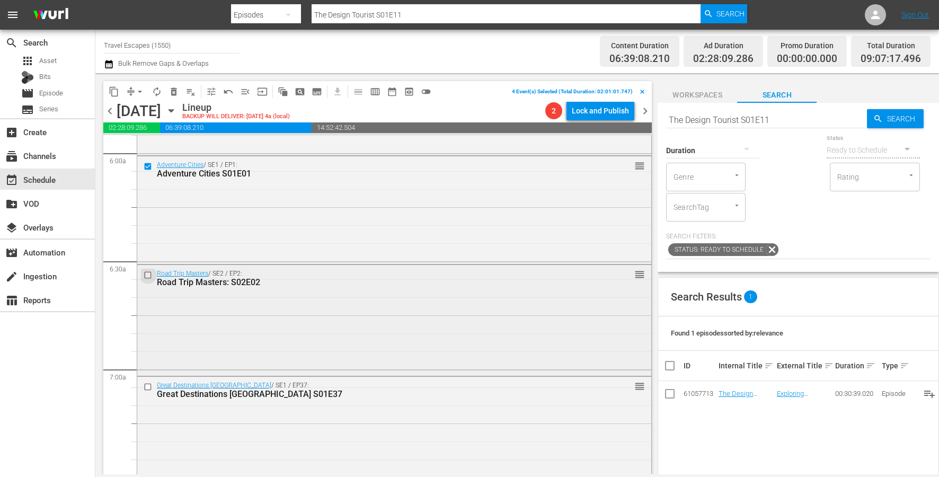
click at [146, 272] on input "checkbox" at bounding box center [149, 275] width 11 height 9
click at [145, 385] on input "checkbox" at bounding box center [149, 386] width 11 height 9
click at [110, 82] on div "content_copy compress arrow_drop_down autorenew_outlined delete_forever_outline…" at bounding box center [269, 91] width 333 height 21
click at [111, 90] on span "content_copy" at bounding box center [114, 91] width 11 height 11
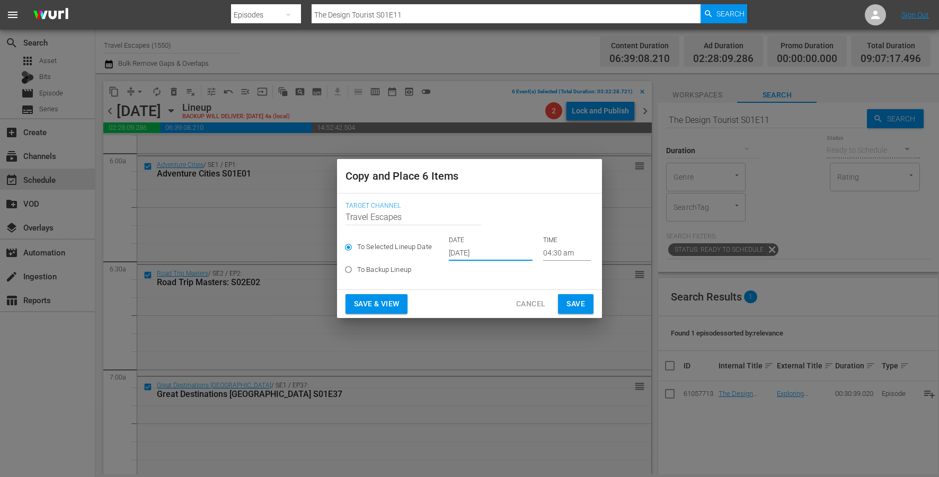
click at [463, 257] on input "[DATE]" at bounding box center [491, 253] width 84 height 16
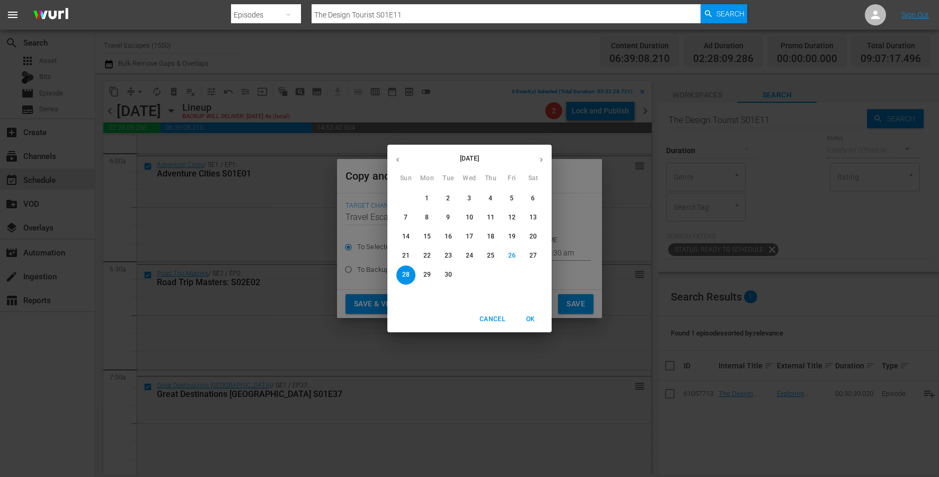
click at [540, 160] on icon "button" at bounding box center [541, 160] width 8 height 8
click at [450, 255] on p "21" at bounding box center [448, 255] width 7 height 9
type input "[DATE]"
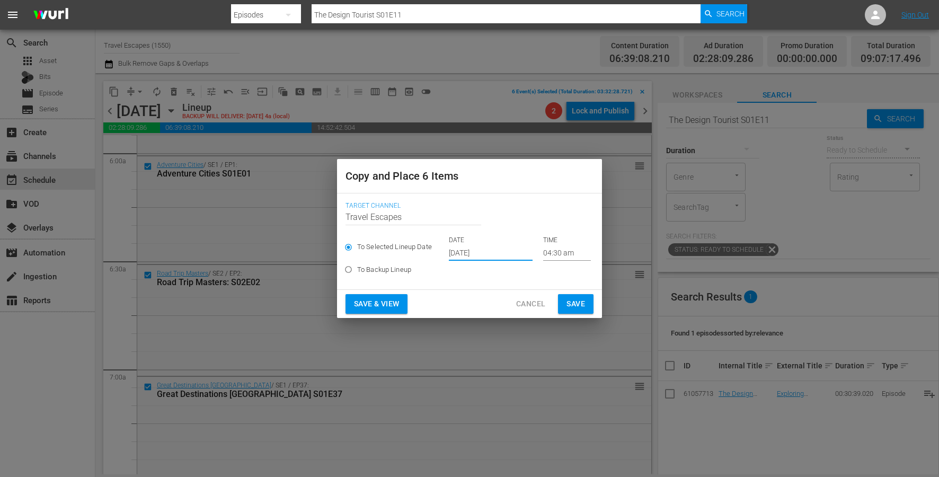
click at [551, 249] on input "04:30 am" at bounding box center [567, 253] width 48 height 16
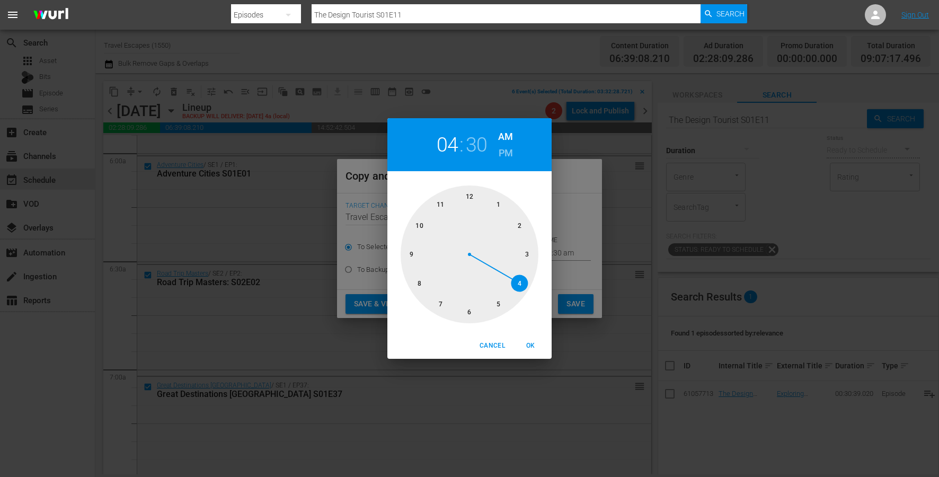
click at [423, 250] on div at bounding box center [470, 254] width 138 height 138
click at [469, 196] on div at bounding box center [470, 254] width 138 height 138
click at [534, 343] on span "OK" at bounding box center [530, 345] width 25 height 11
type input "09:00 am"
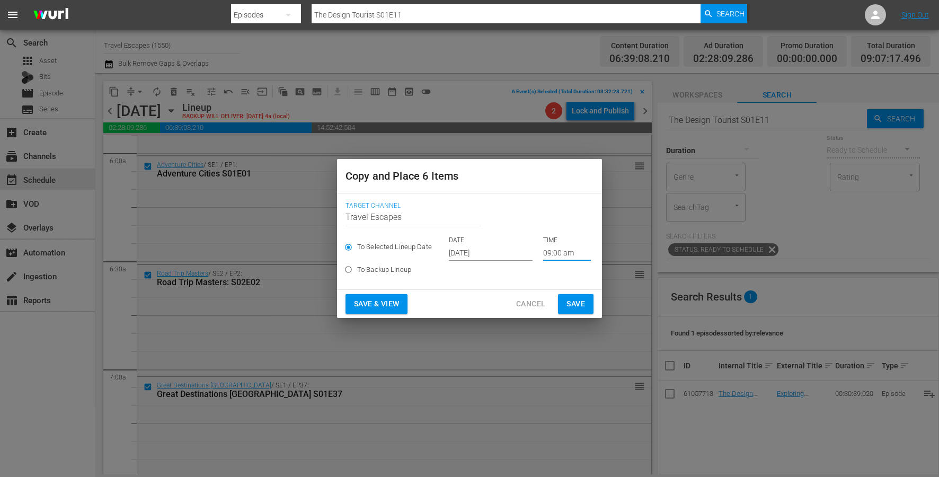
click at [579, 304] on span "Save" at bounding box center [576, 303] width 19 height 13
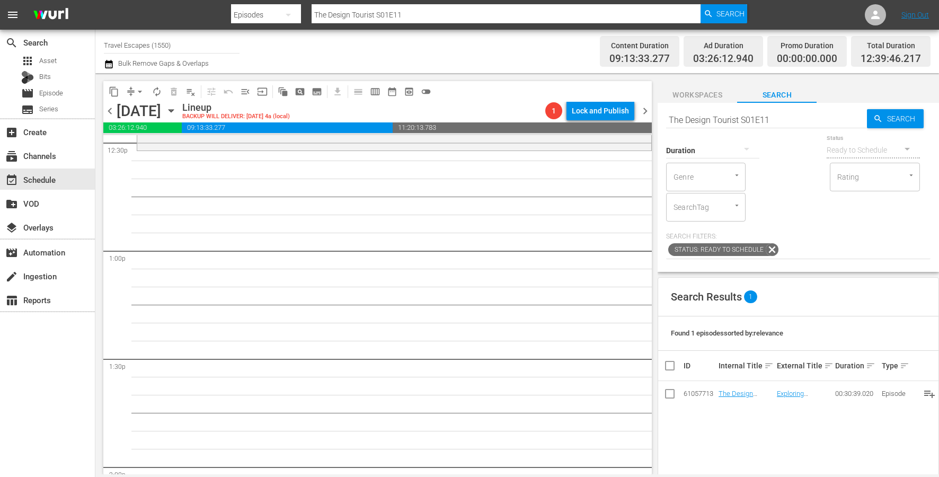
scroll to position [2558, 0]
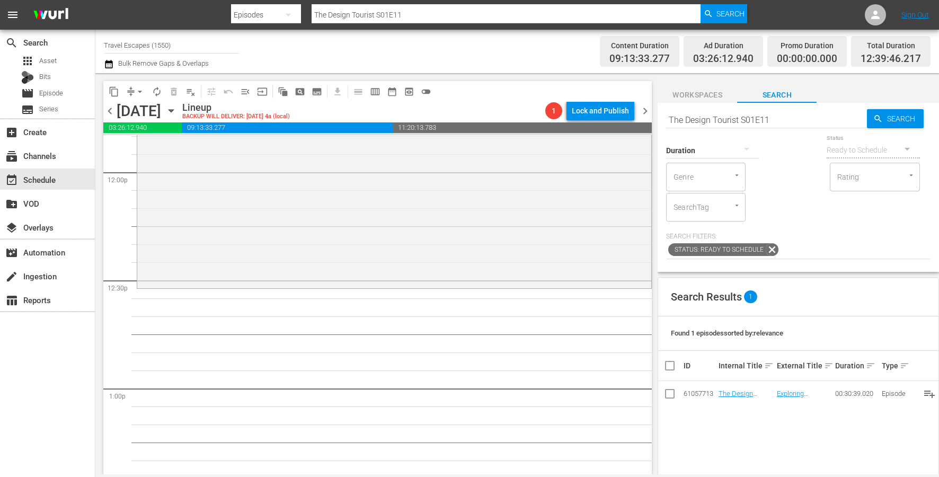
click at [759, 119] on input "The Design Tourist S01E11" at bounding box center [766, 119] width 201 height 25
paste input "Going Beyond S01E06"
type input "Going Beyond S01E06"
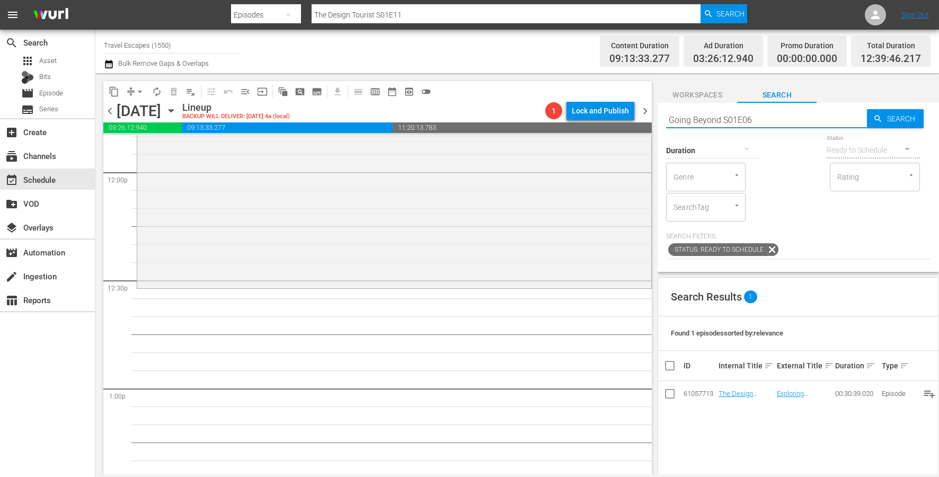
type input "Going Beyond S01E06"
click at [774, 119] on input "Going Beyond S01E06" at bounding box center [766, 119] width 201 height 25
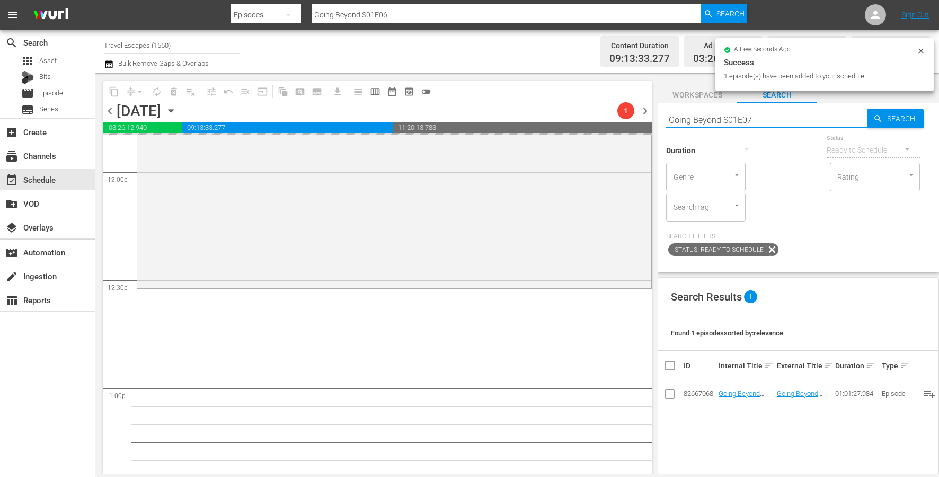
type input "Going Beyond S01E07"
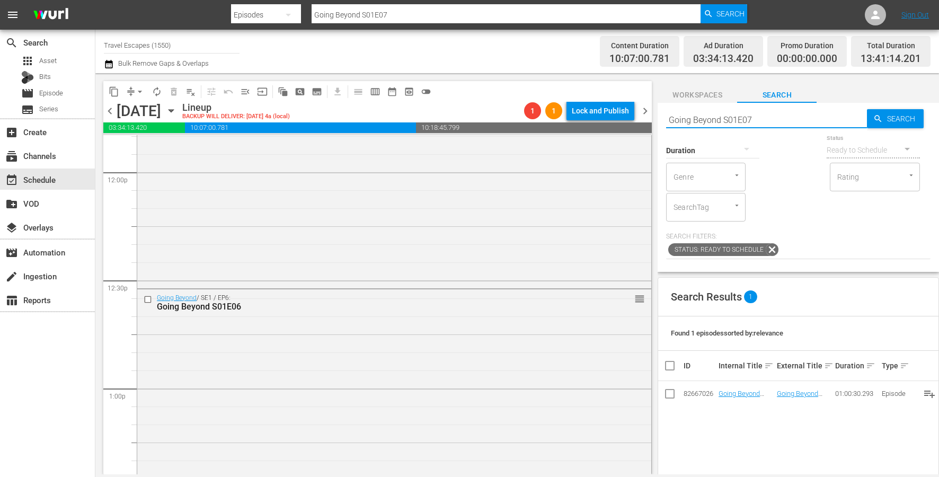
click at [783, 123] on input "Going Beyond S01E07" at bounding box center [766, 119] width 201 height 25
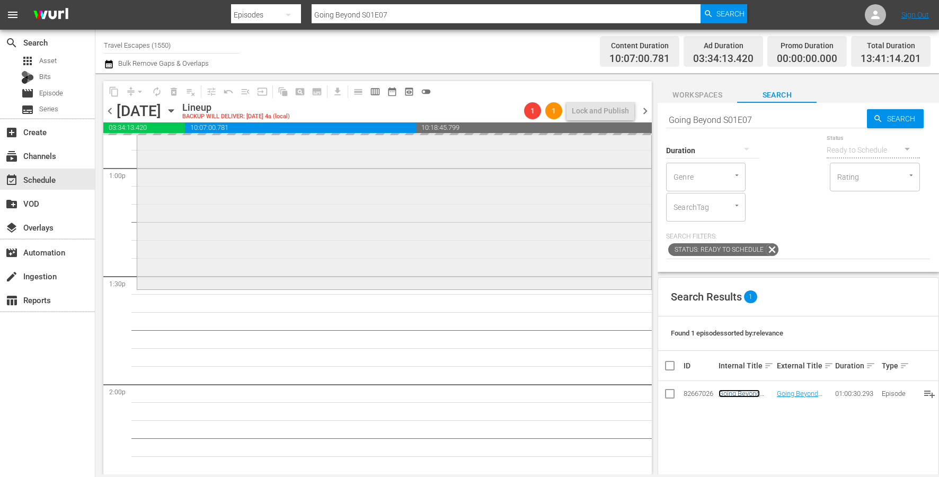
scroll to position [2800, 0]
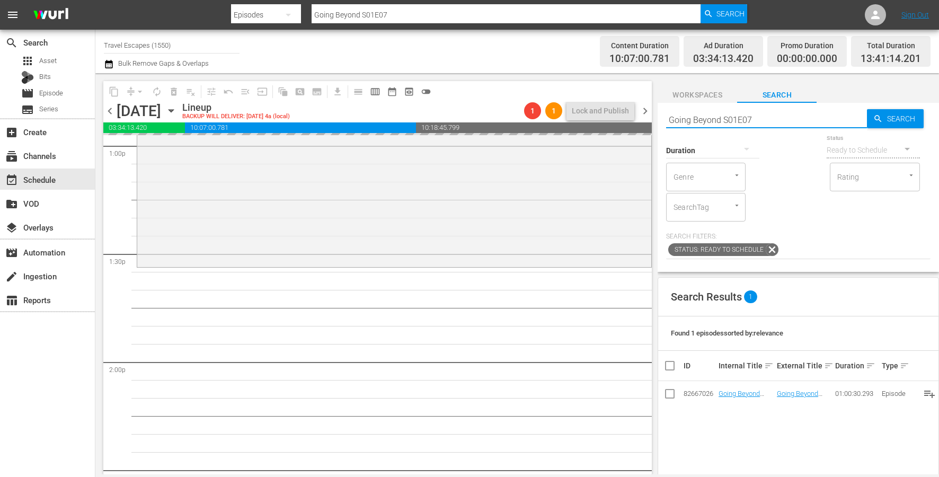
click at [755, 119] on input "Going Beyond S01E07" at bounding box center [766, 119] width 201 height 25
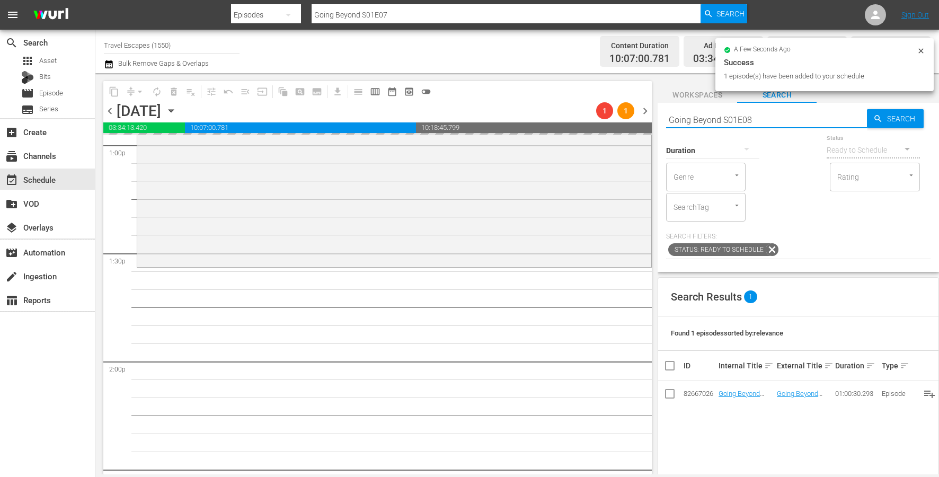
type input "Going Beyond S01E08"
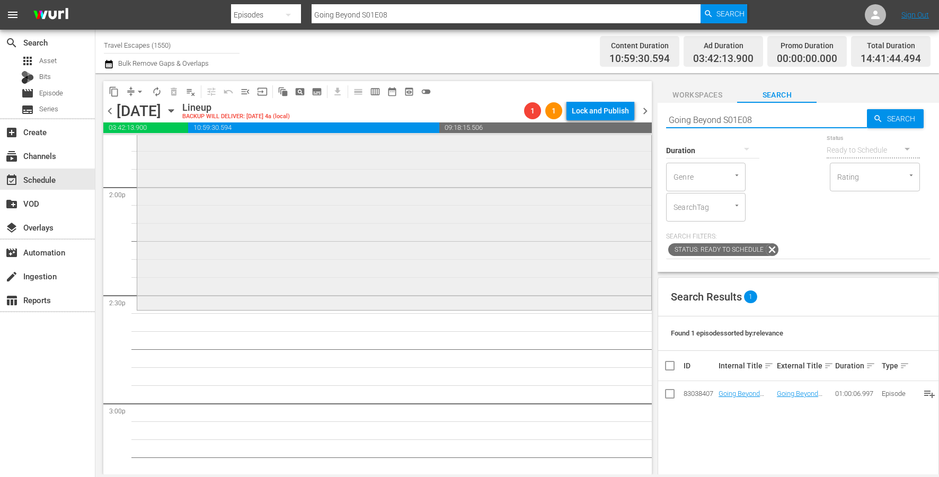
scroll to position [2965, 0]
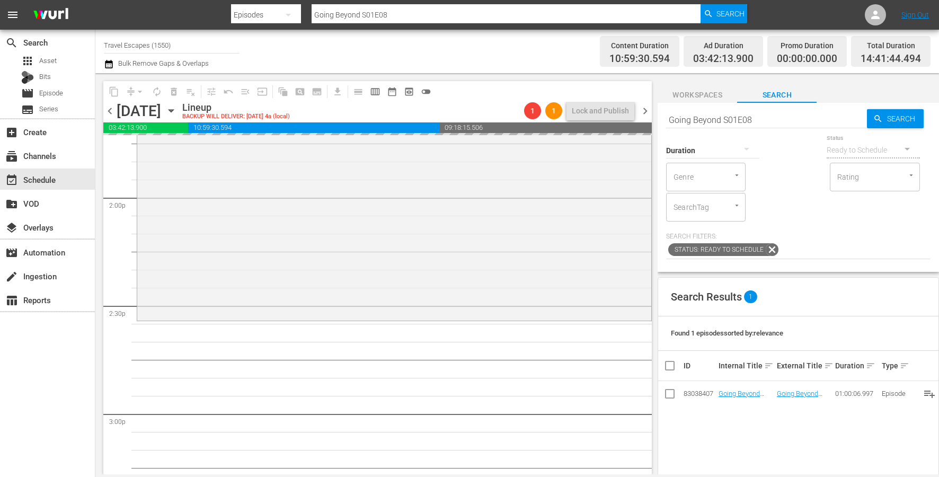
click at [792, 126] on input "Going Beyond S01E08" at bounding box center [766, 119] width 201 height 25
type input "Going Beyond S01E09"
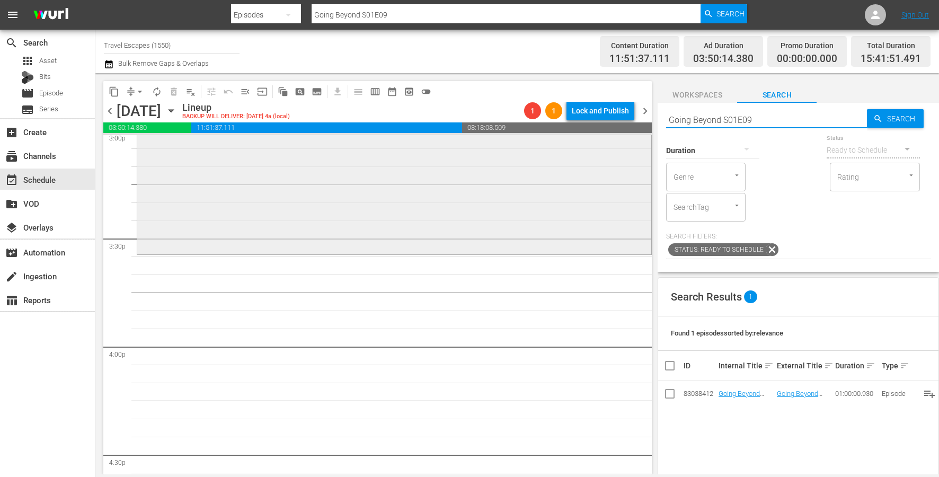
scroll to position [3249, 0]
click at [754, 116] on input "Going Beyond S01E09" at bounding box center [766, 119] width 201 height 25
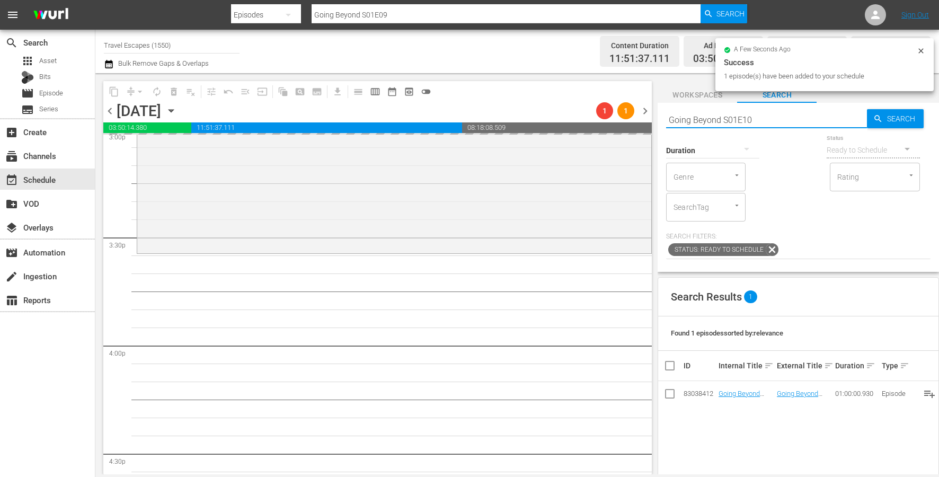
type input "Going Beyond S01E10"
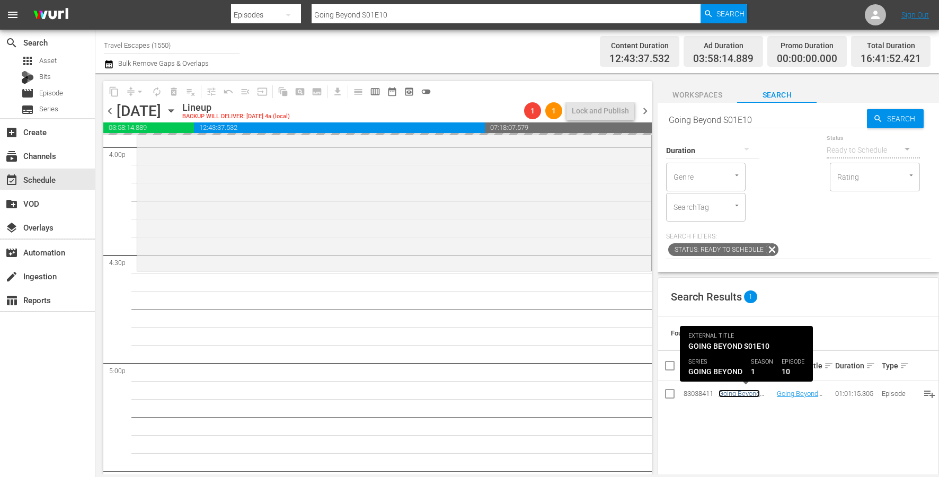
scroll to position [3462, 0]
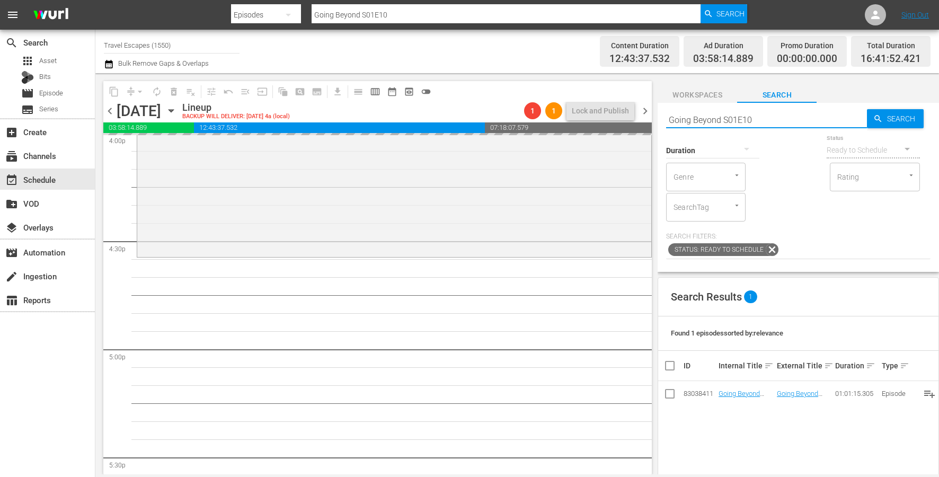
click at [756, 116] on input "Going Beyond S01E10" at bounding box center [766, 119] width 201 height 25
type input "Going Beyond S01E11"
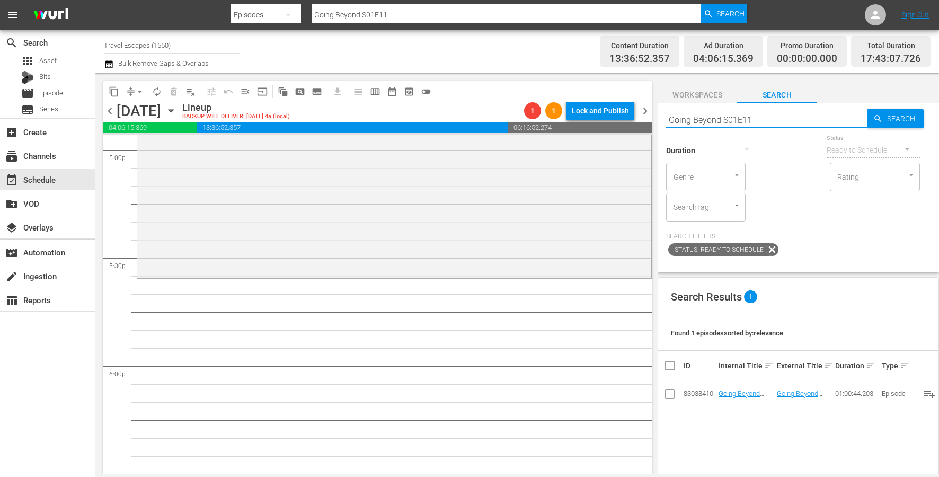
scroll to position [3665, 0]
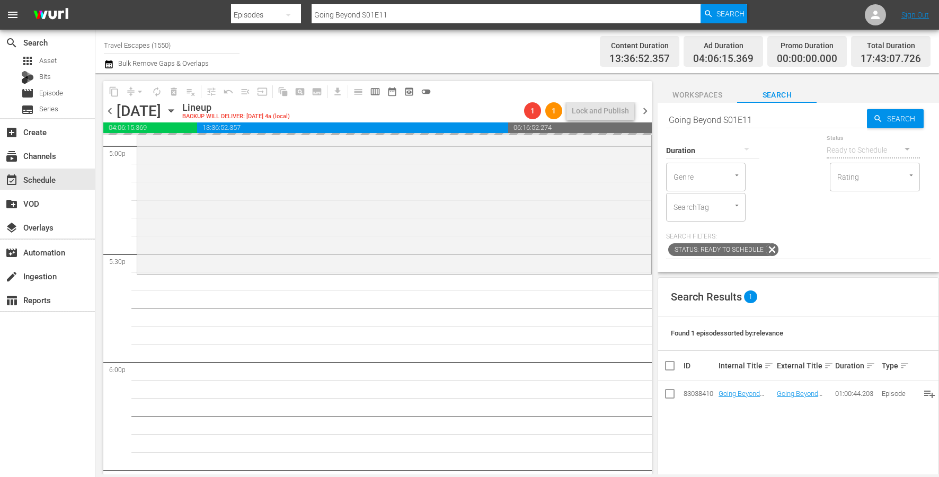
drag, startPoint x: 724, startPoint y: 391, endPoint x: 130, endPoint y: 1, distance: 711.0
click at [710, 116] on input "Going Beyond S01E11" at bounding box center [766, 119] width 201 height 25
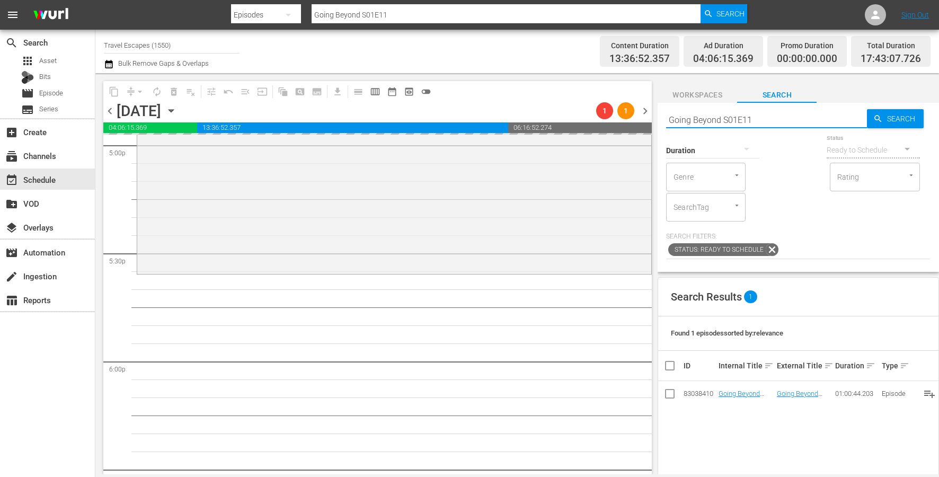
click at [710, 116] on input "Going Beyond S01E11" at bounding box center [766, 119] width 201 height 25
paste input "The Design Tourist S01E12"
type input "The Design Tourist S01E12"
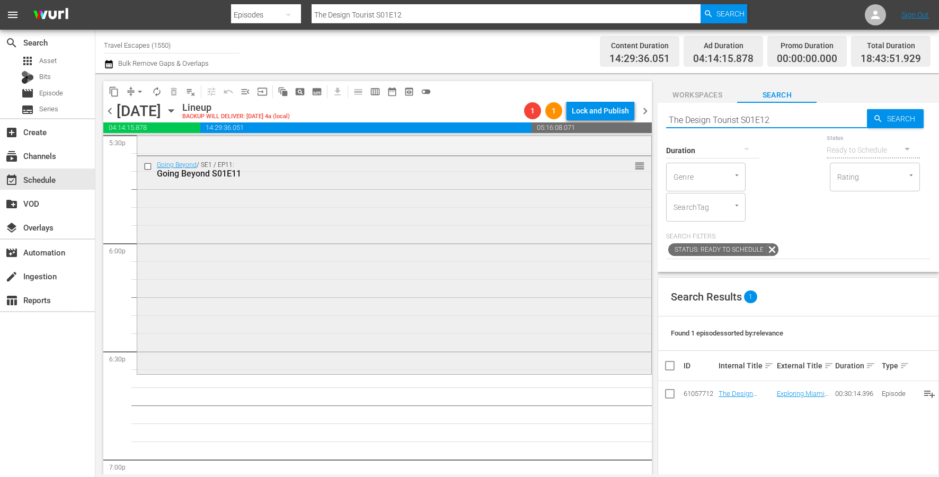
scroll to position [3798, 0]
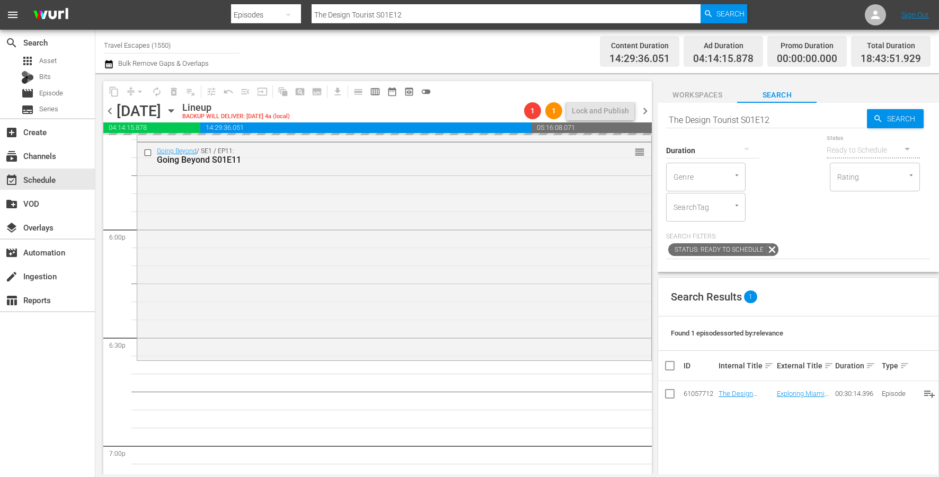
drag, startPoint x: 731, startPoint y: 397, endPoint x: 227, endPoint y: 19, distance: 630.7
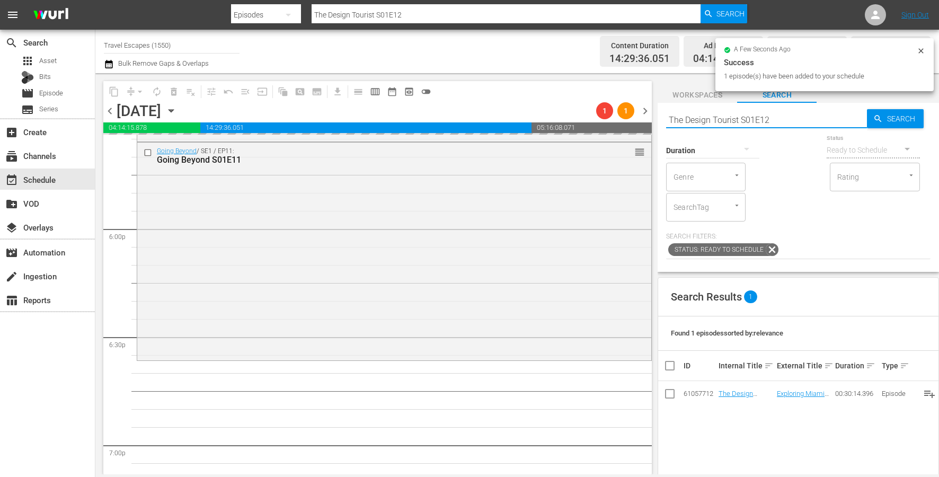
click at [721, 114] on input "The Design Tourist S01E12" at bounding box center [766, 119] width 201 height 25
paste input "Great Destinations [GEOGRAPHIC_DATA] S01E38"
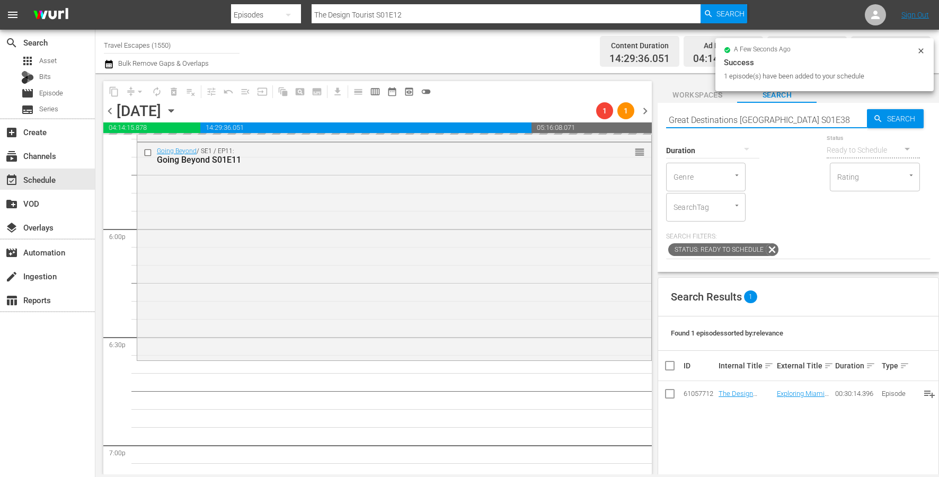
type input "Great Destinations [GEOGRAPHIC_DATA] S01E38"
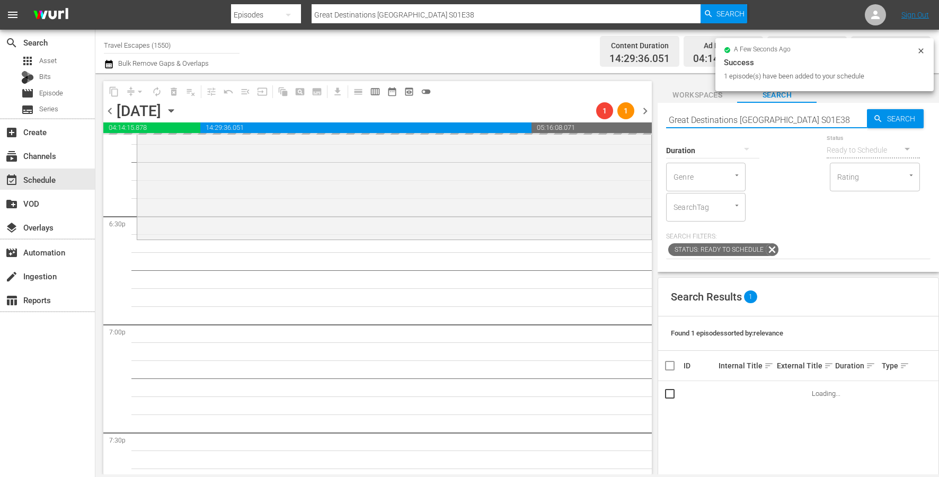
scroll to position [3927, 0]
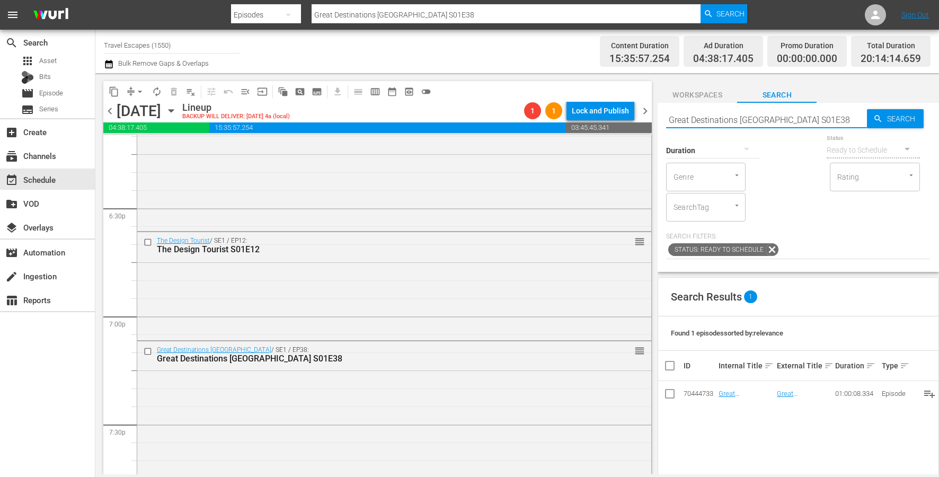
click at [727, 117] on input "Great Destinations [GEOGRAPHIC_DATA] S01E38" at bounding box center [766, 119] width 201 height 25
paste input "Painting the Town 306"
type input "Painting the Town 306"
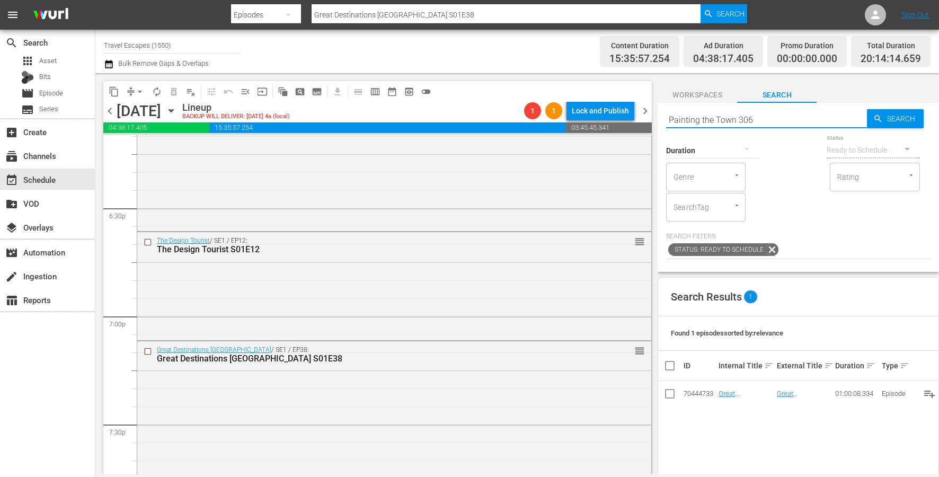
type input "Painting the Town 306"
click at [739, 120] on input "Painting the Town 306" at bounding box center [766, 119] width 201 height 25
type input "Painting the Town s03e06"
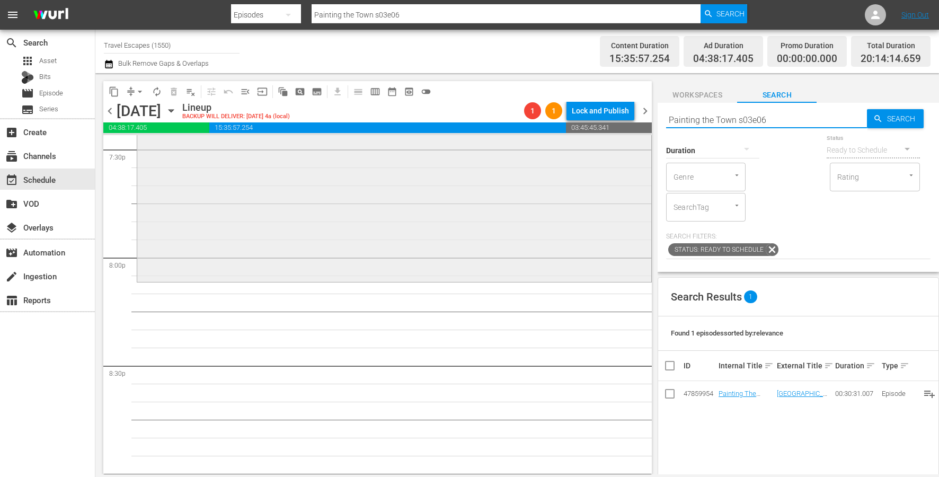
scroll to position [4217, 0]
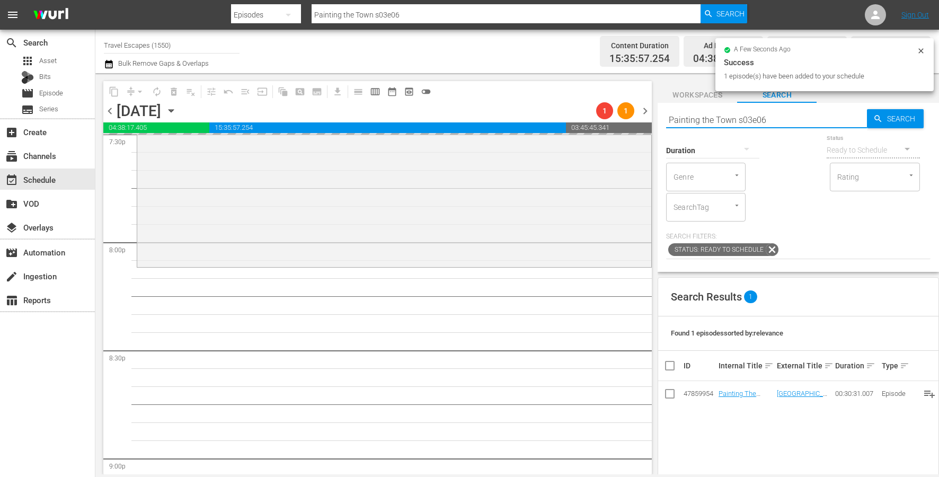
click at [748, 123] on input "Painting the Town s03e06" at bounding box center [766, 119] width 201 height 25
click at [747, 122] on input "Painting the Town s03e06" at bounding box center [766, 119] width 201 height 25
paste input "Hidden Italy S01E07"
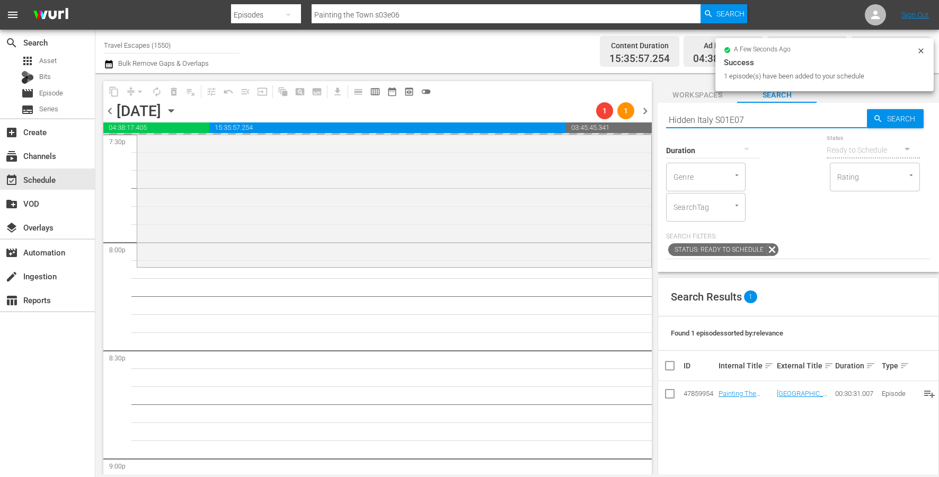
type input "Hidden Italy S01E07"
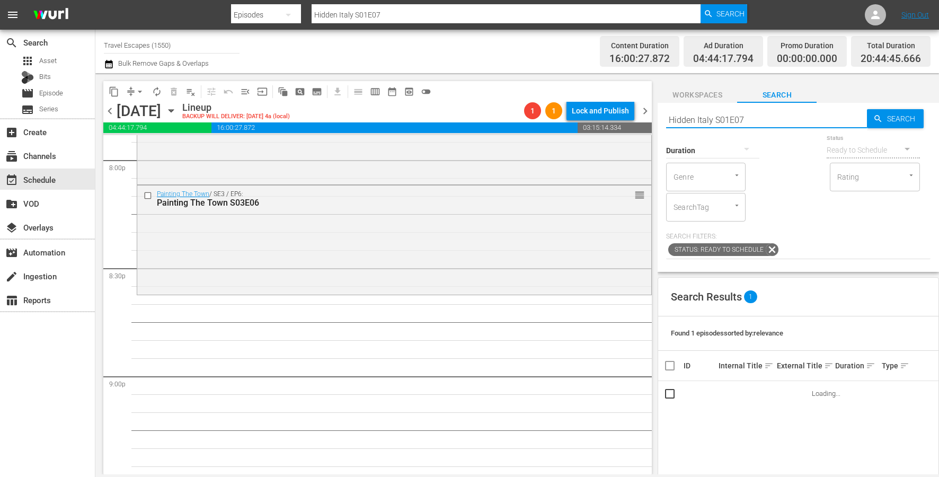
scroll to position [4302, 0]
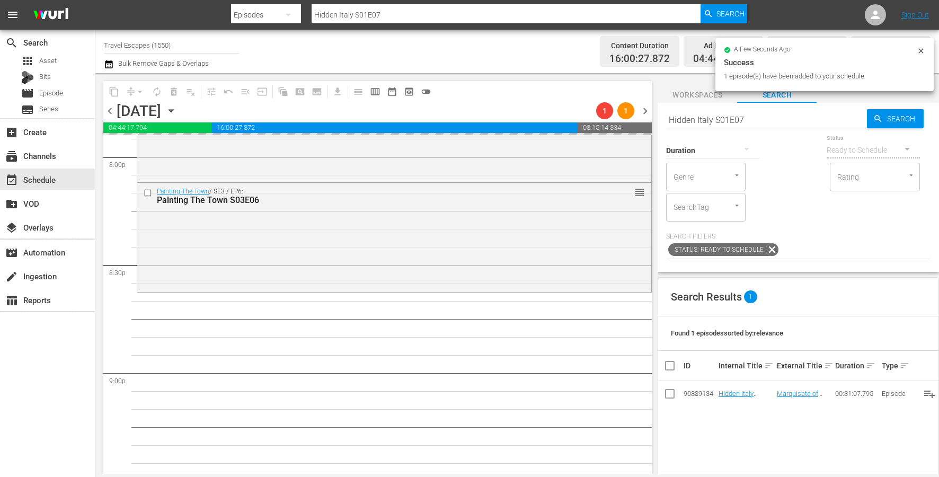
drag, startPoint x: 733, startPoint y: 391, endPoint x: 222, endPoint y: 19, distance: 632.8
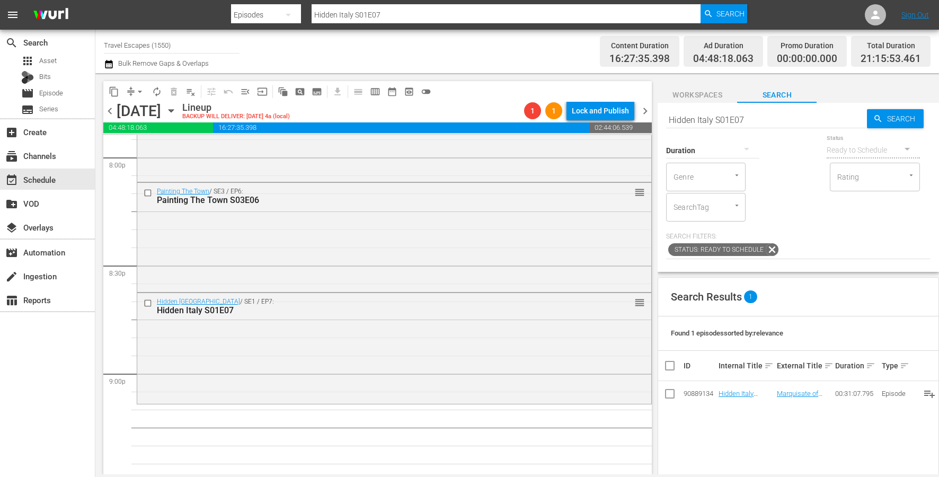
click at [727, 121] on input "Hidden Italy S01E07" at bounding box center [766, 119] width 201 height 25
paste input "JEEP S01E02"
type input "JEEP S01E02"
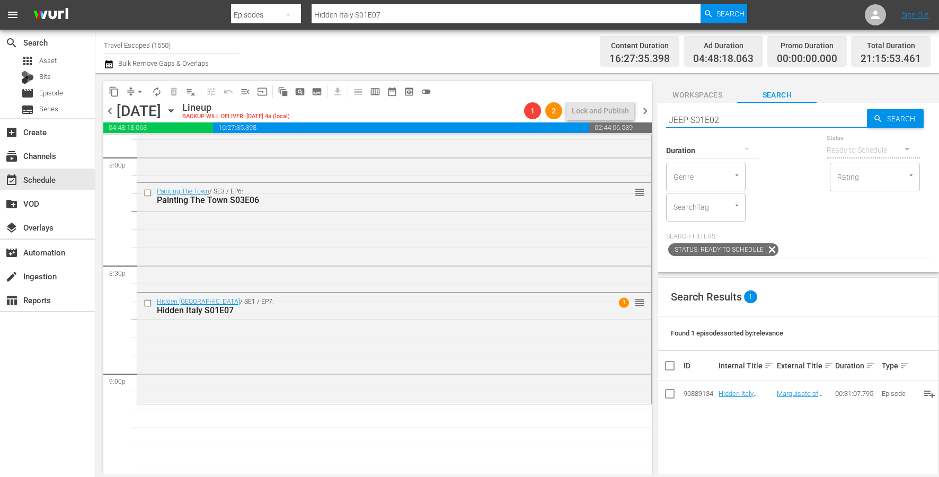
type input "JEEP S01E02"
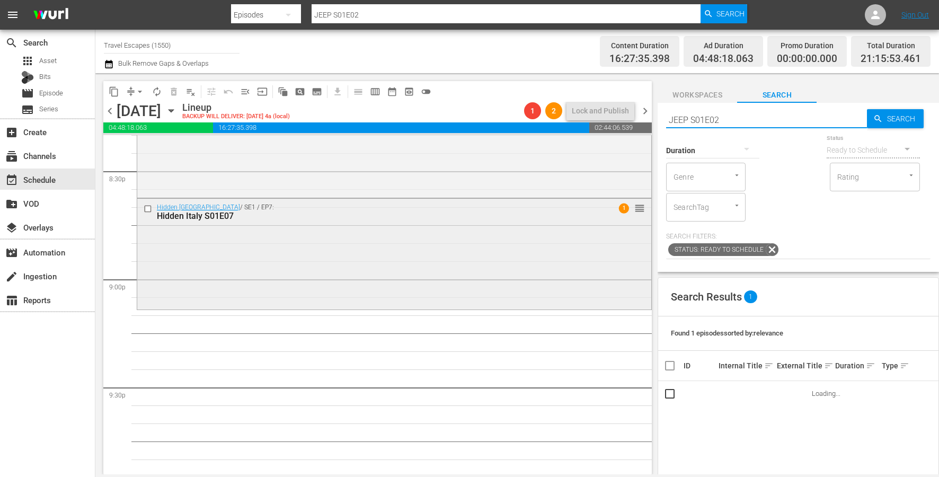
scroll to position [4397, 0]
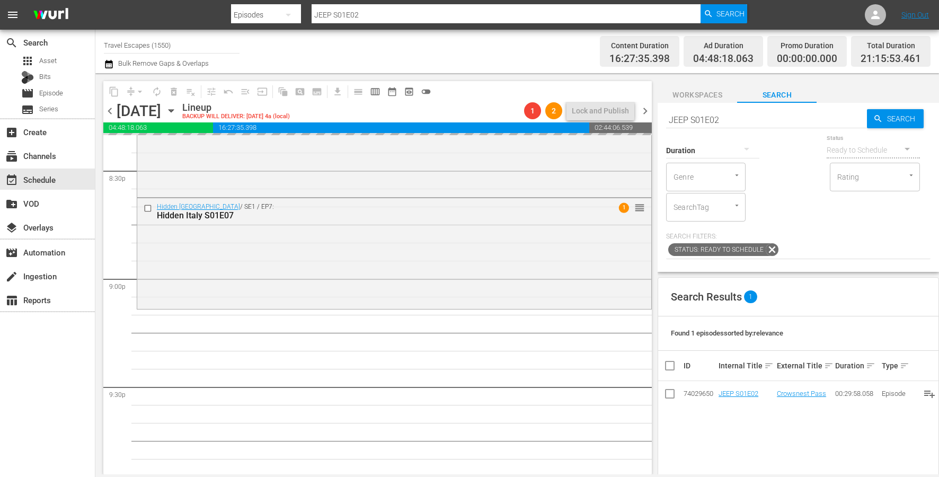
drag, startPoint x: 737, startPoint y: 391, endPoint x: 273, endPoint y: 19, distance: 594.5
click at [702, 120] on input "JEEP S01E02" at bounding box center [766, 119] width 201 height 25
paste input "Great Family Adventure S02E03"
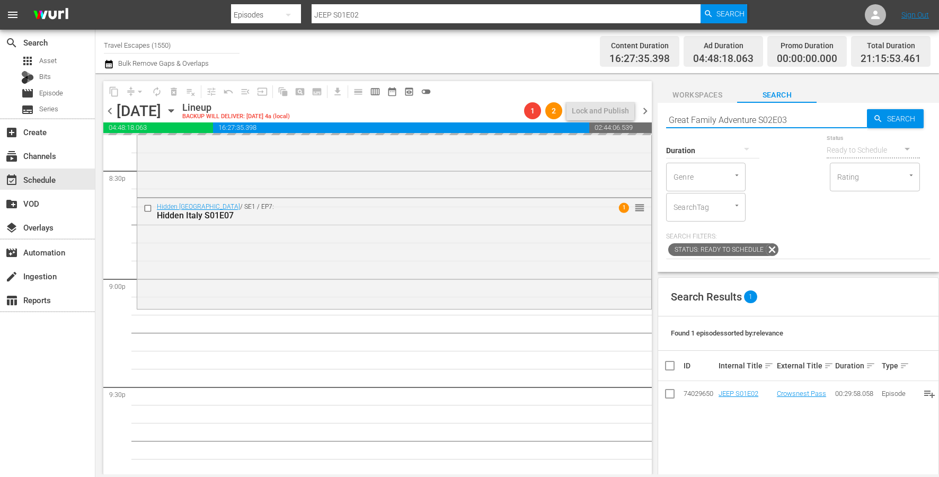
type input "Great Family Adventure S02E03"
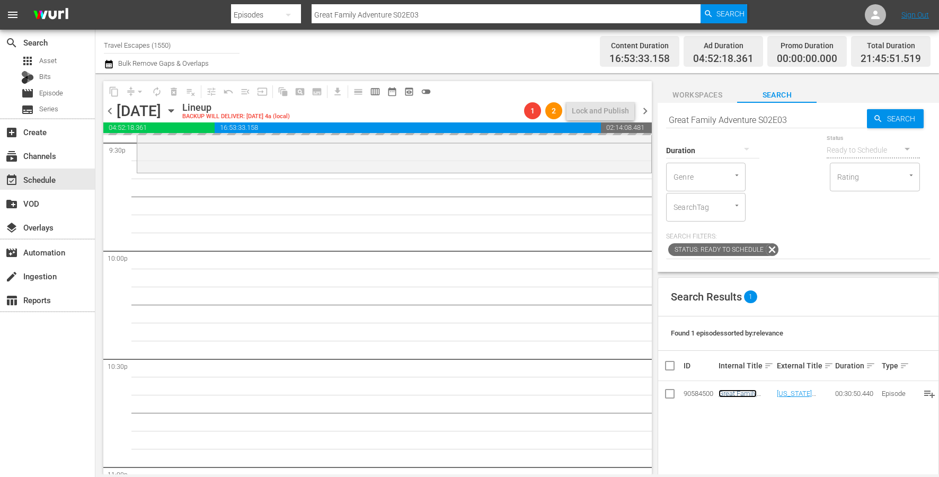
scroll to position [4631, 0]
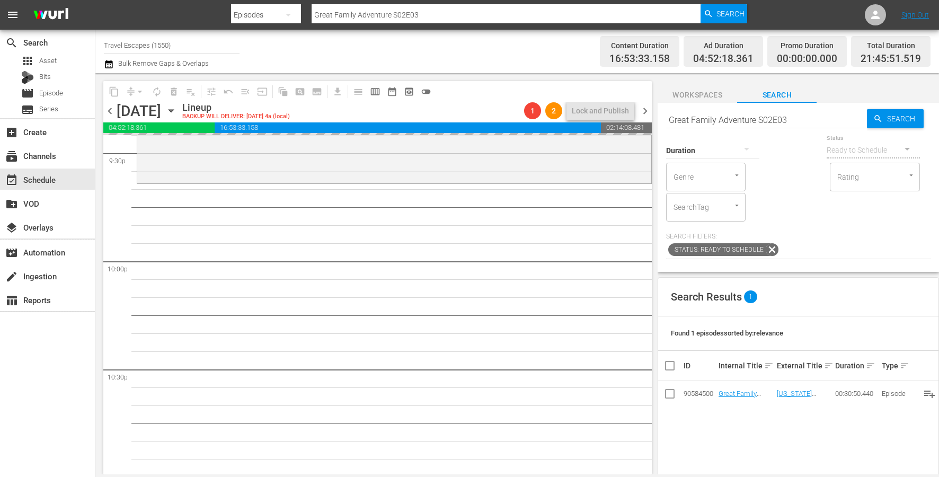
drag, startPoint x: 738, startPoint y: 393, endPoint x: 223, endPoint y: 2, distance: 646.4
click at [768, 120] on input "Great Family Adventure S02E03" at bounding box center [766, 119] width 201 height 25
paste input "Adventure Cities S01"
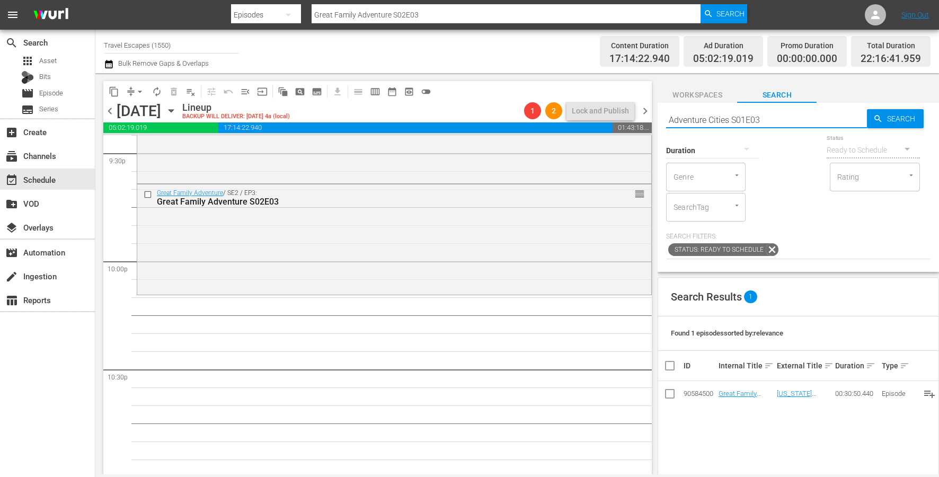
type input "Adventure Cities S01E03"
drag, startPoint x: 740, startPoint y: 390, endPoint x: 206, endPoint y: 8, distance: 656.9
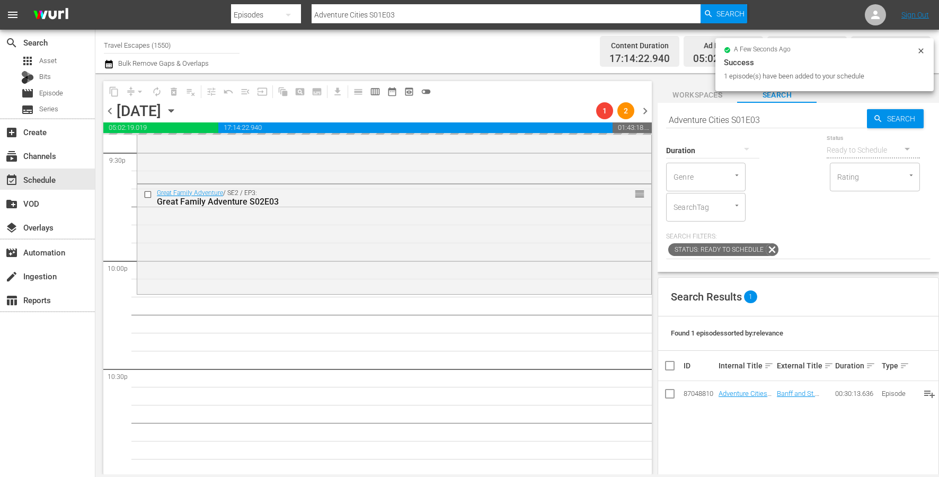
click at [757, 122] on input "Adventure Cities S01E03" at bounding box center [766, 119] width 201 height 25
paste input "Road Trip Masters: S02"
type input "Road Trip Masters: S02E03"
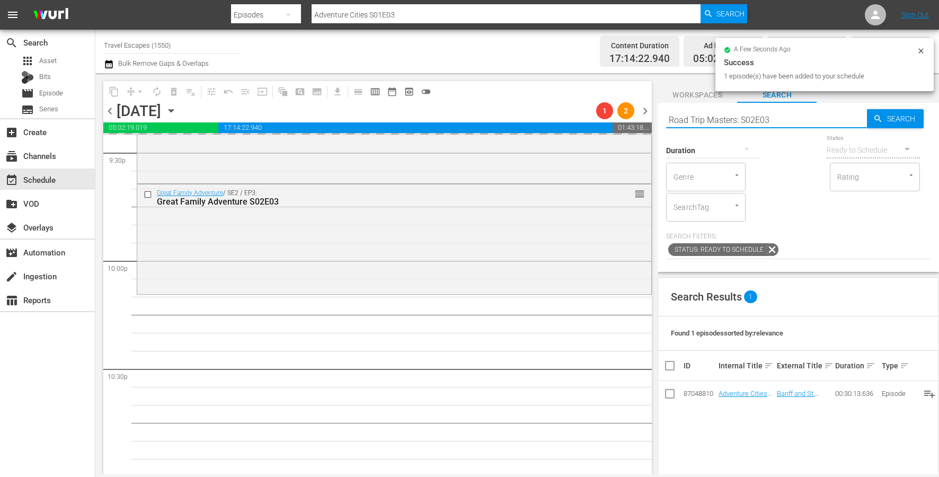
type input "Road Trip Masters: S02E03"
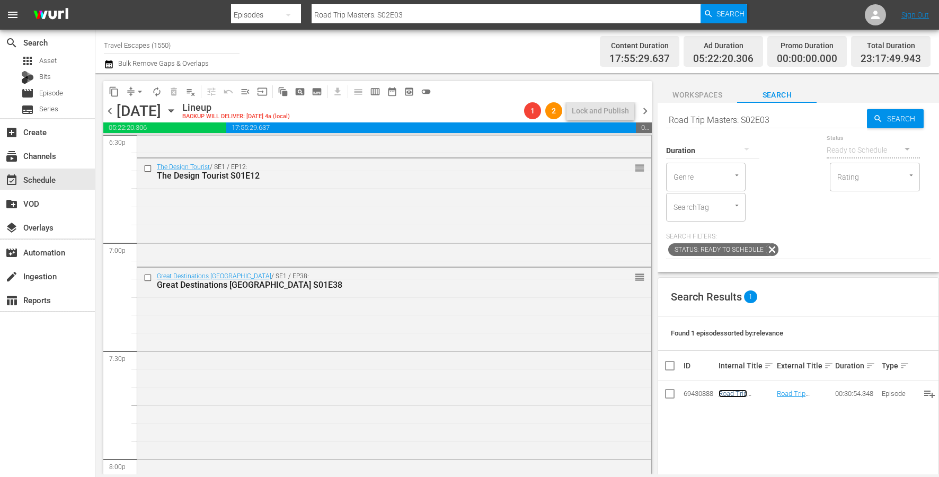
scroll to position [3999, 0]
drag, startPoint x: 736, startPoint y: 392, endPoint x: 134, endPoint y: 0, distance: 717.8
click at [148, 279] on input "checkbox" at bounding box center [149, 280] width 11 height 9
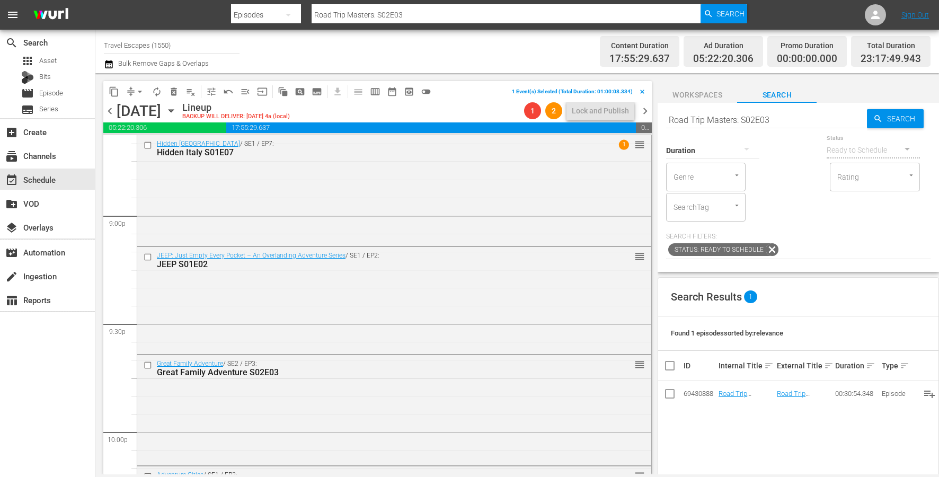
scroll to position [4850, 0]
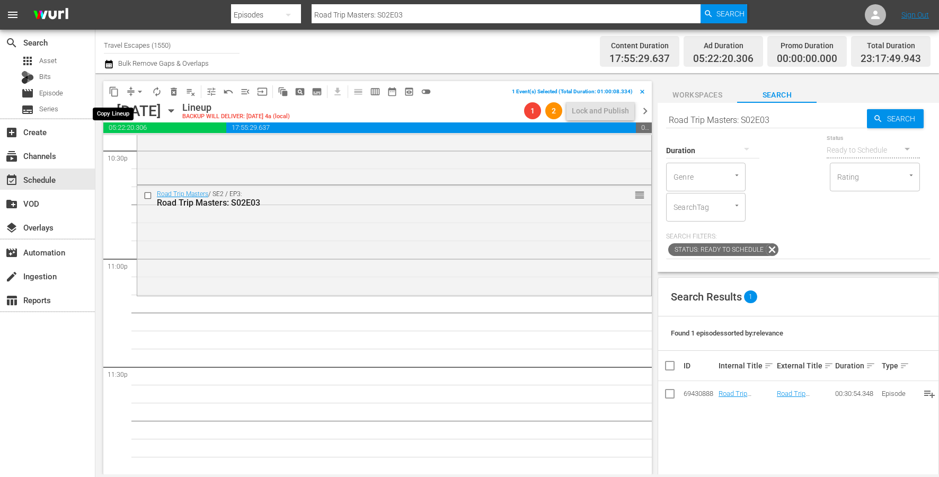
click at [112, 89] on span "content_copy" at bounding box center [114, 91] width 11 height 11
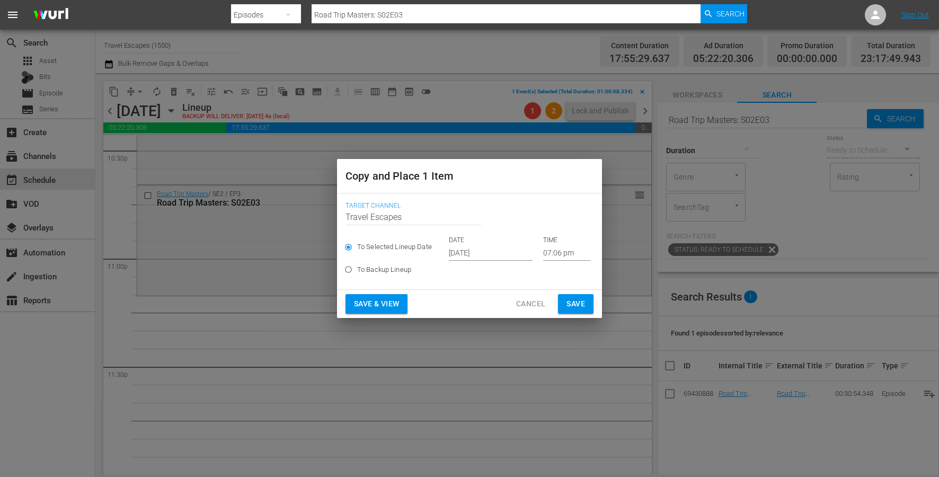
click at [479, 250] on input "[DATE]" at bounding box center [491, 253] width 84 height 16
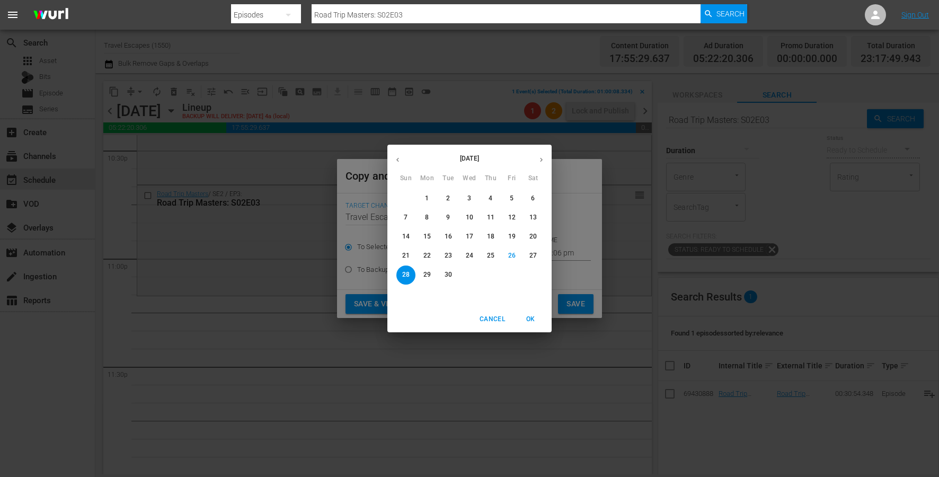
click at [542, 161] on icon "button" at bounding box center [541, 160] width 8 height 8
click at [449, 255] on p "21" at bounding box center [448, 255] width 7 height 9
type input "[DATE]"
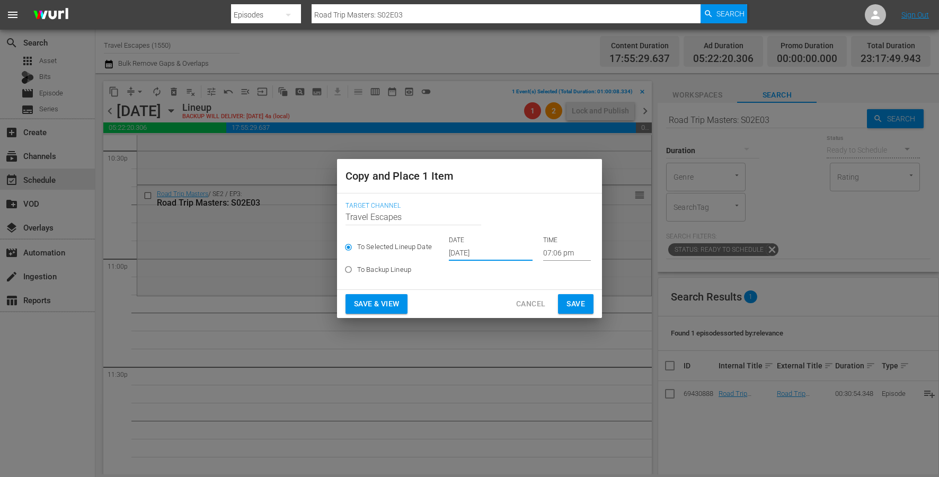
click at [552, 254] on input "07:06 pm" at bounding box center [567, 253] width 48 height 16
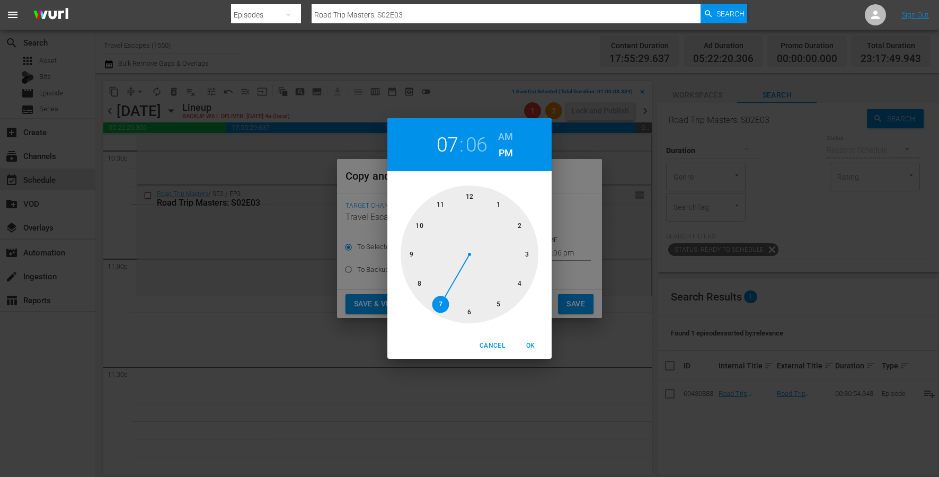
click at [435, 211] on div at bounding box center [470, 254] width 138 height 138
click at [531, 350] on span "OK" at bounding box center [530, 345] width 25 height 11
type input "11:06 pm"
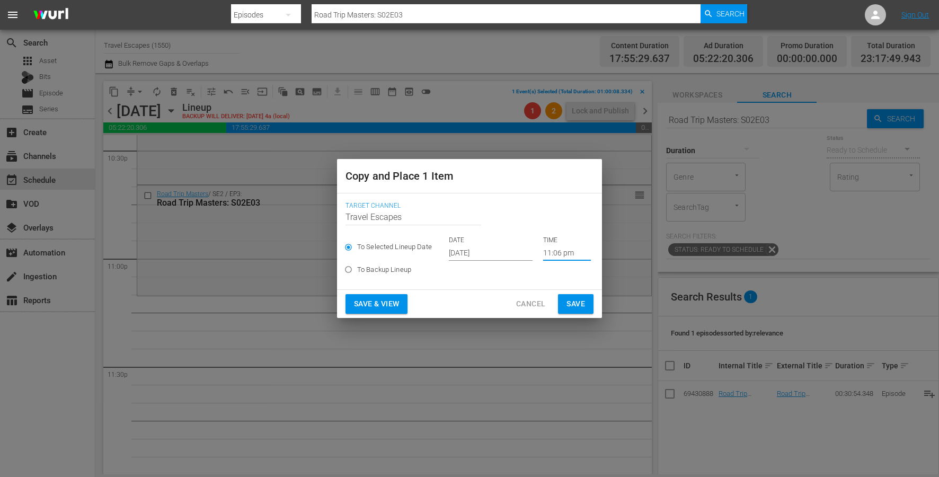
click at [563, 307] on button "Save" at bounding box center [576, 304] width 36 height 20
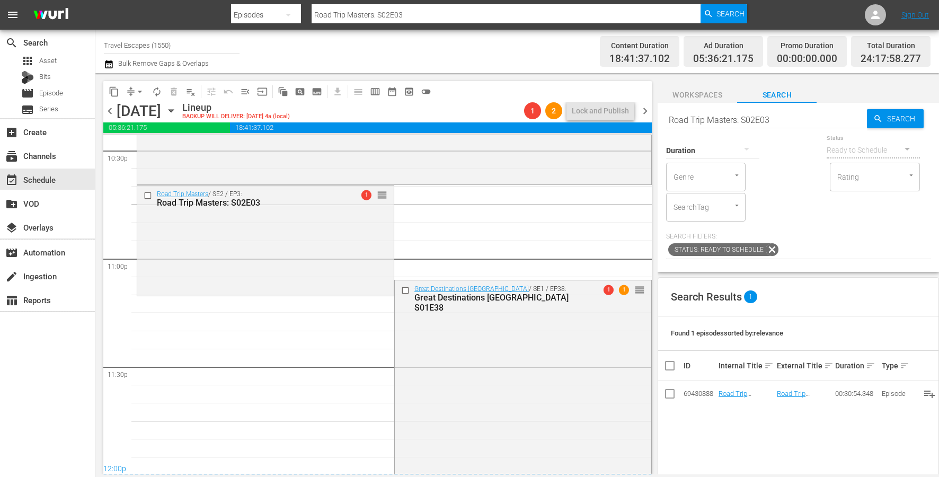
scroll to position [4872, 0]
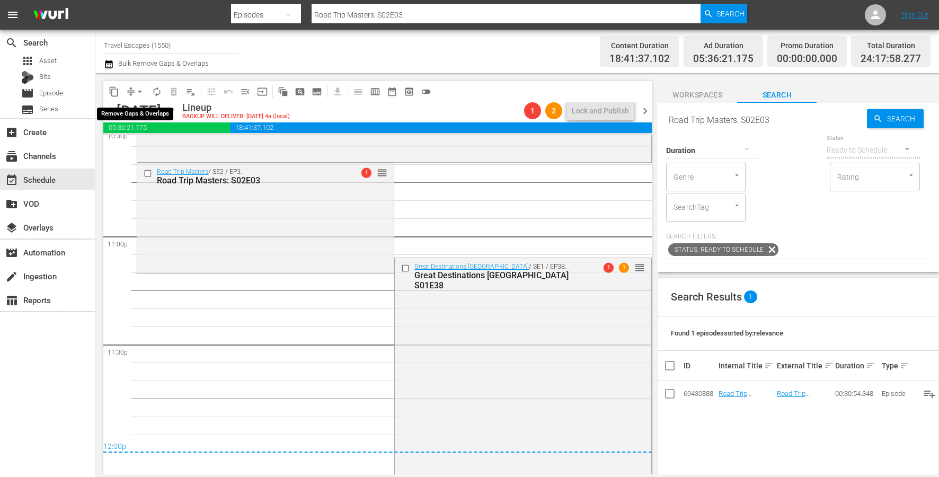
click at [139, 88] on span "arrow_drop_down" at bounding box center [140, 91] width 11 height 11
click at [165, 153] on li "Align to End of Previous Day" at bounding box center [140, 147] width 111 height 17
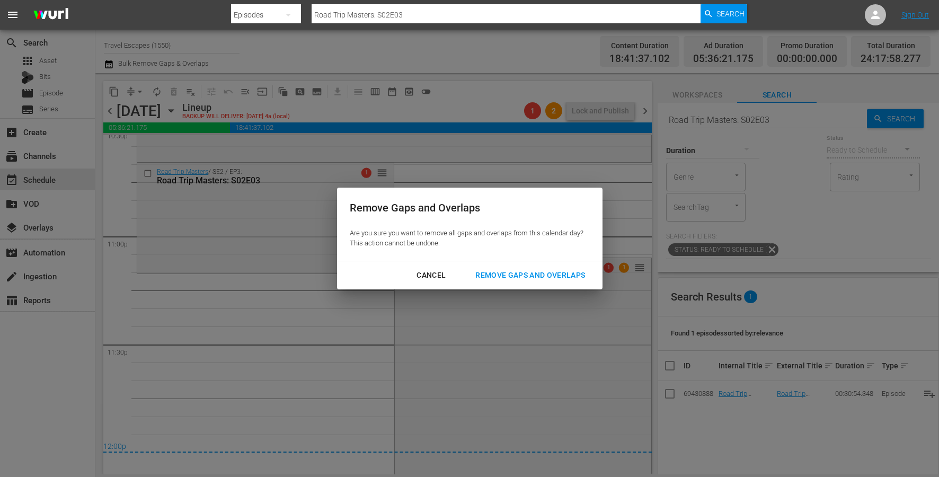
click at [497, 278] on div "Remove Gaps and Overlaps" at bounding box center [530, 275] width 127 height 13
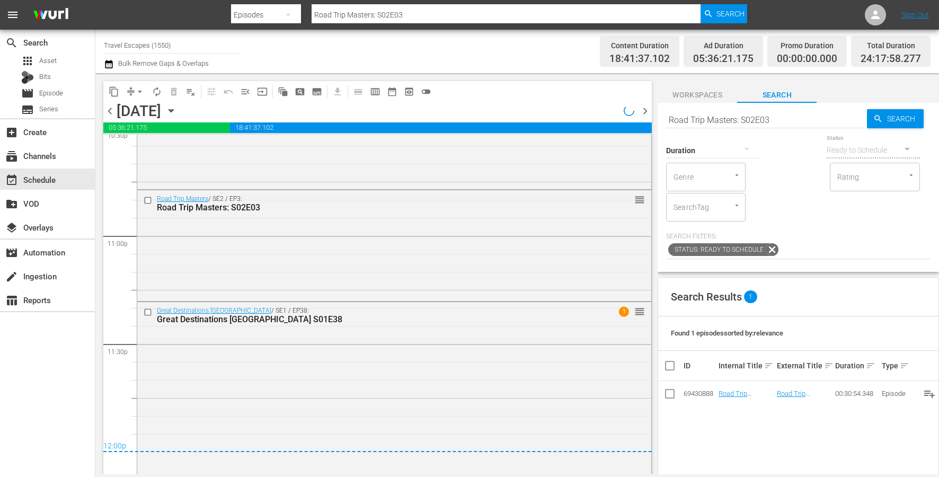
scroll to position [4800, 0]
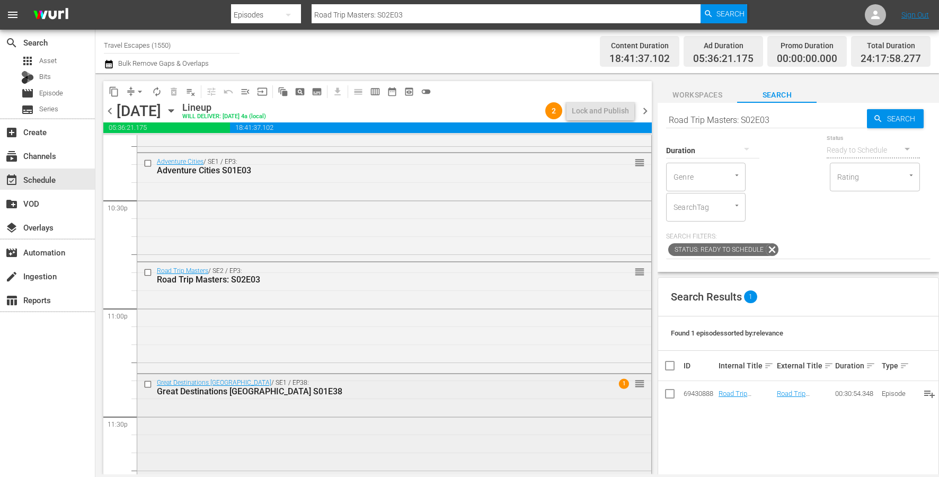
click at [276, 437] on div "Great Destinations [GEOGRAPHIC_DATA] / SE1 / EP38: Great Destinations [GEOGRAPH…" at bounding box center [394, 481] width 514 height 214
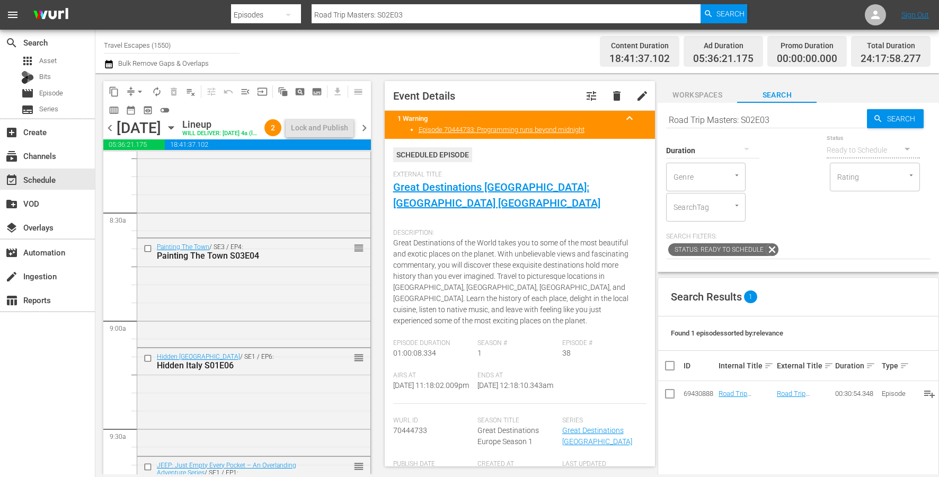
scroll to position [1782, 0]
click at [147, 248] on input "checkbox" at bounding box center [149, 243] width 11 height 9
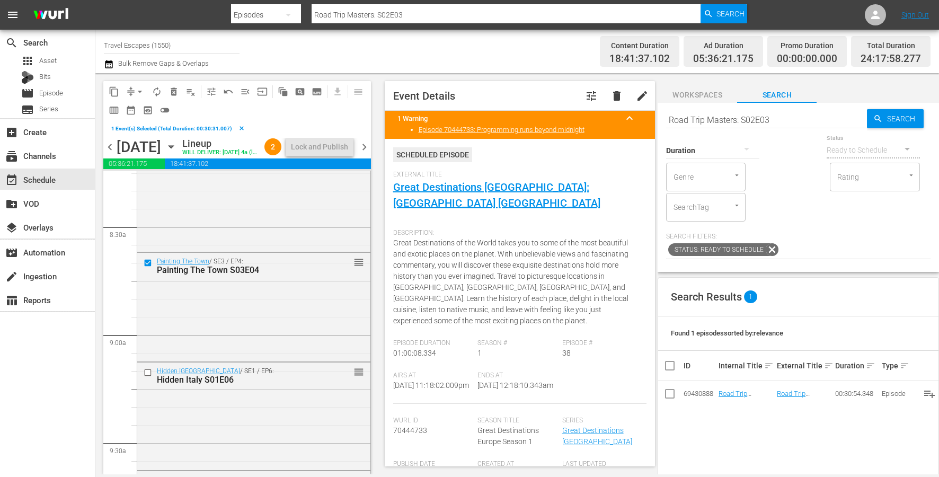
click at [173, 84] on button "delete_forever_outlined" at bounding box center [173, 91] width 17 height 17
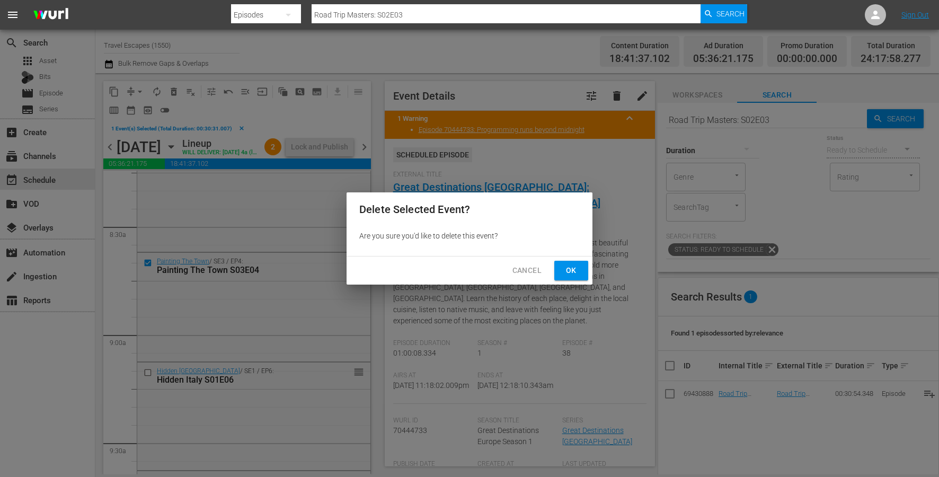
click at [579, 264] on span "Ok" at bounding box center [571, 270] width 17 height 13
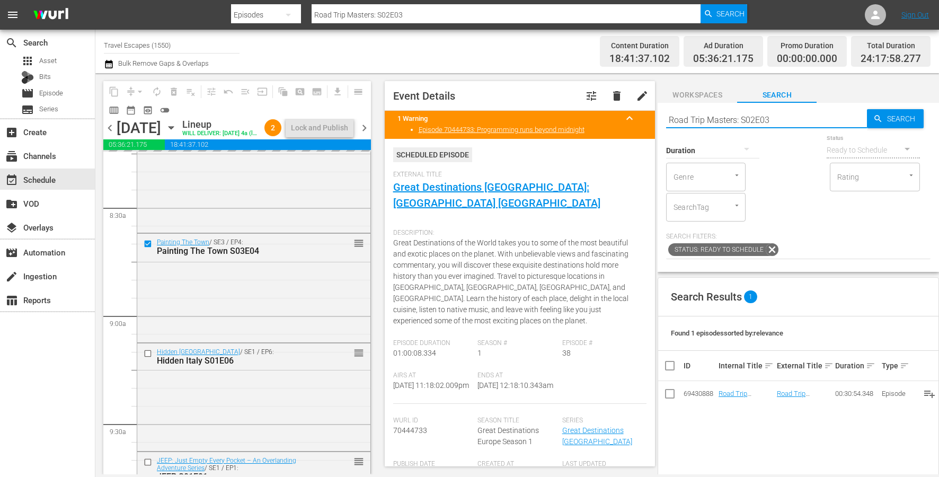
click at [794, 121] on input "Road Trip Masters: S02E03" at bounding box center [766, 119] width 201 height 25
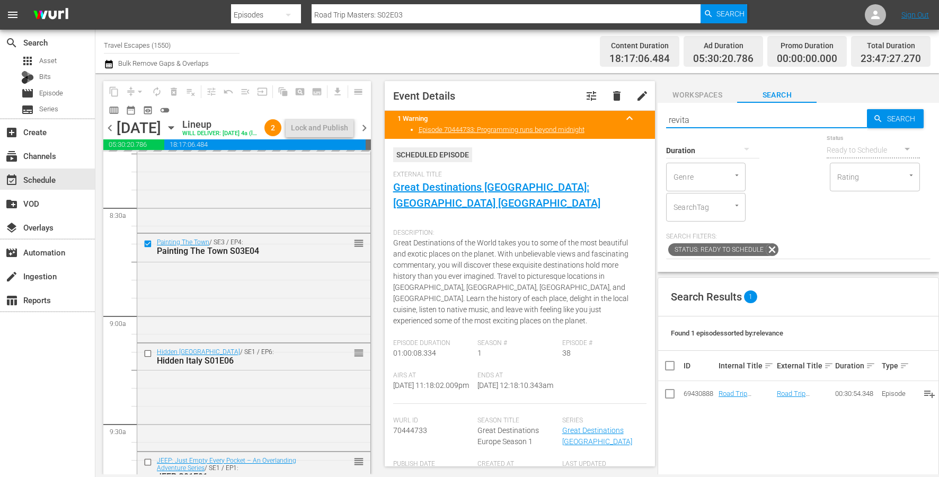
type input "revita"
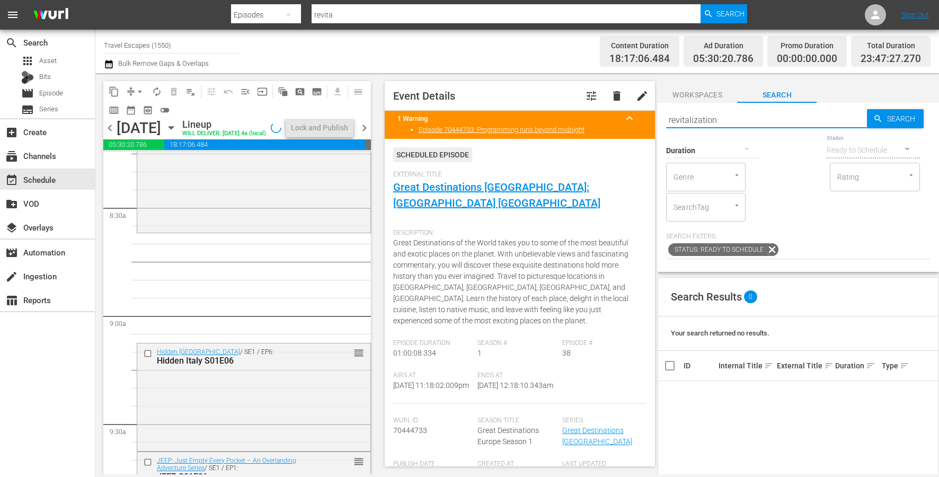
type input "revitalization"
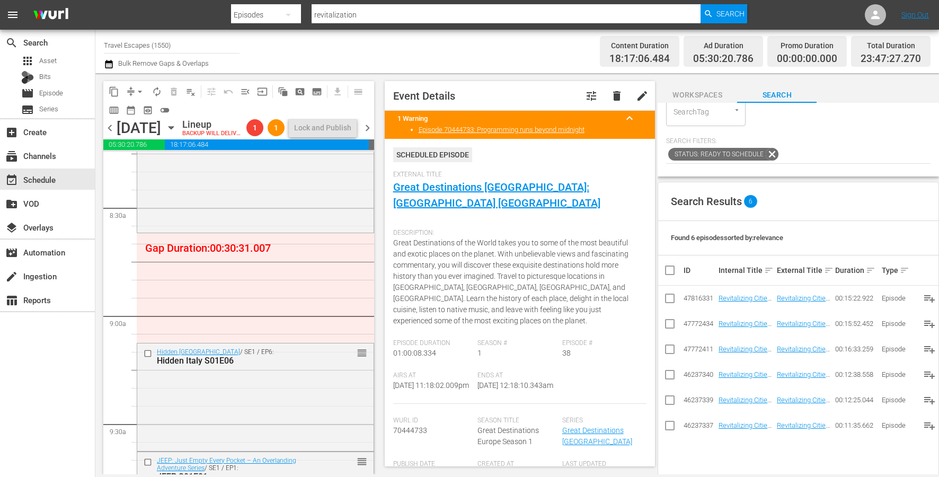
scroll to position [141, 0]
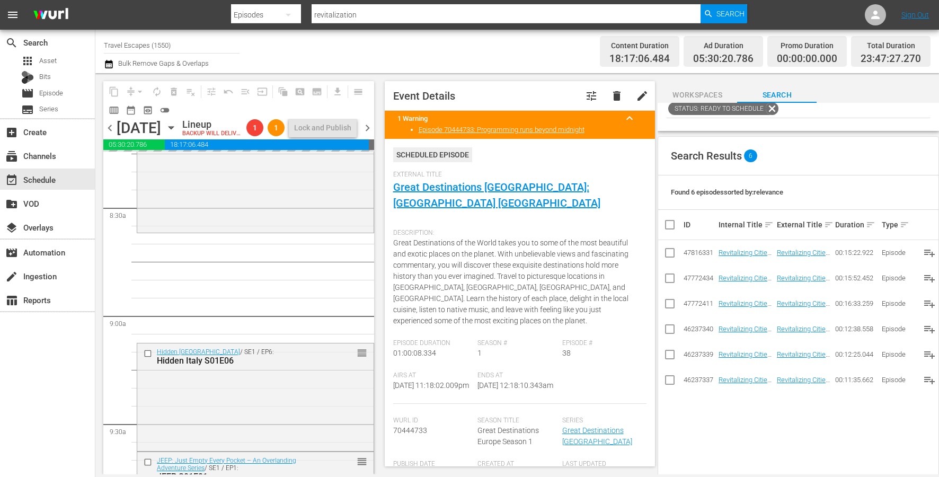
drag, startPoint x: 732, startPoint y: 352, endPoint x: 222, endPoint y: 10, distance: 614.1
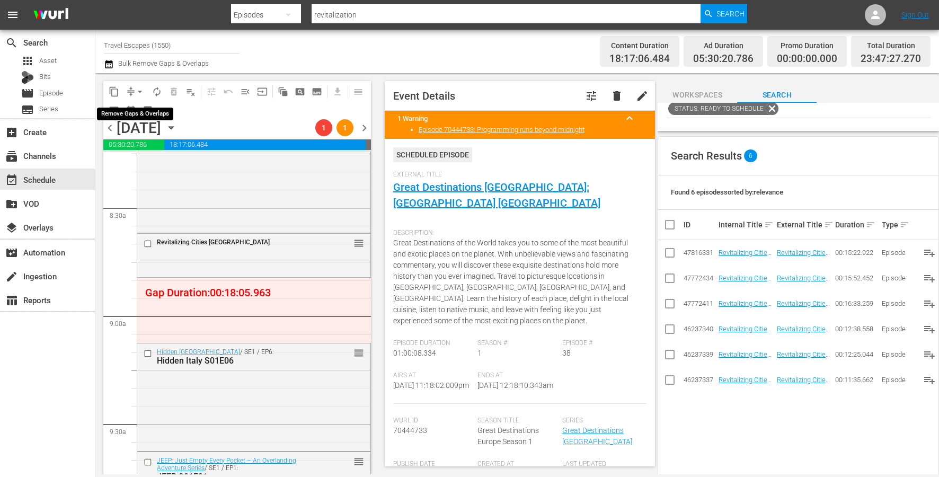
click at [139, 91] on span "arrow_drop_down" at bounding box center [140, 91] width 11 height 11
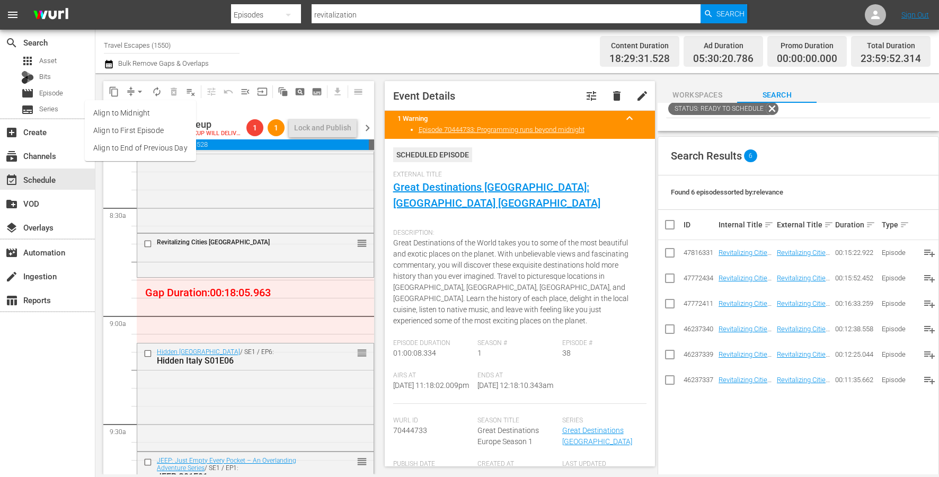
click at [145, 150] on li "Align to End of Previous Day" at bounding box center [140, 147] width 111 height 17
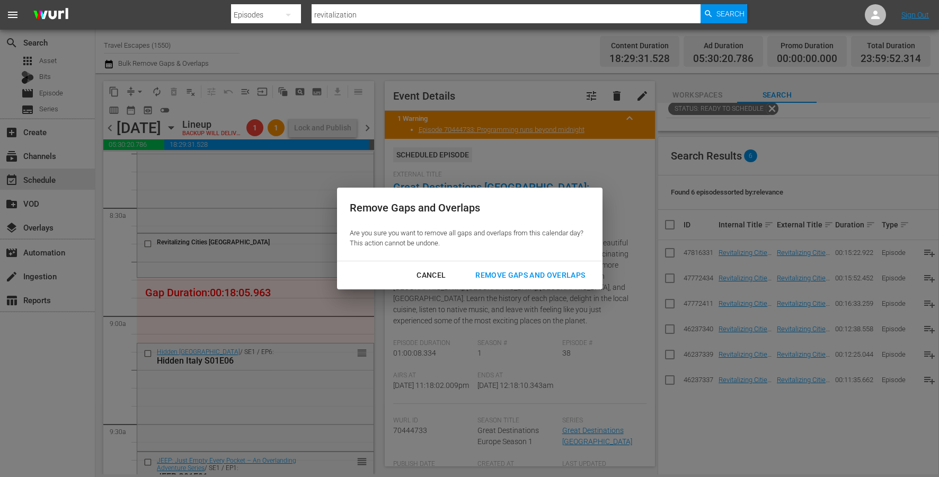
click at [576, 272] on div "Remove Gaps and Overlaps" at bounding box center [530, 275] width 127 height 13
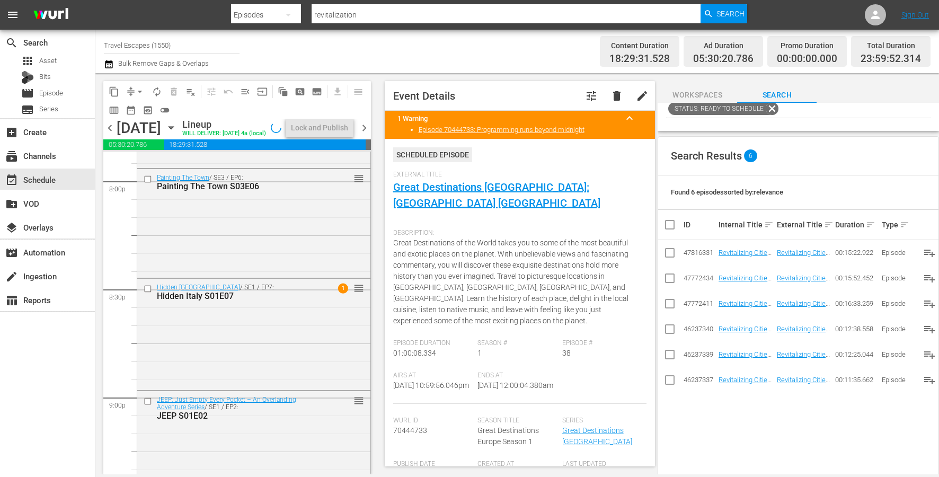
scroll to position [4231, 0]
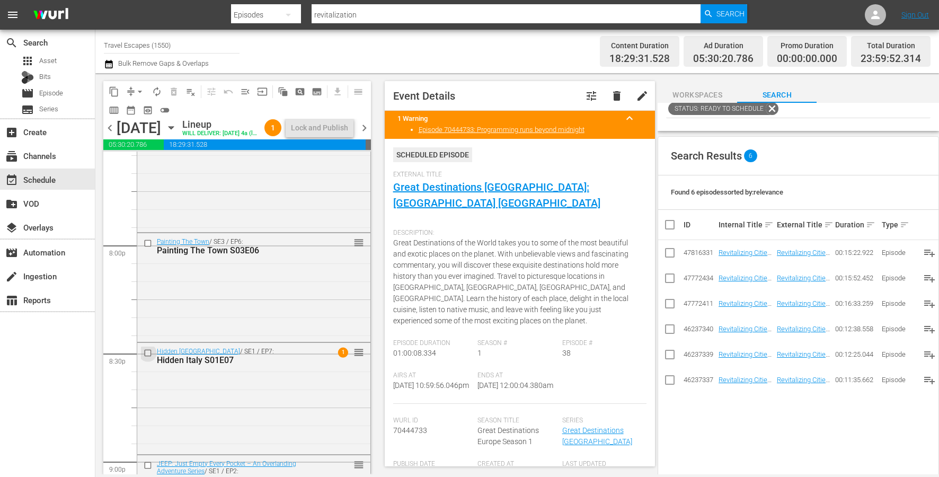
click at [145, 358] on input "checkbox" at bounding box center [149, 353] width 11 height 9
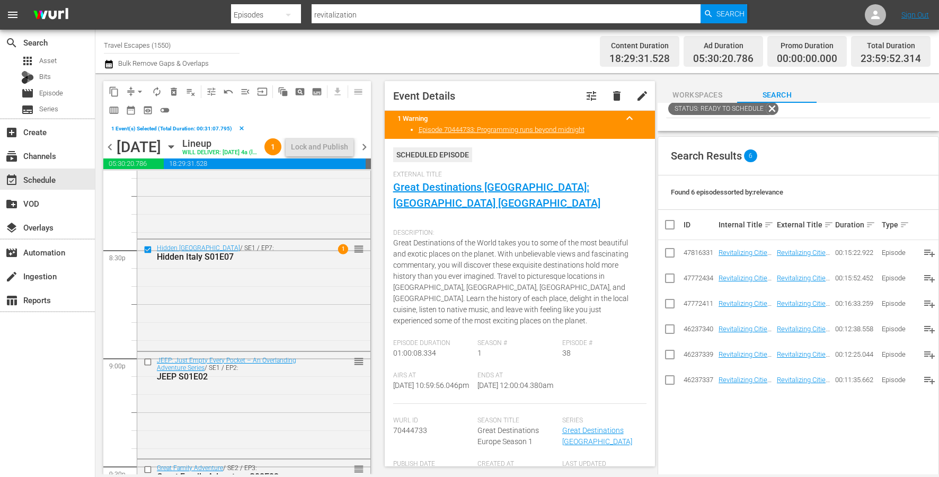
scroll to position [4426, 0]
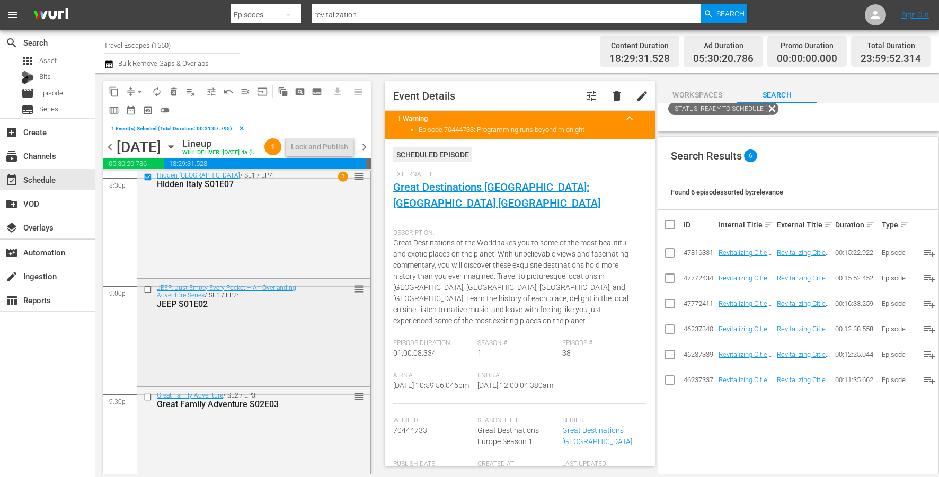
click at [147, 294] on input "checkbox" at bounding box center [149, 289] width 11 height 9
click at [148, 402] on input "checkbox" at bounding box center [149, 397] width 11 height 9
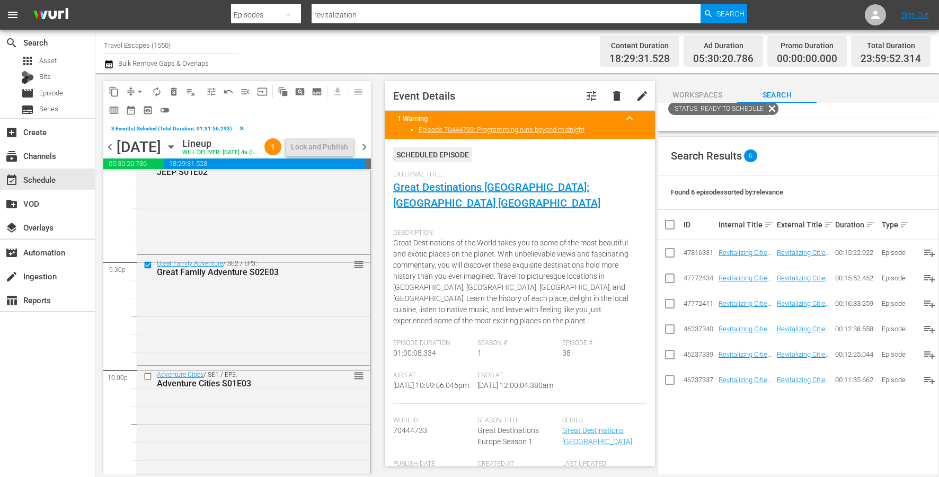
scroll to position [4660, 0]
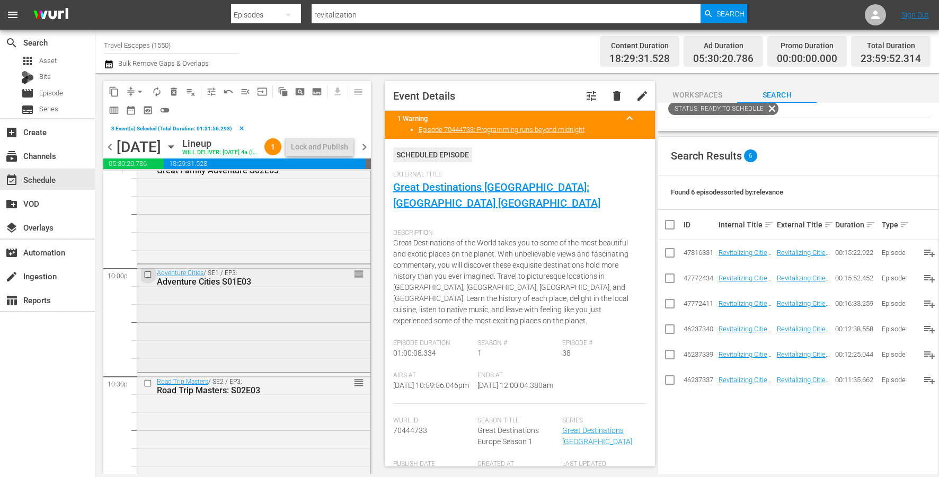
click at [149, 279] on input "checkbox" at bounding box center [149, 274] width 11 height 9
click at [147, 388] on input "checkbox" at bounding box center [149, 383] width 11 height 9
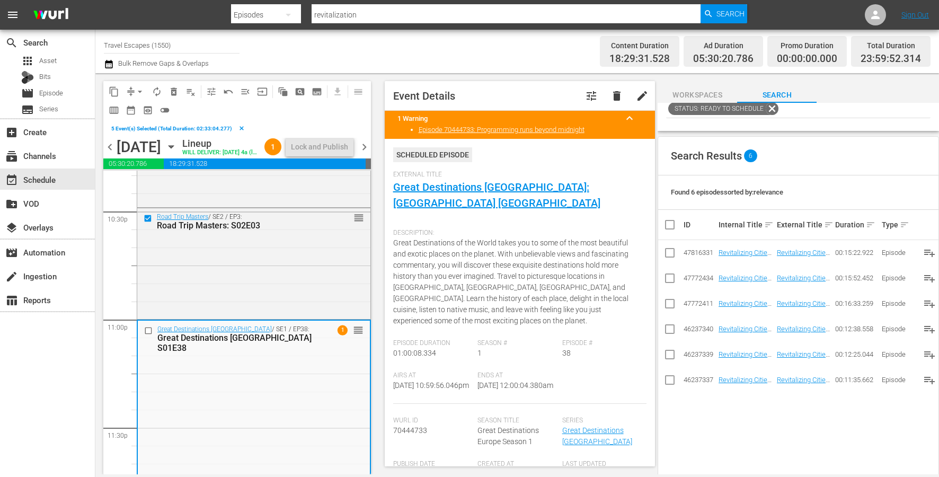
scroll to position [4827, 0]
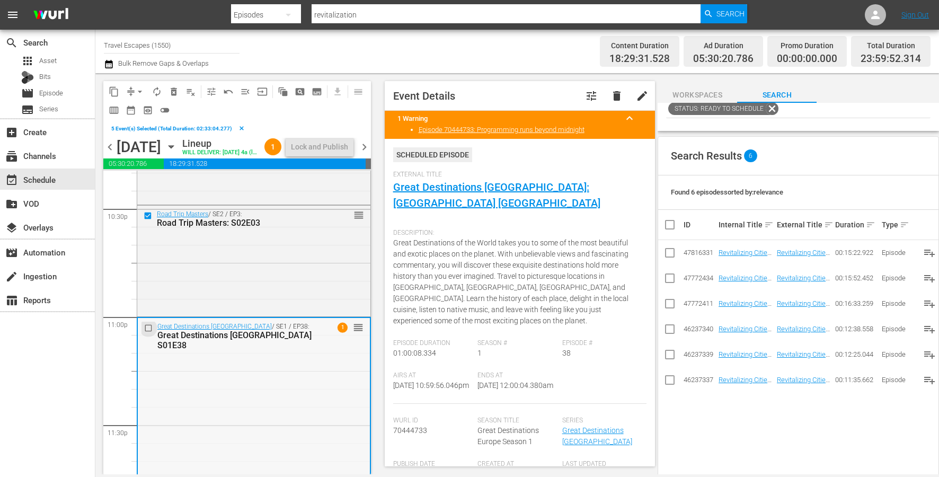
click at [147, 332] on input "checkbox" at bounding box center [149, 327] width 11 height 9
click at [112, 93] on span "content_copy" at bounding box center [114, 91] width 11 height 11
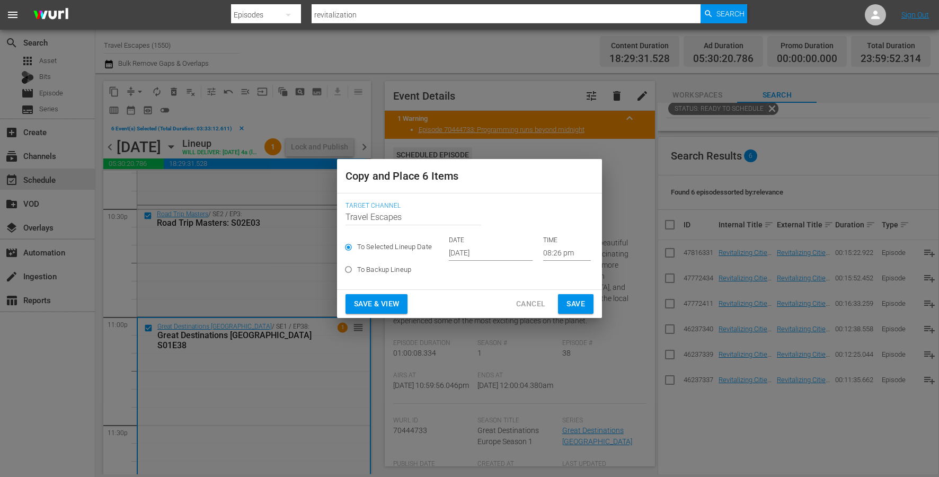
click at [458, 255] on input "[DATE]" at bounding box center [491, 253] width 84 height 16
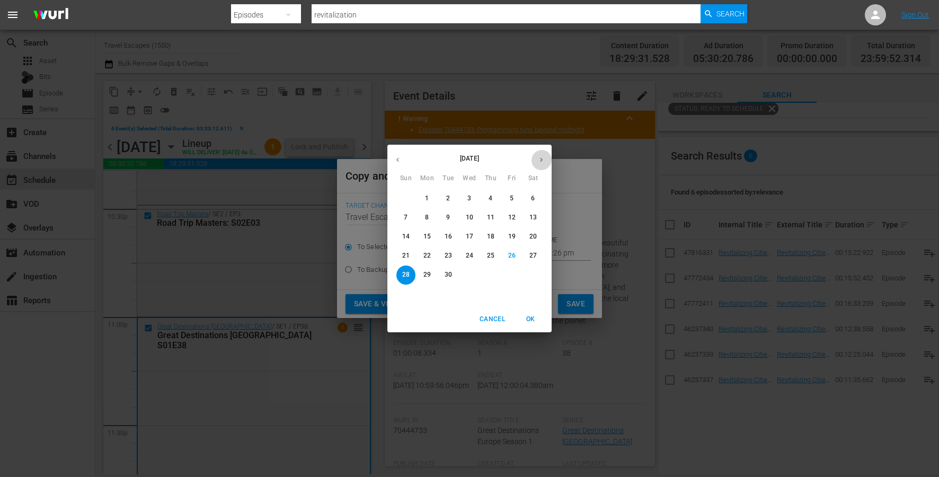
click at [541, 156] on icon "button" at bounding box center [541, 160] width 8 height 8
click at [474, 258] on span "22" at bounding box center [469, 255] width 19 height 9
type input "[DATE]"
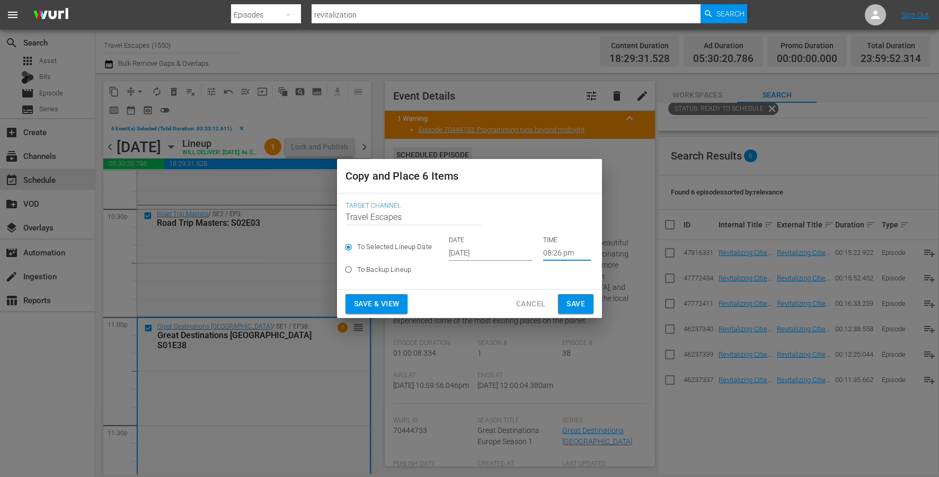
click at [552, 254] on input "08:26 pm" at bounding box center [567, 253] width 48 height 16
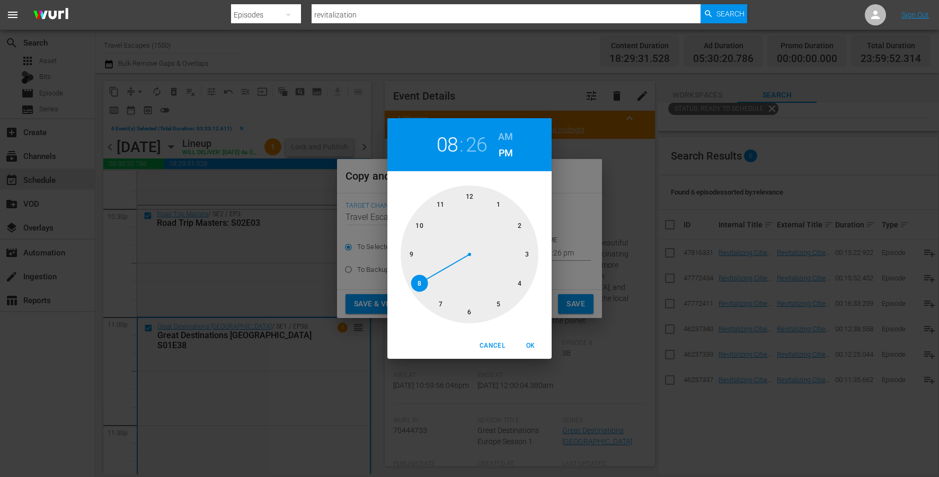
click at [473, 192] on div at bounding box center [470, 254] width 138 height 138
click at [506, 135] on h6 "AM" at bounding box center [505, 136] width 15 height 17
click at [530, 341] on span "OK" at bounding box center [530, 345] width 25 height 11
type input "12:00 am"
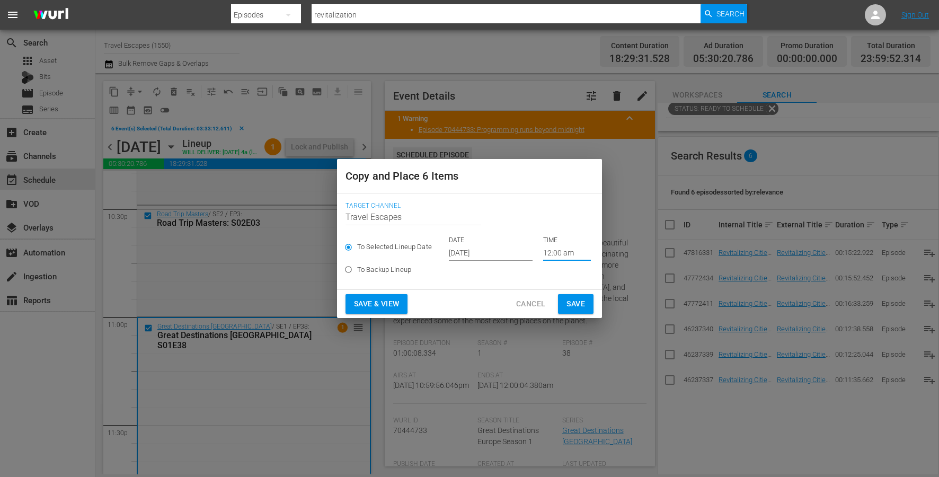
click at [578, 310] on button "Save" at bounding box center [576, 304] width 36 height 20
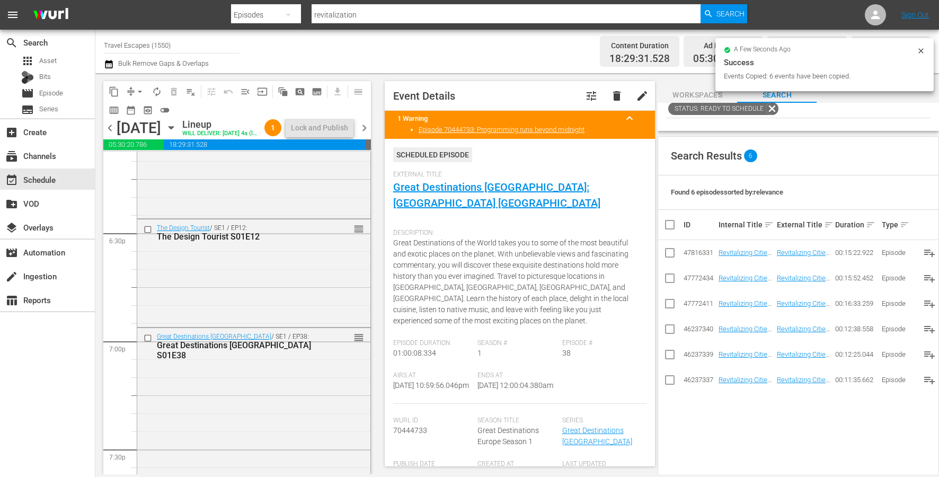
scroll to position [3915, 0]
click at [147, 237] on input "checkbox" at bounding box center [149, 232] width 11 height 9
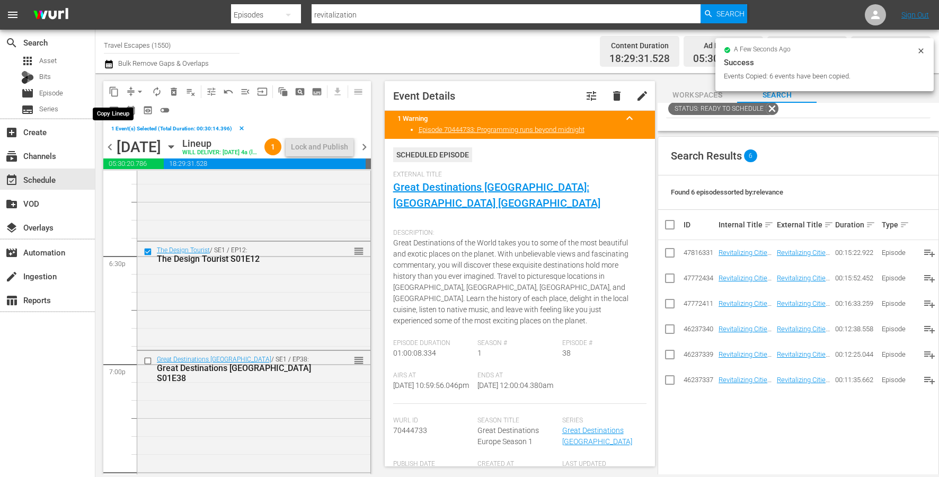
click at [112, 96] on span "content_copy" at bounding box center [114, 91] width 11 height 11
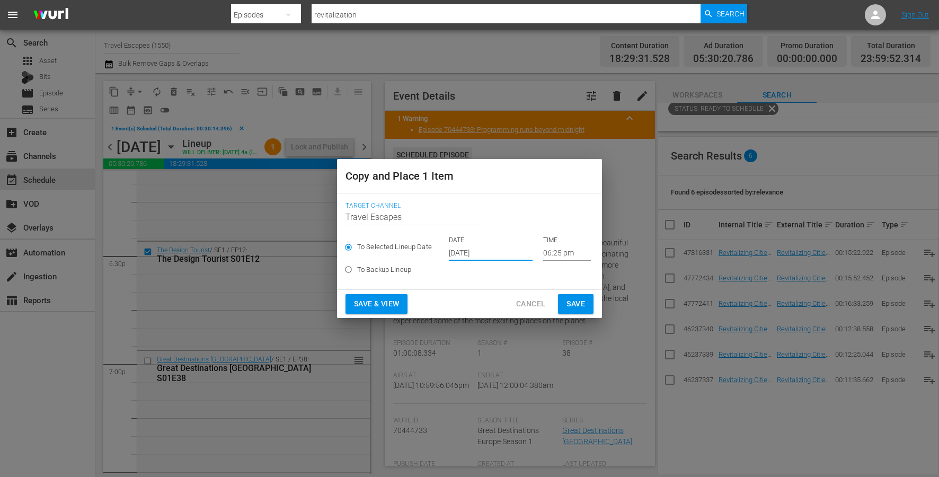
click at [473, 253] on input "[DATE]" at bounding box center [491, 253] width 84 height 16
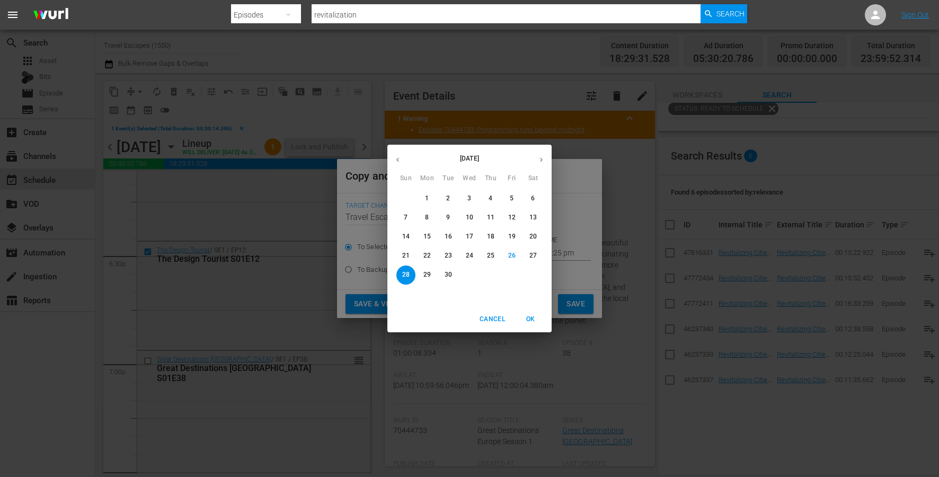
click at [526, 163] on div "[DATE]" at bounding box center [469, 160] width 123 height 12
click at [537, 161] on icon "button" at bounding box center [541, 160] width 8 height 8
click at [466, 256] on p "22" at bounding box center [469, 255] width 7 height 9
type input "[DATE]"
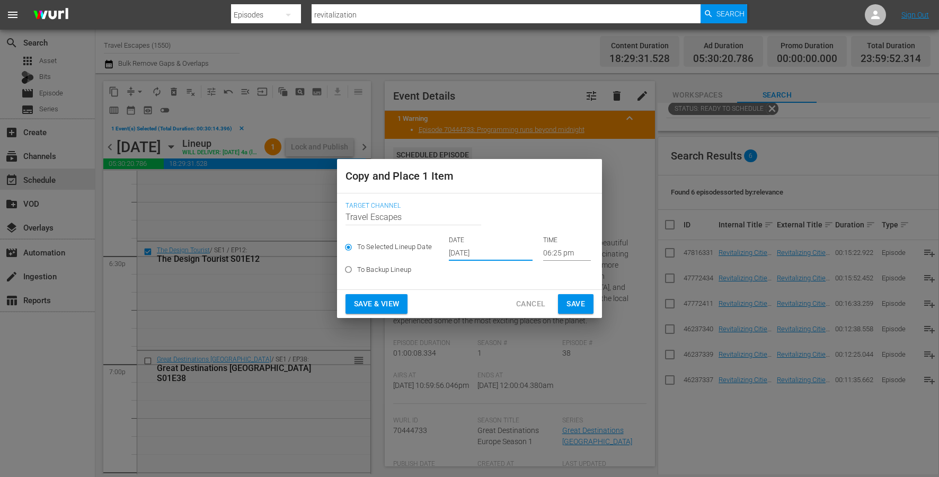
click at [554, 250] on input "06:25 pm" at bounding box center [567, 253] width 48 height 16
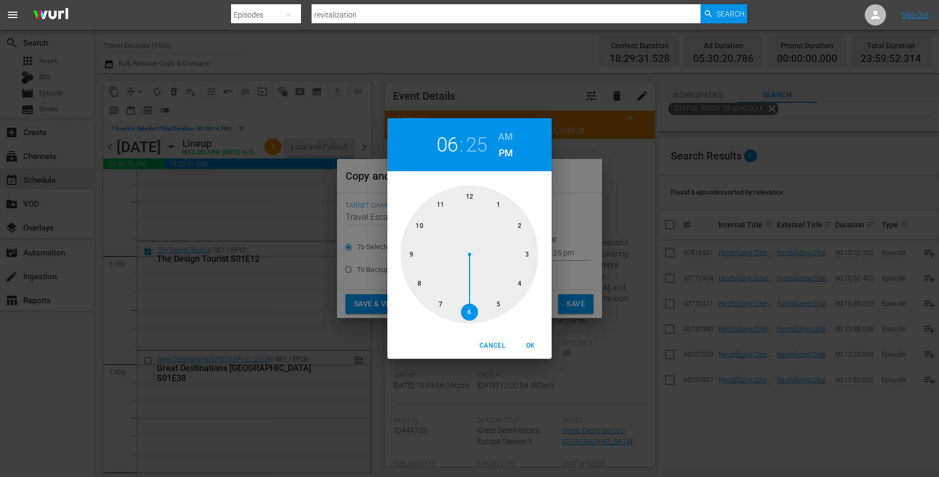
click at [528, 251] on div at bounding box center [470, 254] width 138 height 138
click at [472, 300] on div at bounding box center [470, 254] width 138 height 138
click at [504, 143] on h6 "AM" at bounding box center [505, 136] width 15 height 17
click at [528, 348] on span "OK" at bounding box center [530, 345] width 25 height 11
type input "03:30 am"
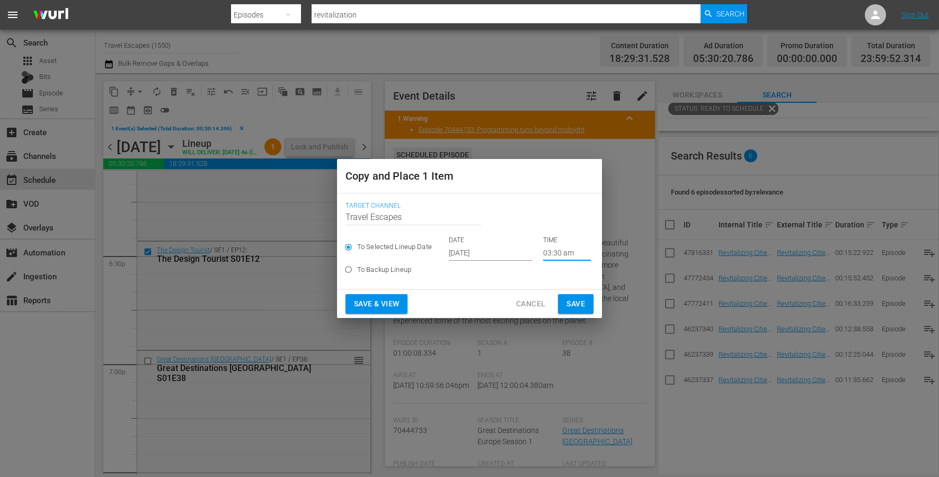
click at [580, 306] on span "Save" at bounding box center [576, 303] width 19 height 13
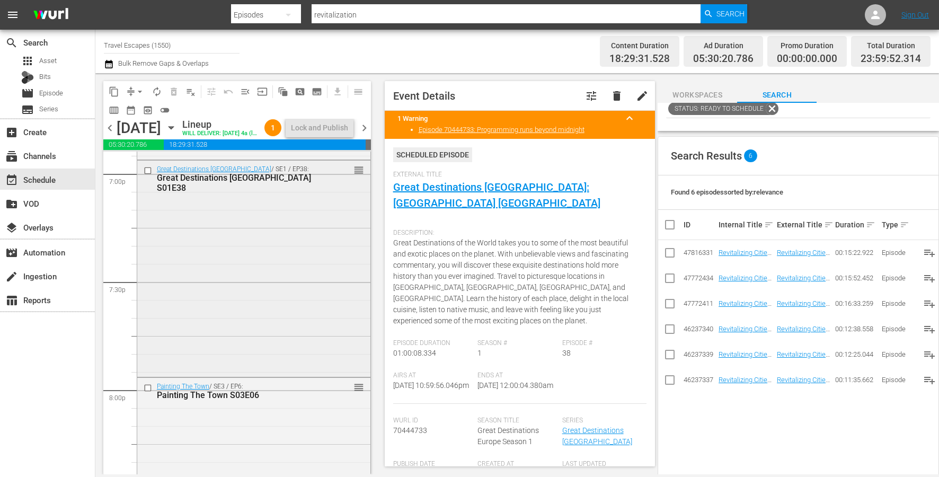
scroll to position [4194, 0]
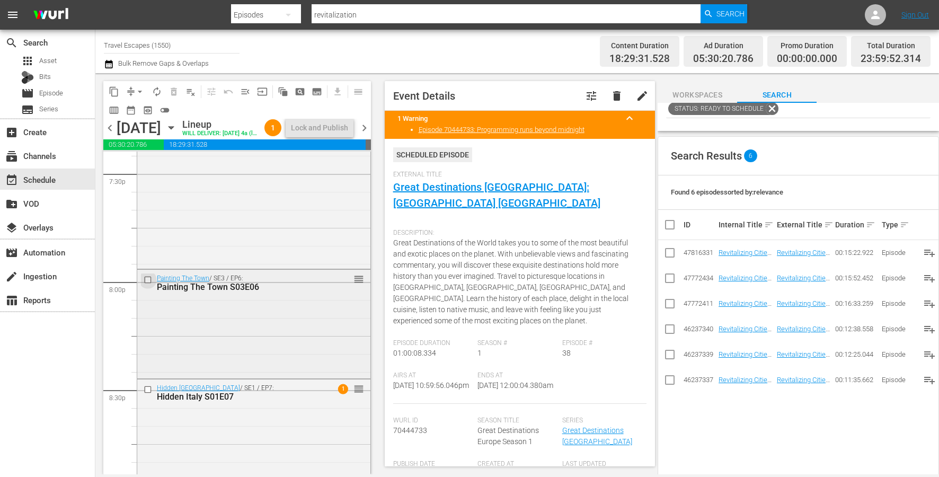
click at [146, 284] on input "checkbox" at bounding box center [149, 279] width 11 height 9
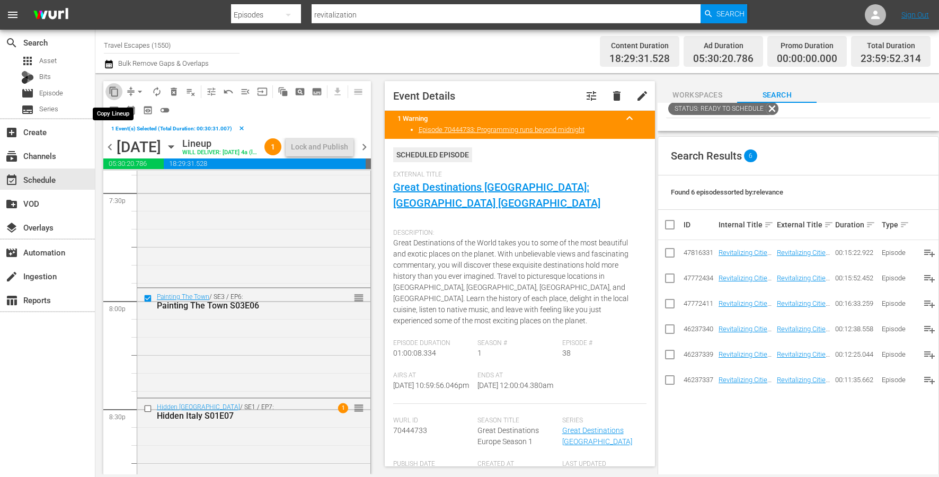
click at [113, 90] on span "content_copy" at bounding box center [114, 91] width 11 height 11
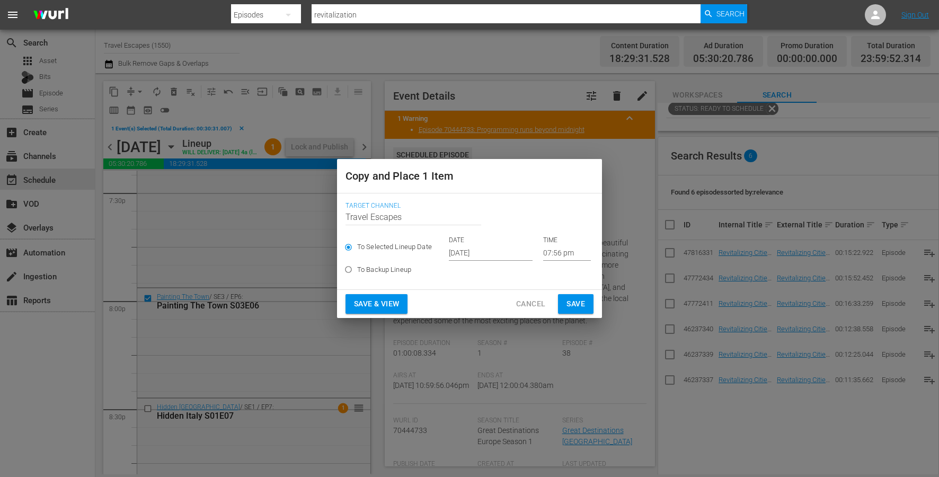
click at [481, 251] on input "[DATE]" at bounding box center [491, 253] width 84 height 16
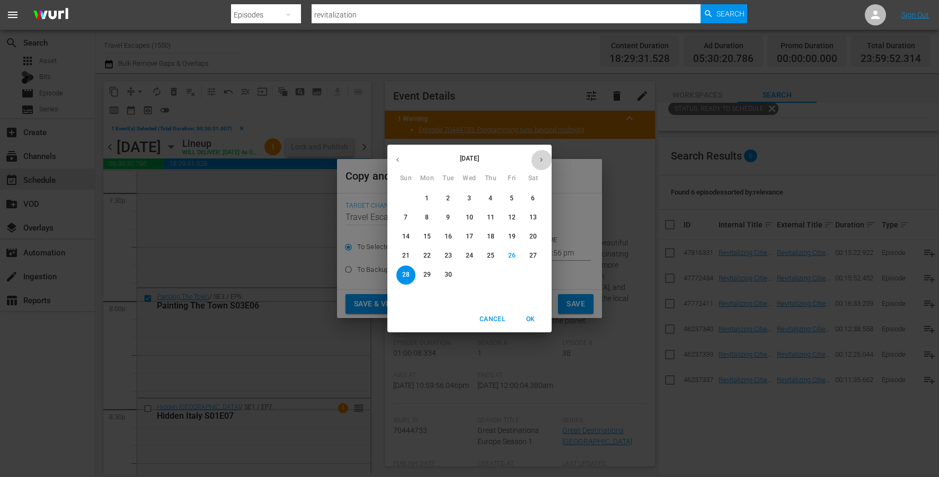
click at [543, 158] on icon "button" at bounding box center [541, 160] width 8 height 8
click at [470, 255] on p "22" at bounding box center [469, 255] width 7 height 9
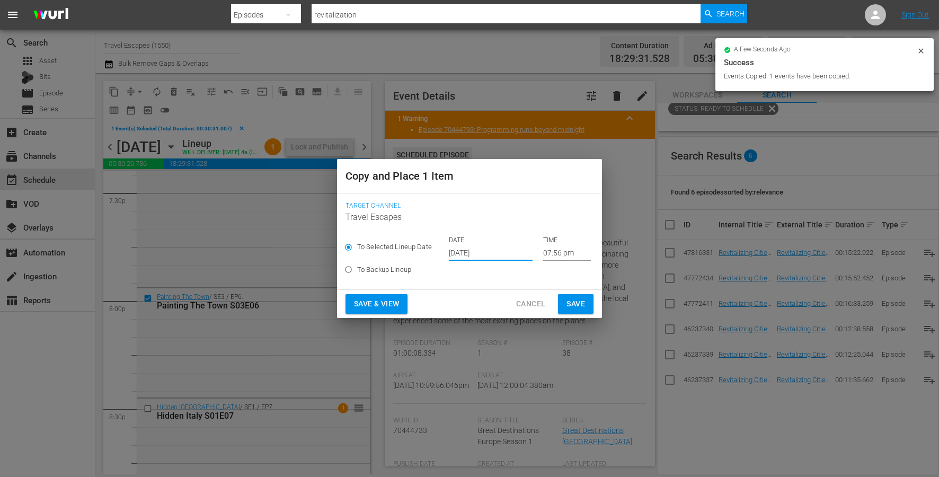
type input "[DATE]"
click at [550, 252] on input "07:56 pm" at bounding box center [567, 253] width 48 height 16
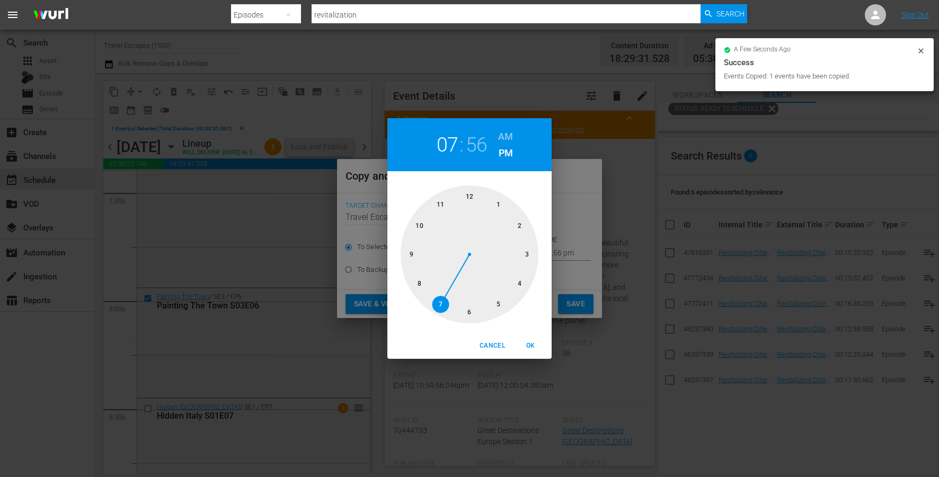
click at [518, 280] on div at bounding box center [470, 254] width 138 height 138
click at [468, 200] on div at bounding box center [470, 254] width 138 height 138
click at [500, 143] on h6 "AM" at bounding box center [505, 136] width 15 height 17
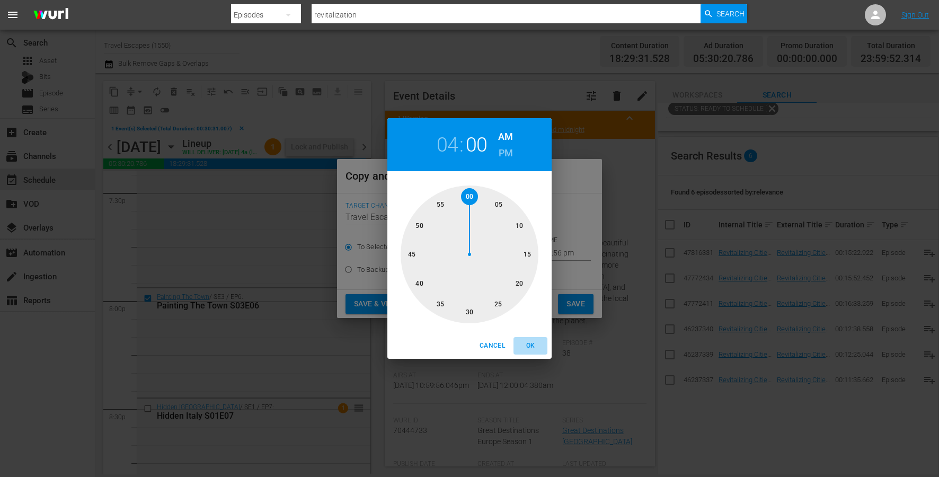
click at [534, 346] on span "OK" at bounding box center [530, 345] width 25 height 11
type input "04:00 am"
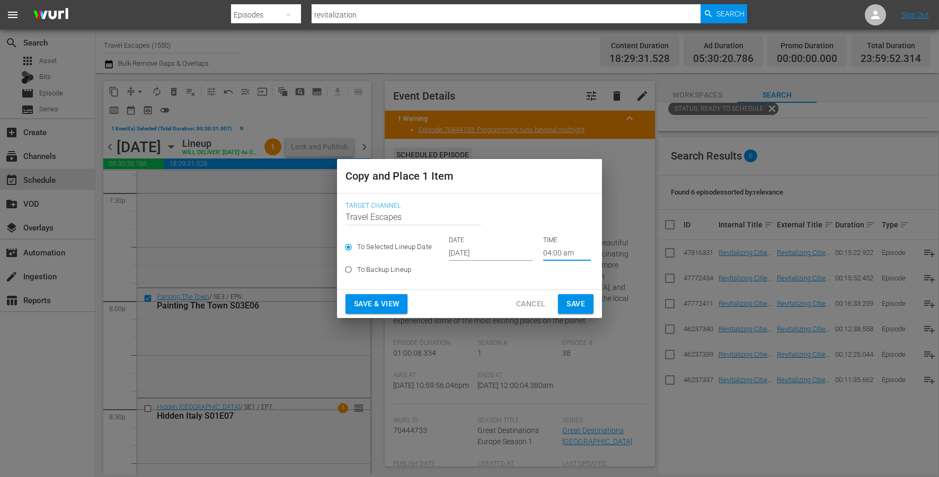
click at [574, 304] on span "Save" at bounding box center [576, 303] width 19 height 13
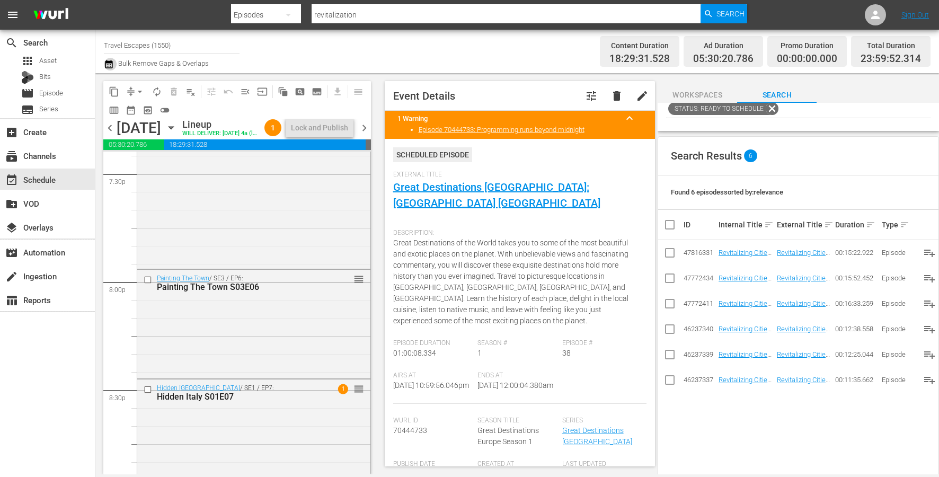
click at [110, 64] on icon "button" at bounding box center [108, 64] width 7 height 8
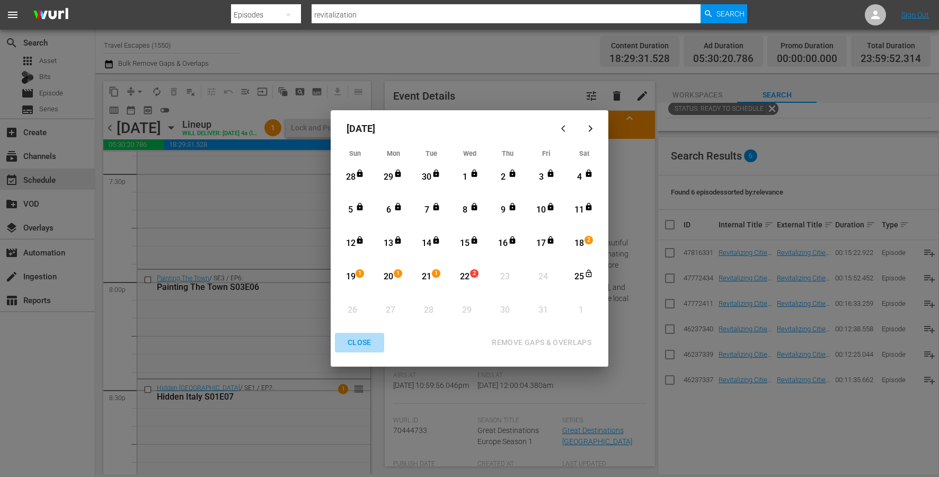
click at [363, 338] on div "CLOSE" at bounding box center [359, 342] width 41 height 13
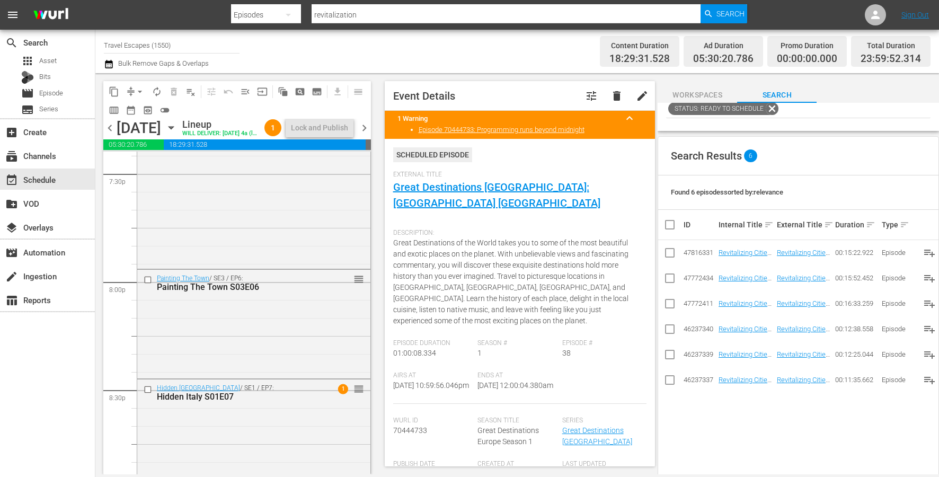
click at [366, 135] on span "chevron_right" at bounding box center [364, 127] width 13 height 13
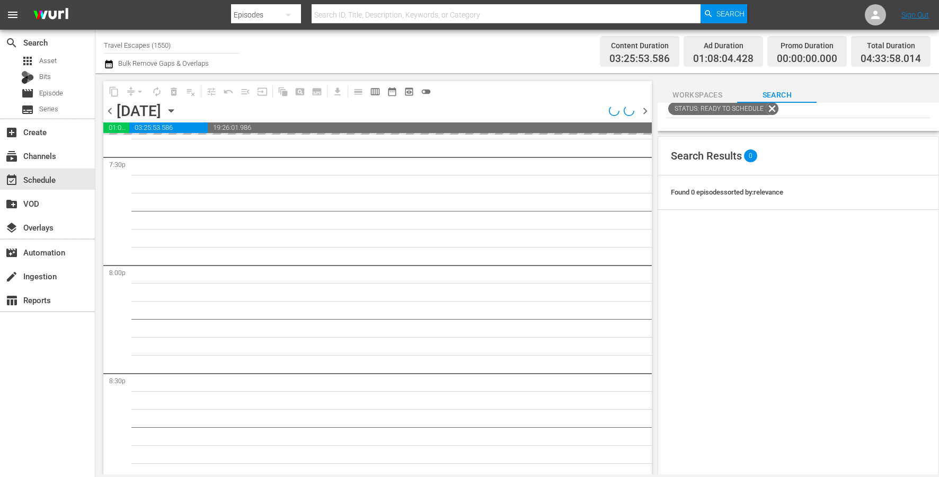
scroll to position [4392, 0]
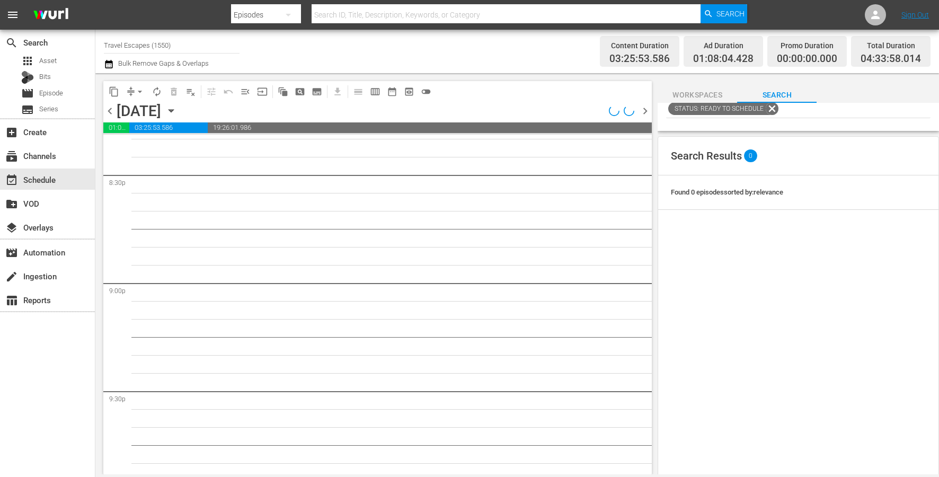
click at [177, 108] on icon "button" at bounding box center [171, 111] width 12 height 12
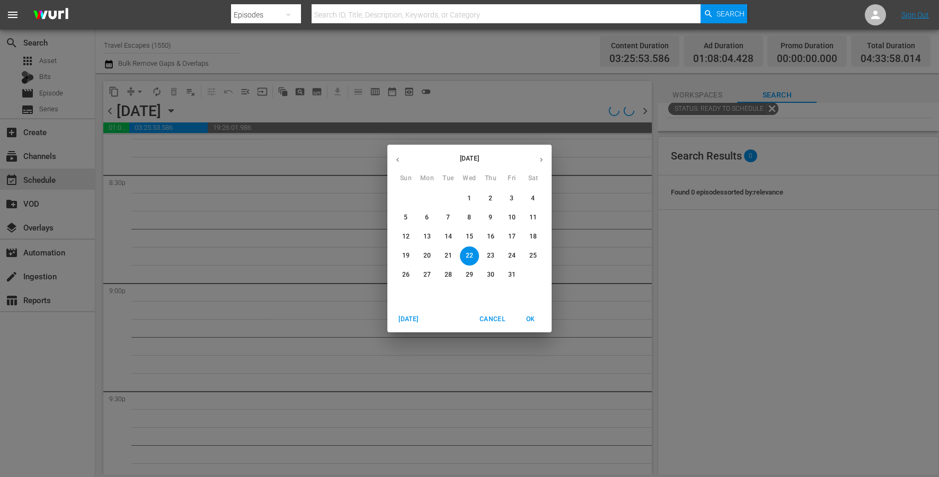
click at [531, 233] on p "18" at bounding box center [532, 236] width 7 height 9
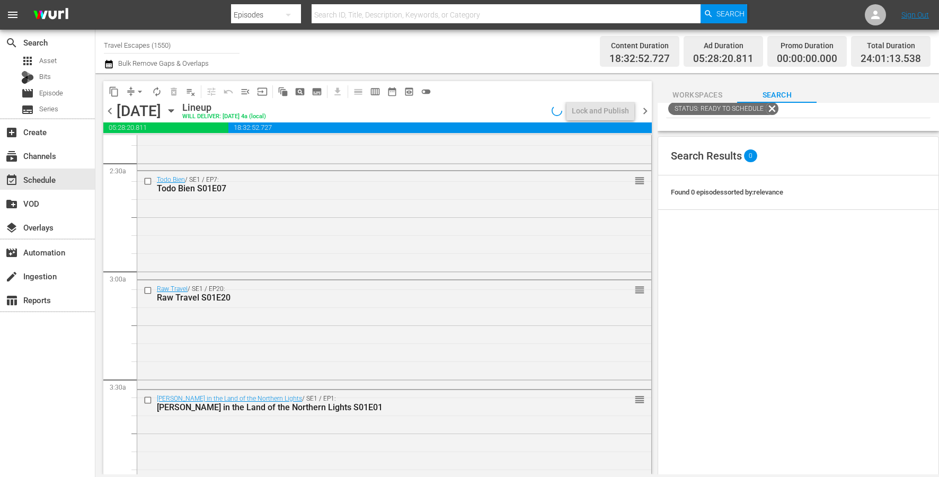
scroll to position [458, 0]
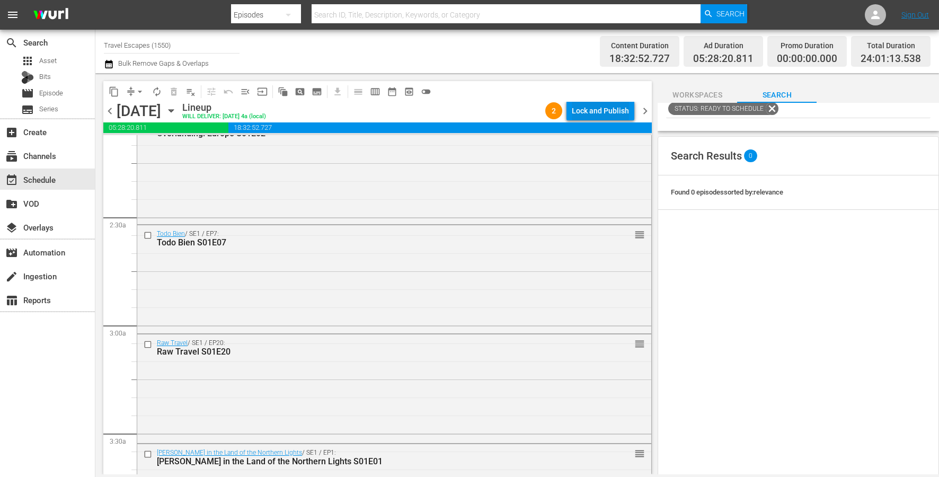
click at [576, 108] on div "Lock and Publish" at bounding box center [600, 110] width 57 height 19
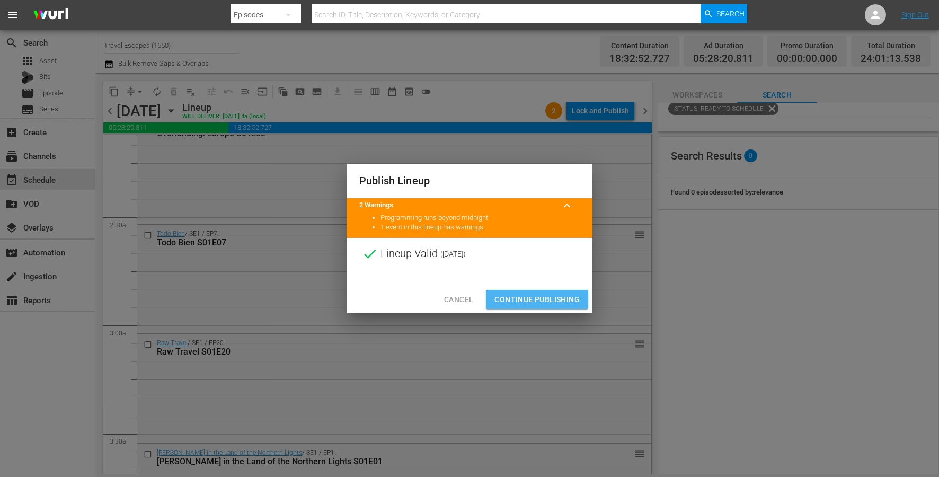
click at [560, 292] on button "Continue Publishing" at bounding box center [537, 300] width 102 height 20
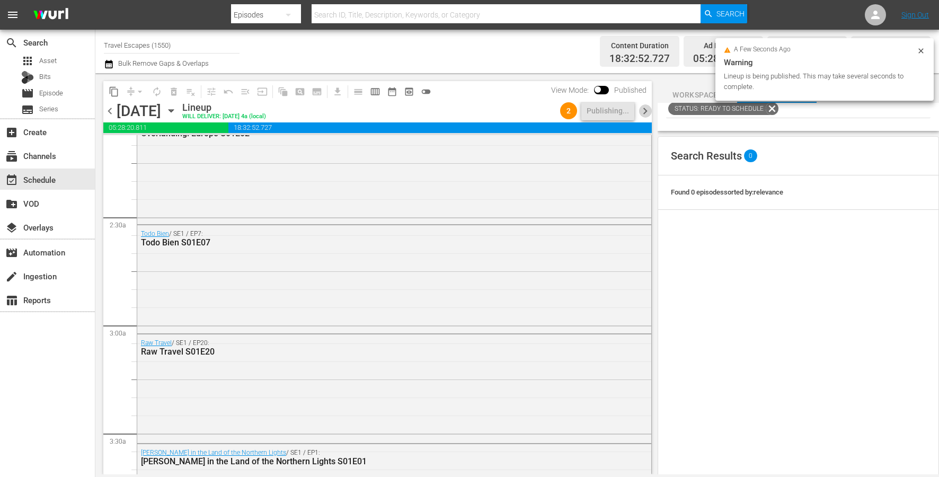
click at [643, 112] on span "chevron_right" at bounding box center [645, 110] width 13 height 13
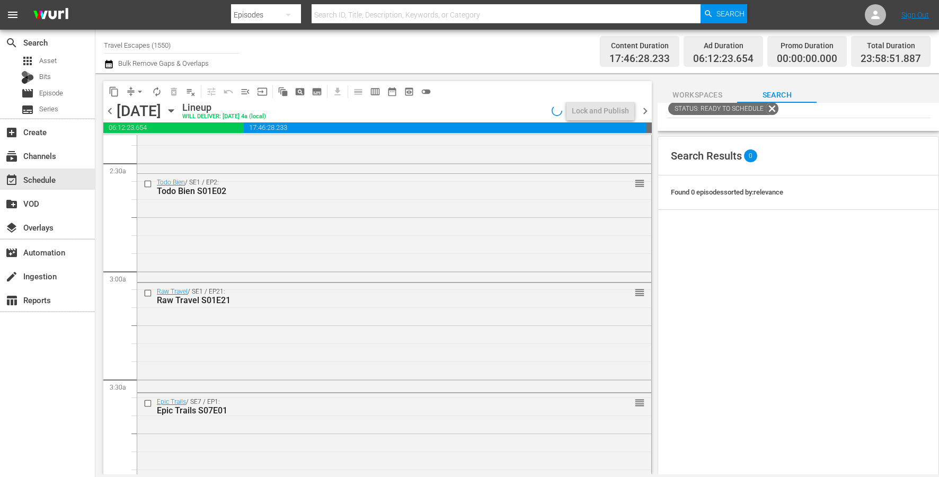
scroll to position [458, 0]
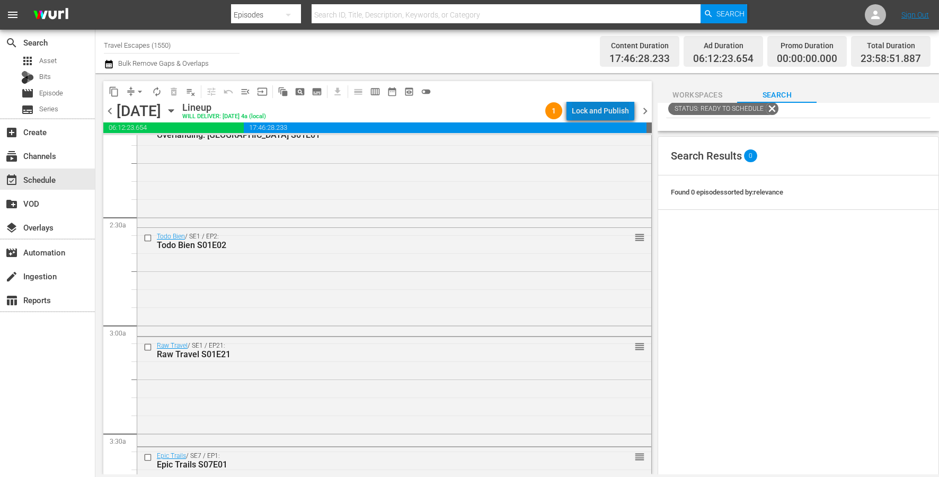
click at [614, 108] on div "Lock and Publish" at bounding box center [600, 110] width 57 height 19
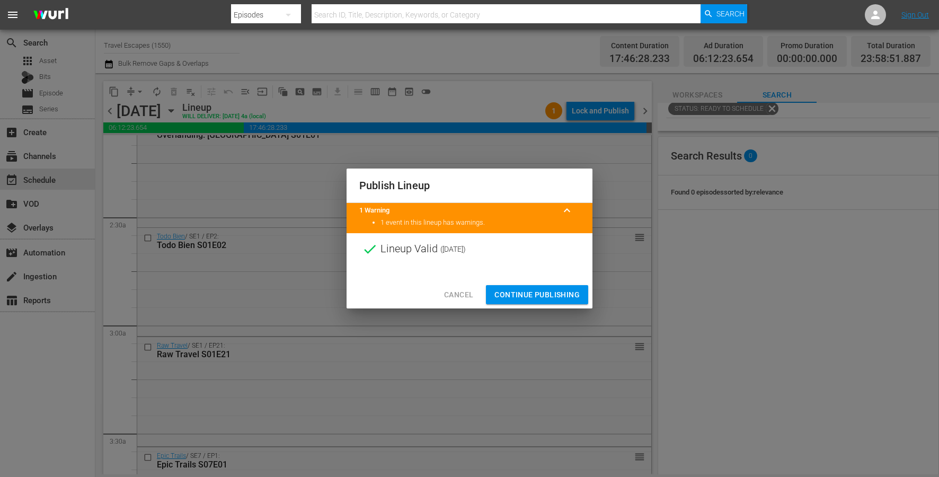
click at [544, 295] on span "Continue Publishing" at bounding box center [536, 294] width 85 height 13
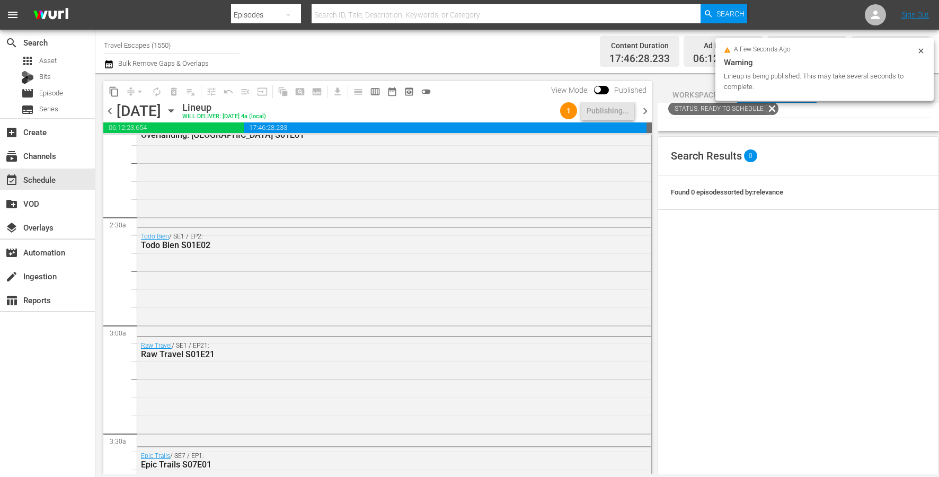
click at [640, 110] on span "chevron_right" at bounding box center [645, 110] width 13 height 13
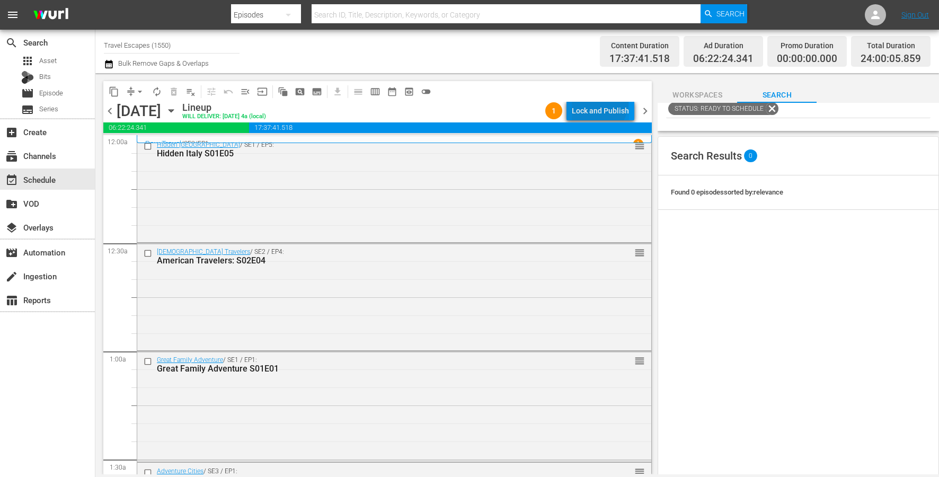
click at [597, 102] on div "Lock and Publish" at bounding box center [600, 110] width 57 height 19
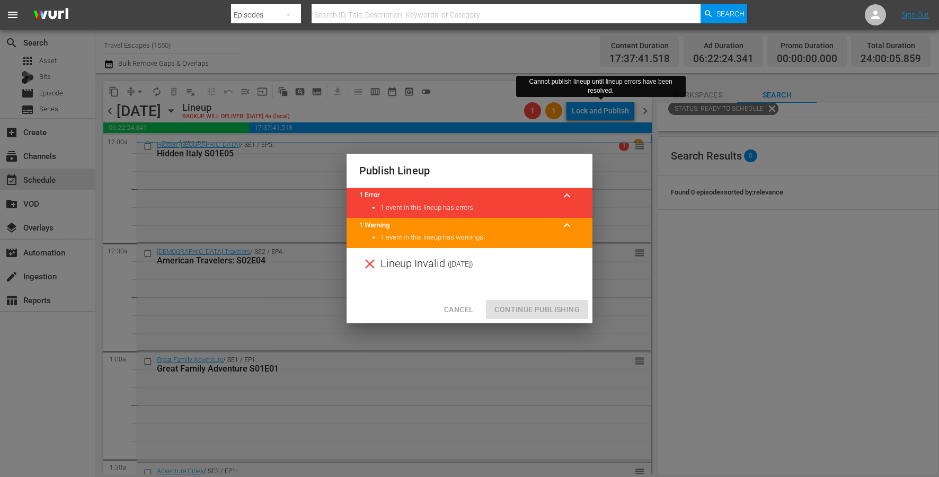
click at [609, 162] on div "Publish Lineup 1 Error keyboard_arrow_up 1 event in this lineup has errors. 1 W…" at bounding box center [469, 238] width 939 height 477
click at [451, 313] on span "Cancel" at bounding box center [458, 309] width 29 height 13
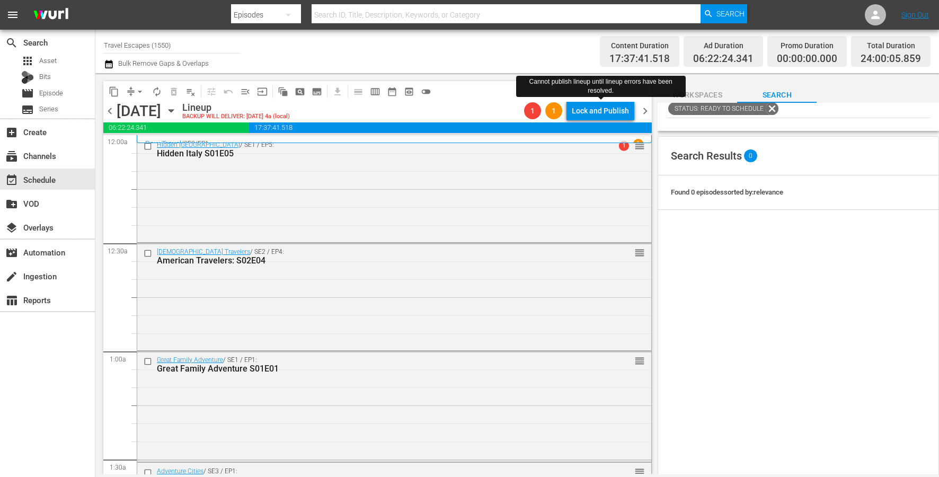
click at [139, 90] on span "arrow_drop_down" at bounding box center [140, 91] width 11 height 11
click at [157, 151] on li "Align to End of Previous Day" at bounding box center [140, 147] width 111 height 17
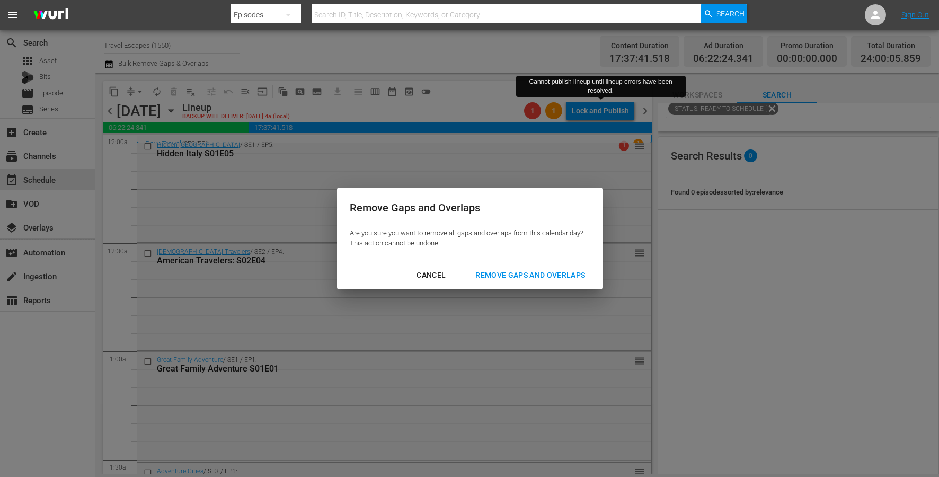
click at [533, 283] on button "Remove Gaps and Overlaps" at bounding box center [530, 276] width 135 height 20
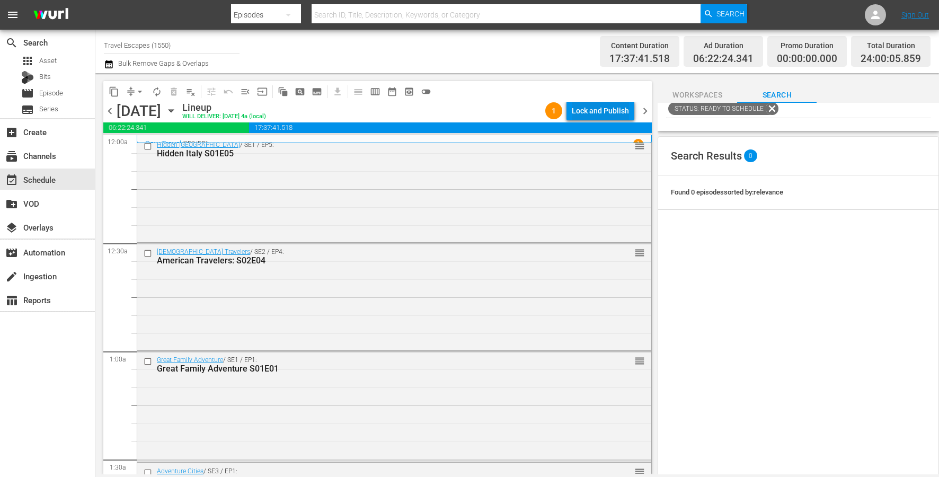
click at [620, 107] on div "Lock and Publish" at bounding box center [600, 110] width 57 height 19
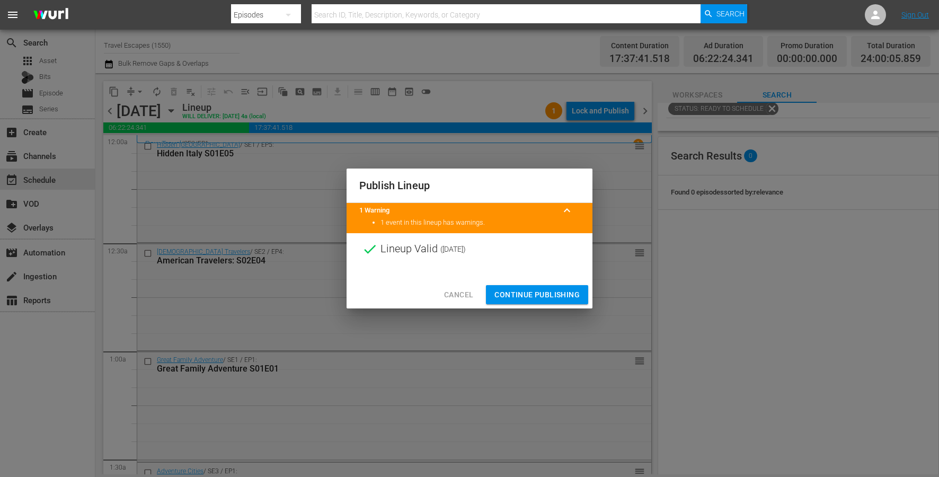
click at [538, 293] on span "Continue Publishing" at bounding box center [536, 294] width 85 height 13
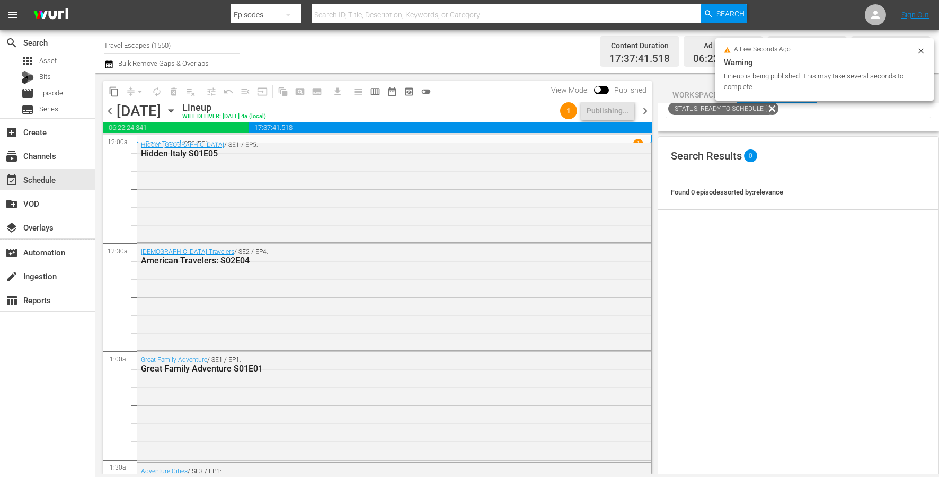
click at [646, 106] on span "chevron_right" at bounding box center [645, 110] width 13 height 13
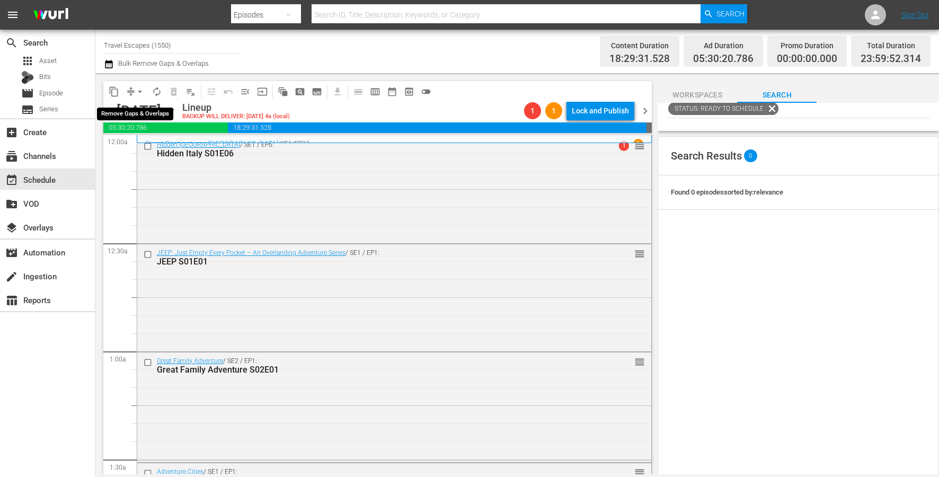
click at [134, 90] on button "arrow_drop_down" at bounding box center [139, 91] width 17 height 17
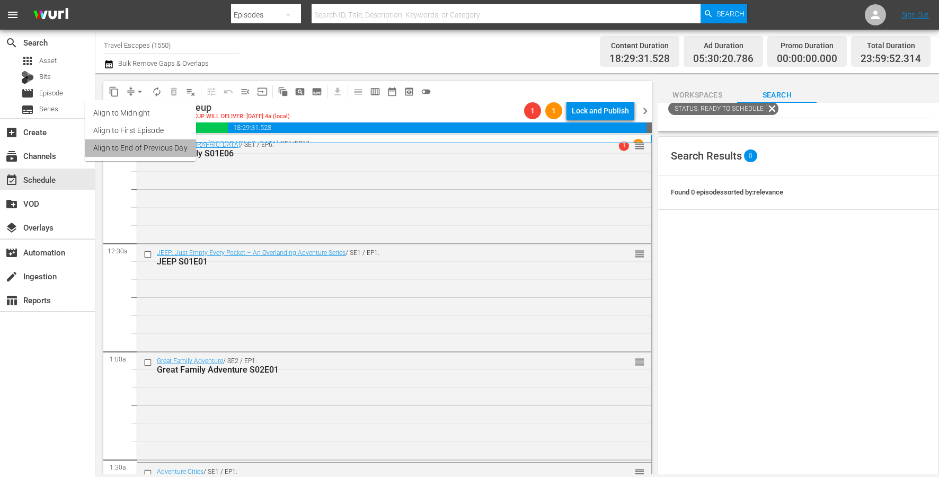
click at [162, 148] on li "Align to End of Previous Day" at bounding box center [140, 147] width 111 height 17
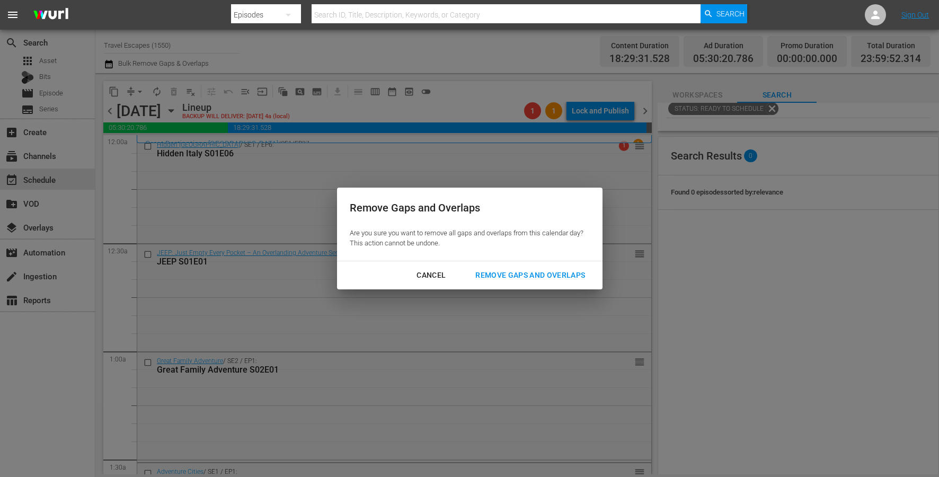
click at [558, 278] on div "Remove Gaps and Overlaps" at bounding box center [530, 275] width 127 height 13
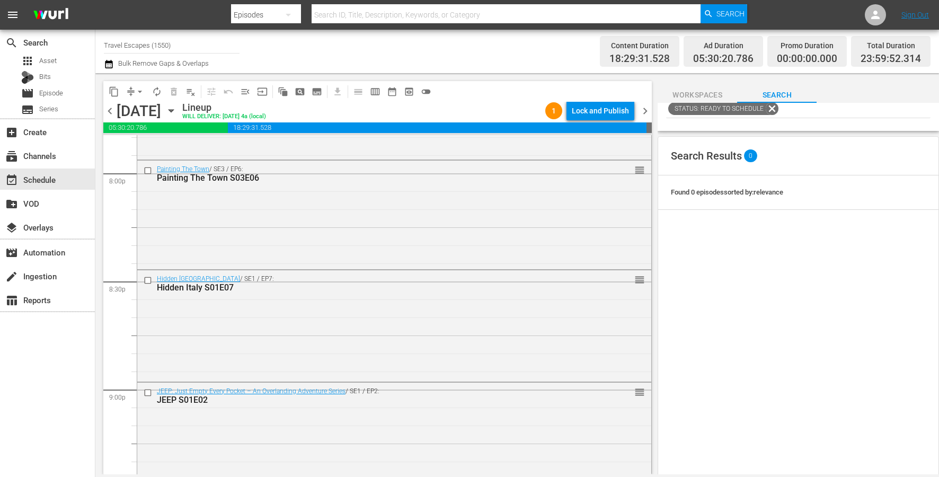
scroll to position [4850, 0]
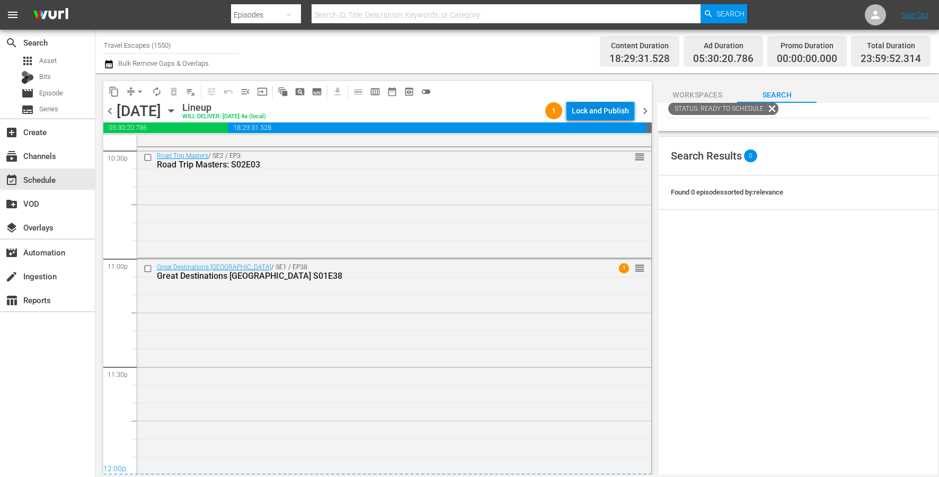
click at [591, 114] on div "Lock and Publish" at bounding box center [600, 110] width 57 height 19
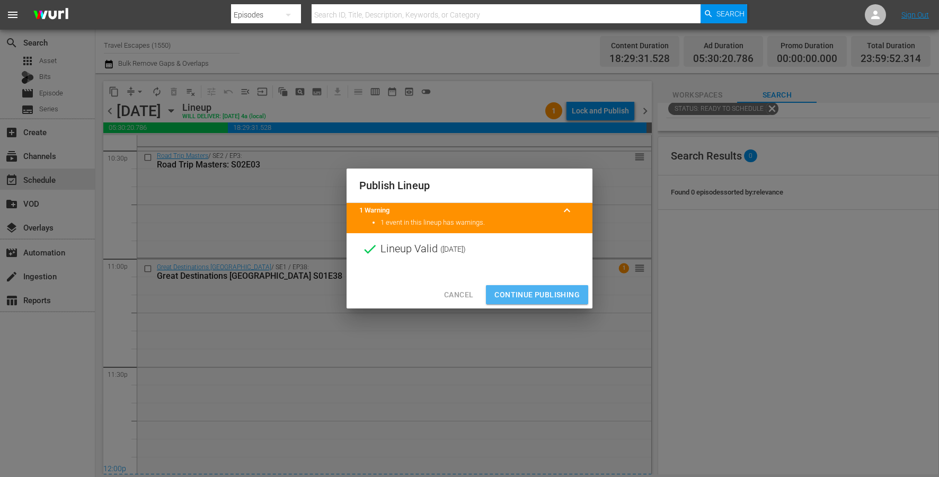
click at [556, 286] on button "Continue Publishing" at bounding box center [537, 295] width 102 height 20
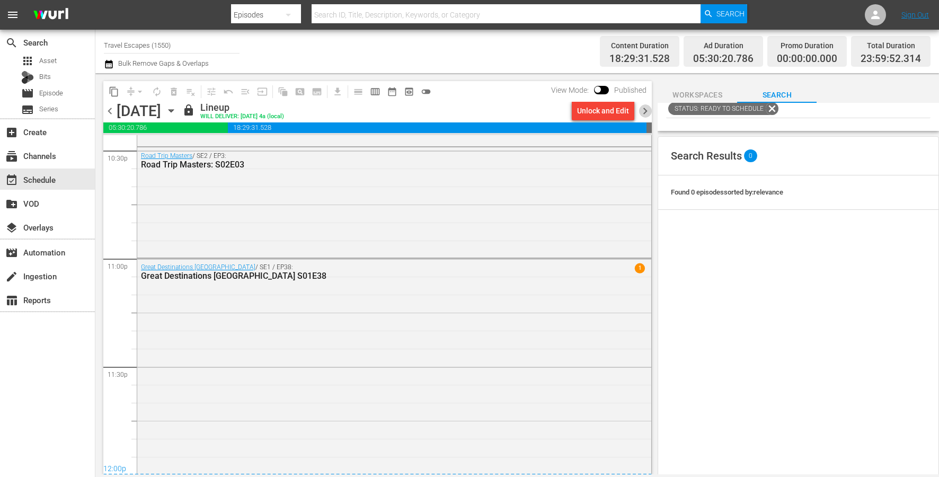
click at [643, 108] on span "chevron_right" at bounding box center [645, 110] width 13 height 13
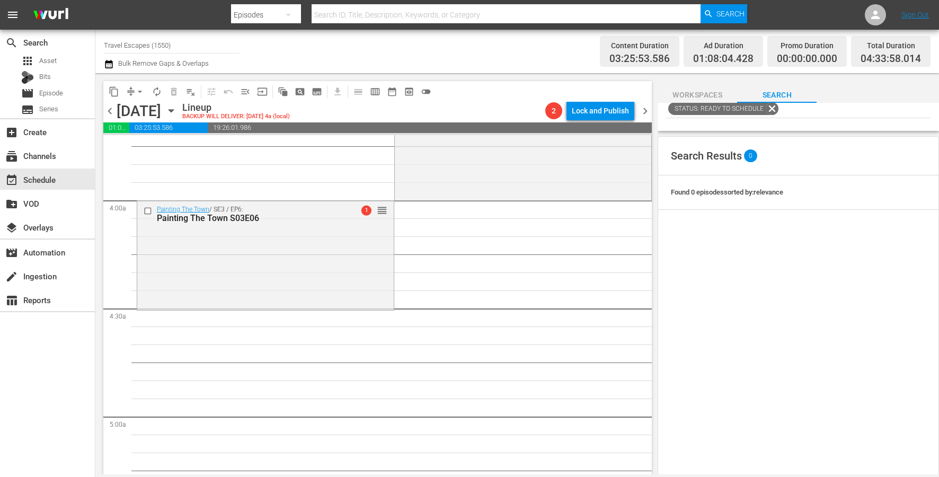
scroll to position [801, 0]
click at [112, 93] on span "content_copy" at bounding box center [114, 91] width 11 height 11
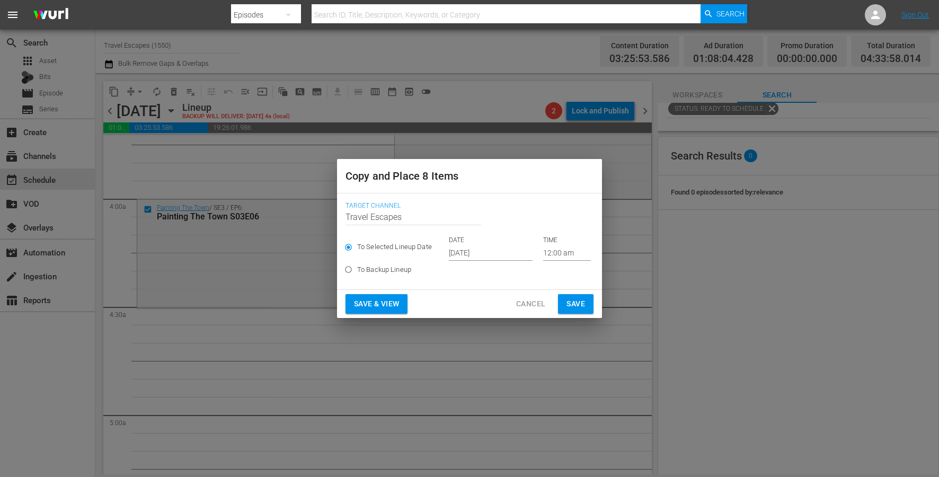
click at [478, 251] on input "[DATE]" at bounding box center [491, 253] width 84 height 16
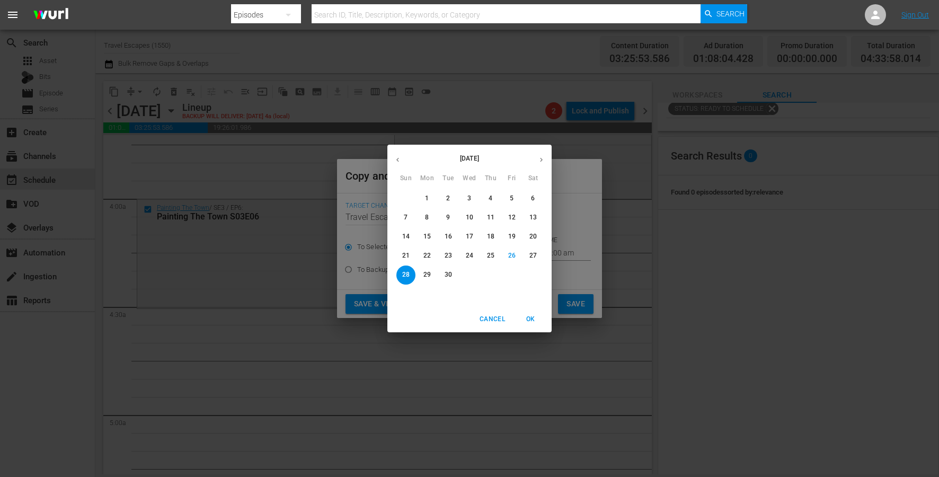
click at [537, 159] on button "button" at bounding box center [541, 159] width 21 height 21
click at [470, 254] on p "22" at bounding box center [469, 255] width 7 height 9
type input "[DATE]"
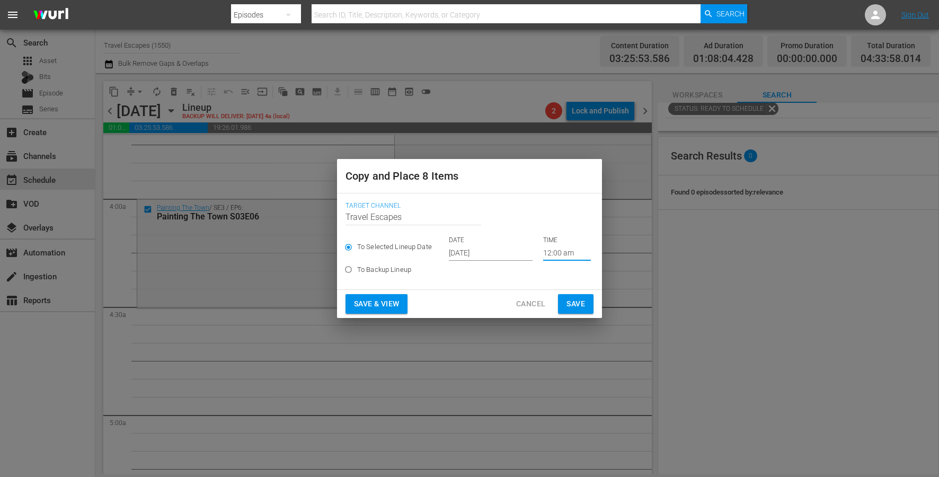
click at [550, 254] on input "12:00 am" at bounding box center [567, 253] width 48 height 16
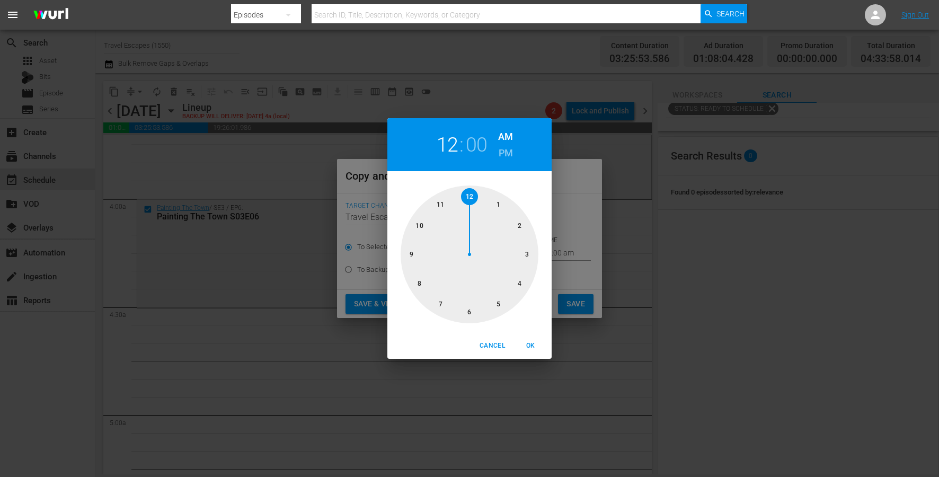
click at [520, 280] on div at bounding box center [470, 254] width 138 height 138
click at [473, 302] on div at bounding box center [470, 254] width 138 height 138
click at [527, 343] on span "OK" at bounding box center [530, 345] width 25 height 11
type input "04:30 am"
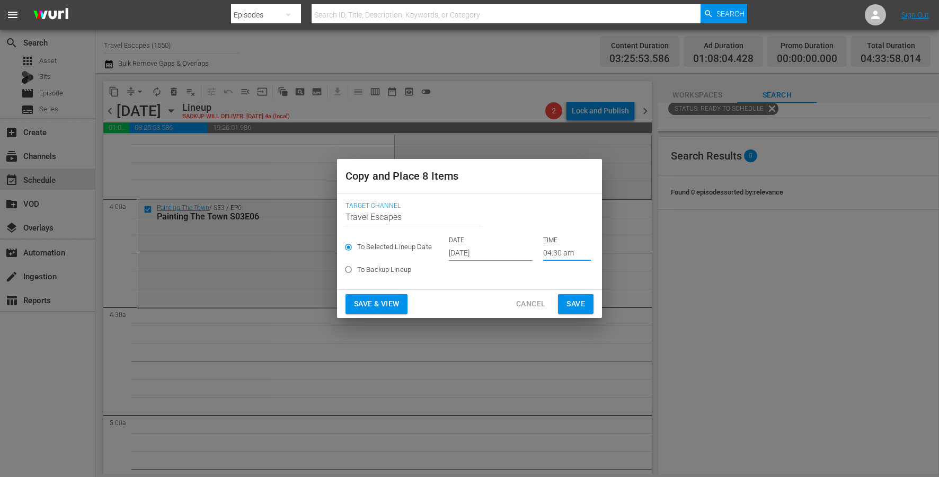
click at [571, 312] on button "Save" at bounding box center [576, 304] width 36 height 20
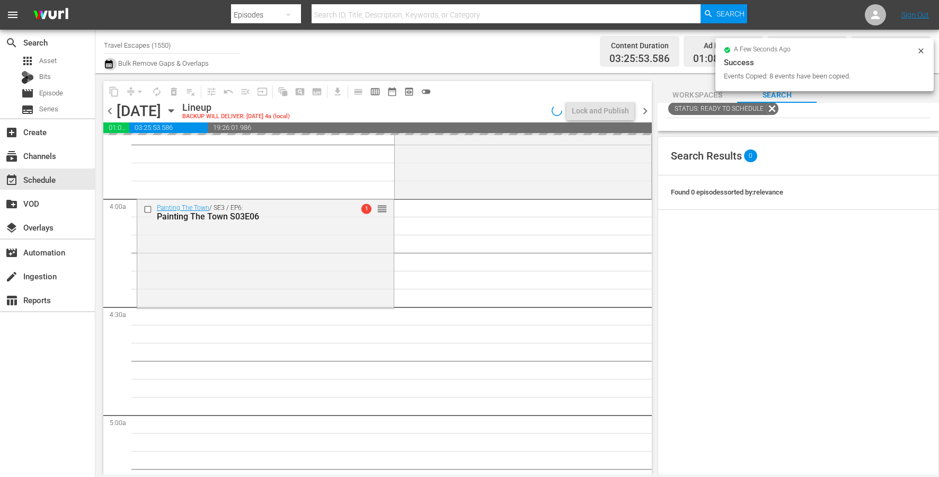
click at [110, 66] on icon "button" at bounding box center [109, 64] width 10 height 13
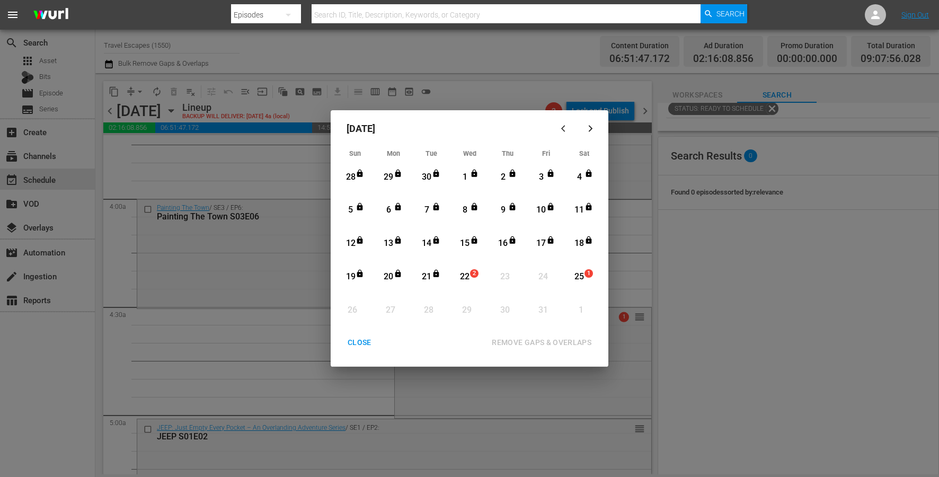
click at [360, 336] on div "CLOSE" at bounding box center [359, 342] width 41 height 13
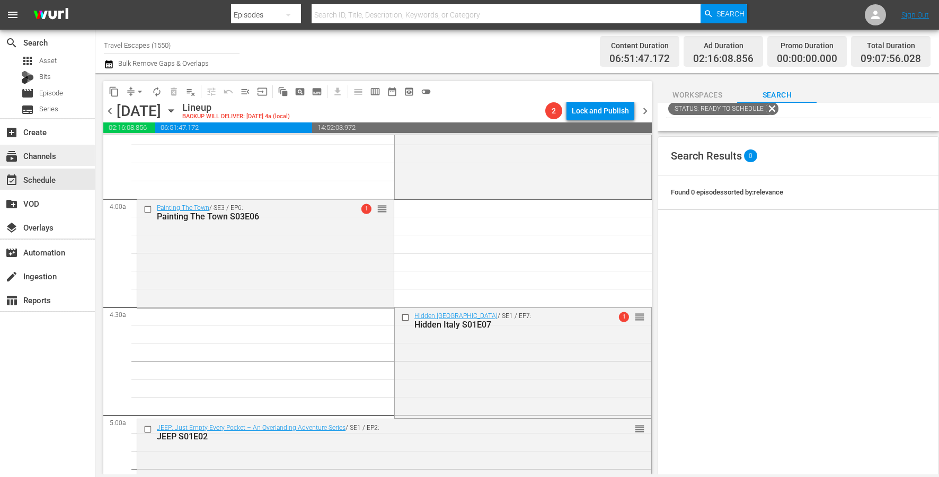
click at [40, 152] on div "subscriptions Channels" at bounding box center [29, 154] width 59 height 10
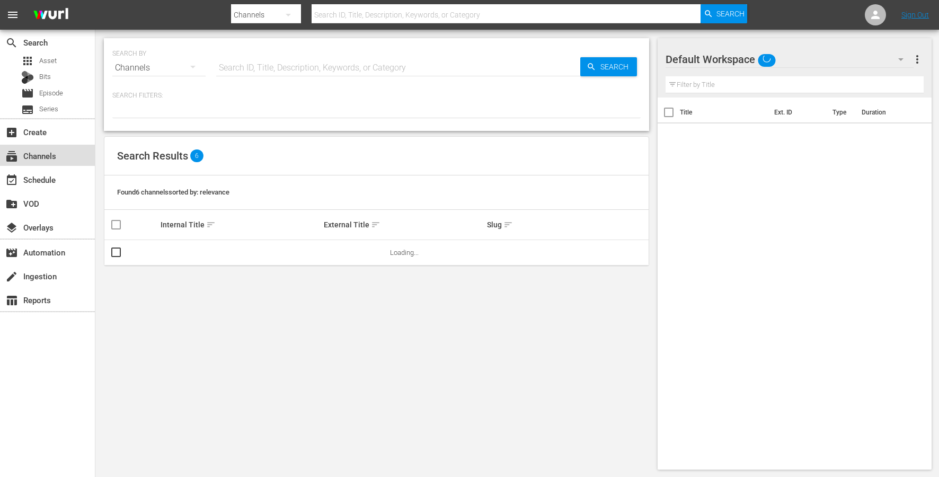
click at [63, 161] on div "subscriptions Channels" at bounding box center [47, 155] width 95 height 21
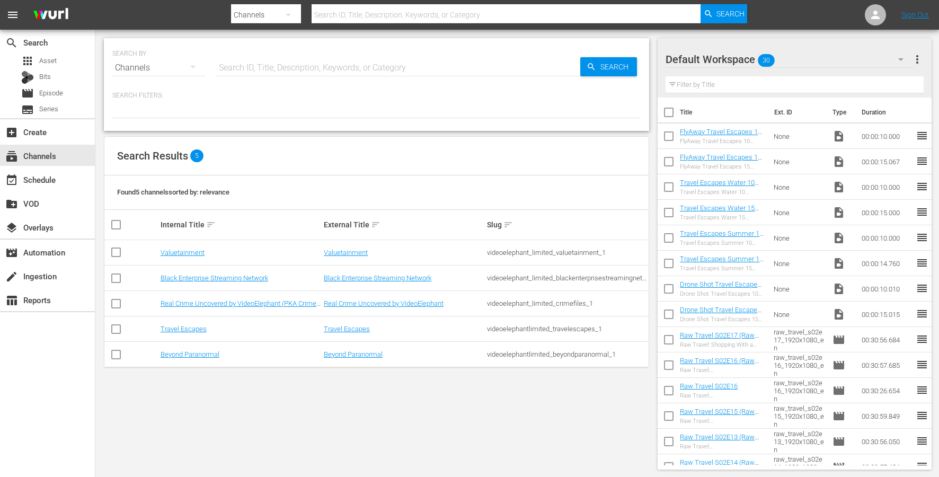
click at [117, 250] on input "checkbox" at bounding box center [116, 254] width 13 height 13
checkbox input "true"
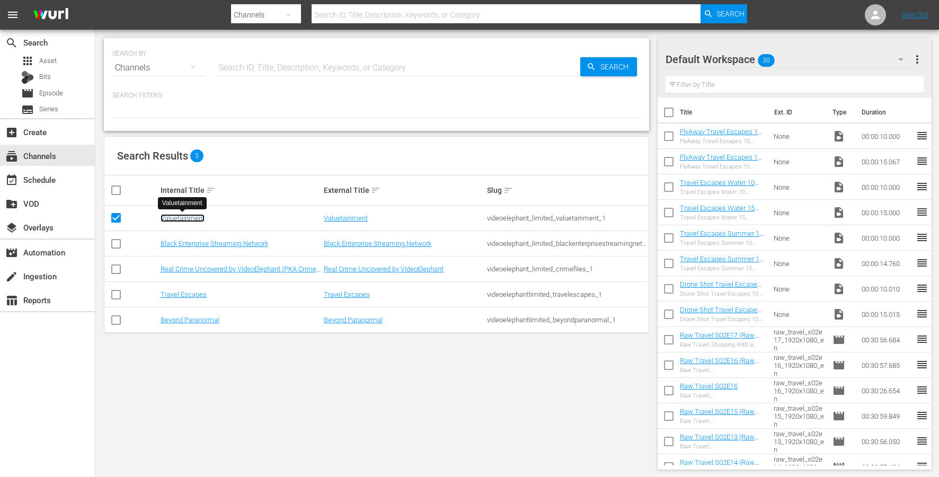
click at [189, 215] on link "Valuetainment" at bounding box center [183, 218] width 44 height 8
